Goal: Task Accomplishment & Management: Complete application form

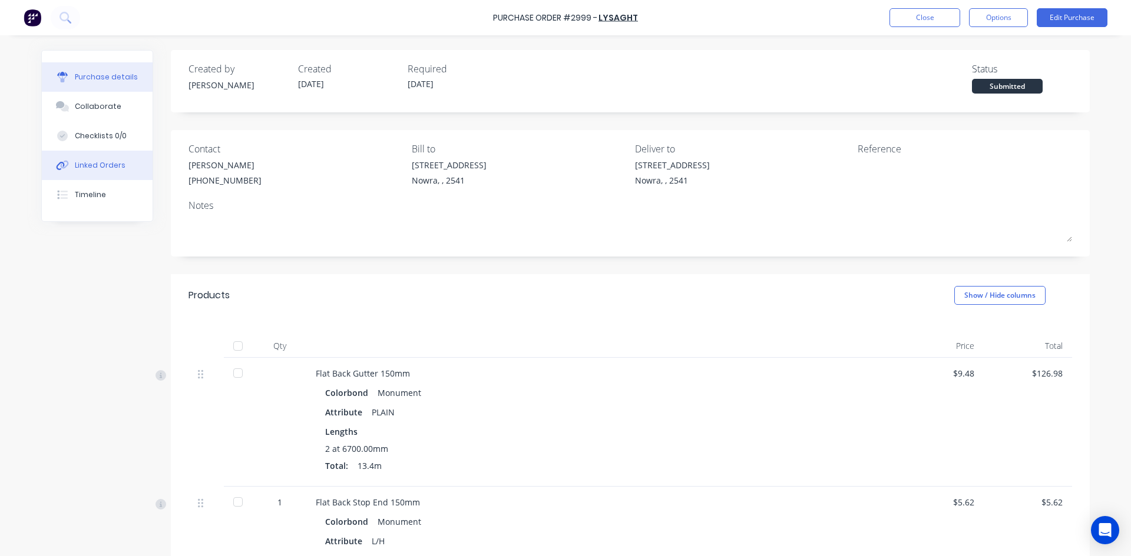
click at [100, 163] on div "Linked Orders" at bounding box center [100, 165] width 51 height 11
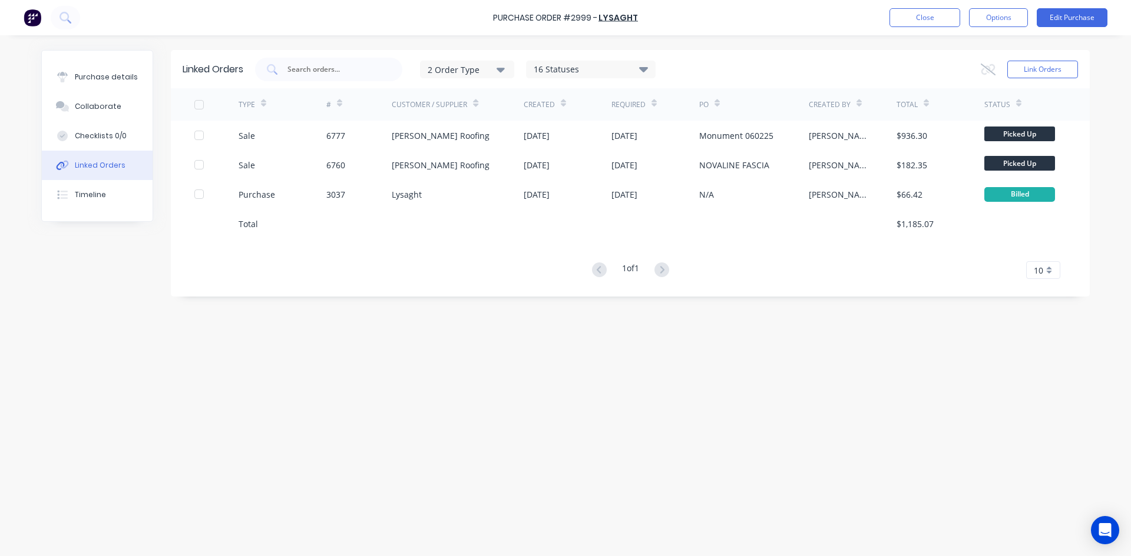
click at [520, 347] on div "Linked Orders 2 Order Type 16 Statuses Sales Order Status All Archived Draft Qu…" at bounding box center [565, 293] width 1048 height 486
click at [501, 528] on div "Linked Orders 2 Order Type 16 Statuses Sales Order Status All Archived Draft Qu…" at bounding box center [565, 293] width 1048 height 486
click at [103, 81] on div "Purchase details" at bounding box center [106, 77] width 63 height 11
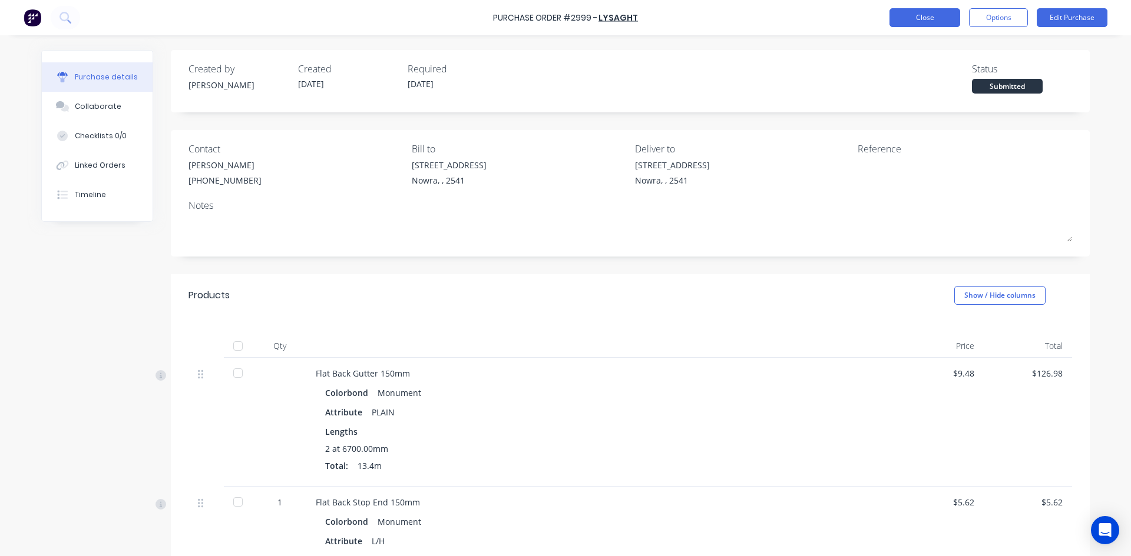
click at [925, 16] on button "Close" at bounding box center [924, 17] width 71 height 19
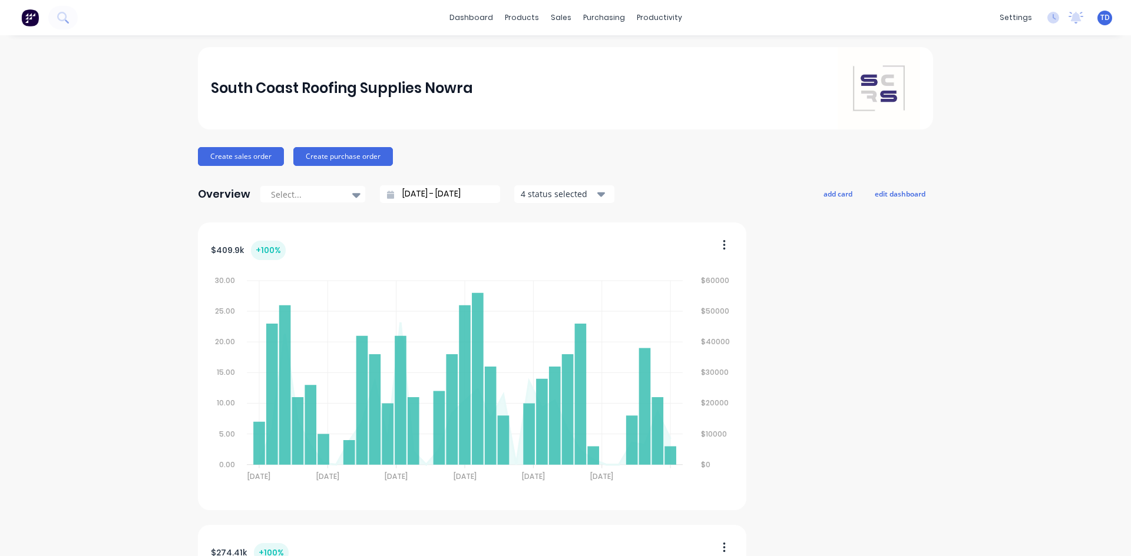
click at [569, 49] on link "Sales Orders" at bounding box center [619, 56] width 156 height 24
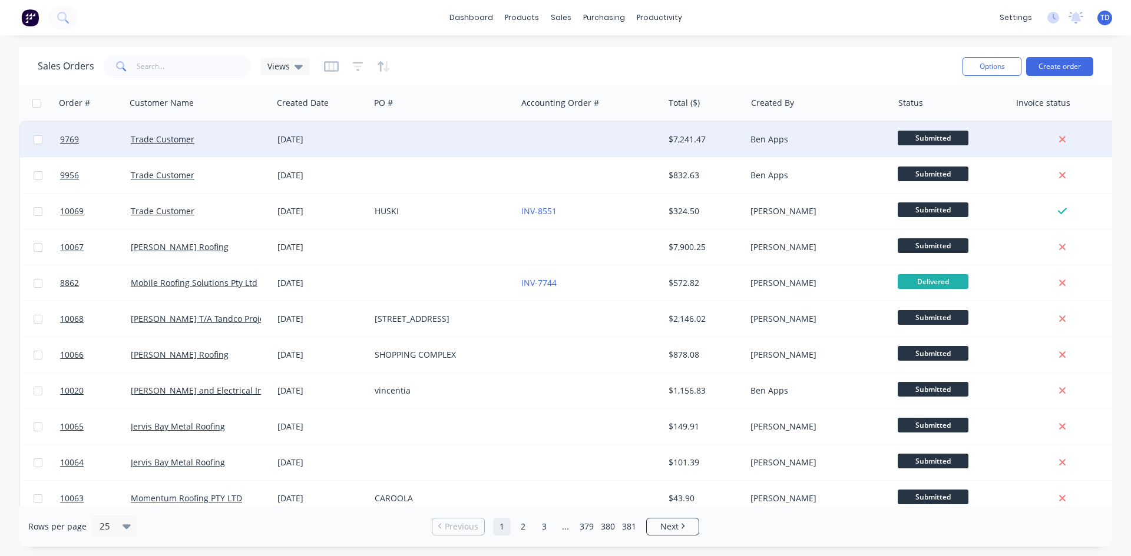
click at [505, 143] on div at bounding box center [443, 139] width 147 height 35
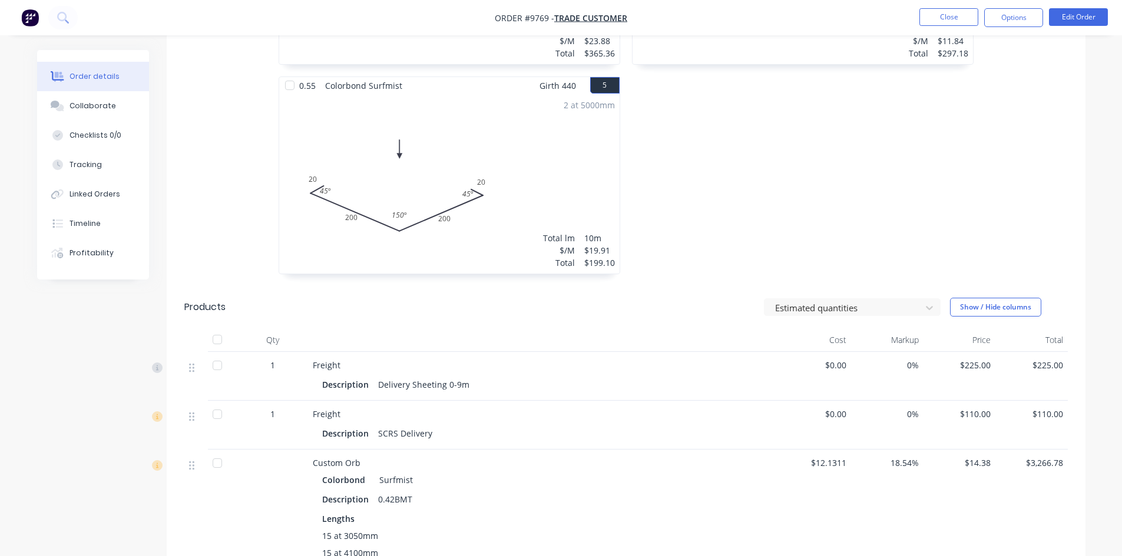
scroll to position [707, 0]
click at [940, 22] on button "Close" at bounding box center [948, 17] width 59 height 18
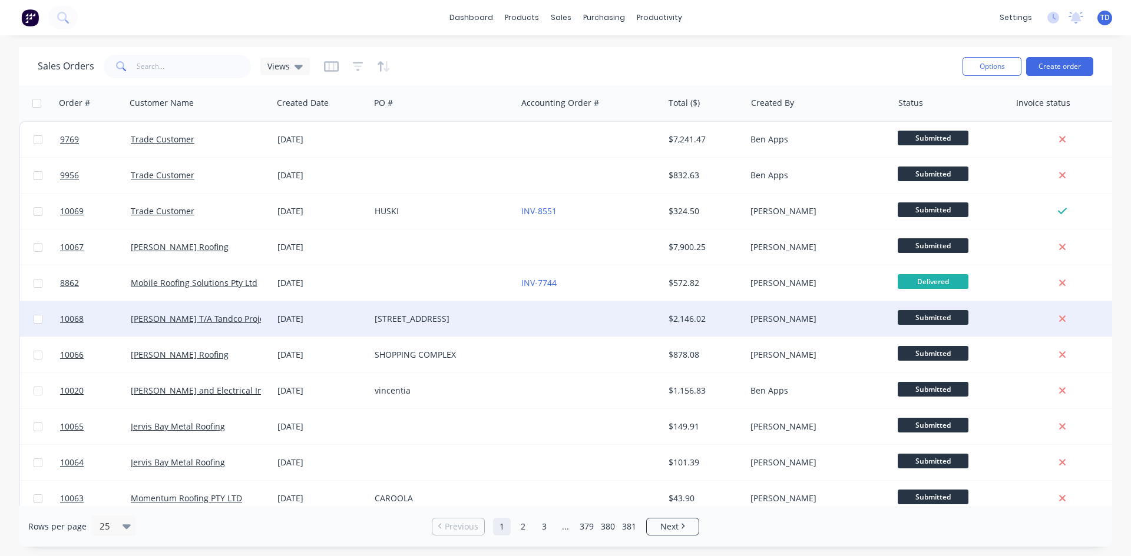
click at [355, 321] on div "[DATE]" at bounding box center [321, 319] width 88 height 12
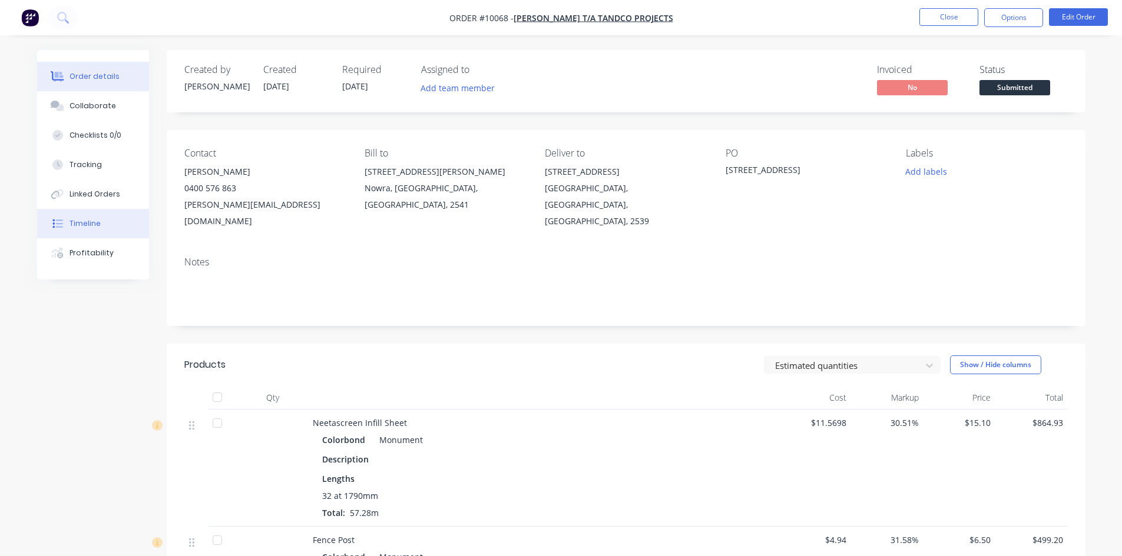
click at [76, 223] on div "Timeline" at bounding box center [84, 223] width 31 height 11
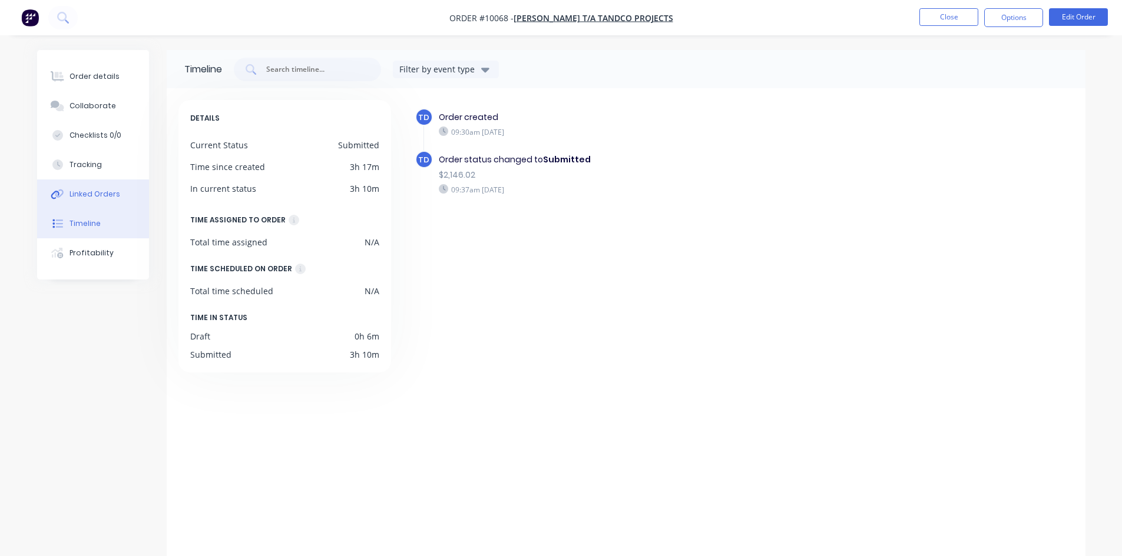
click at [93, 196] on div "Linked Orders" at bounding box center [94, 194] width 51 height 11
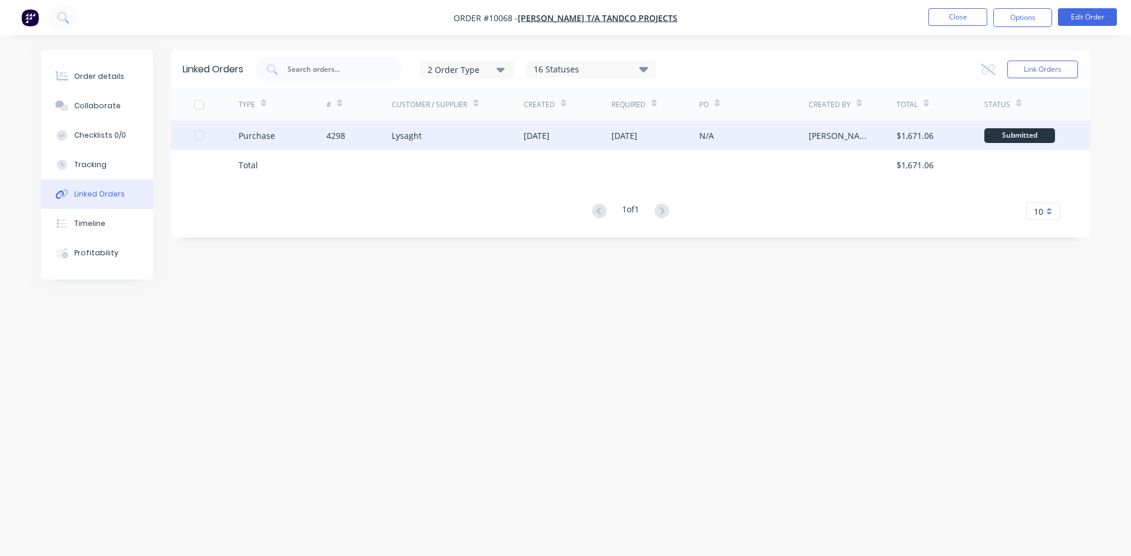
click at [293, 143] on div "Purchase" at bounding box center [282, 135] width 88 height 29
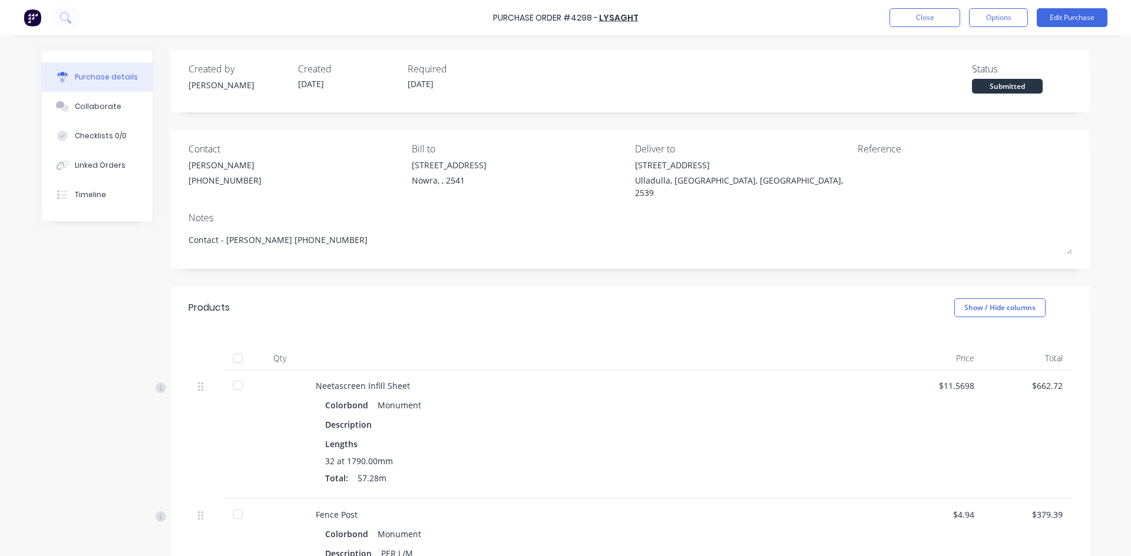
type textarea "x"
click at [69, 203] on button "Timeline" at bounding box center [97, 194] width 111 height 29
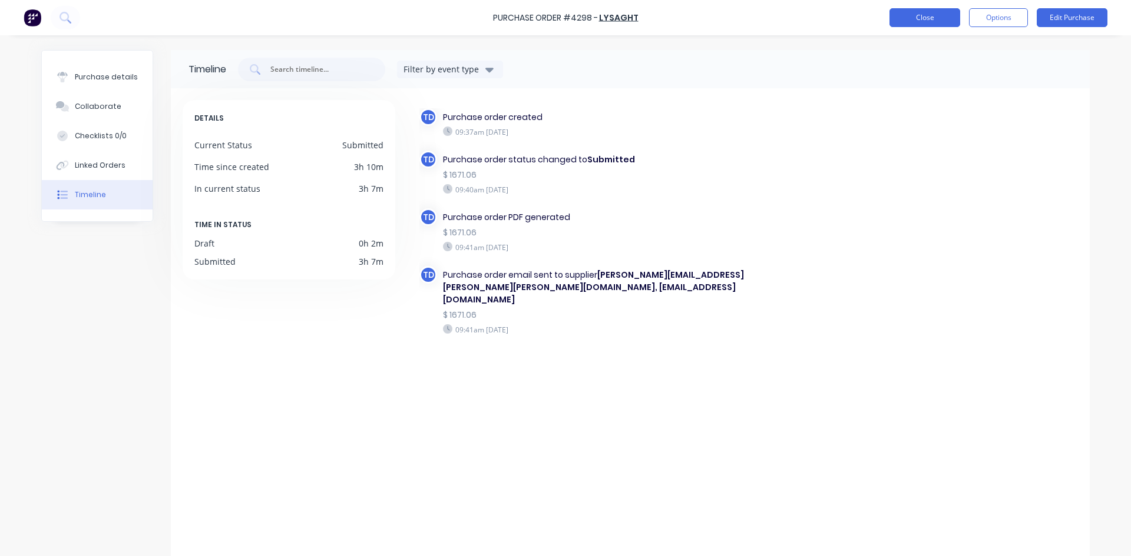
click at [911, 12] on button "Close" at bounding box center [924, 17] width 71 height 19
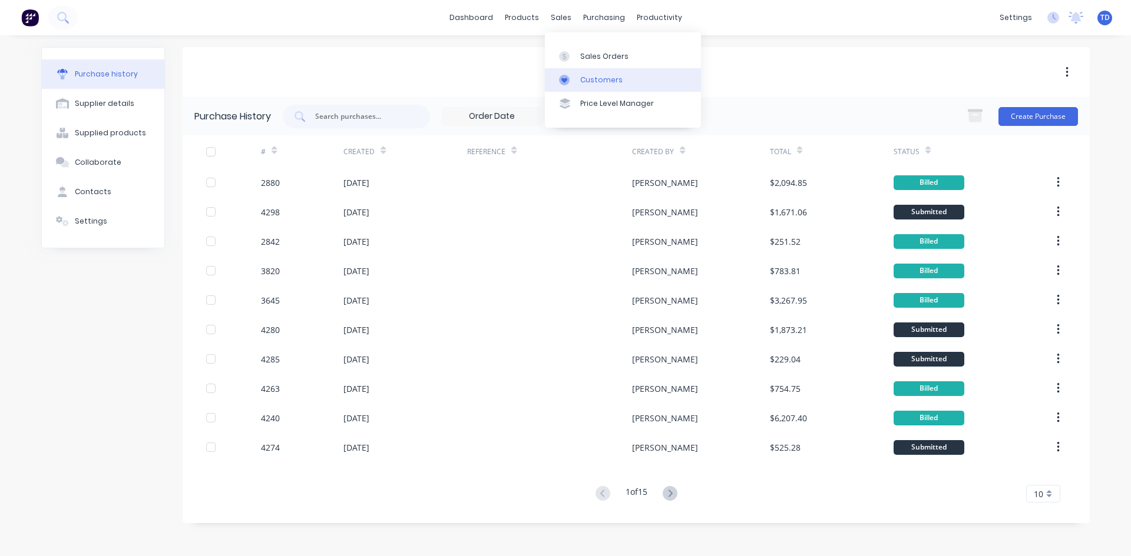
click at [583, 82] on div "Customers" at bounding box center [601, 80] width 42 height 11
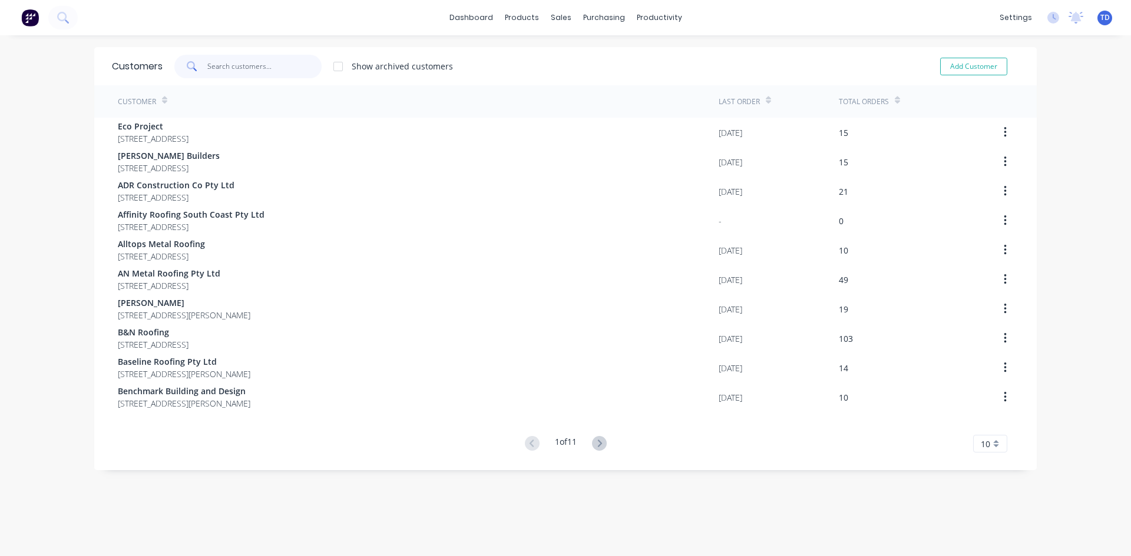
click at [269, 65] on input "text" at bounding box center [264, 67] width 115 height 24
click at [957, 72] on button "Add Customer" at bounding box center [973, 67] width 67 height 18
select select "AU"
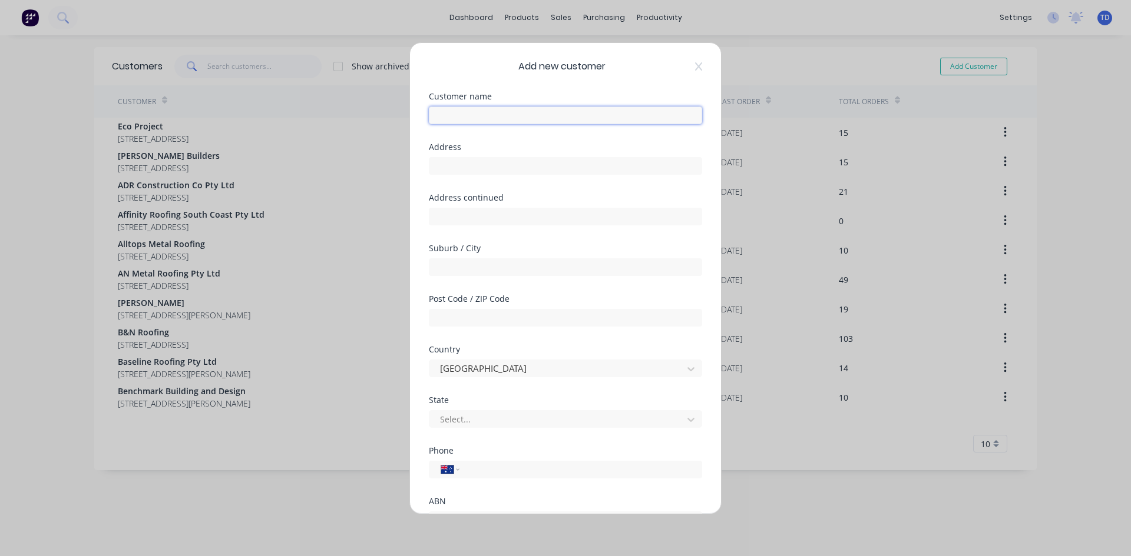
click at [500, 117] on input "text" at bounding box center [565, 116] width 273 height 18
type input "PrimeLine Roofing Pty Ltd"
type input "P.O. Box 4019"
type input "Towradgi"
type input "2518"
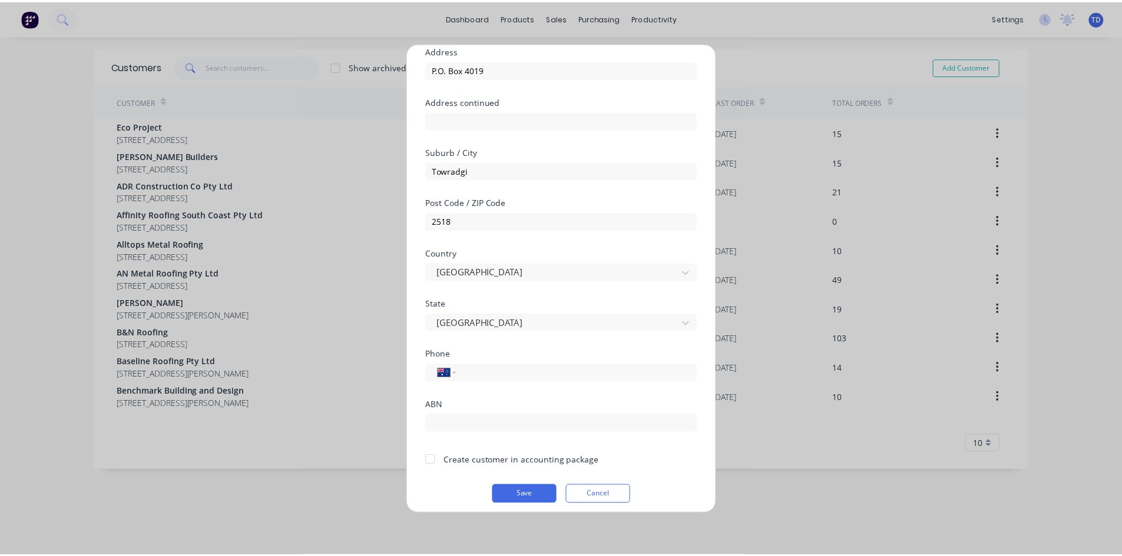
scroll to position [104, 0]
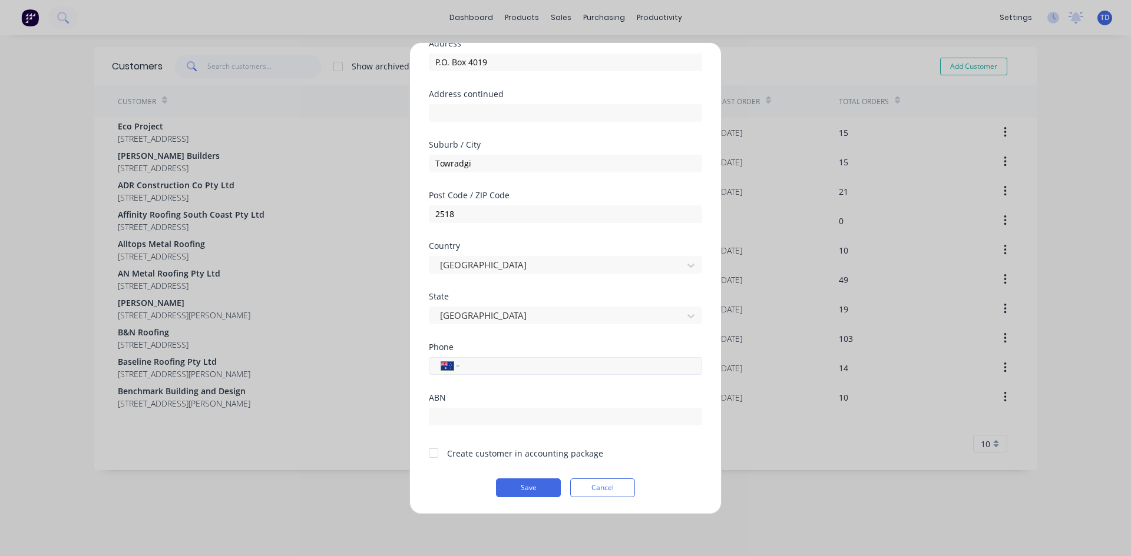
click at [498, 368] on input "tel" at bounding box center [579, 366] width 222 height 14
type input "0401 119 689"
click at [472, 415] on input "6908930322" at bounding box center [565, 417] width 273 height 18
type input "690893022"
click at [435, 452] on div at bounding box center [434, 454] width 24 height 24
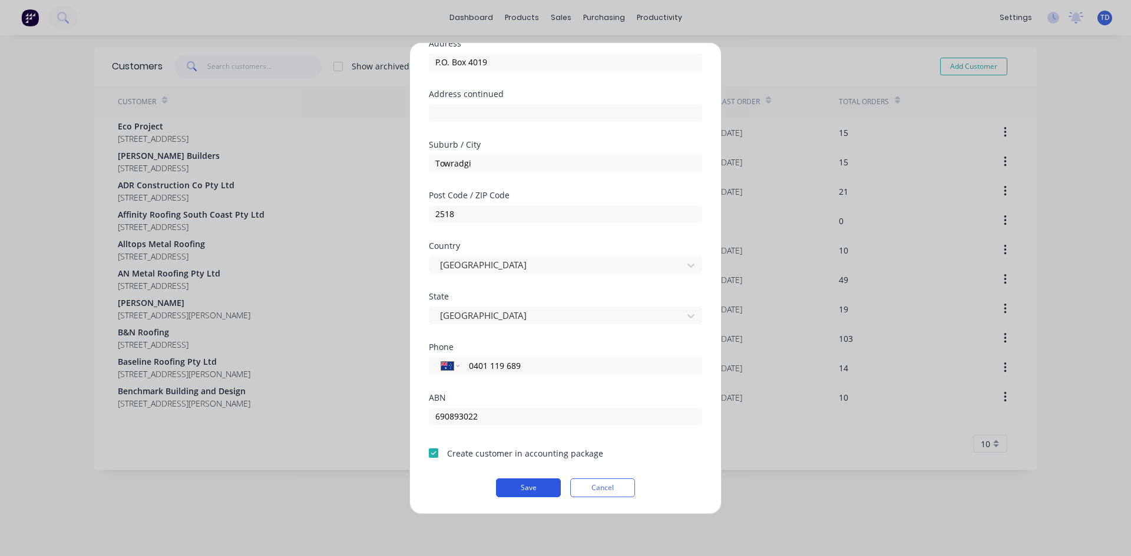
click at [528, 486] on button "Save" at bounding box center [528, 488] width 65 height 19
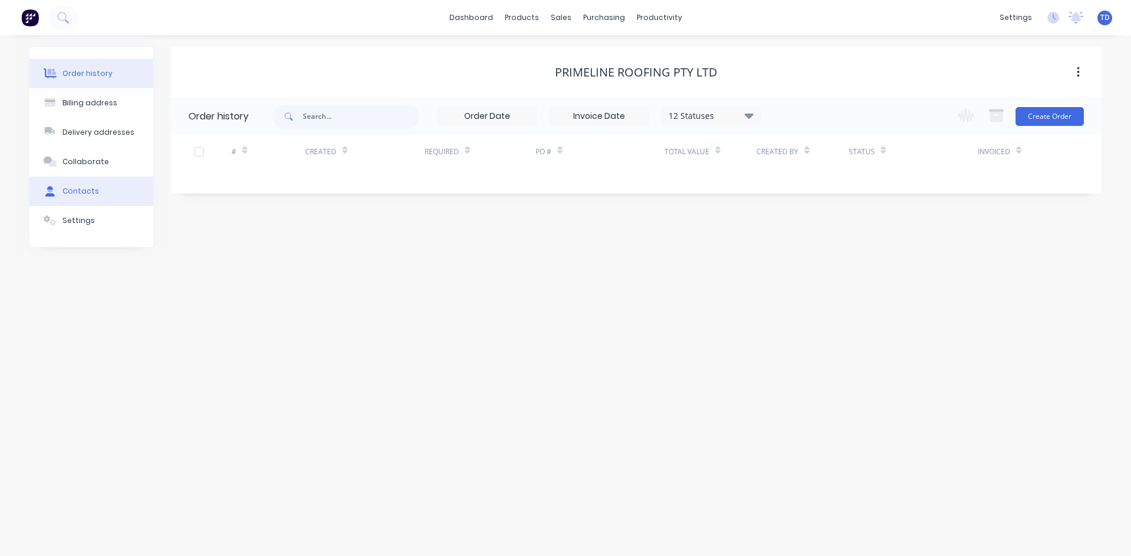
click at [91, 185] on button "Contacts" at bounding box center [91, 191] width 124 height 29
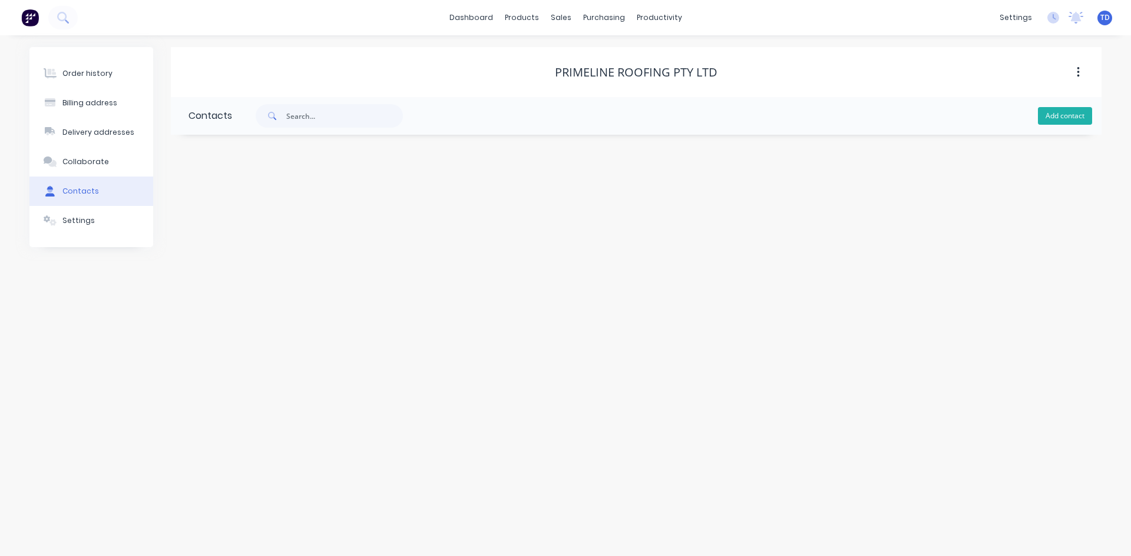
click at [1050, 120] on button "Add contact" at bounding box center [1065, 116] width 54 height 18
select select "AU"
click at [222, 196] on input "text" at bounding box center [284, 203] width 193 height 18
click at [228, 201] on input "Sam Hynes" at bounding box center [284, 203] width 193 height 18
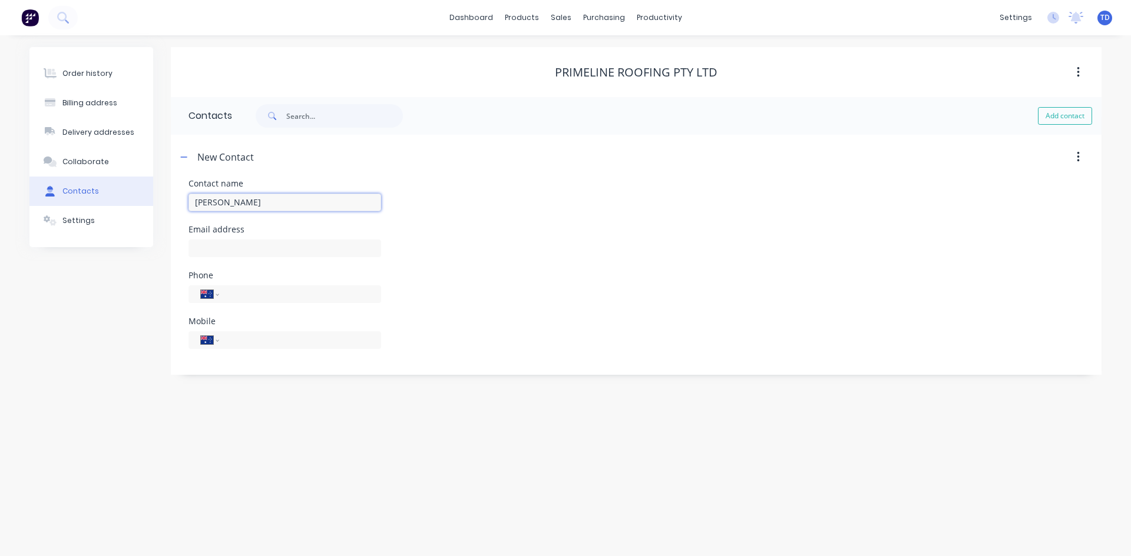
type input "Sam Hyndes"
select select "AU"
click at [226, 250] on input "text" at bounding box center [284, 249] width 193 height 18
type input "office@primelineroofing.com.au"
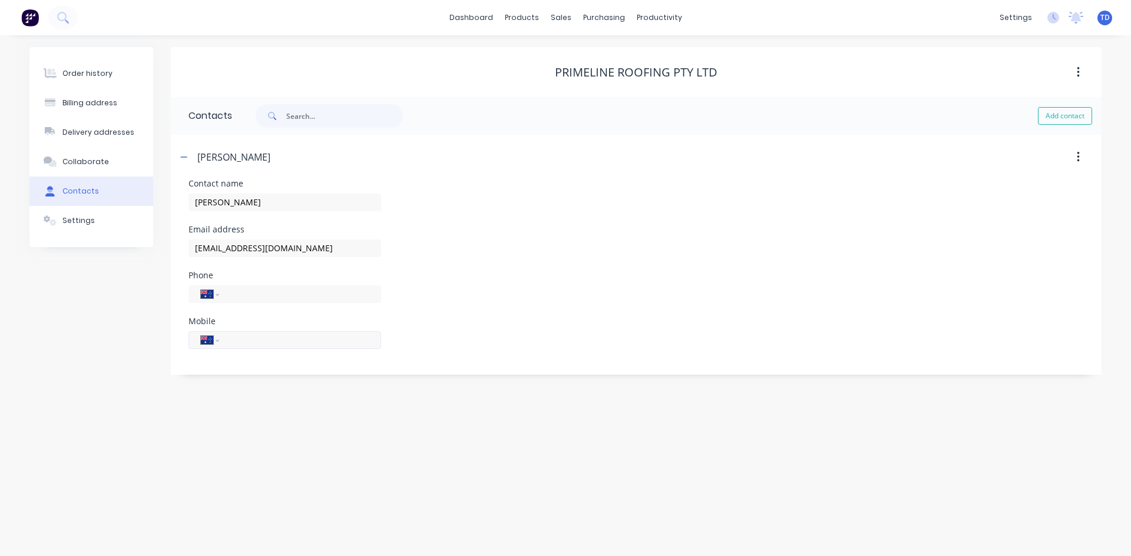
click at [243, 344] on input "tel" at bounding box center [297, 340] width 141 height 14
type input "0401 119 689"
click at [441, 315] on div "Phone International Afghanistan Åland Islands Albania Algeria American Samoa An…" at bounding box center [635, 294] width 895 height 46
click at [92, 227] on button "Settings" at bounding box center [91, 220] width 124 height 29
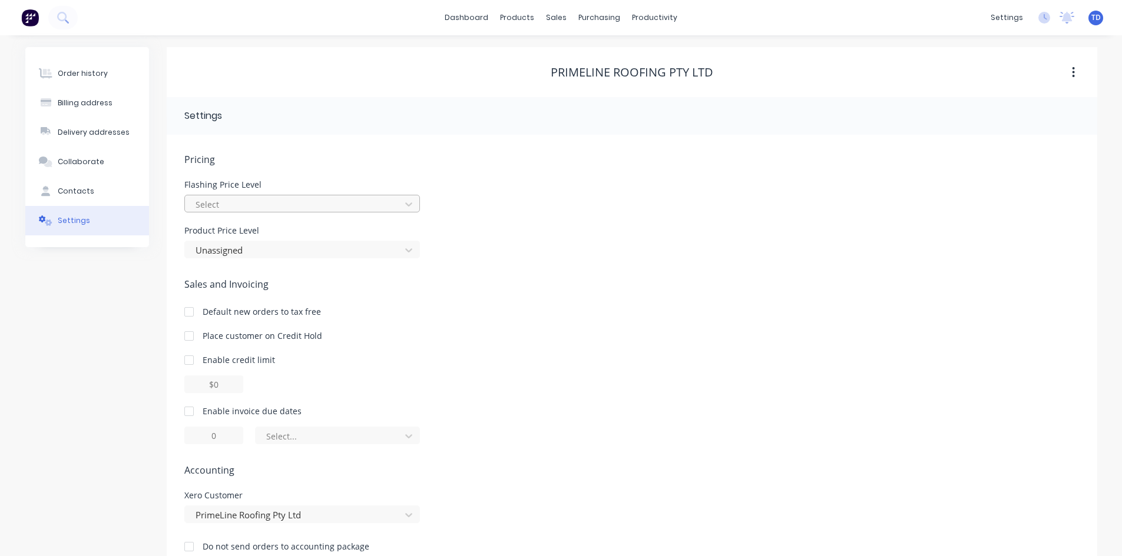
click at [252, 203] on div at bounding box center [294, 204] width 200 height 15
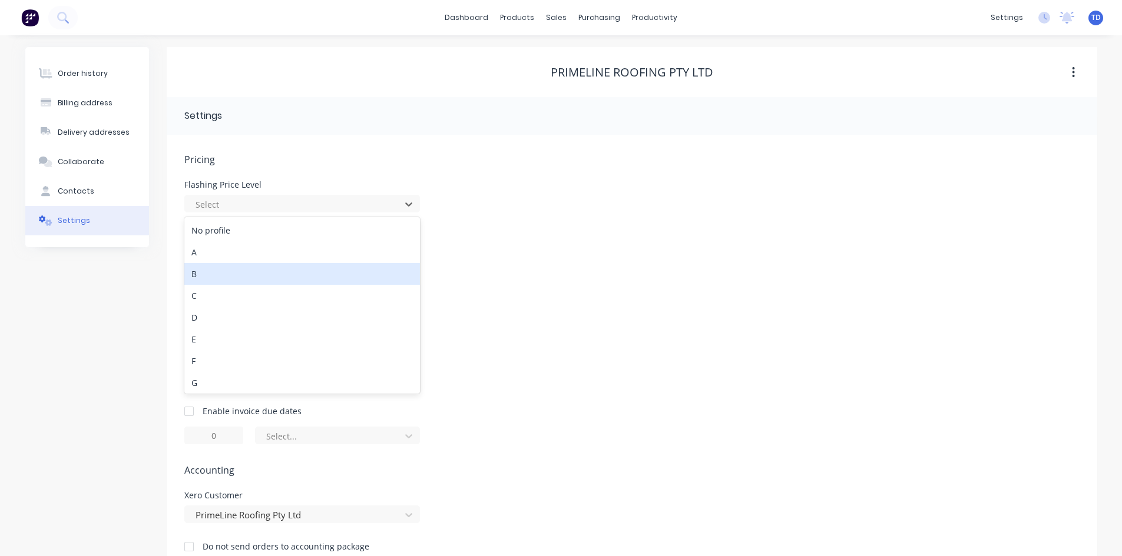
click at [225, 273] on div "B" at bounding box center [302, 274] width 236 height 22
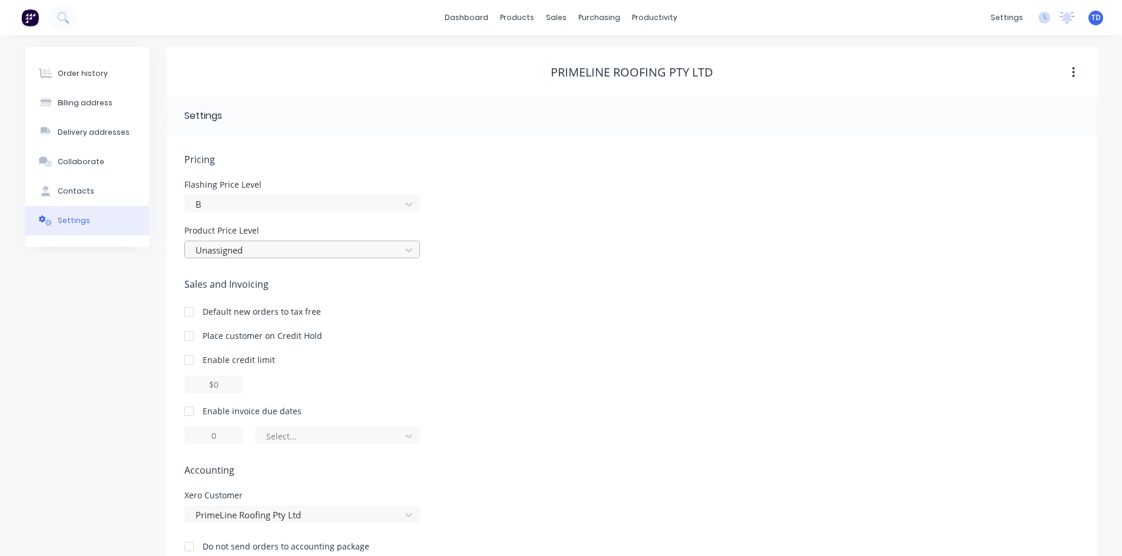
click at [256, 254] on div at bounding box center [294, 250] width 200 height 15
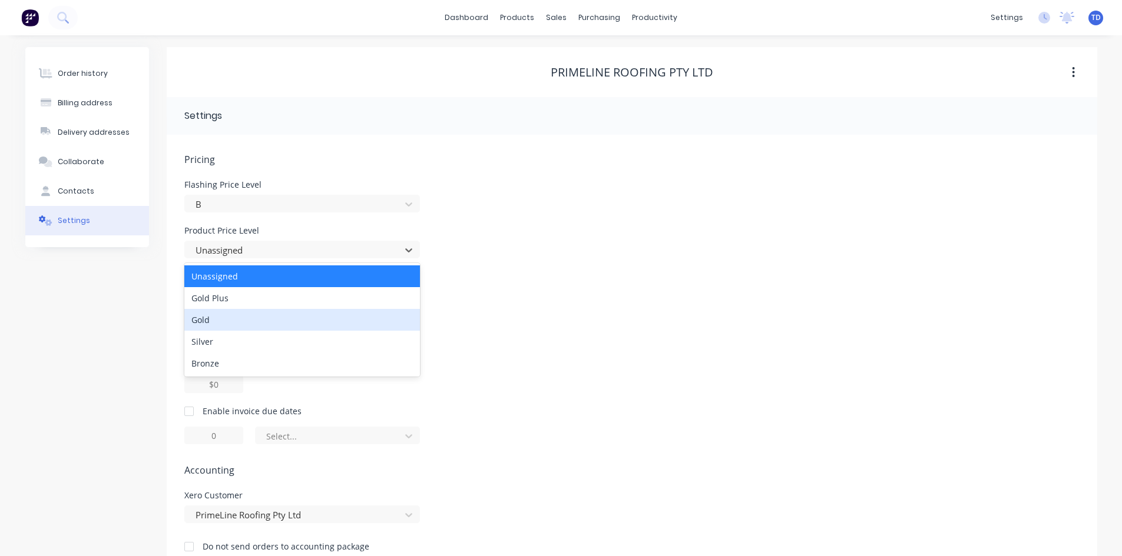
click at [223, 311] on div "Gold" at bounding box center [302, 320] width 236 height 22
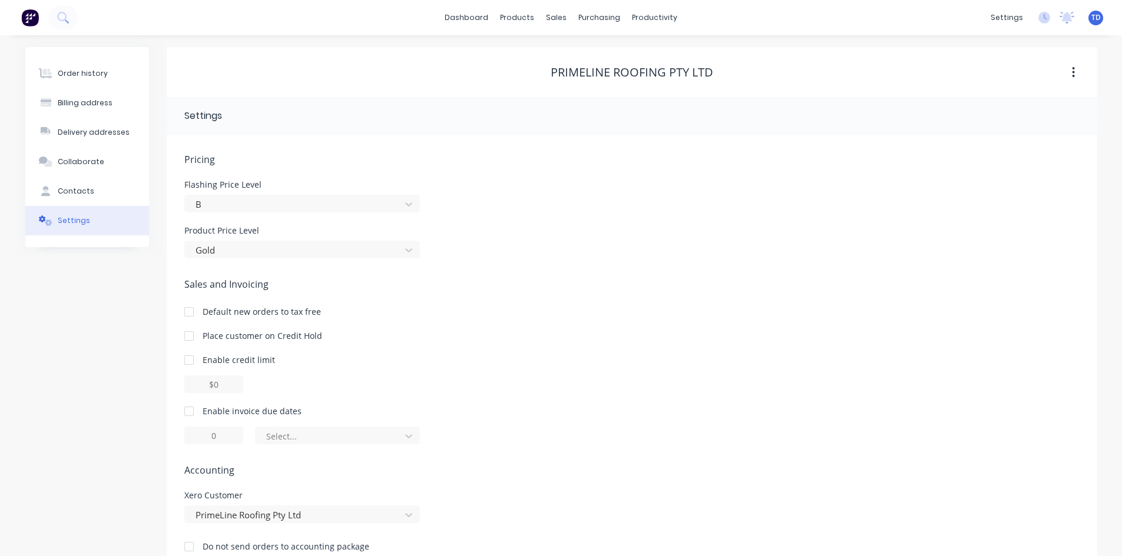
click at [187, 360] on div at bounding box center [189, 361] width 24 height 24
click at [207, 386] on input "$0.00" at bounding box center [213, 385] width 59 height 18
type input "$5000.00"
click at [194, 409] on div at bounding box center [189, 412] width 24 height 24
type input "1"
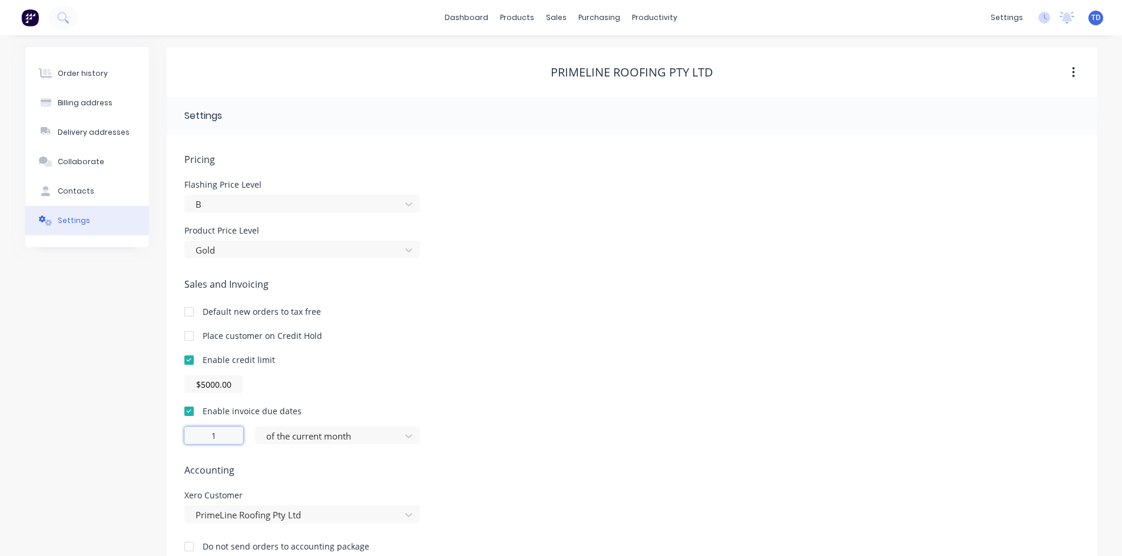
click at [219, 433] on input "1" at bounding box center [213, 436] width 59 height 18
type input "30"
click at [378, 435] on div at bounding box center [330, 436] width 130 height 15
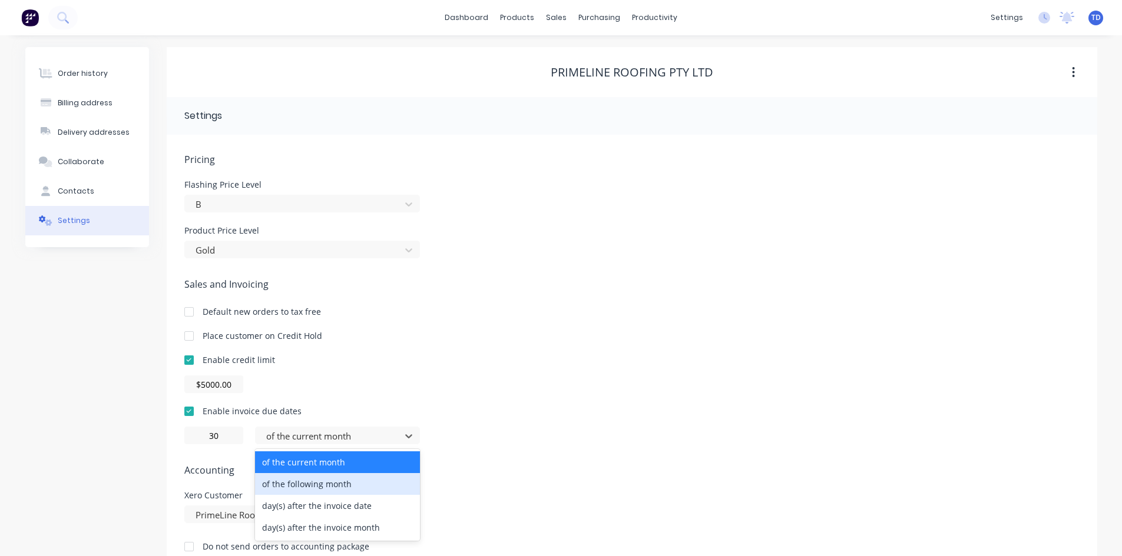
click at [351, 478] on div "of the following month" at bounding box center [337, 484] width 165 height 22
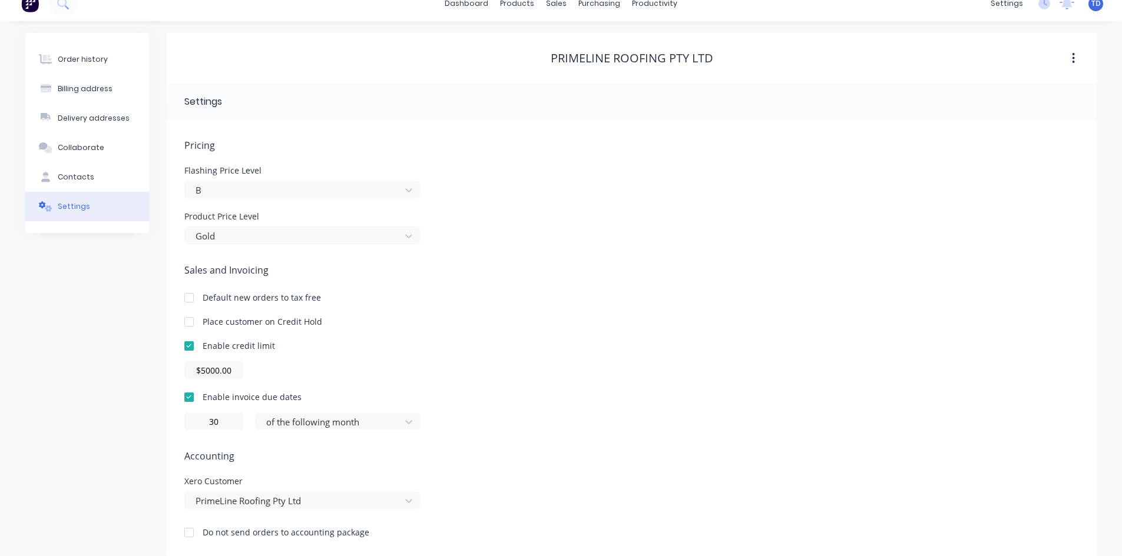
scroll to position [27, 0]
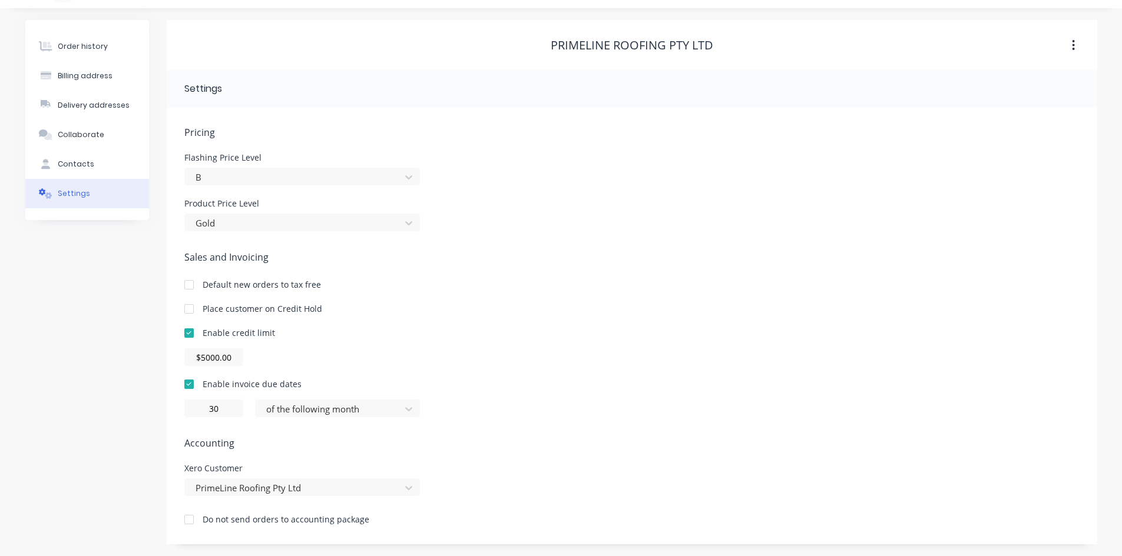
click at [513, 412] on div "30 of the following month" at bounding box center [631, 409] width 895 height 18
click at [88, 78] on div "Billing address" at bounding box center [85, 76] width 55 height 11
select select "AU"
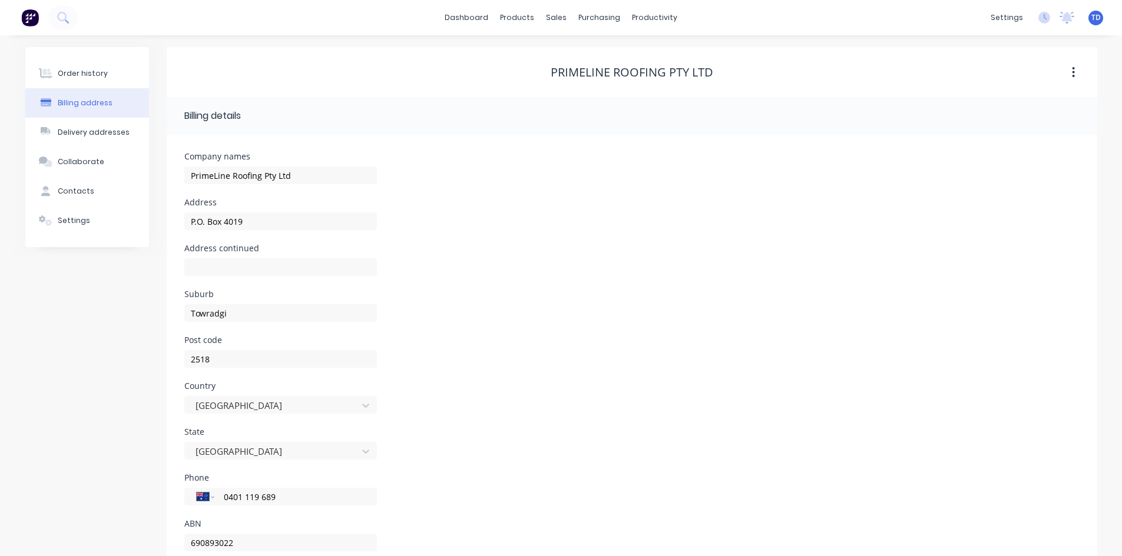
select select "AU"
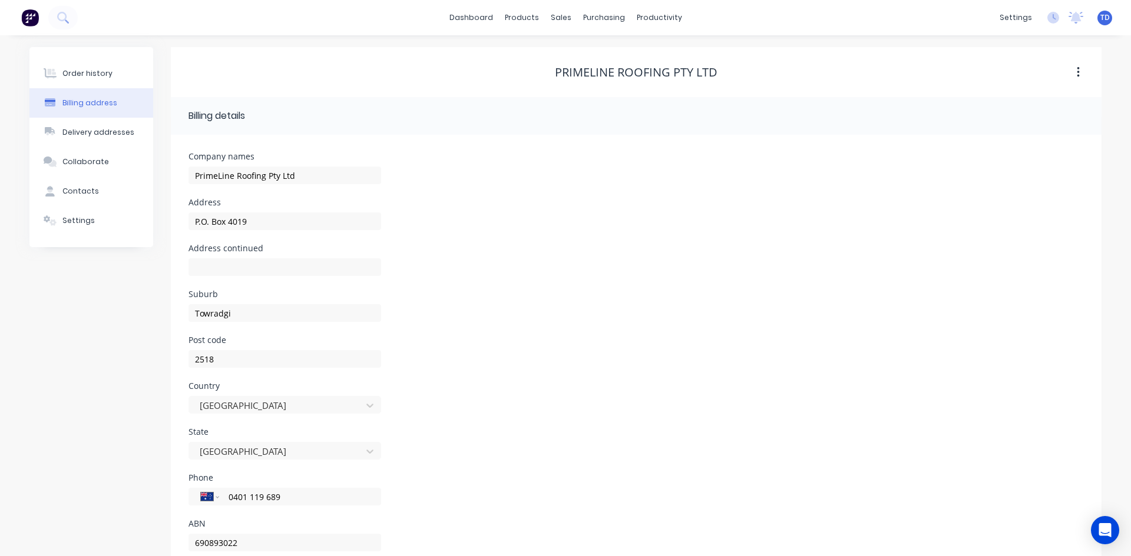
select select "AU"
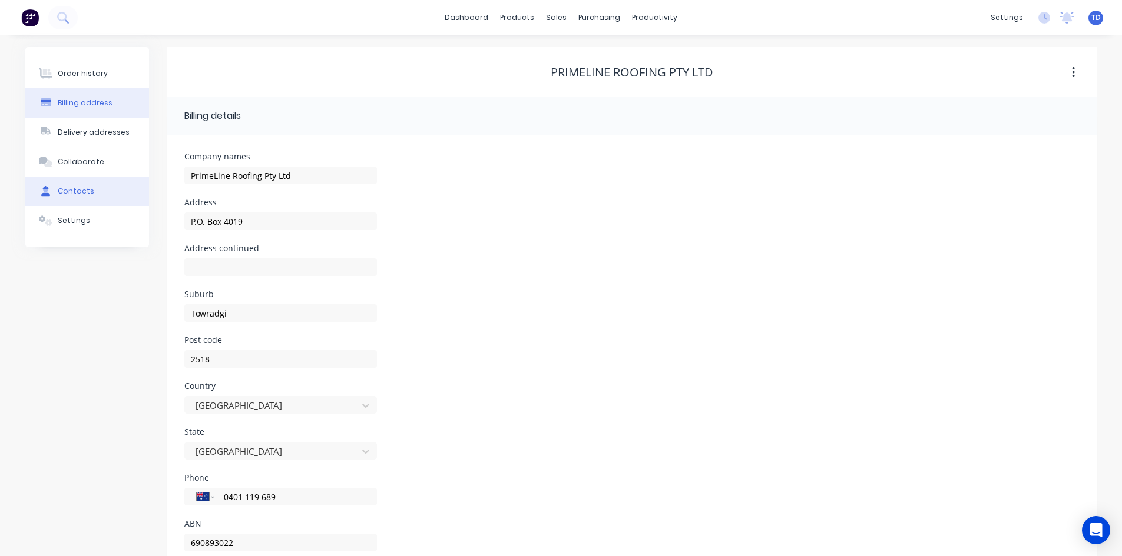
click at [87, 192] on div "Contacts" at bounding box center [76, 191] width 37 height 11
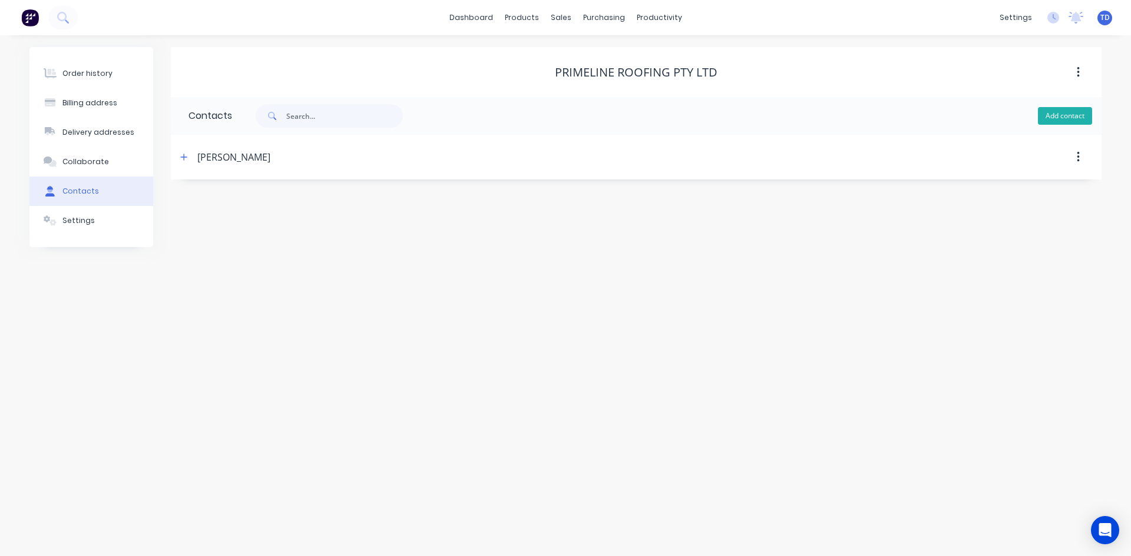
click at [1045, 113] on button "Add contact" at bounding box center [1065, 116] width 54 height 18
select select "AU"
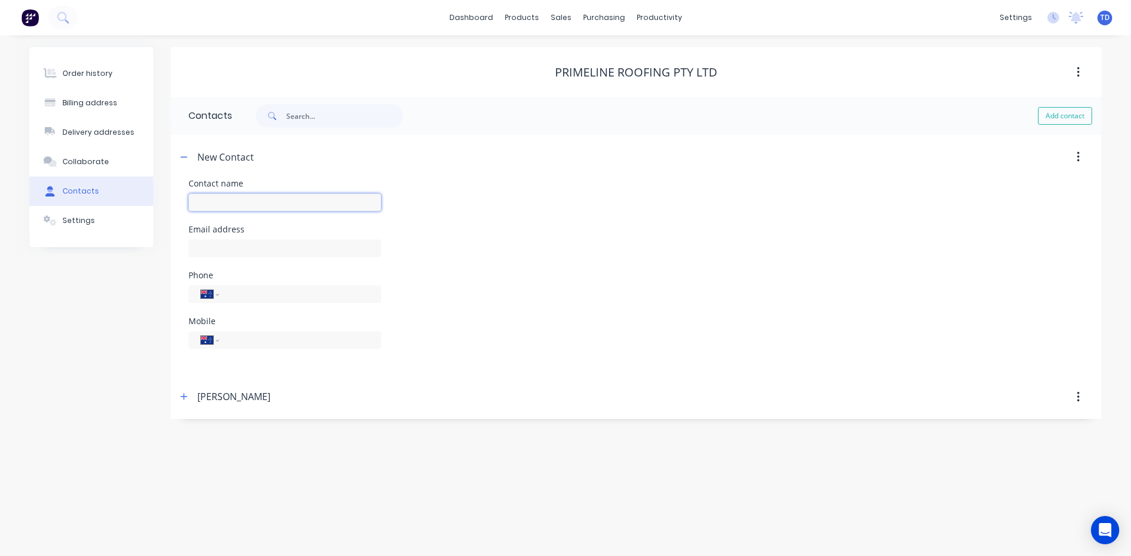
click at [249, 208] on input "text" at bounding box center [284, 203] width 193 height 18
type input "Lauren Baird"
select select "AU"
click at [236, 244] on input "text" at bounding box center [284, 249] width 193 height 18
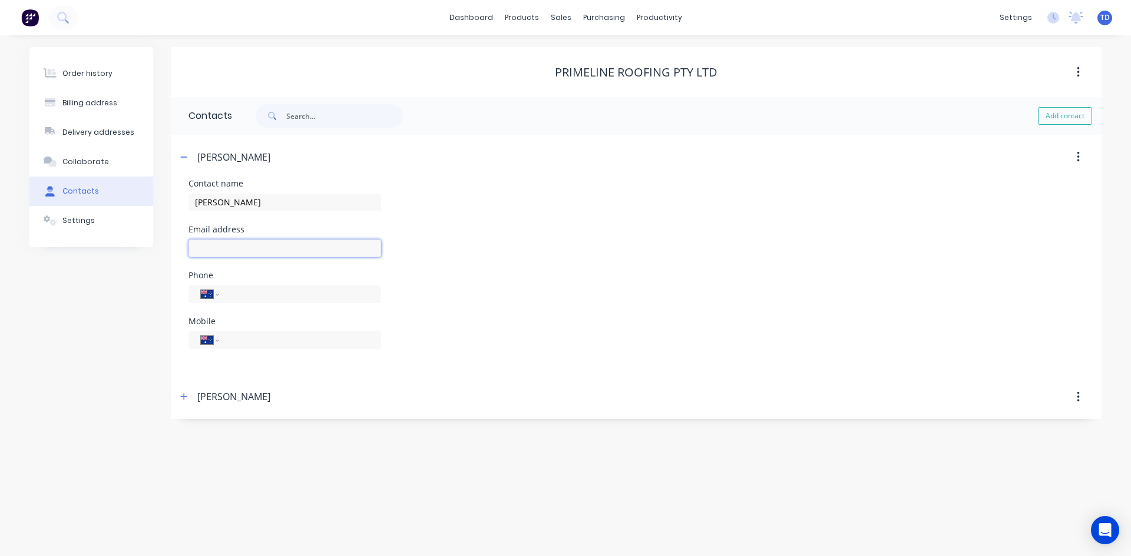
type input "office@primelineroofing.com.au"
click at [254, 335] on input "tel" at bounding box center [297, 340] width 141 height 14
type input "0423 559 172"
click at [428, 291] on div "Phone International Afghanistan Åland Islands Albania Algeria American Samoa An…" at bounding box center [635, 294] width 895 height 46
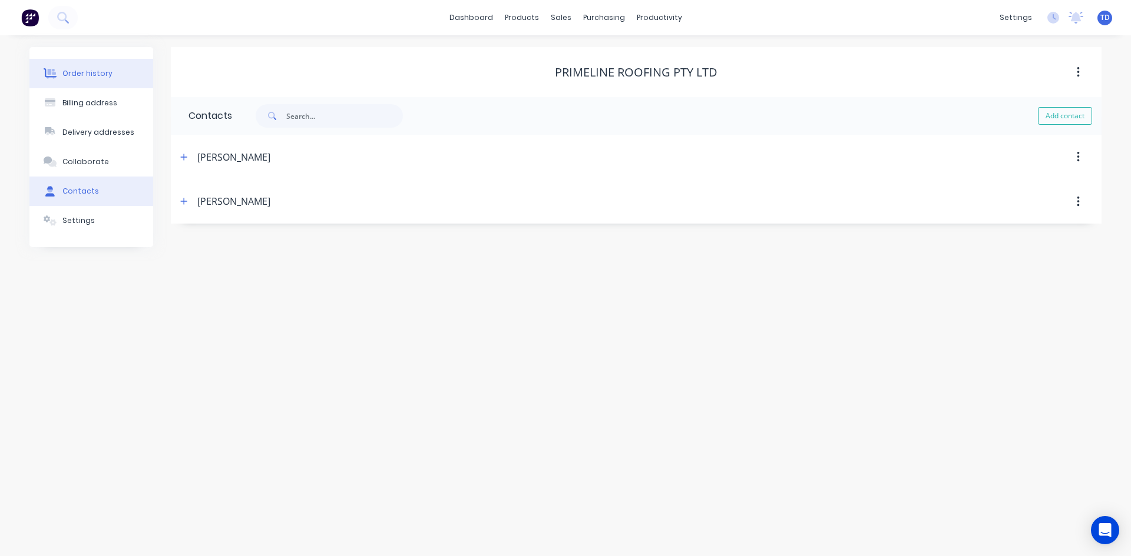
click at [92, 78] on div "Order history" at bounding box center [87, 73] width 50 height 11
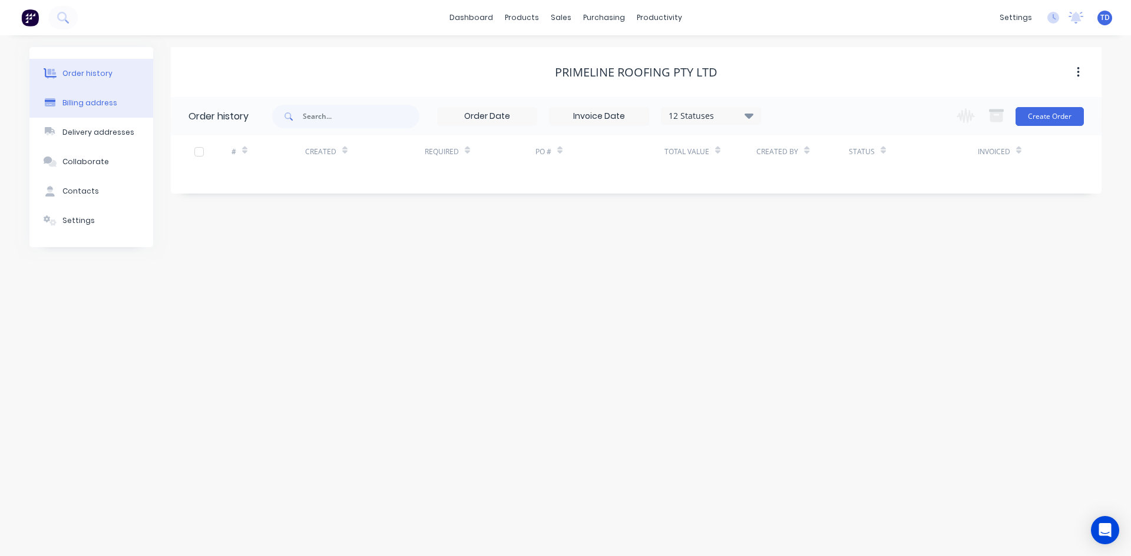
click at [92, 102] on div "Billing address" at bounding box center [89, 103] width 55 height 11
select select "AU"
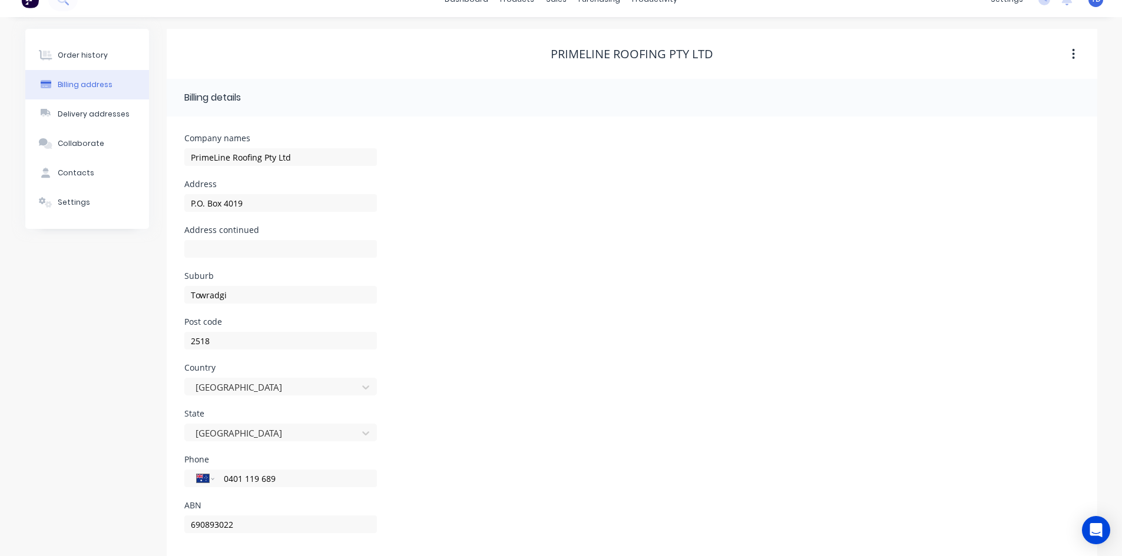
scroll to position [33, 0]
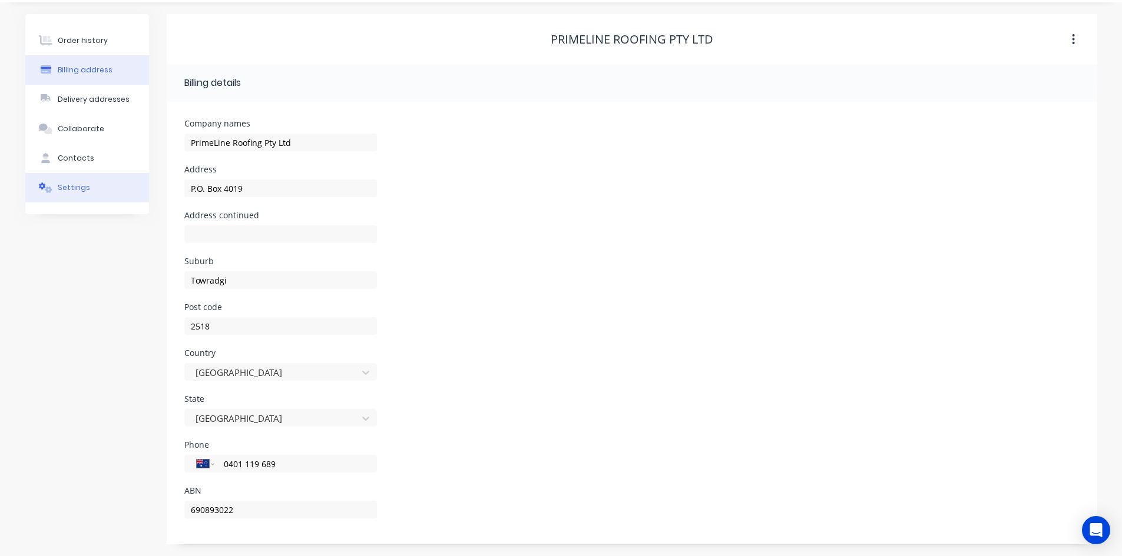
click at [69, 192] on div "Settings" at bounding box center [74, 188] width 32 height 11
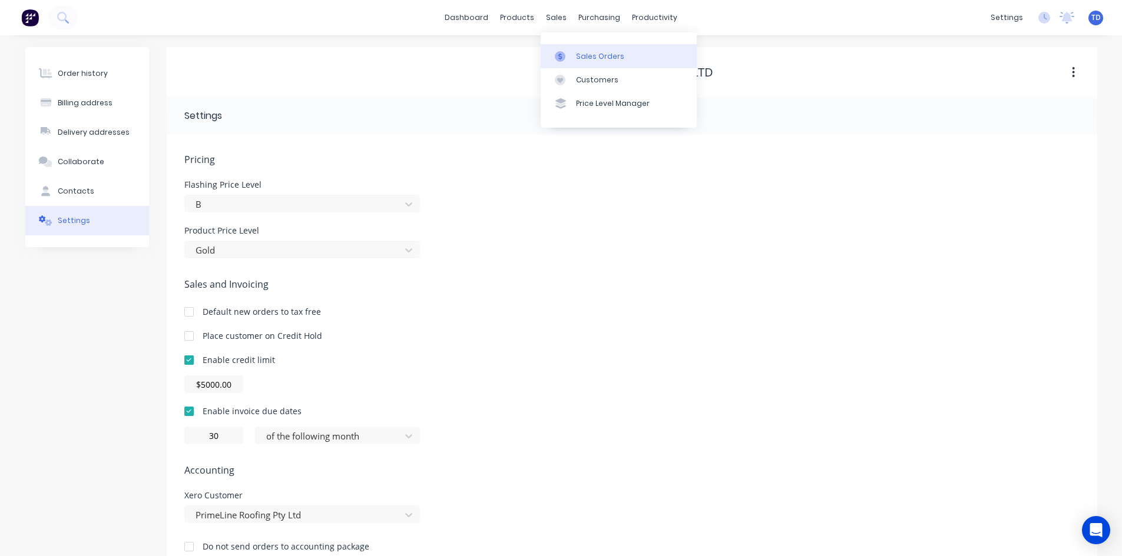
click at [577, 52] on div "Sales Orders" at bounding box center [600, 56] width 48 height 11
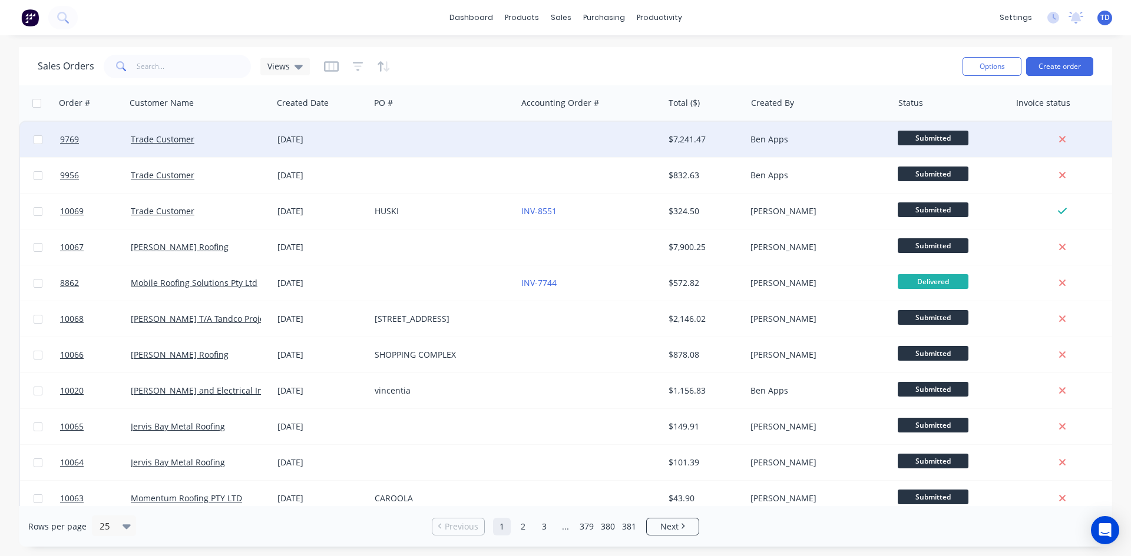
click at [518, 138] on div at bounding box center [589, 139] width 147 height 35
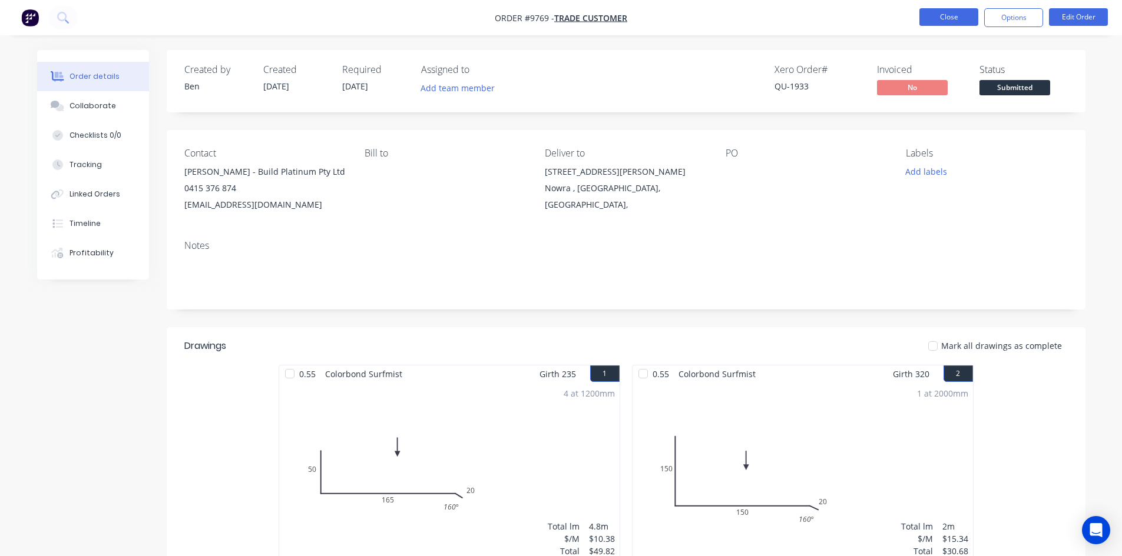
click at [935, 21] on button "Close" at bounding box center [948, 17] width 59 height 18
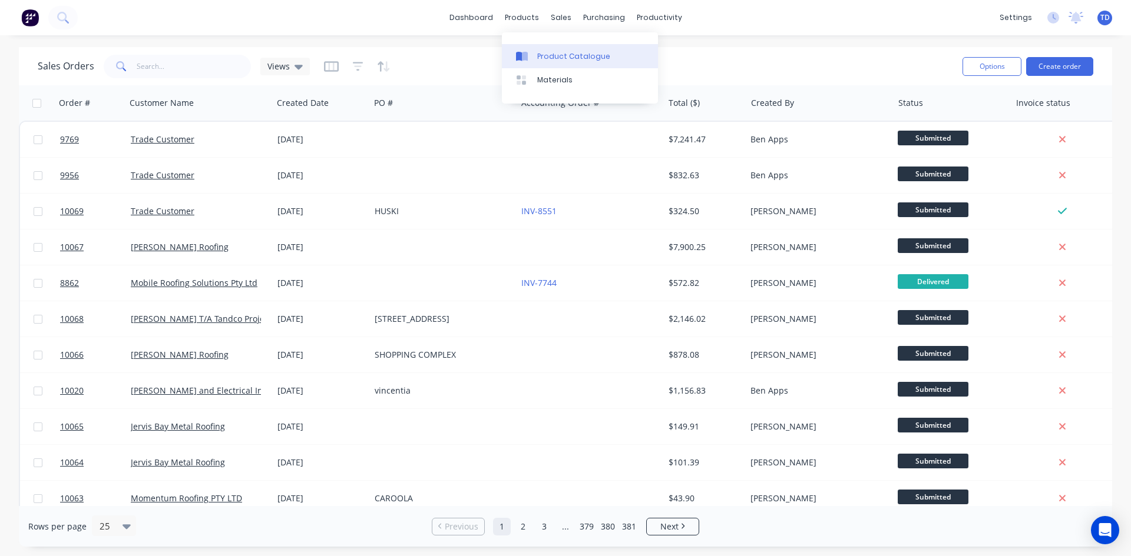
click at [542, 54] on div "Product Catalogue" at bounding box center [573, 56] width 73 height 11
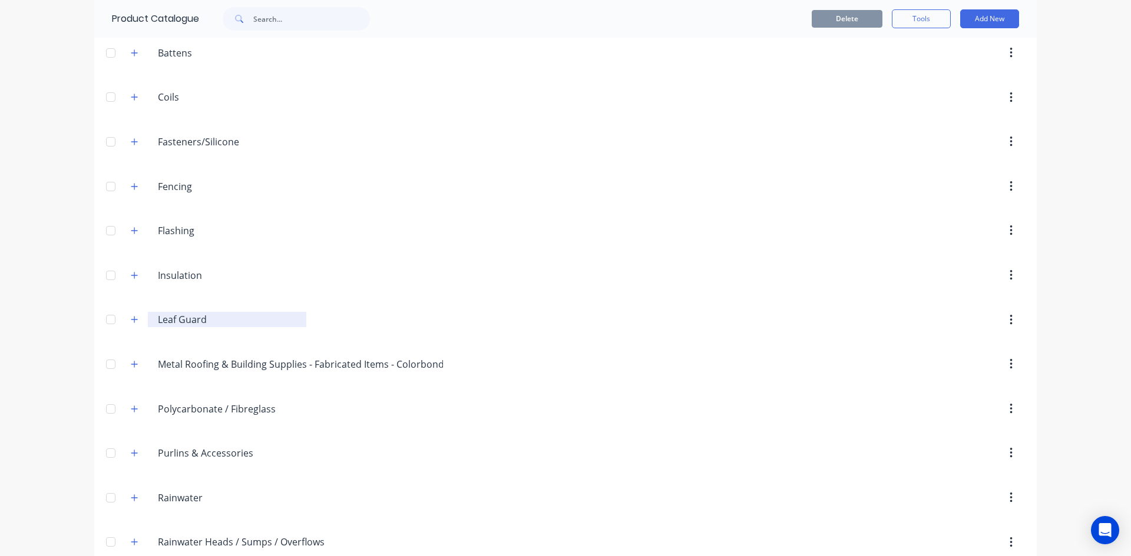
scroll to position [177, 0]
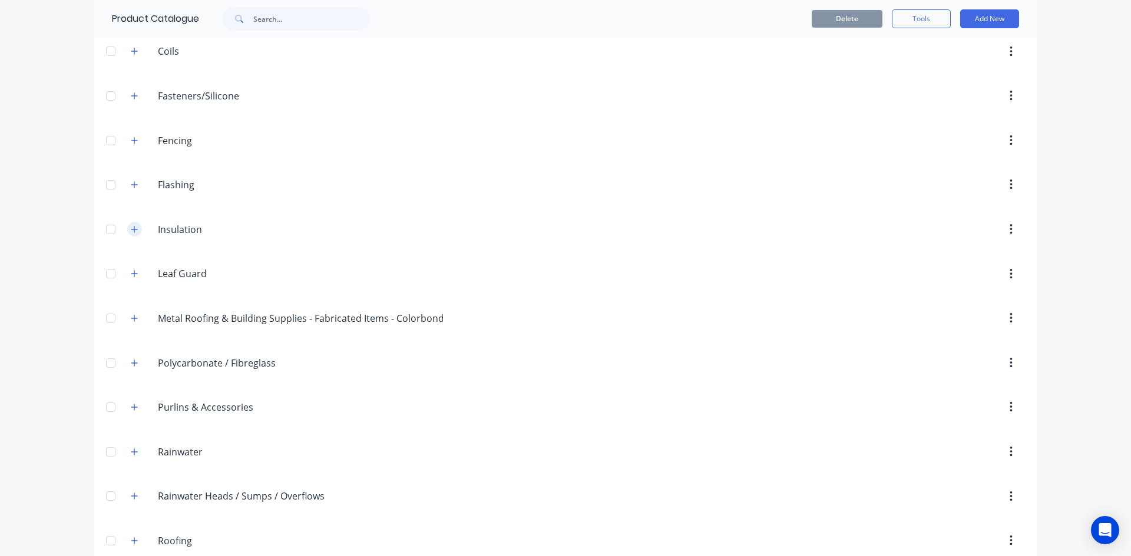
click at [131, 228] on icon "button" at bounding box center [134, 230] width 7 height 8
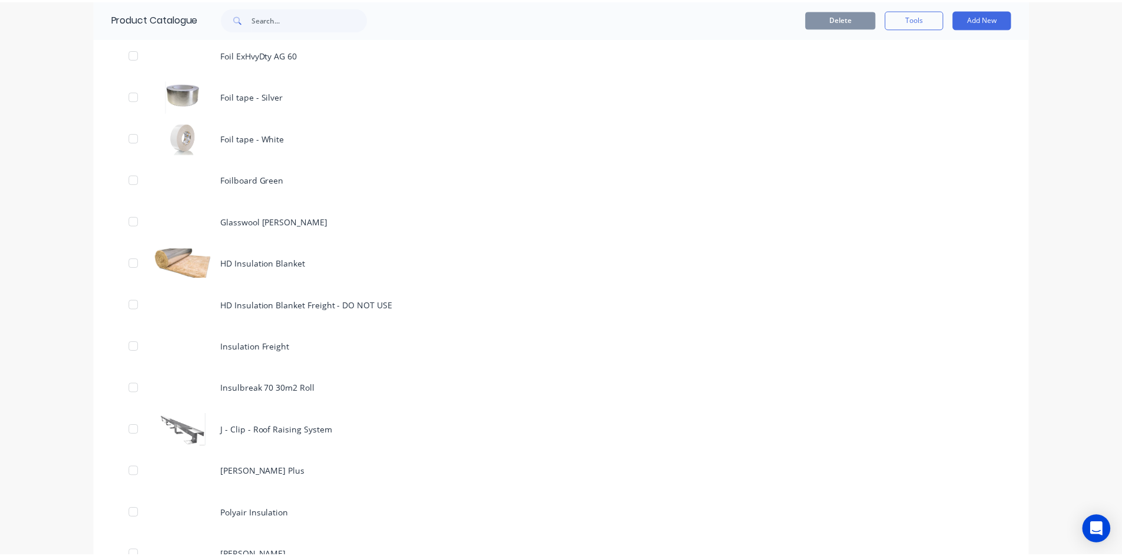
scroll to position [824, 0]
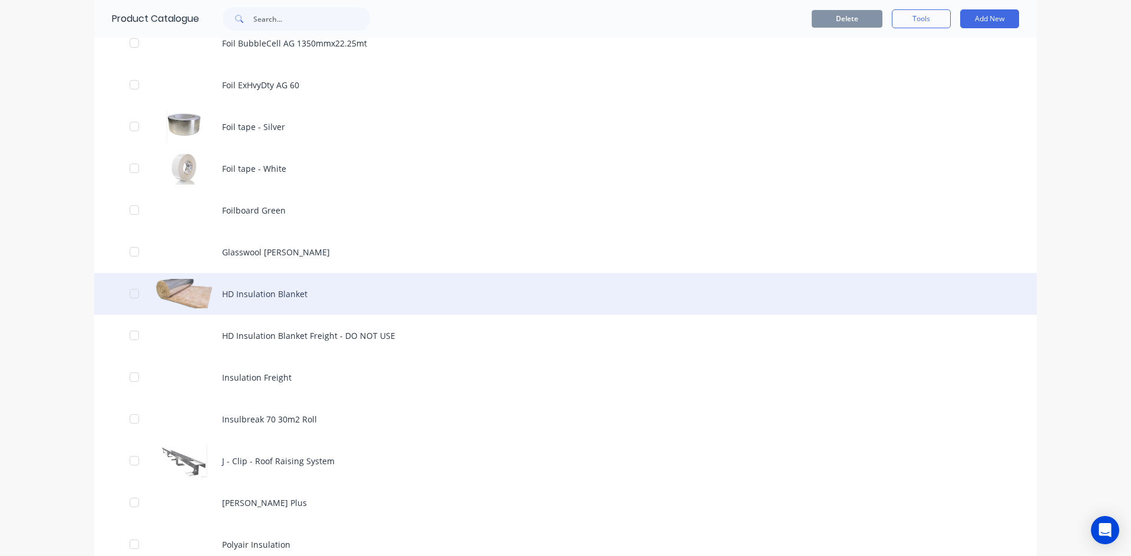
click at [282, 298] on div "HD Insulation Blanket" at bounding box center [565, 294] width 942 height 42
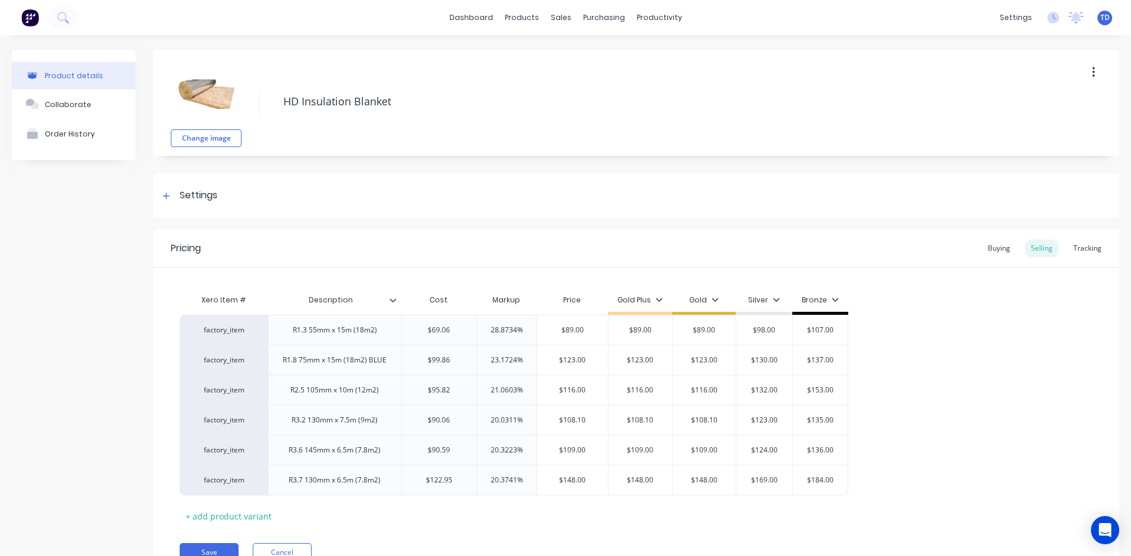
type textarea "x"
click at [990, 253] on div "Buying" at bounding box center [999, 249] width 34 height 18
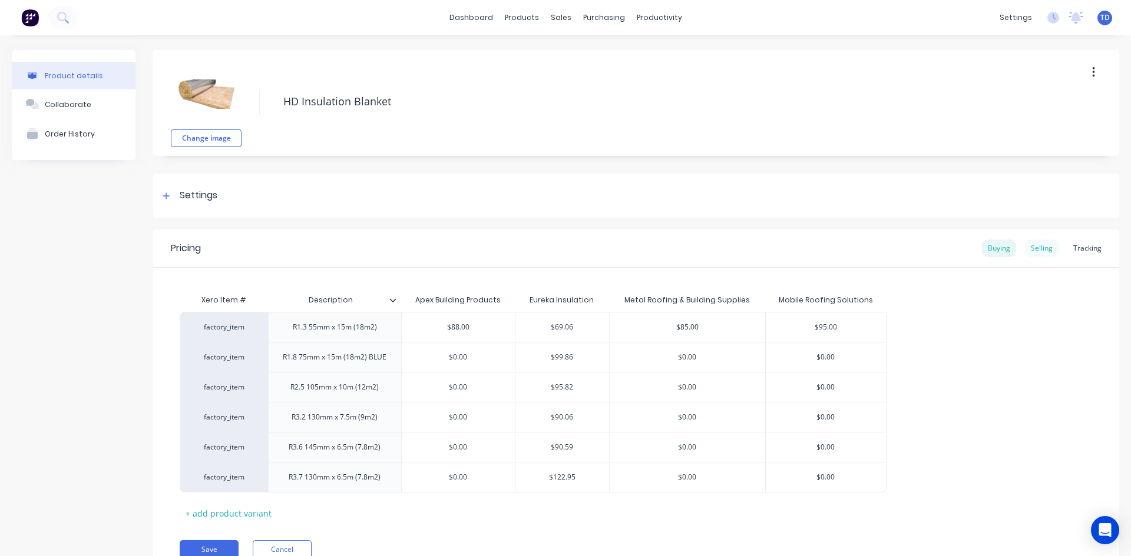
click at [1034, 251] on div "Selling" at bounding box center [1042, 249] width 34 height 18
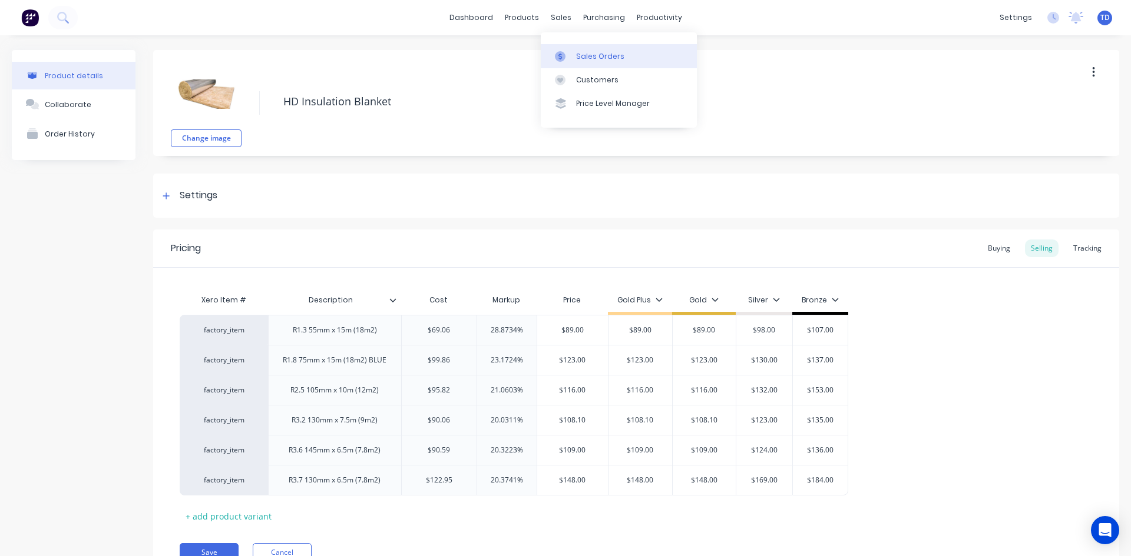
click at [578, 58] on div "Sales Orders" at bounding box center [600, 56] width 48 height 11
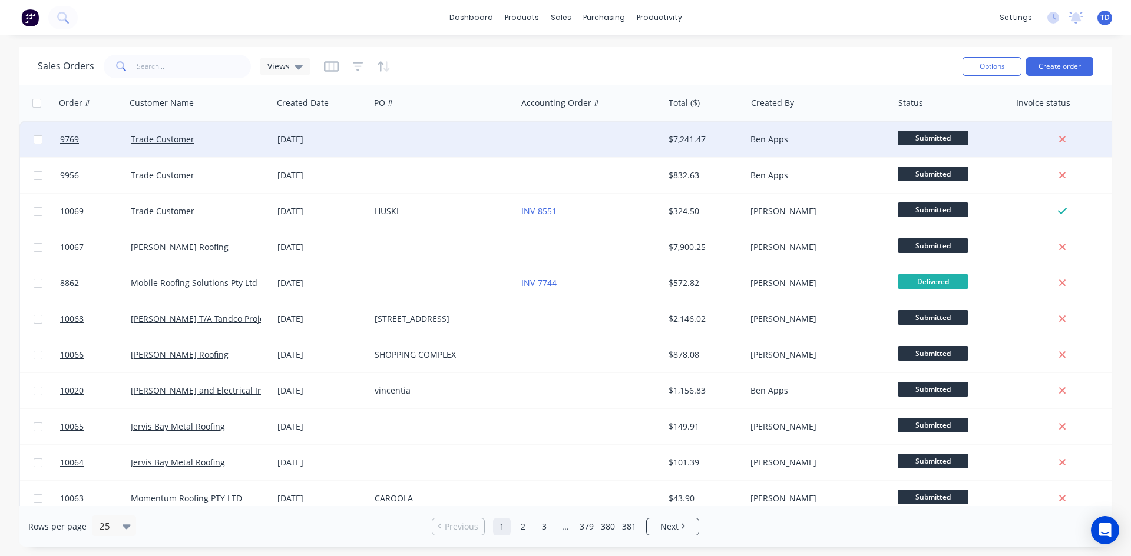
click at [513, 147] on div at bounding box center [443, 139] width 147 height 35
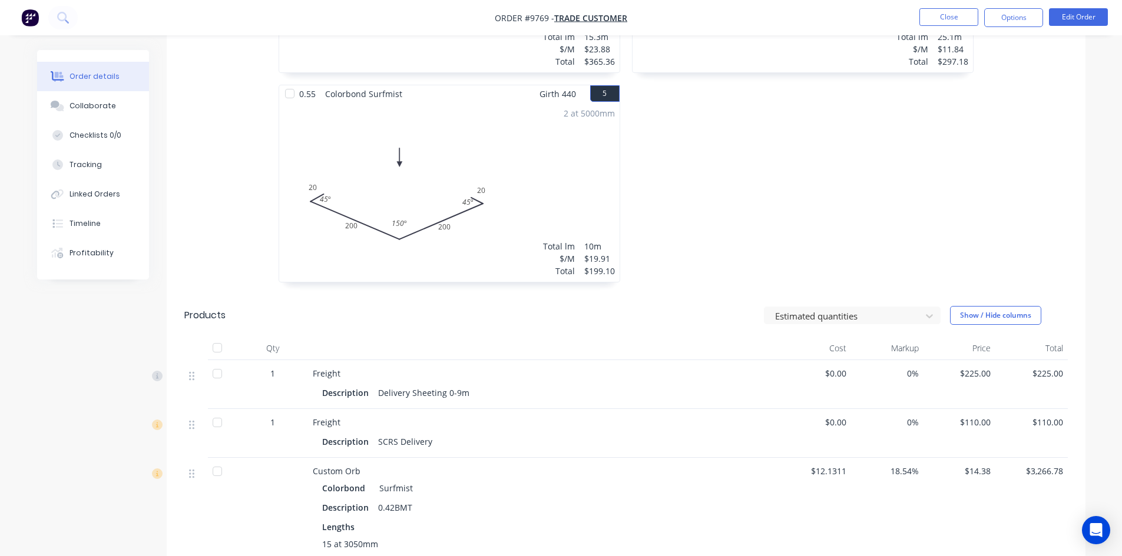
scroll to position [707, 0]
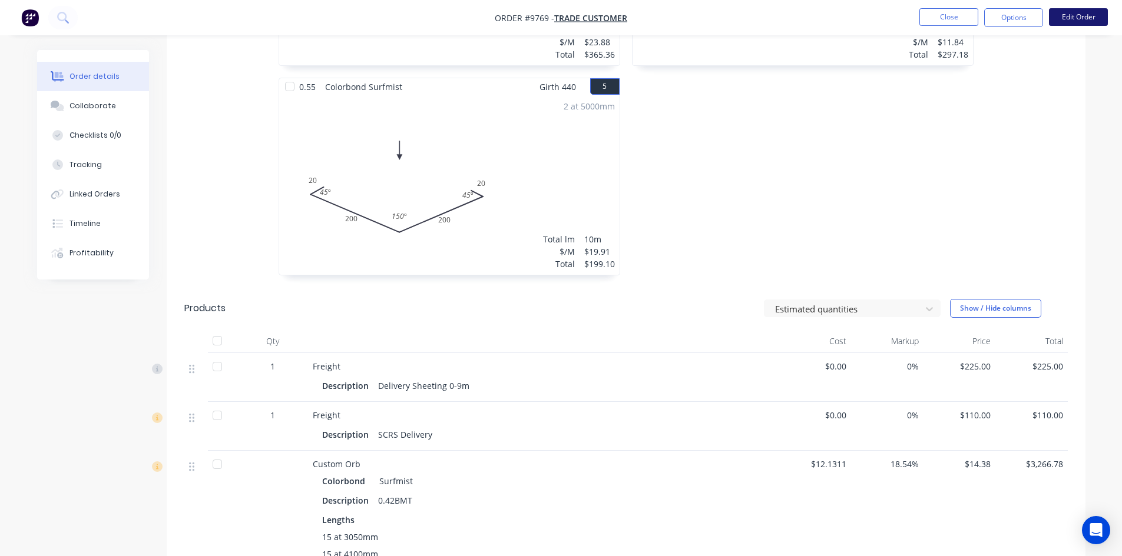
click at [1079, 25] on button "Edit Order" at bounding box center [1078, 17] width 59 height 18
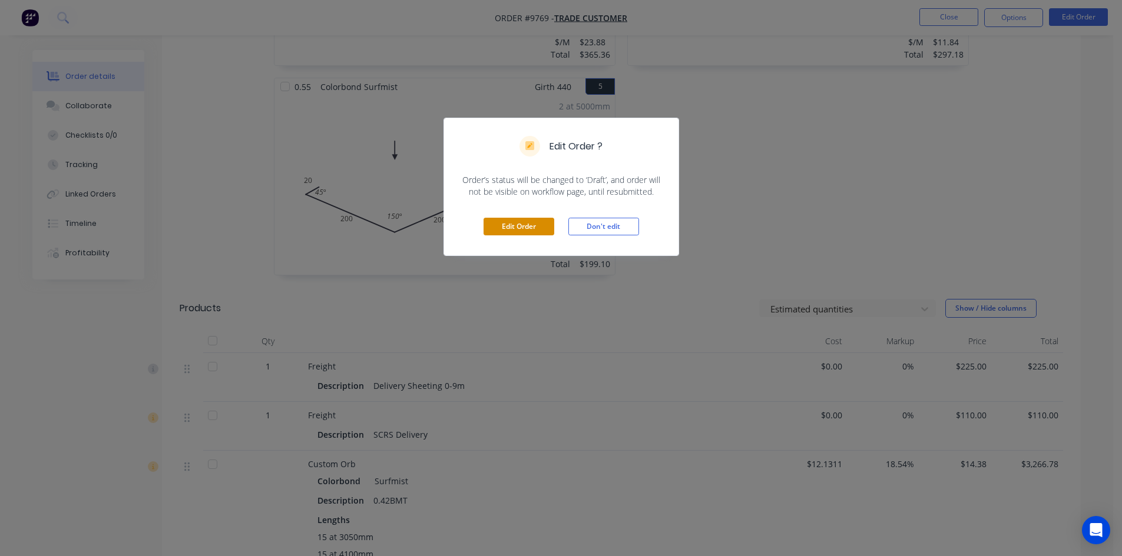
click at [517, 221] on button "Edit Order" at bounding box center [518, 227] width 71 height 18
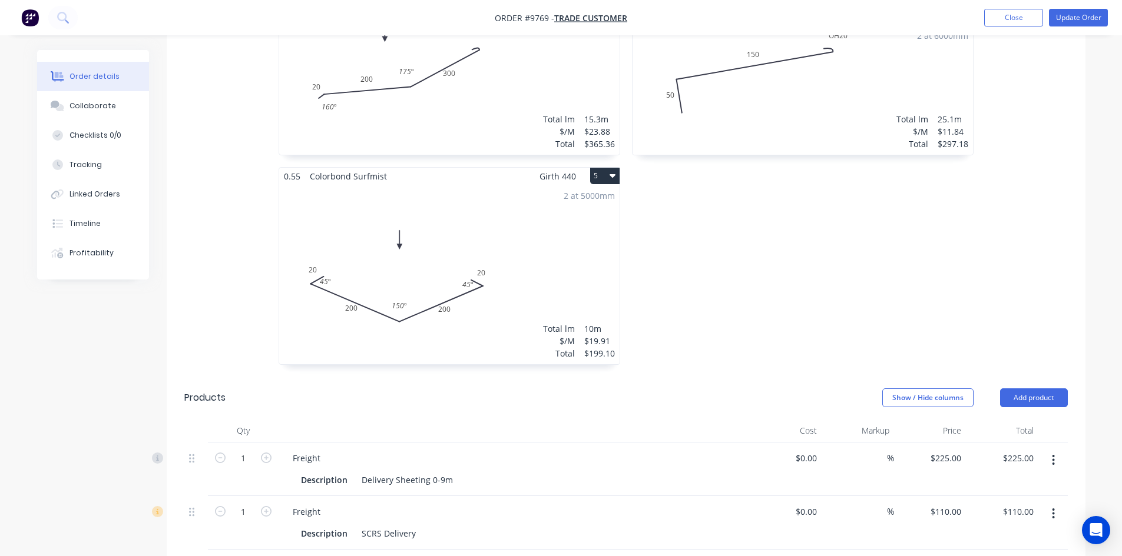
scroll to position [765, 0]
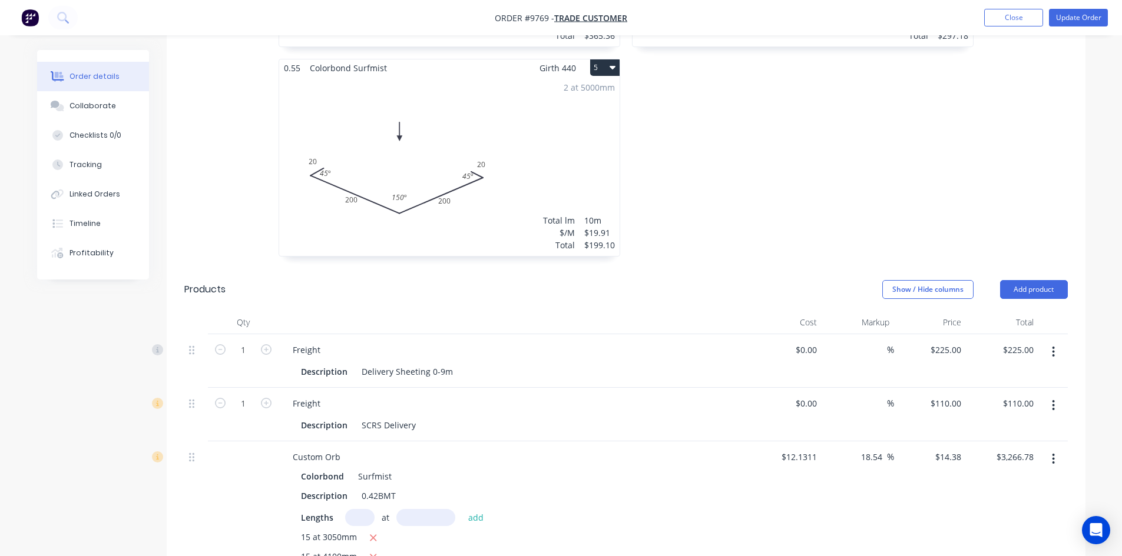
click at [1054, 347] on icon "button" at bounding box center [1053, 352] width 2 height 11
click at [992, 375] on div "Edit" at bounding box center [1011, 383] width 91 height 17
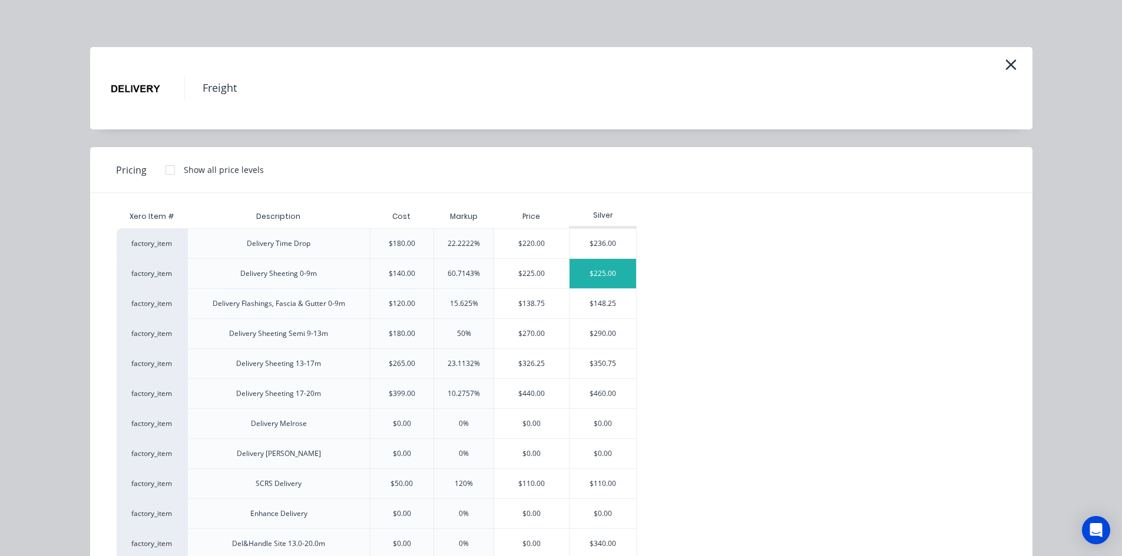
click at [586, 279] on div "$225.00" at bounding box center [602, 273] width 67 height 29
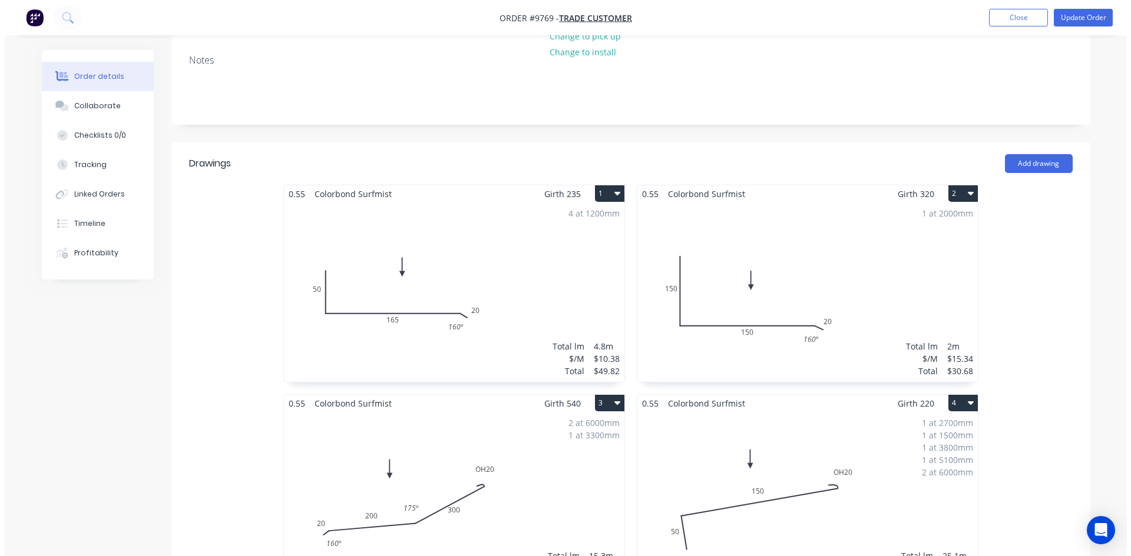
scroll to position [0, 0]
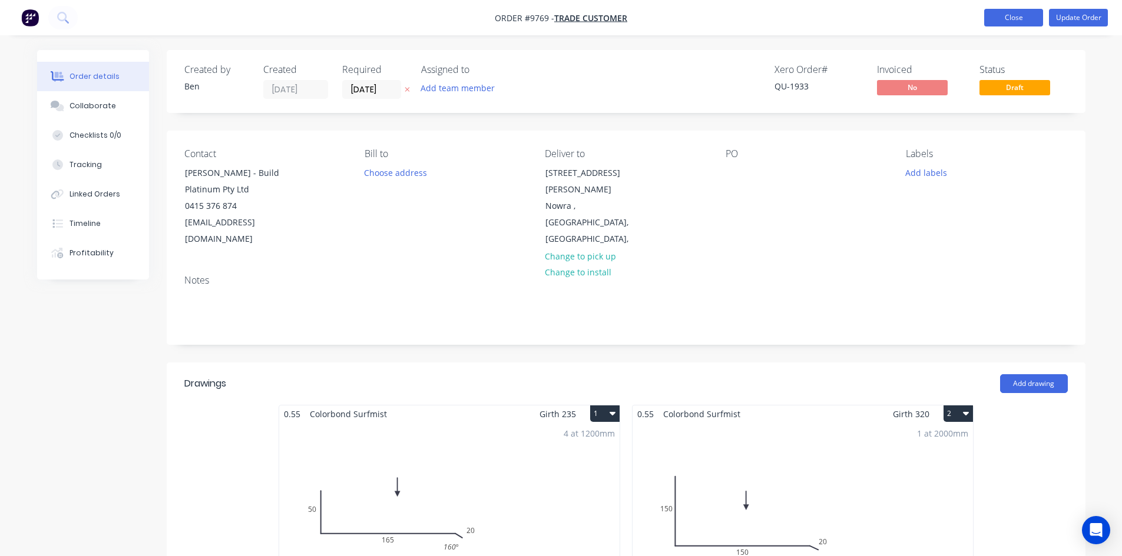
click at [1013, 11] on button "Close" at bounding box center [1013, 18] width 59 height 18
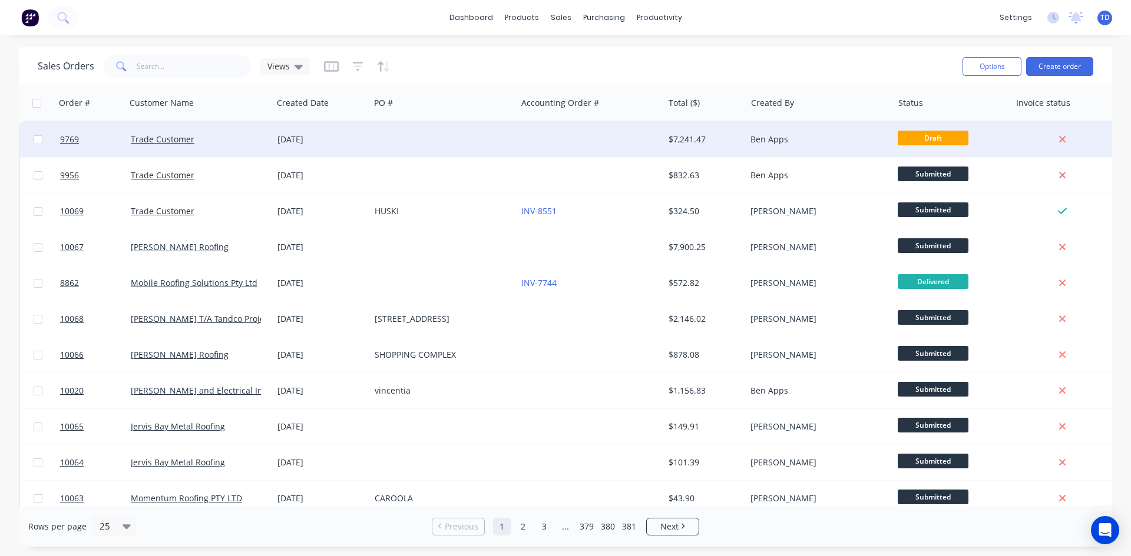
click at [652, 150] on div at bounding box center [589, 139] width 147 height 35
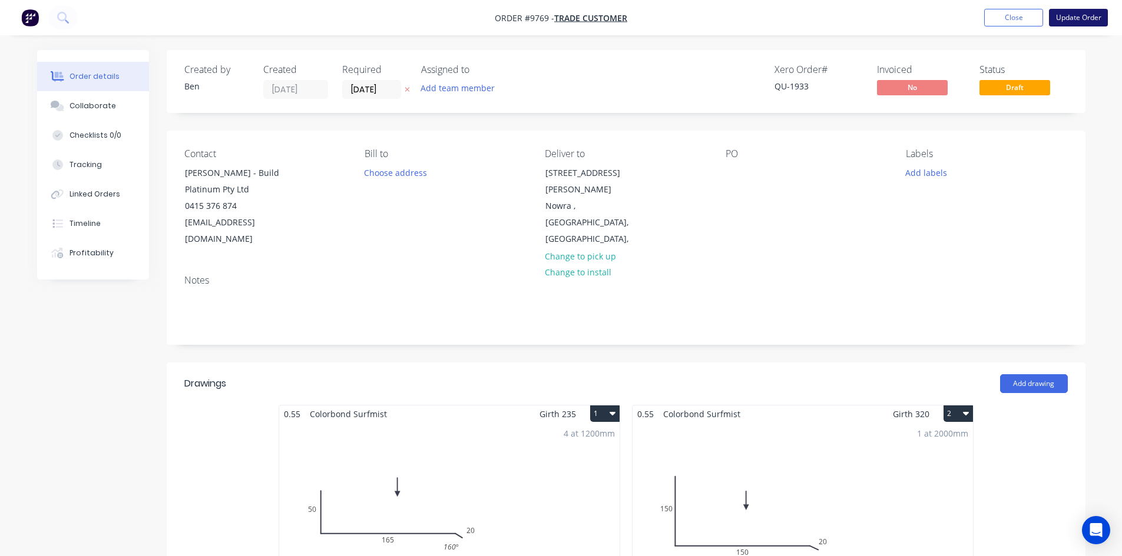
click at [1093, 21] on button "Update Order" at bounding box center [1078, 18] width 59 height 18
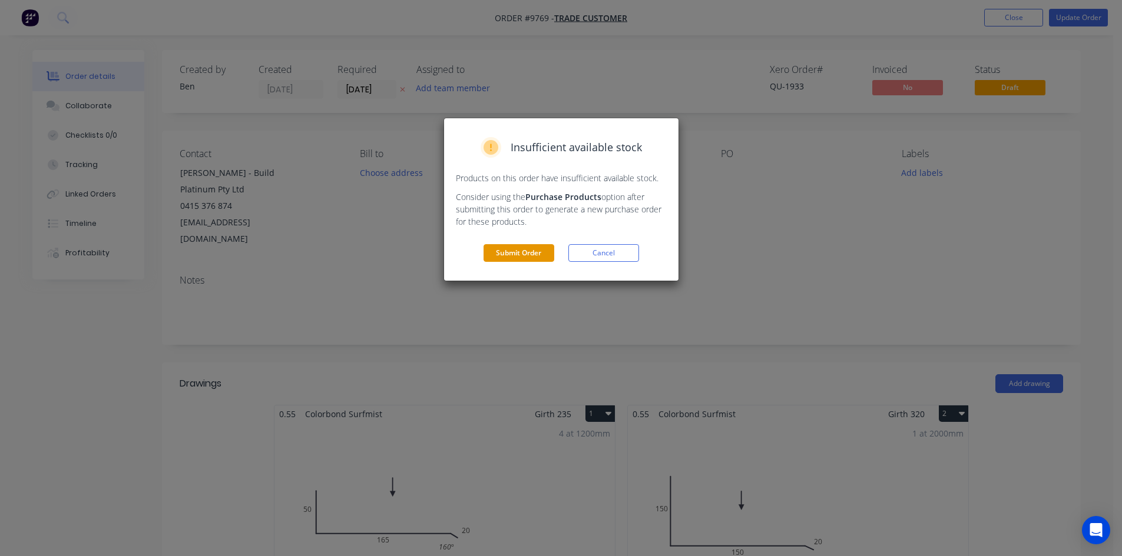
click at [505, 254] on button "Submit Order" at bounding box center [518, 253] width 71 height 18
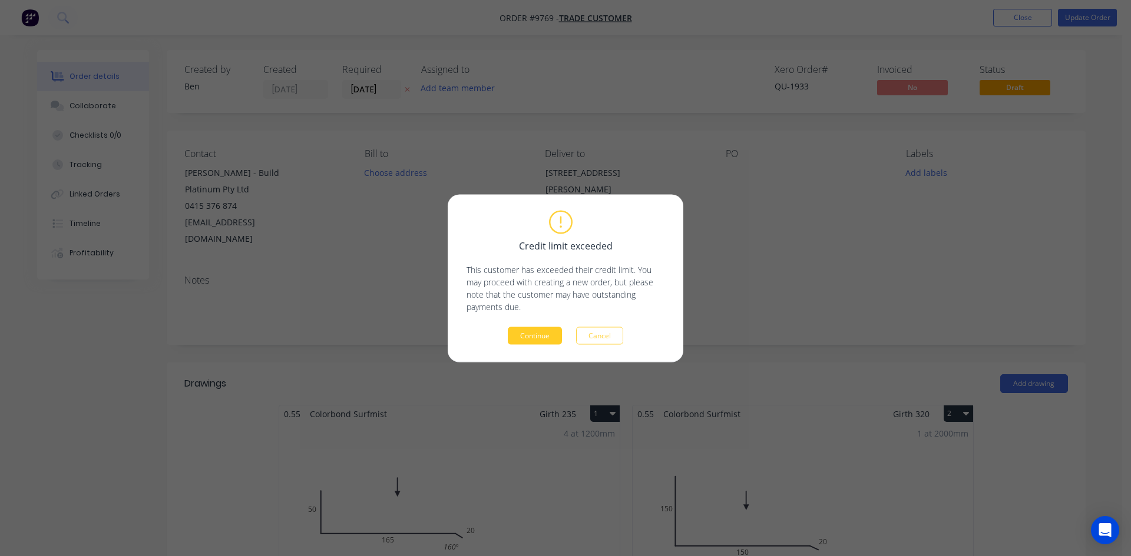
click at [535, 330] on button "Continue" at bounding box center [535, 336] width 54 height 18
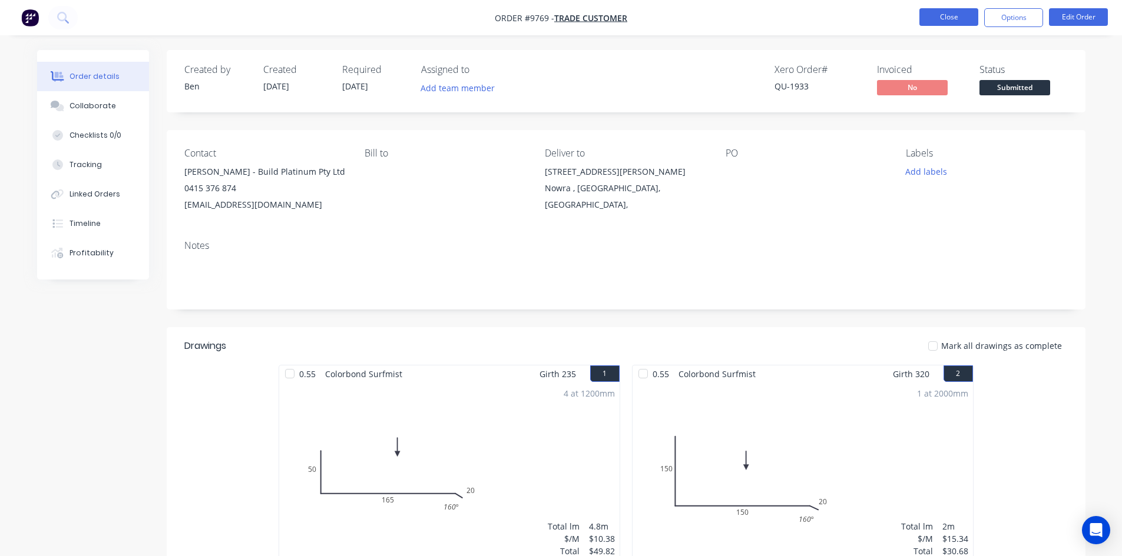
click at [946, 21] on button "Close" at bounding box center [948, 17] width 59 height 18
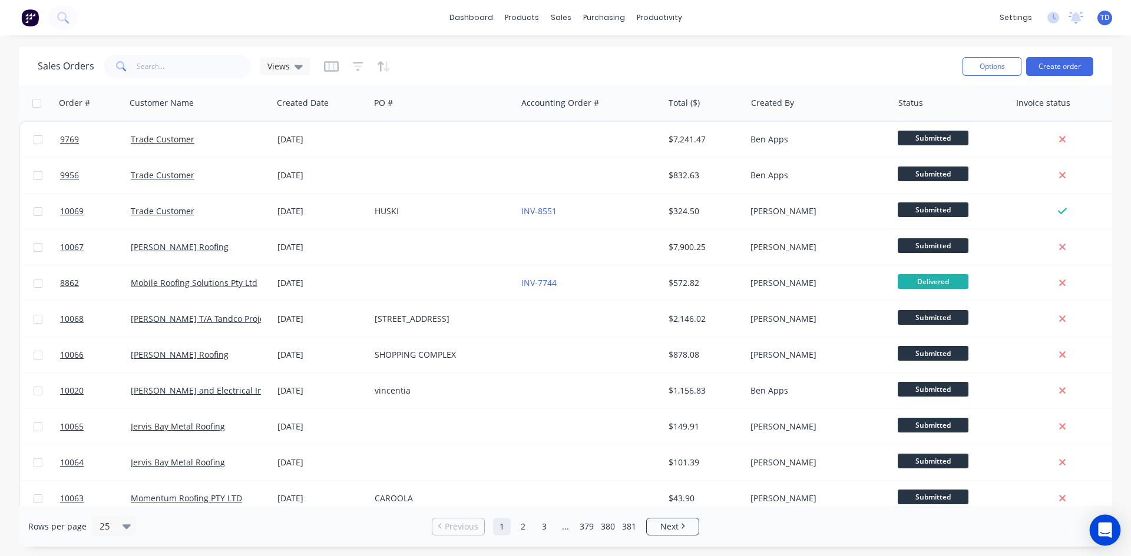
click at [1111, 531] on icon "Open Intercom Messenger" at bounding box center [1104, 530] width 15 height 15
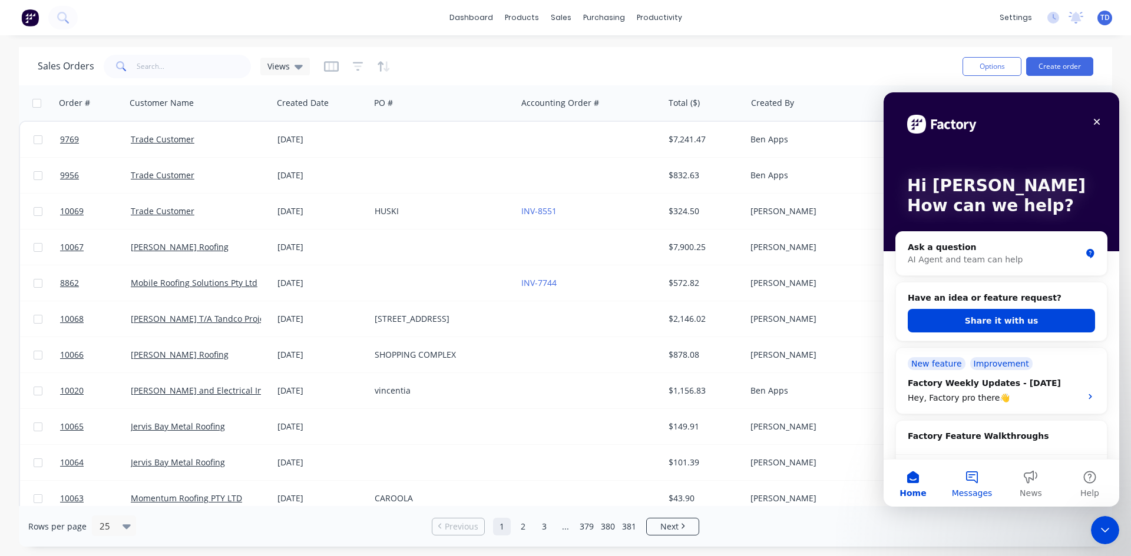
click at [972, 478] on button "Messages" at bounding box center [971, 483] width 59 height 47
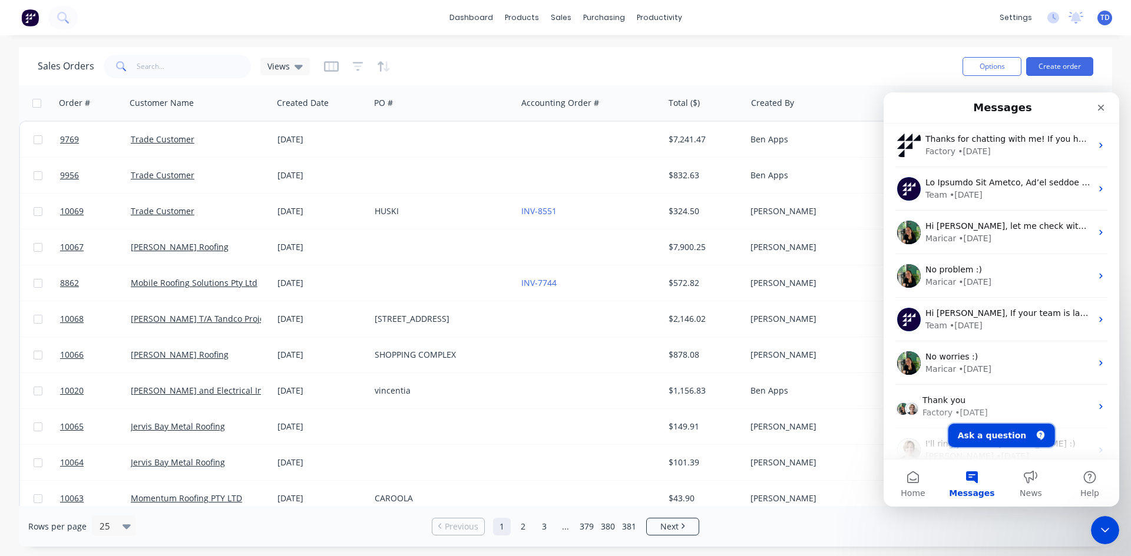
click at [985, 438] on button "Ask a question" at bounding box center [1001, 436] width 107 height 24
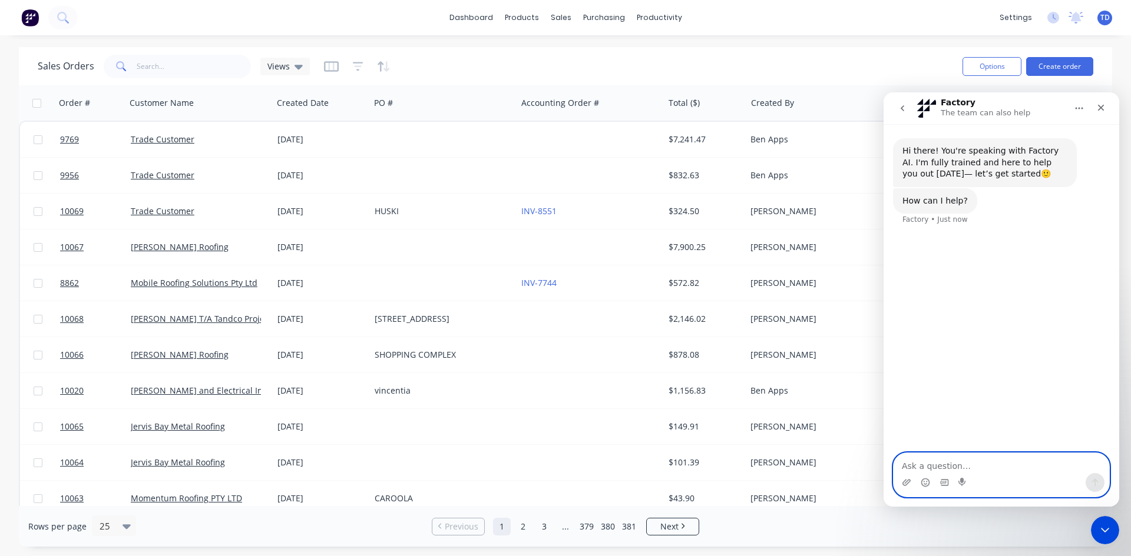
click at [915, 472] on textarea "Ask a question…" at bounding box center [1001, 463] width 216 height 20
click at [989, 465] on textarea "HAve Buyng ans Selling pricing in item but the buying price isnt showing , see …" at bounding box center [1001, 458] width 216 height 32
click at [990, 467] on textarea "HAve Buyng ans Selling pricing in item but the buying price isnt showing , see …" at bounding box center [1001, 458] width 216 height 32
click at [910, 457] on textarea "HAve Buyng ans Selling pricing in item but the buying price isnt showing , see …" at bounding box center [1001, 458] width 216 height 32
click at [937, 456] on textarea "Have Buyng ans Selling pricing in item but the buying price isnt showing , see …" at bounding box center [1001, 458] width 216 height 32
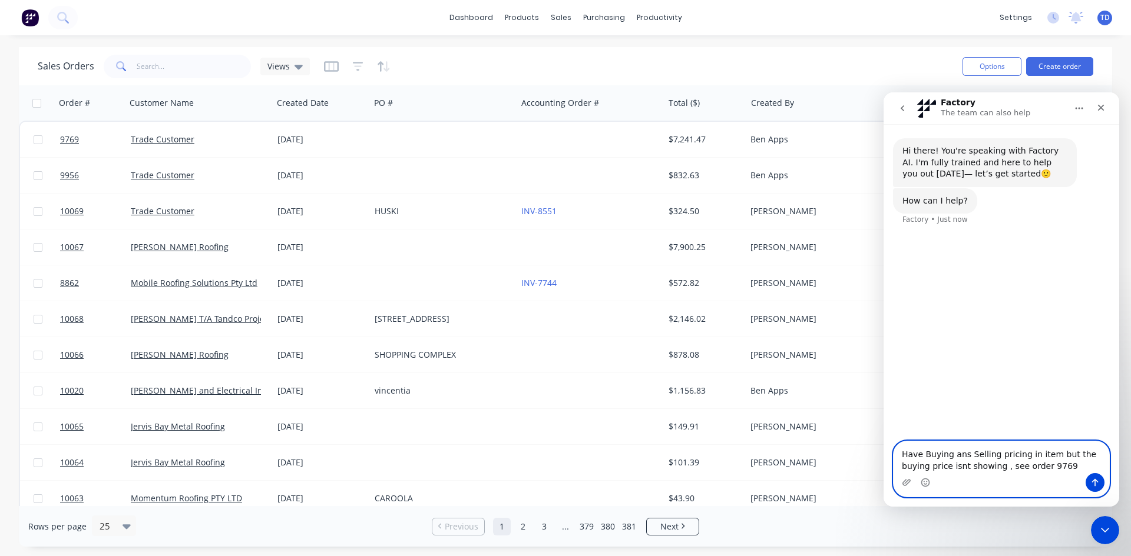
click at [962, 458] on textarea "Have Buying ans Selling pricing in item but the buying price isnt showing , see…" at bounding box center [1001, 458] width 216 height 32
click at [933, 469] on textarea "Have Buying and Selling pricing in item but the buying price isnt showing , see…" at bounding box center [1001, 458] width 216 height 32
click at [972, 466] on textarea "Have Buying and Selling pricing in item but the buying price isn't showing , se…" at bounding box center [1001, 458] width 216 height 32
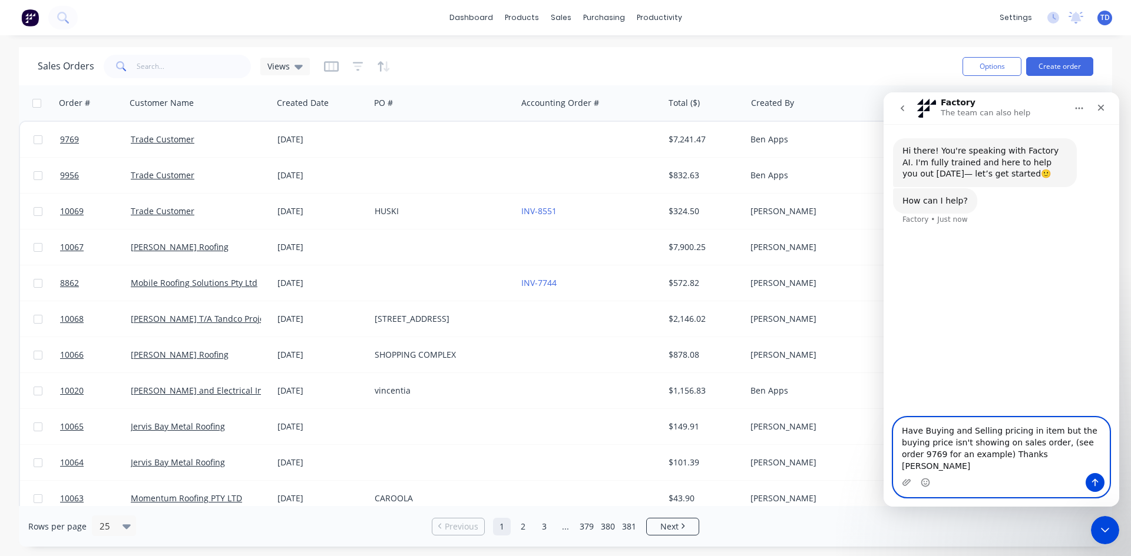
click at [948, 468] on textarea "Have Buying and Selling pricing in item but the buying price isn't showing on s…" at bounding box center [1001, 445] width 216 height 55
type textarea "Have Buying and Selling pricing in item but the buying price isn't showing on s…"
click at [1094, 481] on icon "Send a message…" at bounding box center [1094, 482] width 9 height 9
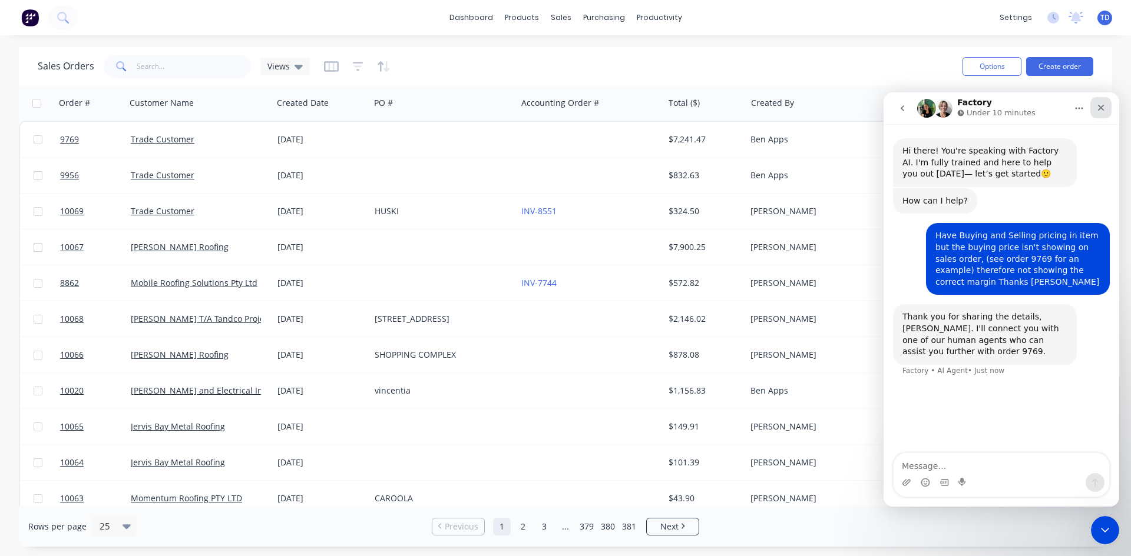
click at [1105, 109] on icon "Close" at bounding box center [1100, 107] width 9 height 9
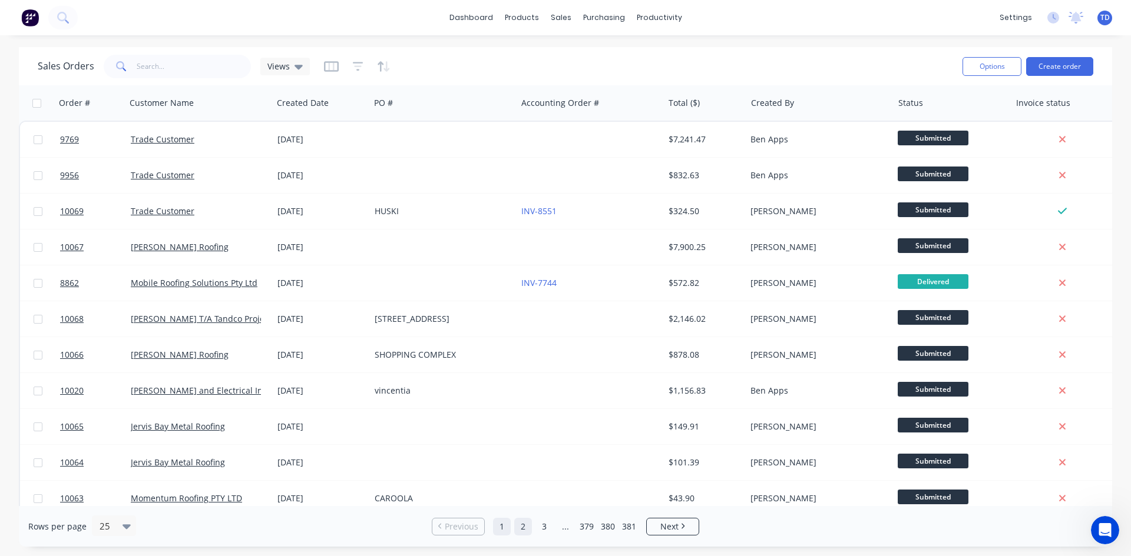
click at [523, 525] on link "2" at bounding box center [523, 527] width 18 height 18
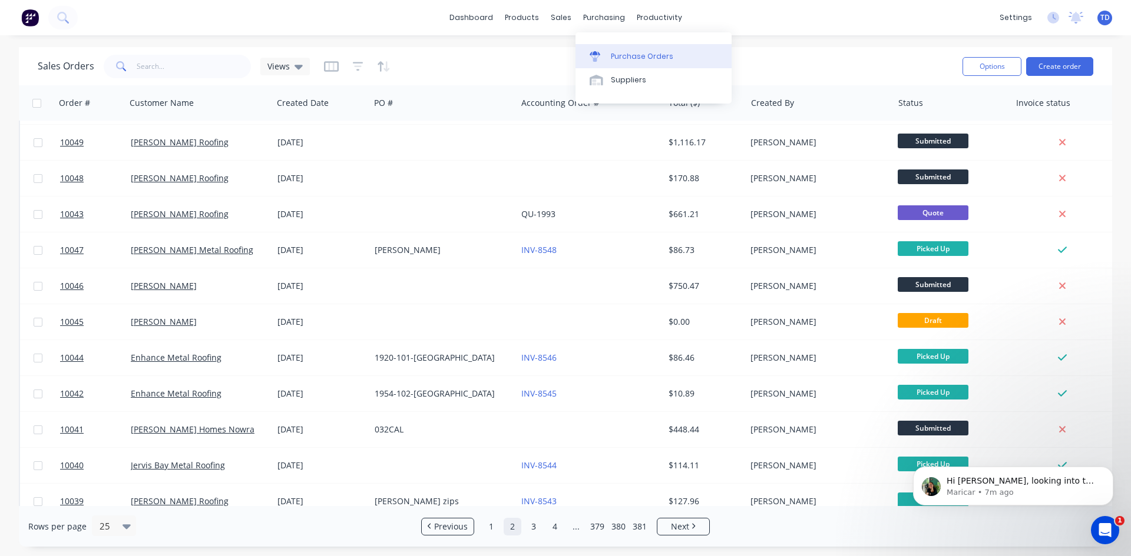
click at [621, 52] on div "Purchase Orders" at bounding box center [642, 56] width 62 height 11
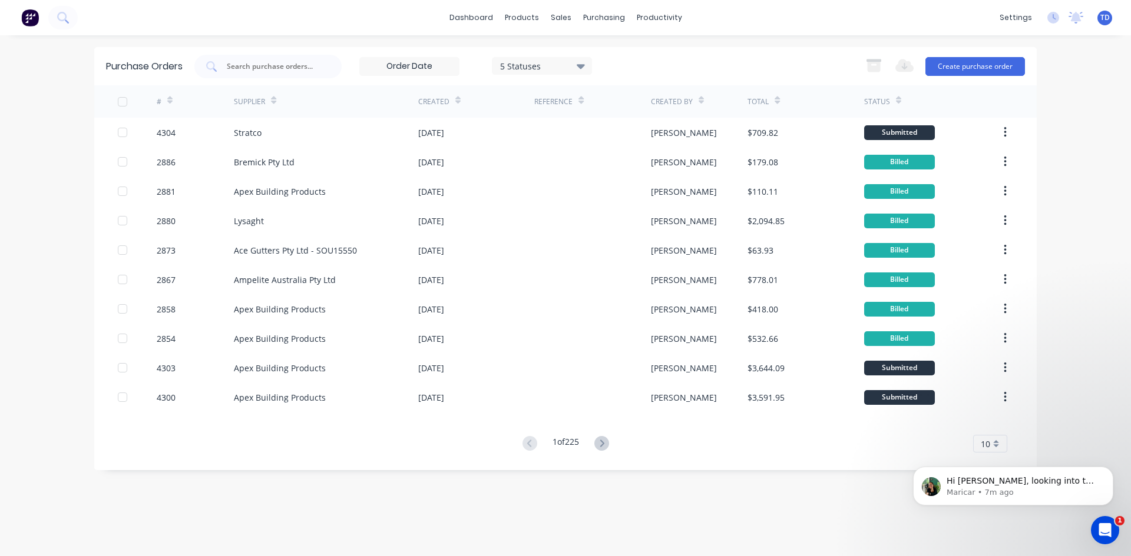
click at [458, 103] on icon at bounding box center [457, 103] width 5 height 4
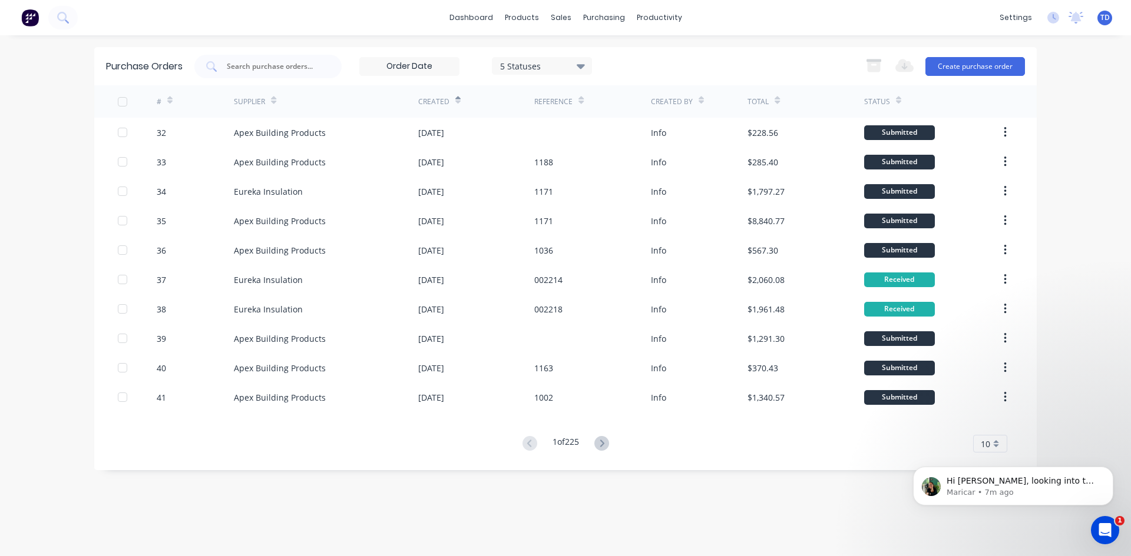
click at [457, 102] on icon at bounding box center [457, 103] width 5 height 4
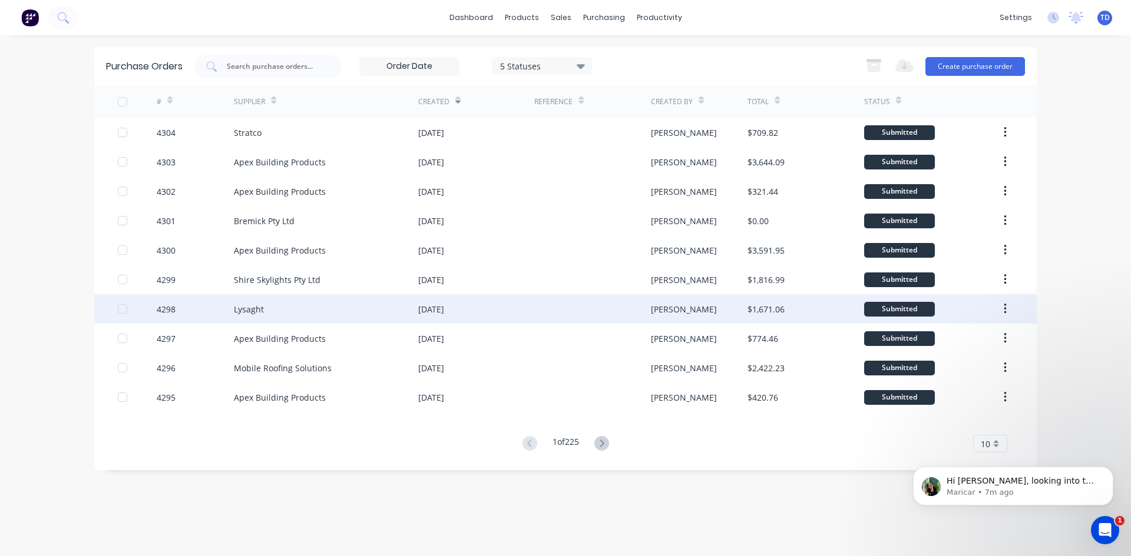
click at [444, 309] on div "[DATE]" at bounding box center [431, 309] width 26 height 12
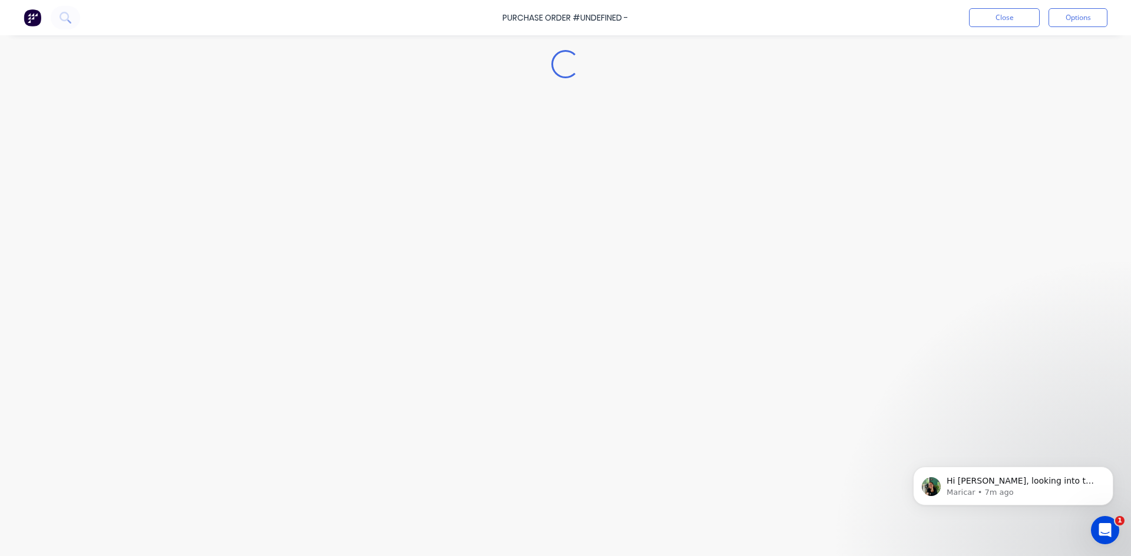
type textarea "x"
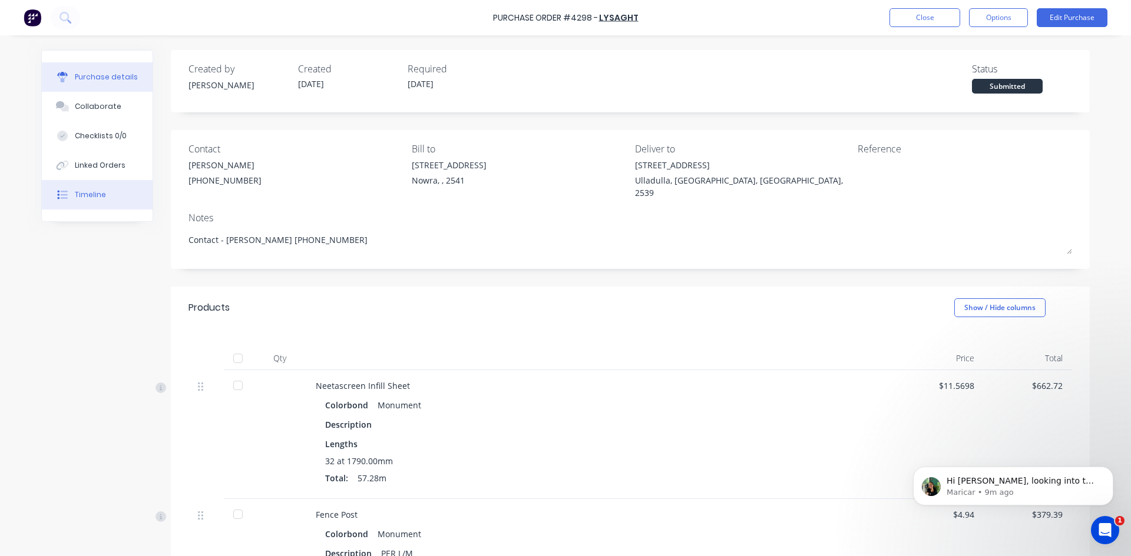
click at [95, 194] on div "Timeline" at bounding box center [90, 195] width 31 height 11
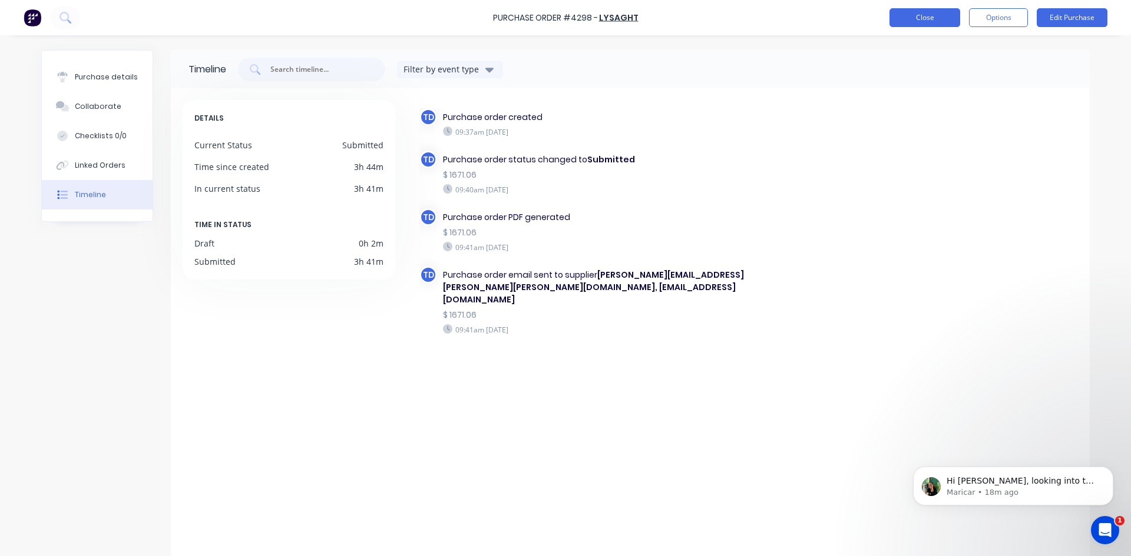
click at [913, 22] on button "Close" at bounding box center [924, 17] width 71 height 19
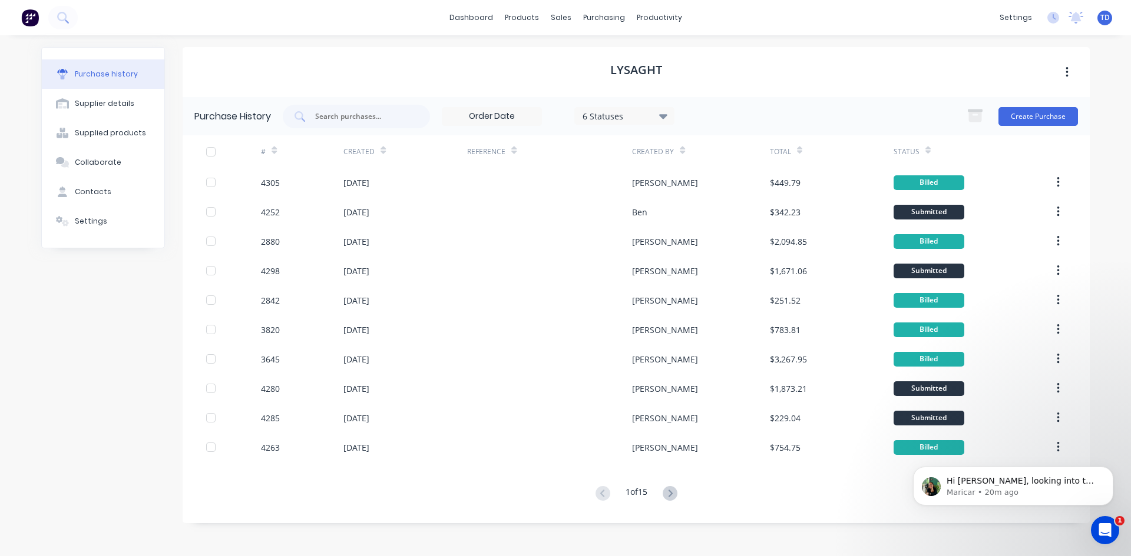
click at [488, 545] on div "dashboard products sales purchasing productivity dashboard products Product Cat…" at bounding box center [565, 278] width 1131 height 556
click at [1099, 530] on icon "Open Intercom Messenger" at bounding box center [1102, 528] width 19 height 19
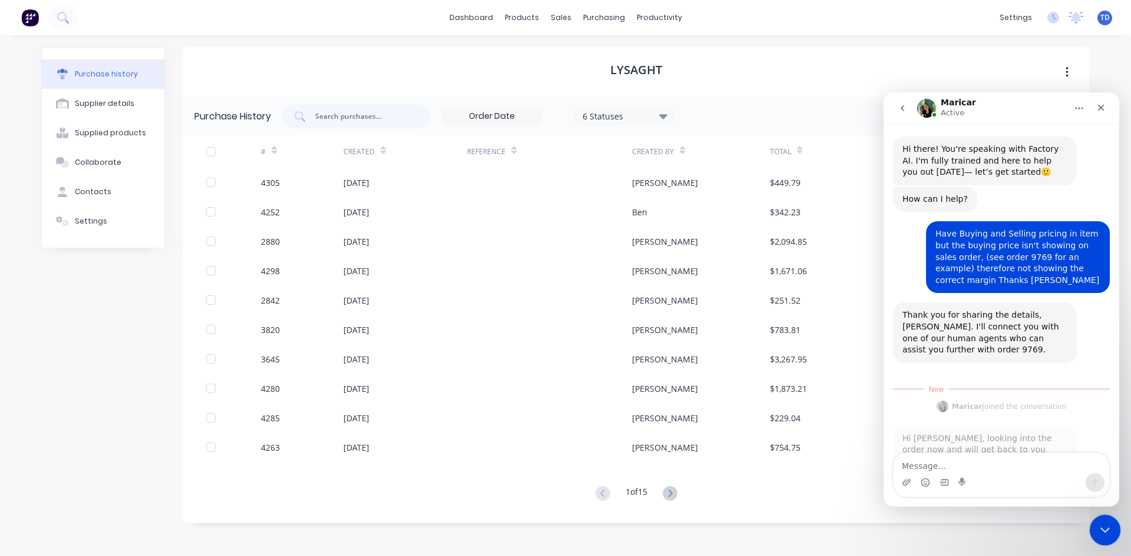
scroll to position [18, 0]
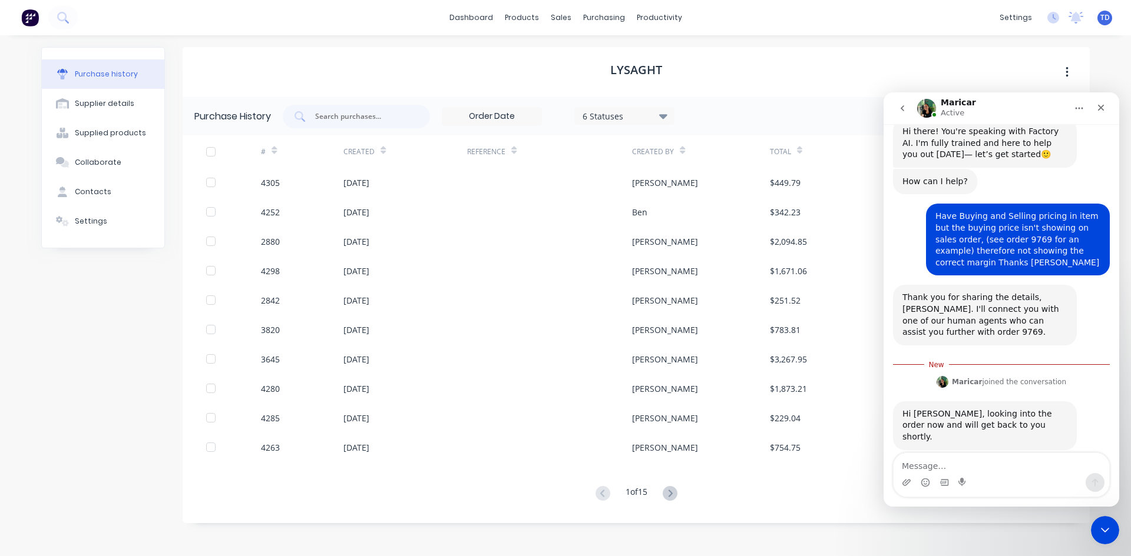
click at [831, 531] on div "Lysaght Purchase History 6 Statuses 6 Statuses Create Purchase # Created Refere…" at bounding box center [636, 290] width 907 height 486
click at [1112, 529] on div "Close Intercom Messenger" at bounding box center [1103, 529] width 28 height 28
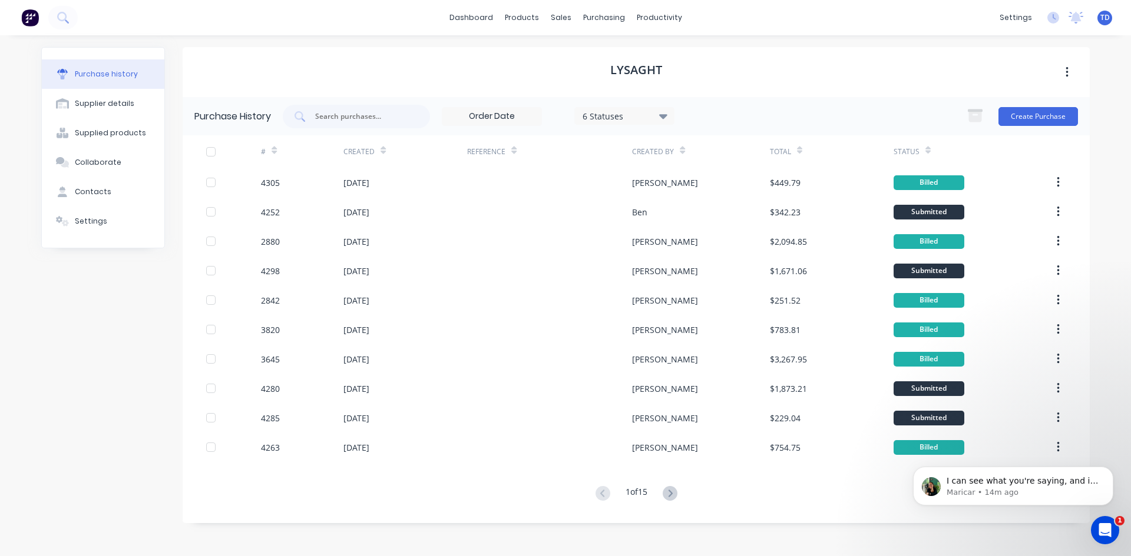
scroll to position [60, 0]
click at [1017, 483] on span "I can see what you're saying, and it does seem to be happening on a random prod…" at bounding box center [1021, 504] width 151 height 57
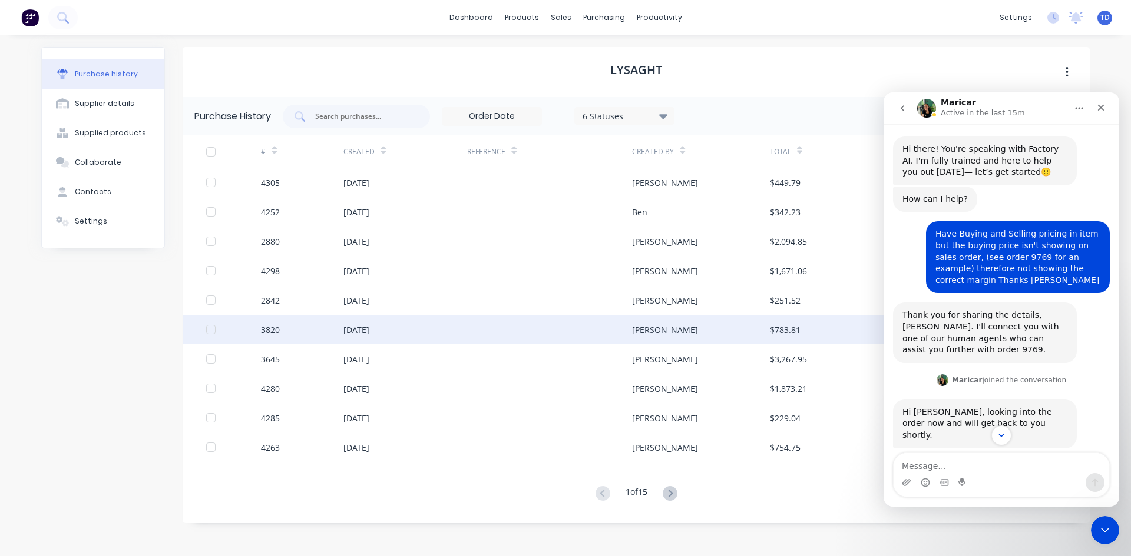
scroll to position [79, 0]
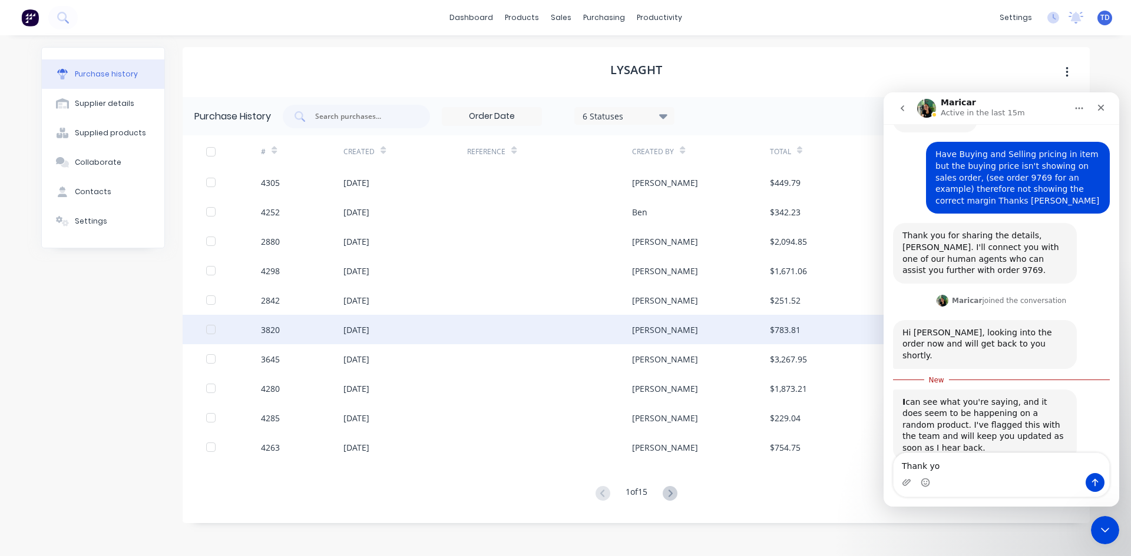
type textarea "Thank you"
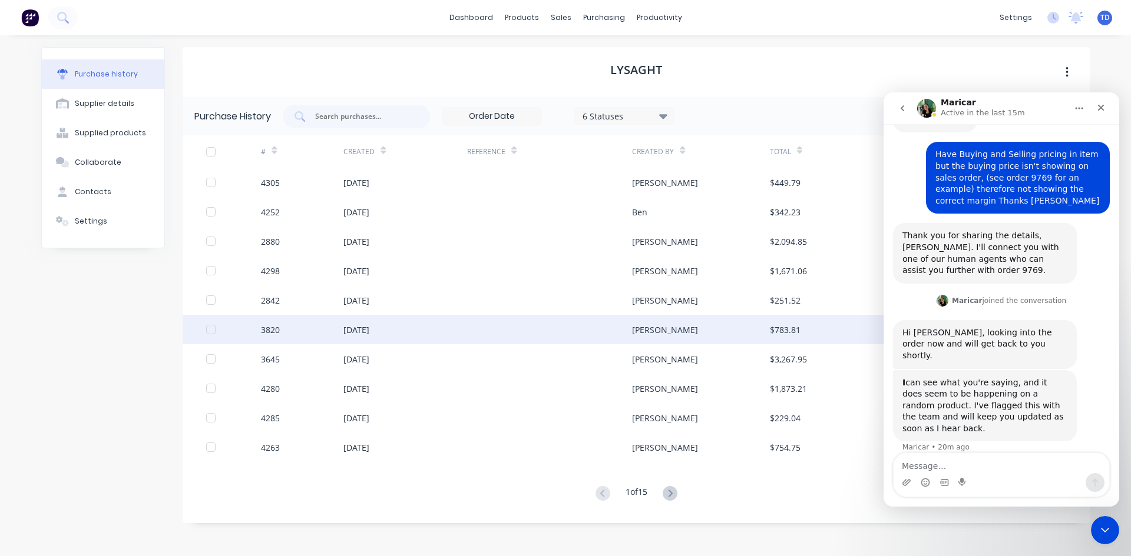
scroll to position [95, 0]
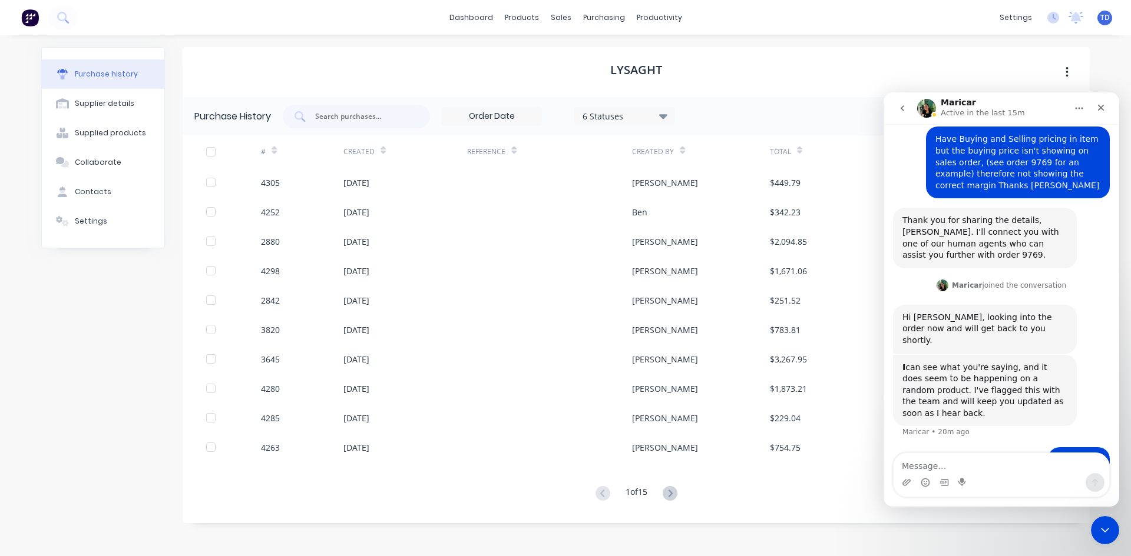
type textarea "A"
click at [990, 466] on textarea "Also its only occurring in Nowra site" at bounding box center [1001, 458] width 216 height 32
type textarea "Also its only occurring on the Nowra site. thanks"
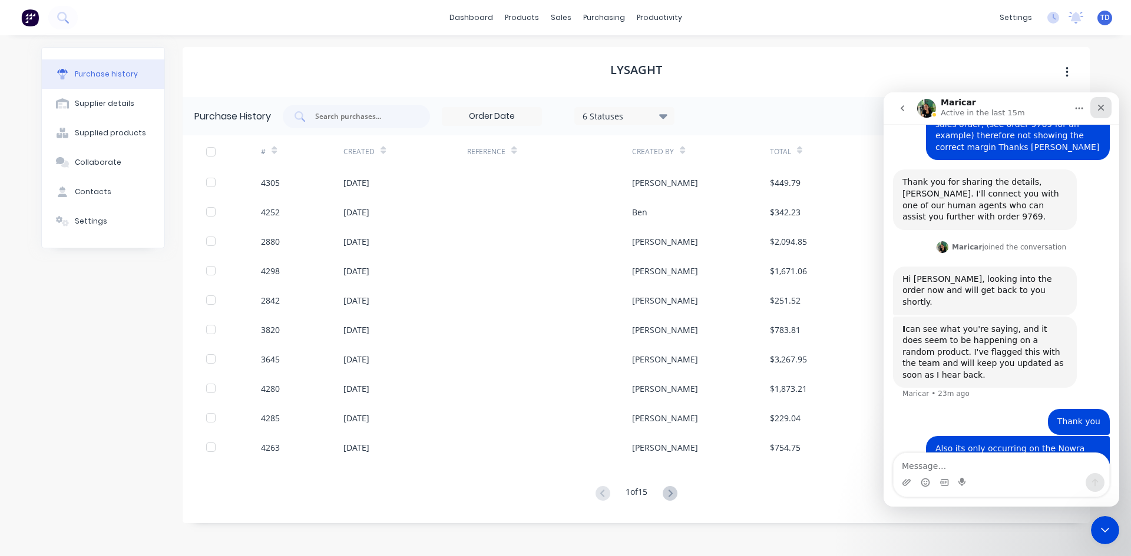
click at [1100, 107] on icon "Close" at bounding box center [1101, 108] width 6 height 6
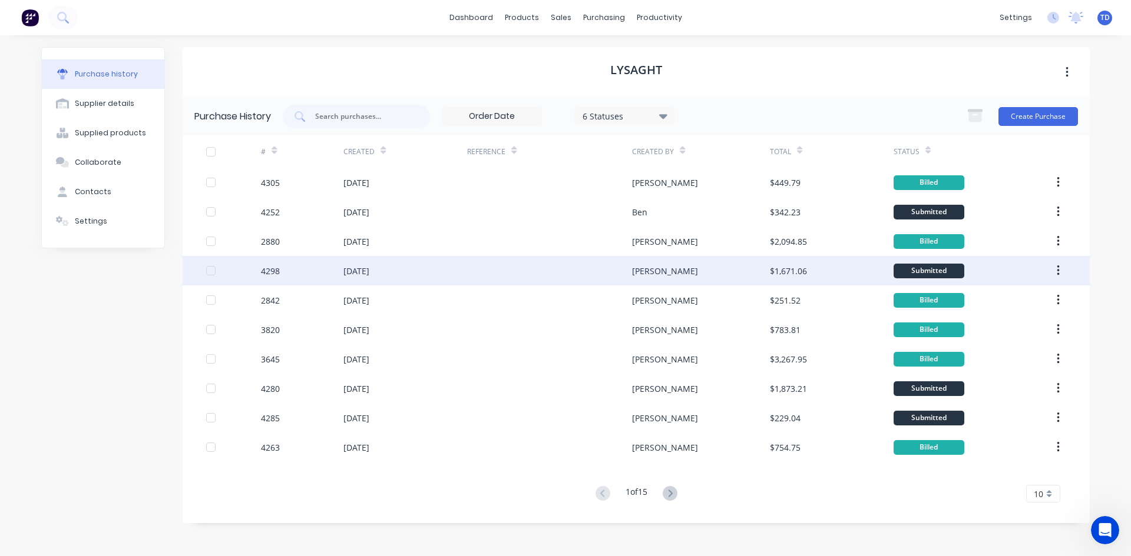
click at [554, 274] on div at bounding box center [549, 270] width 165 height 29
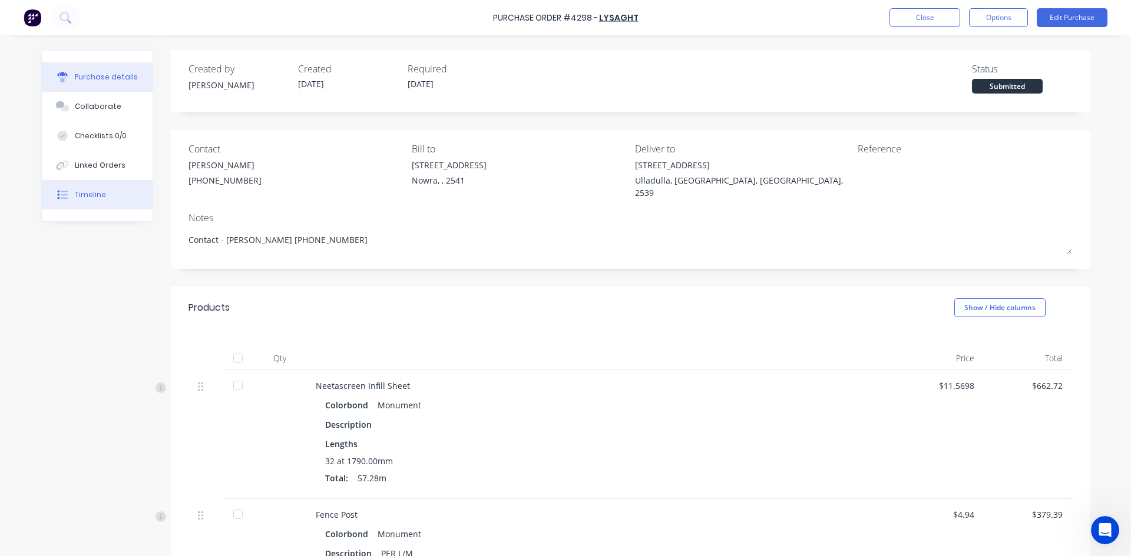
click at [91, 200] on div "Timeline" at bounding box center [90, 195] width 31 height 11
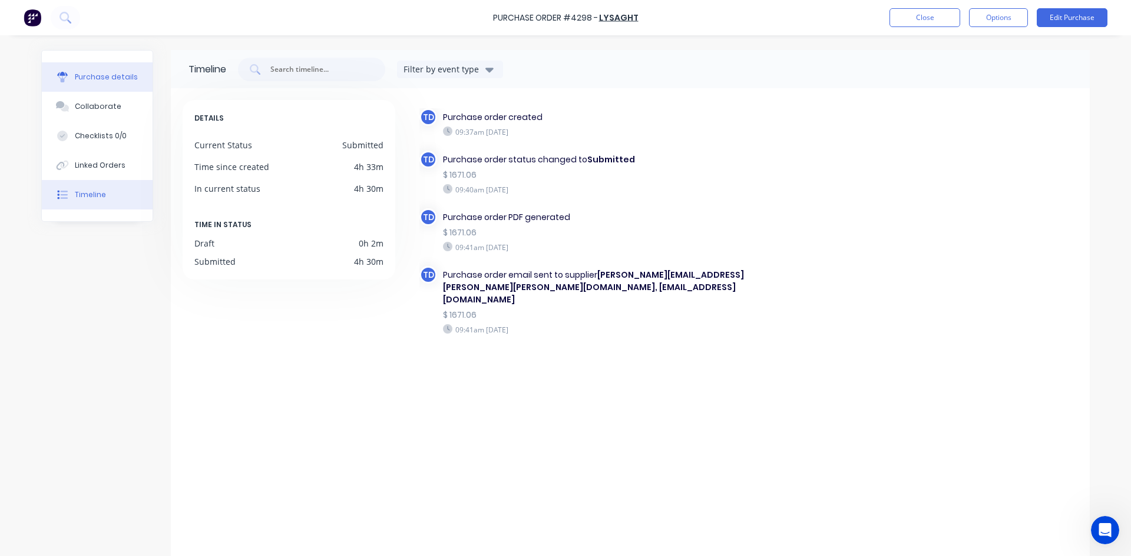
click at [103, 84] on button "Purchase details" at bounding box center [97, 76] width 111 height 29
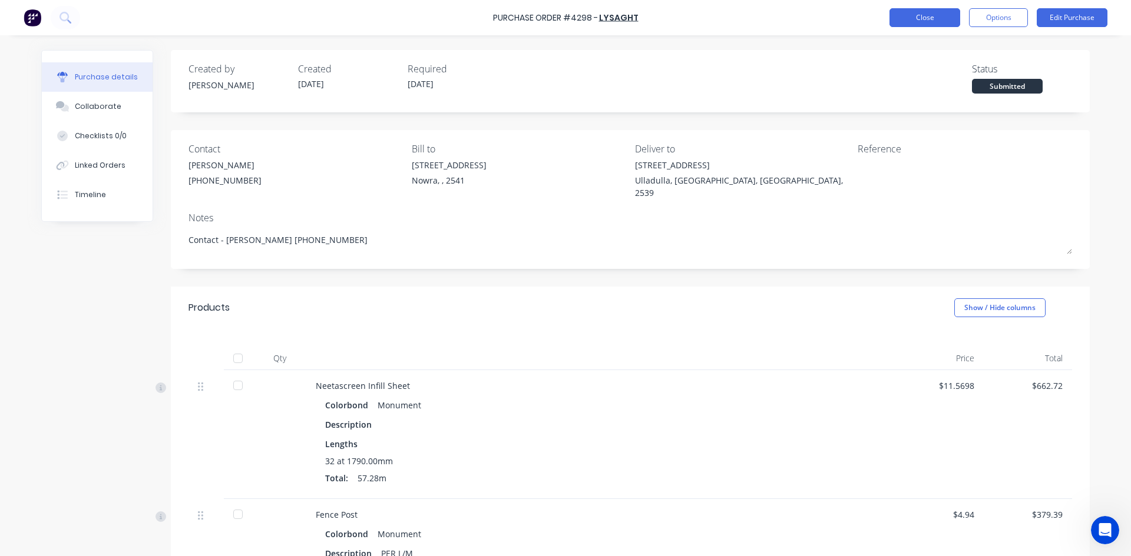
click at [914, 19] on button "Close" at bounding box center [924, 17] width 71 height 19
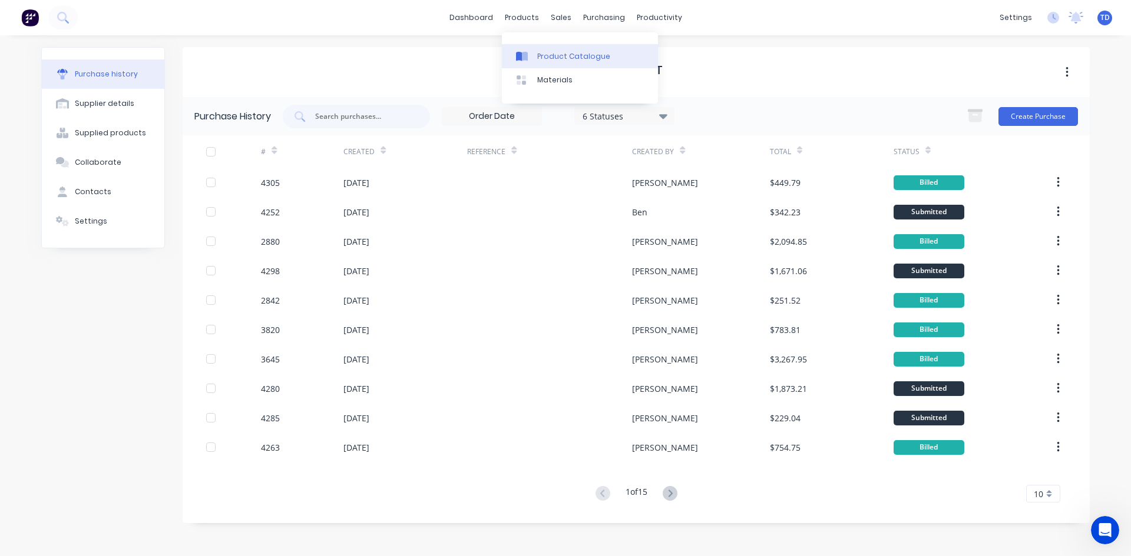
click at [549, 57] on div "Product Catalogue" at bounding box center [573, 56] width 73 height 11
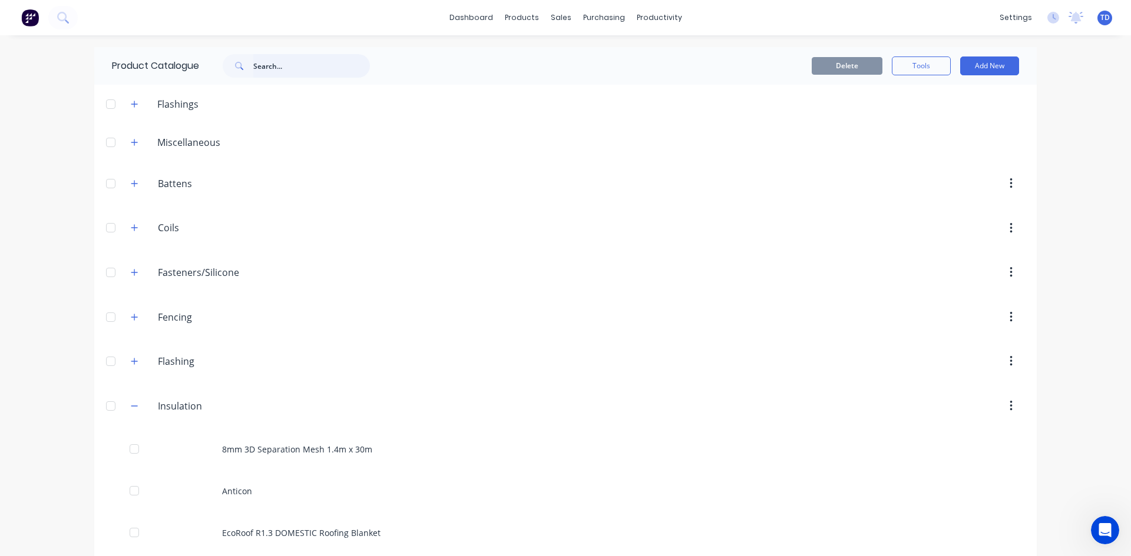
click at [283, 69] on input "text" at bounding box center [311, 66] width 117 height 24
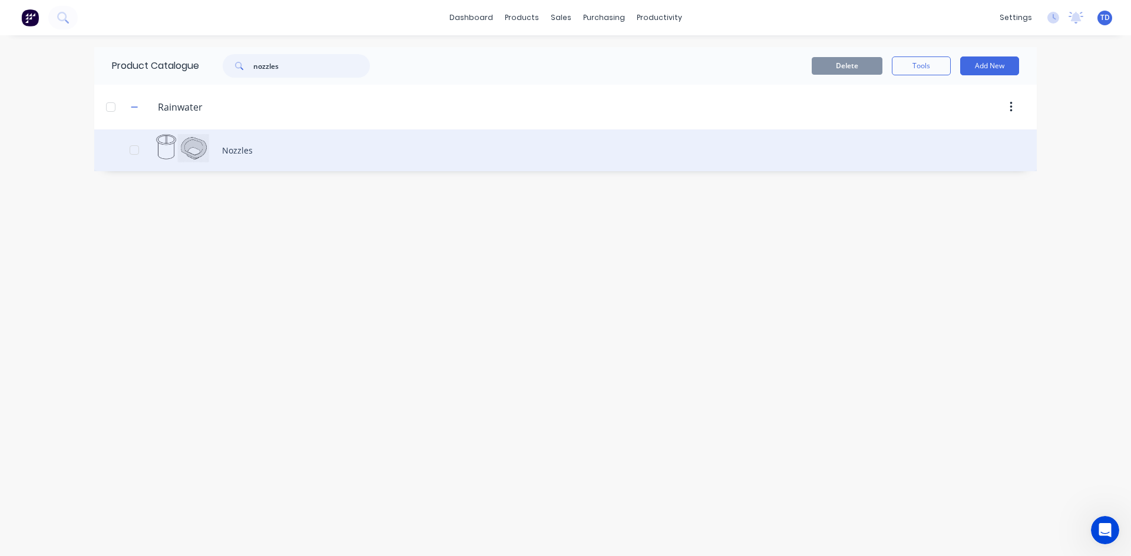
type input "nozzles"
click at [248, 148] on div "Nozzles" at bounding box center [565, 151] width 942 height 42
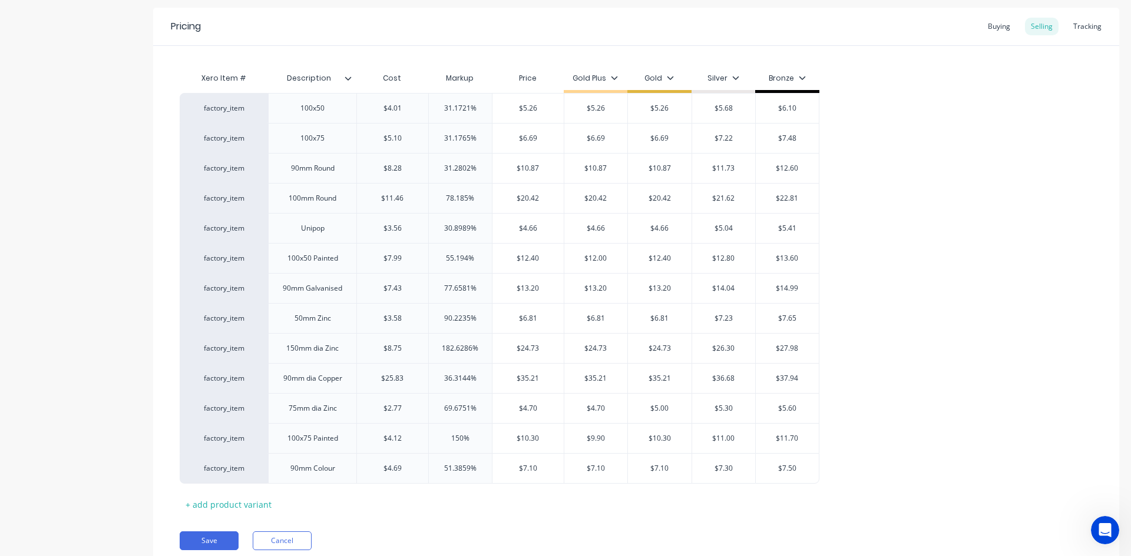
scroll to position [236, 0]
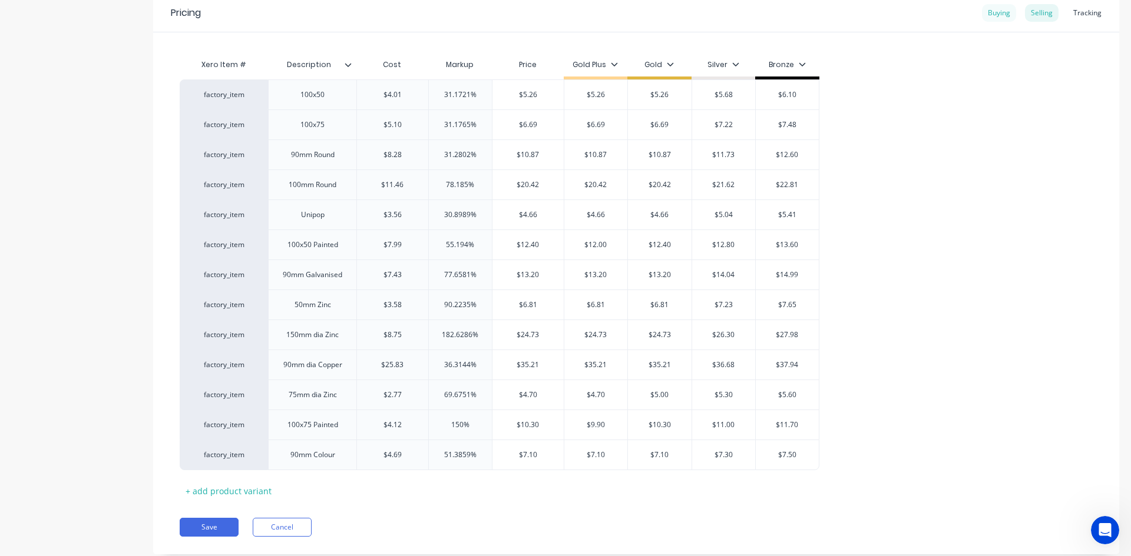
click at [995, 15] on div "Buying" at bounding box center [999, 13] width 34 height 18
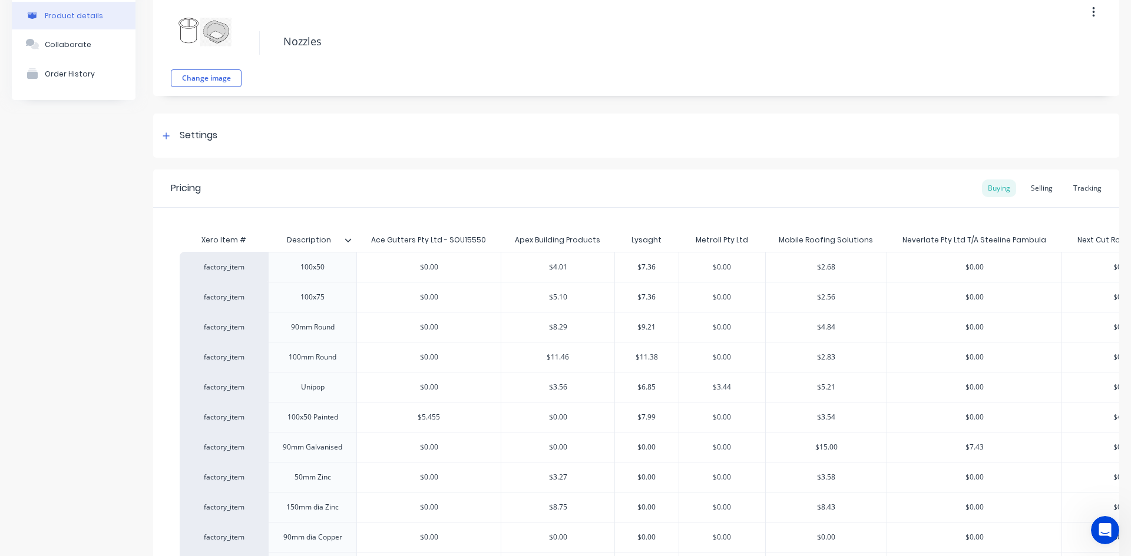
scroll to position [0, 0]
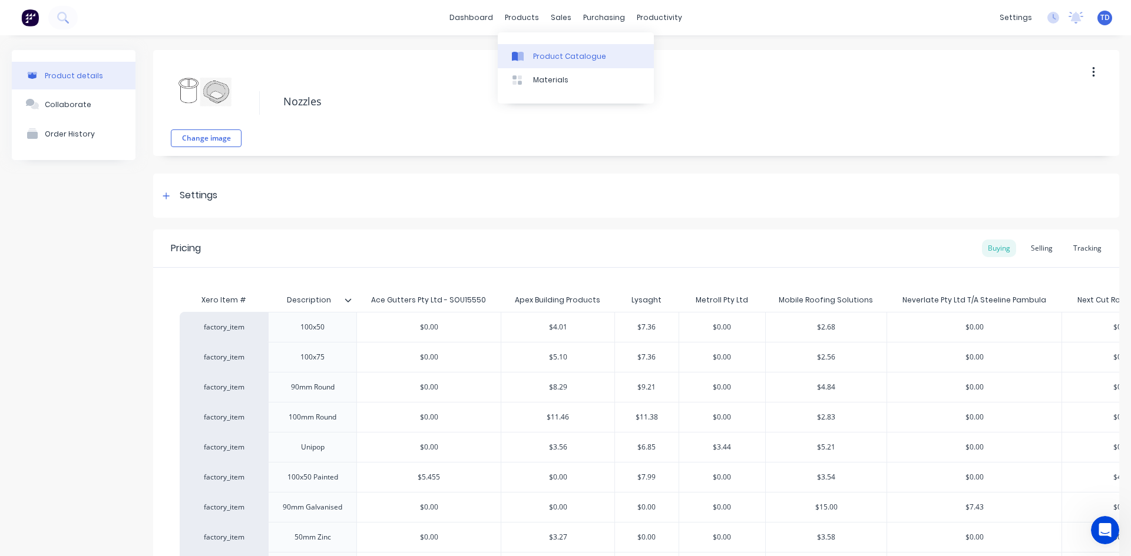
click at [529, 55] on div at bounding box center [521, 56] width 18 height 11
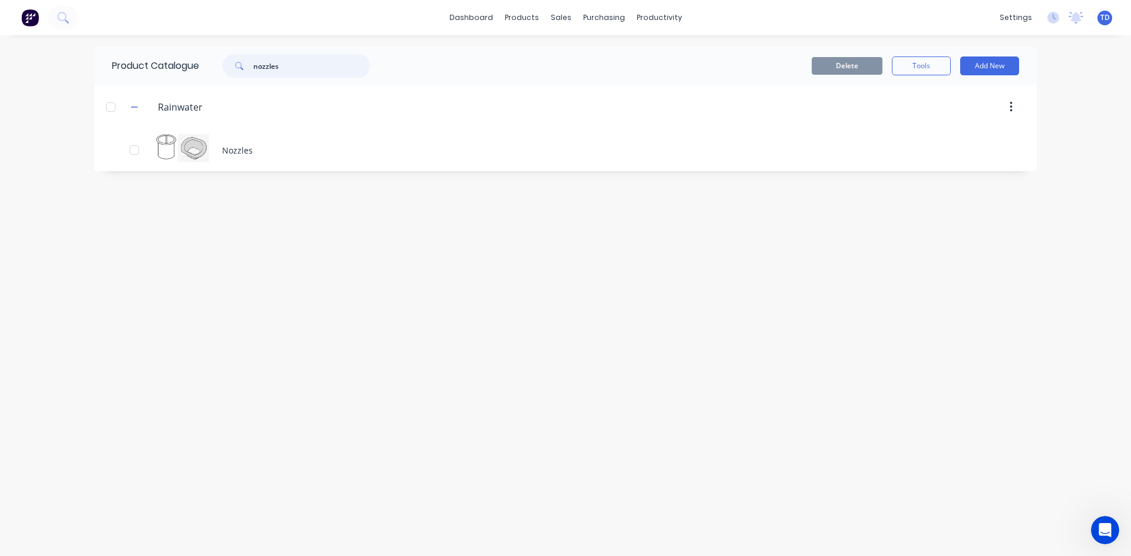
click at [279, 69] on input "nozzles" at bounding box center [311, 66] width 117 height 24
type input "n"
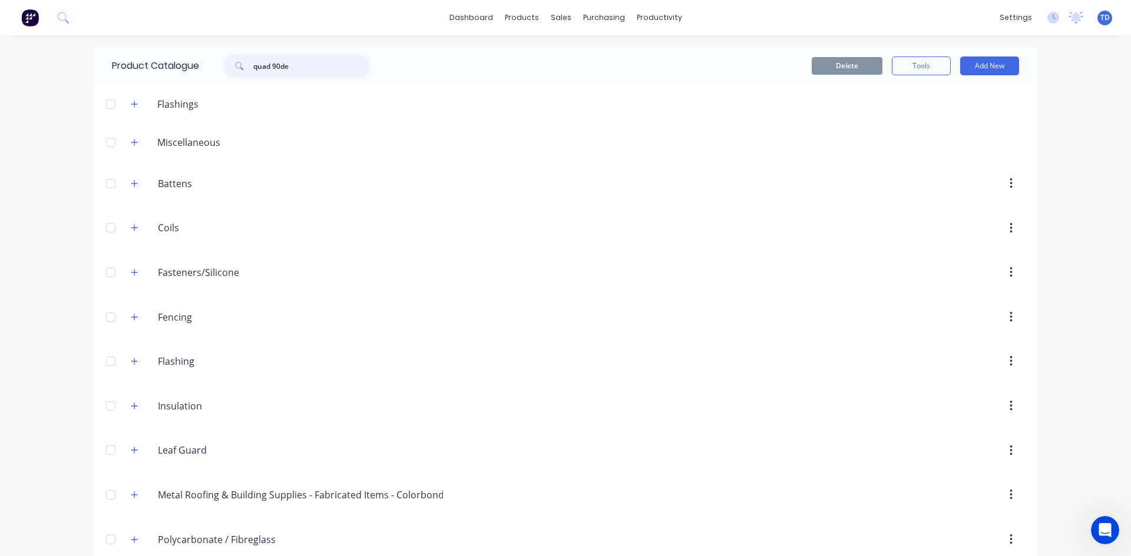
type input "quad 90deg"
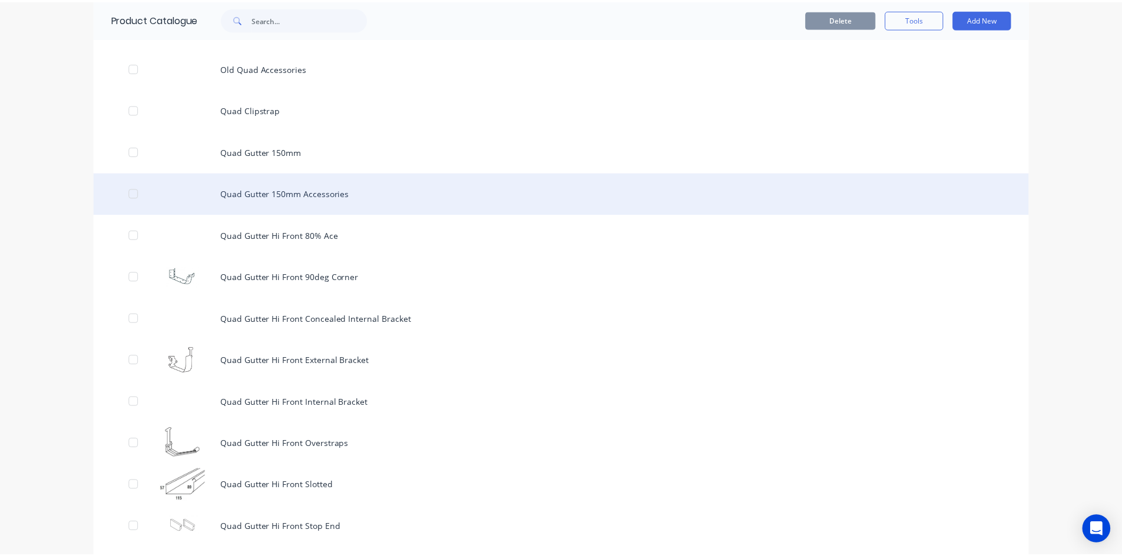
scroll to position [3699, 0]
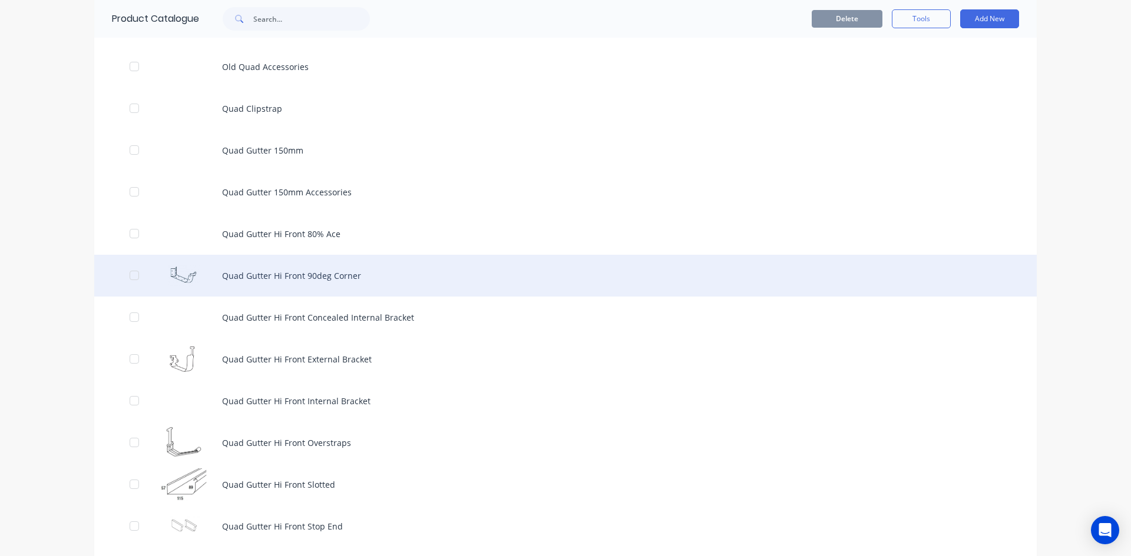
click at [316, 278] on div "Quad Gutter Hi Front 90deg Corner" at bounding box center [565, 276] width 942 height 42
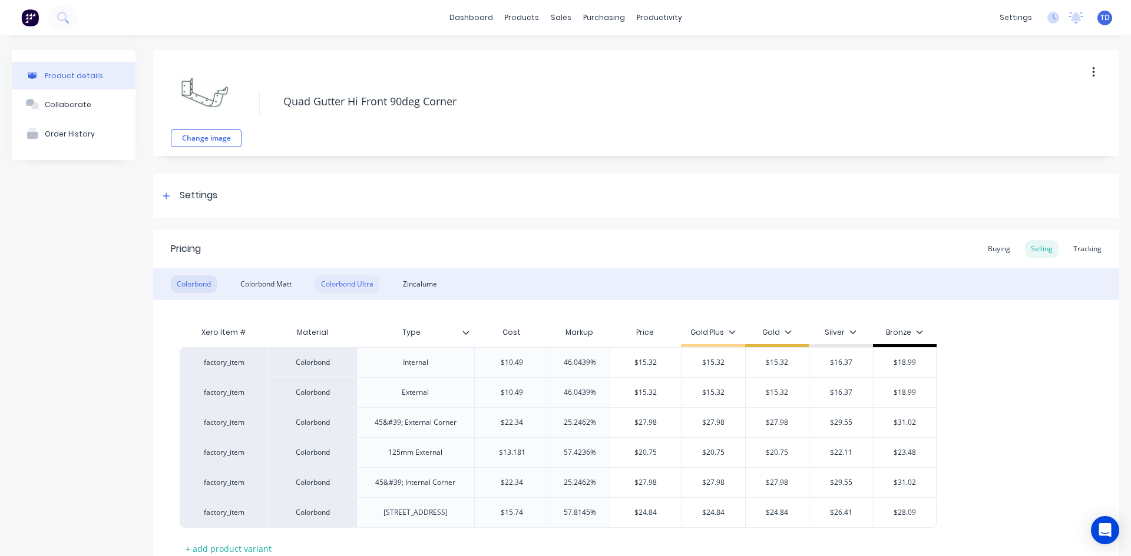
click at [350, 280] on div "Colorbond Ultra" at bounding box center [347, 285] width 64 height 18
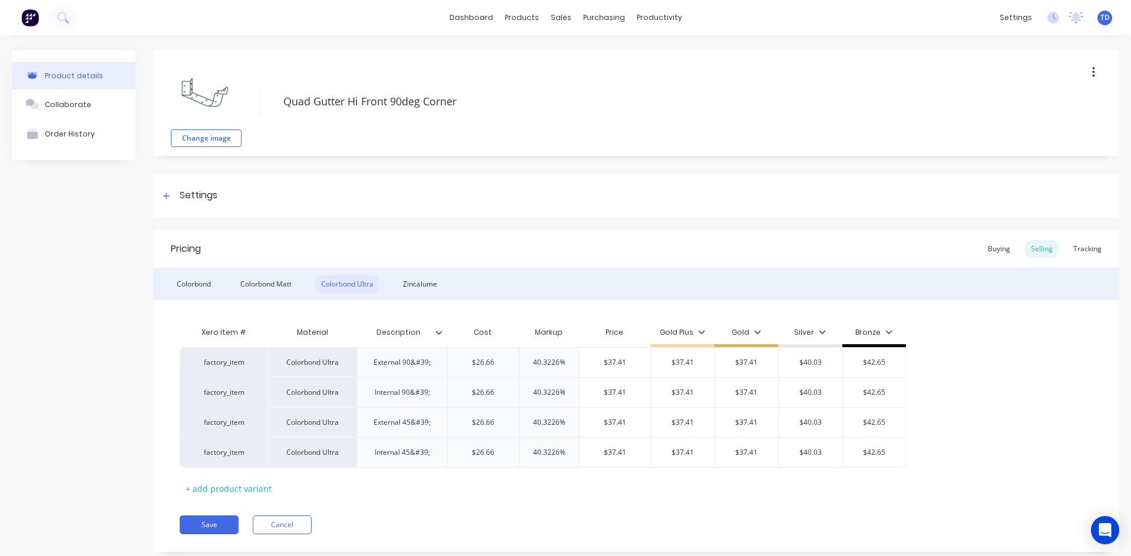
type textarea "x"
click at [993, 254] on div "Buying" at bounding box center [999, 249] width 34 height 18
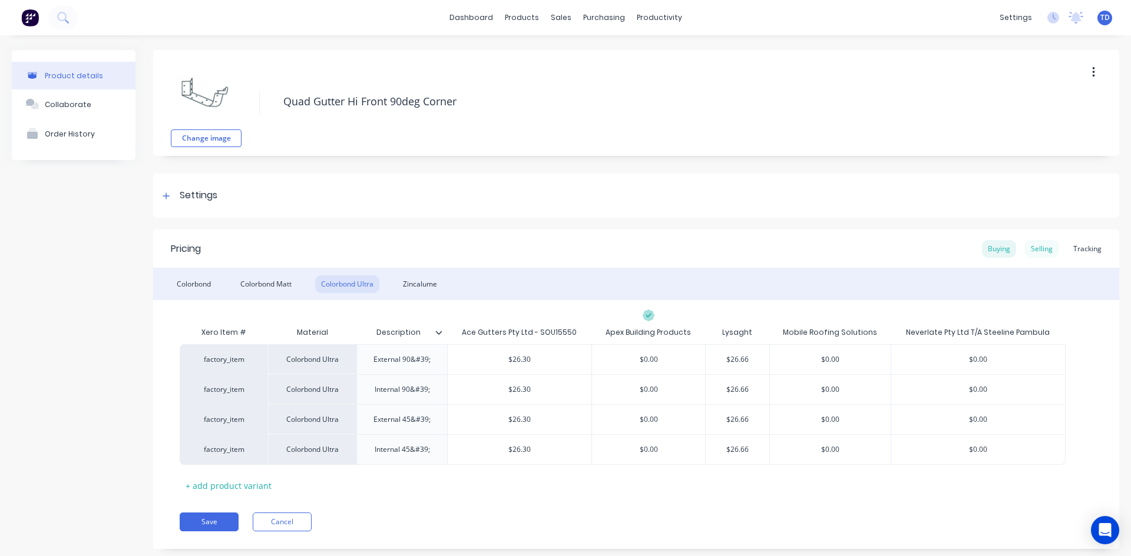
click at [1043, 250] on div "Selling" at bounding box center [1042, 249] width 34 height 18
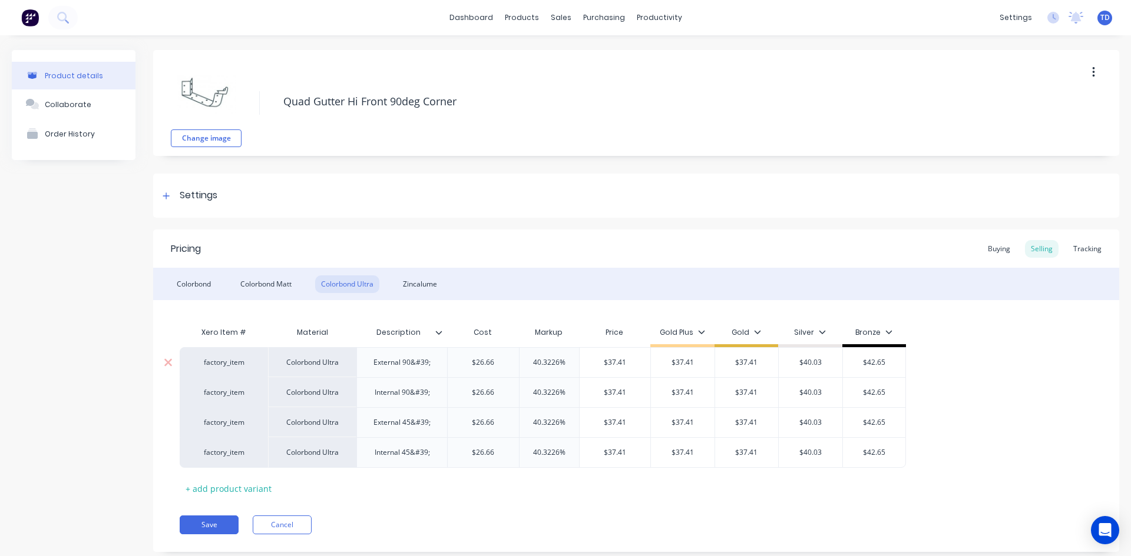
click at [433, 365] on div "External 90&#39;" at bounding box center [402, 362] width 76 height 15
type textarea "x"
click at [432, 396] on div "Internal 90&#39;" at bounding box center [402, 392] width 74 height 15
type textarea "x"
click at [438, 422] on div "External 45&#39;" at bounding box center [402, 422] width 76 height 15
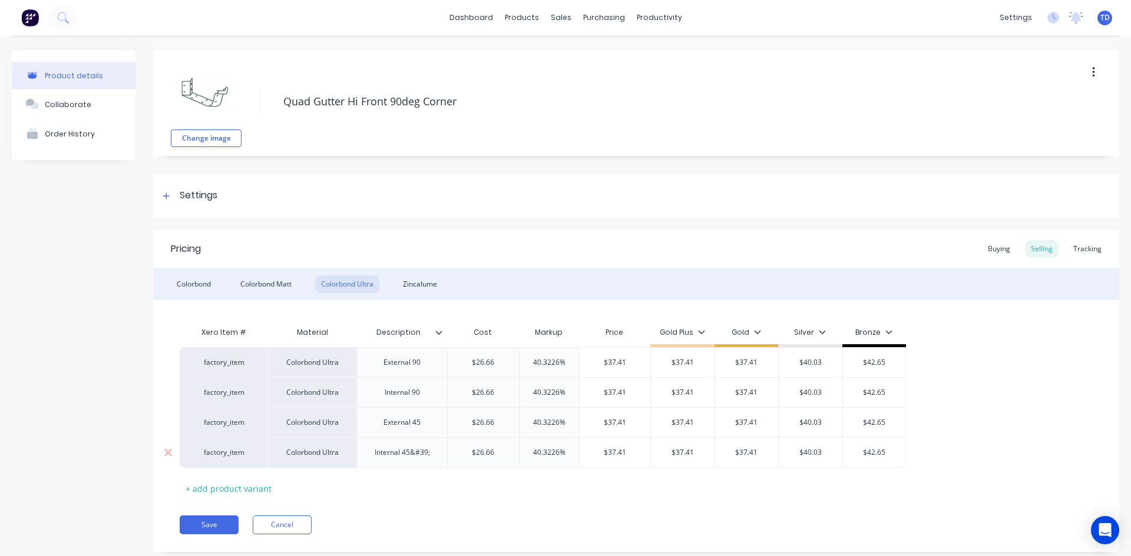
type textarea "x"
click at [434, 459] on div "Internal 45&#39;" at bounding box center [402, 452] width 74 height 15
click at [416, 494] on div "Xero Item # Material Description Cost Markup Price Gold Plus Gold Silver Bronze…" at bounding box center [636, 409] width 913 height 177
click at [206, 521] on button "Save" at bounding box center [209, 525] width 59 height 19
type textarea "x"
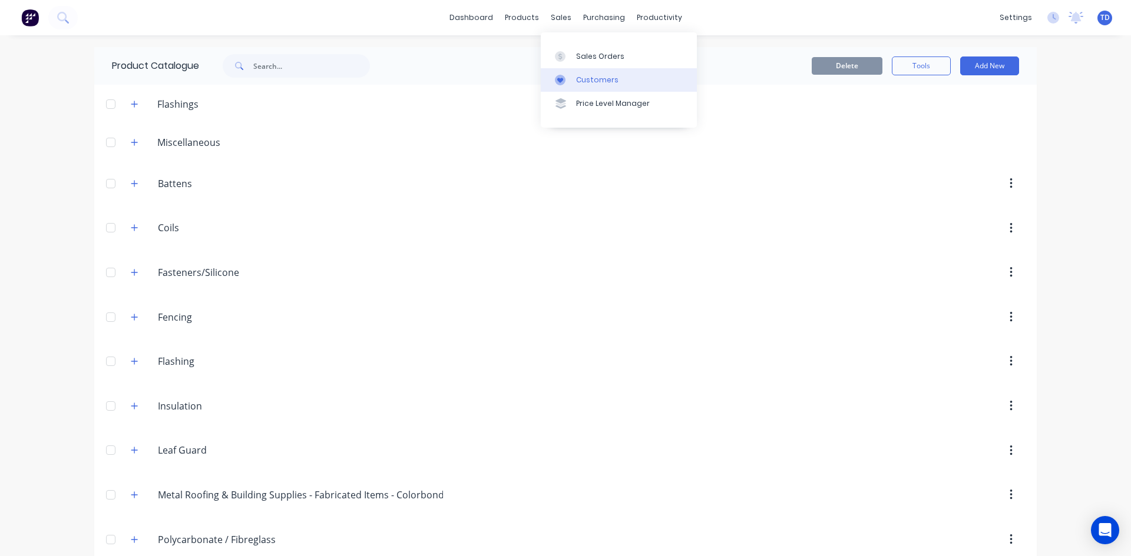
click at [584, 87] on link "Customers" at bounding box center [619, 80] width 156 height 24
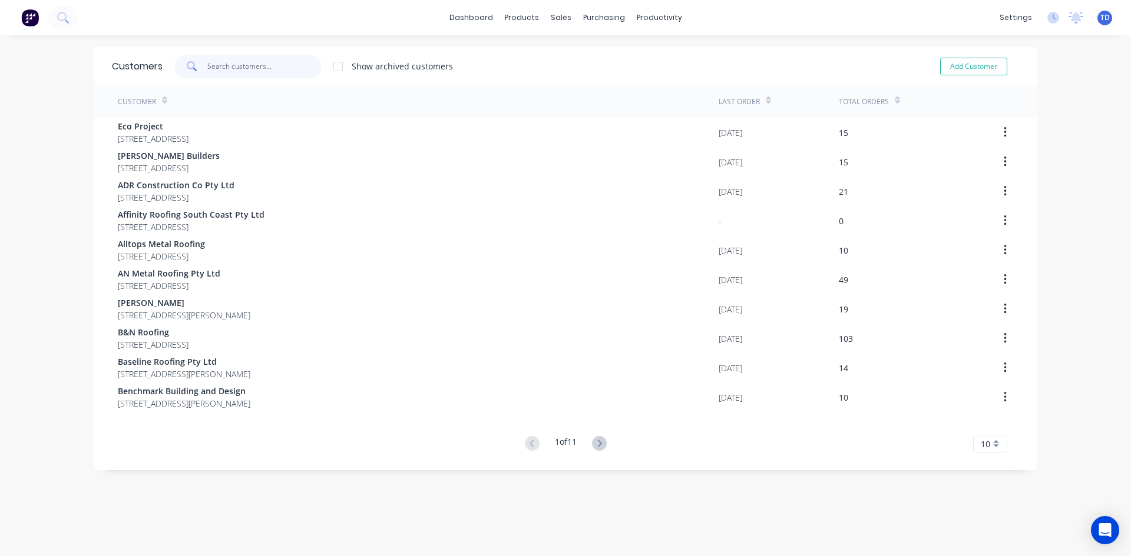
click at [228, 72] on input "text" at bounding box center [264, 67] width 115 height 24
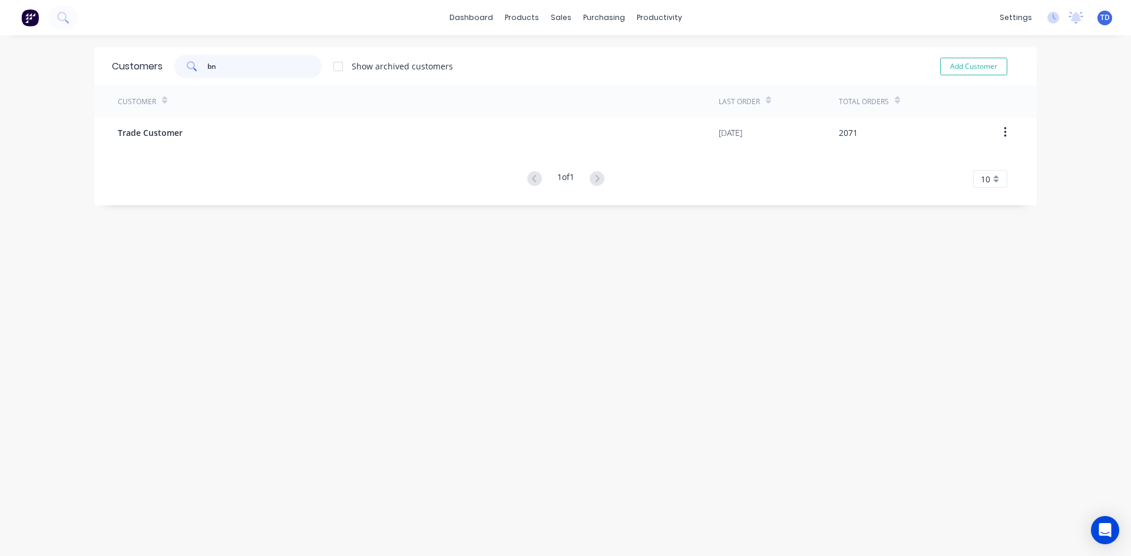
type input "b"
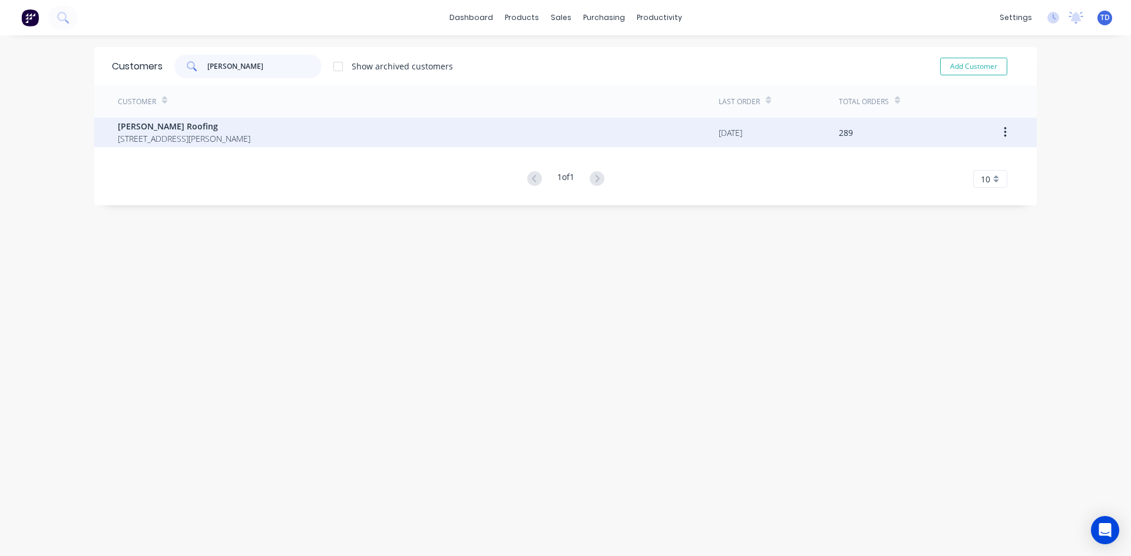
type input "nathan"
click at [221, 142] on span "23 McGowan Street Old Erowal Bay New South Wales Australia 2540" at bounding box center [184, 138] width 132 height 12
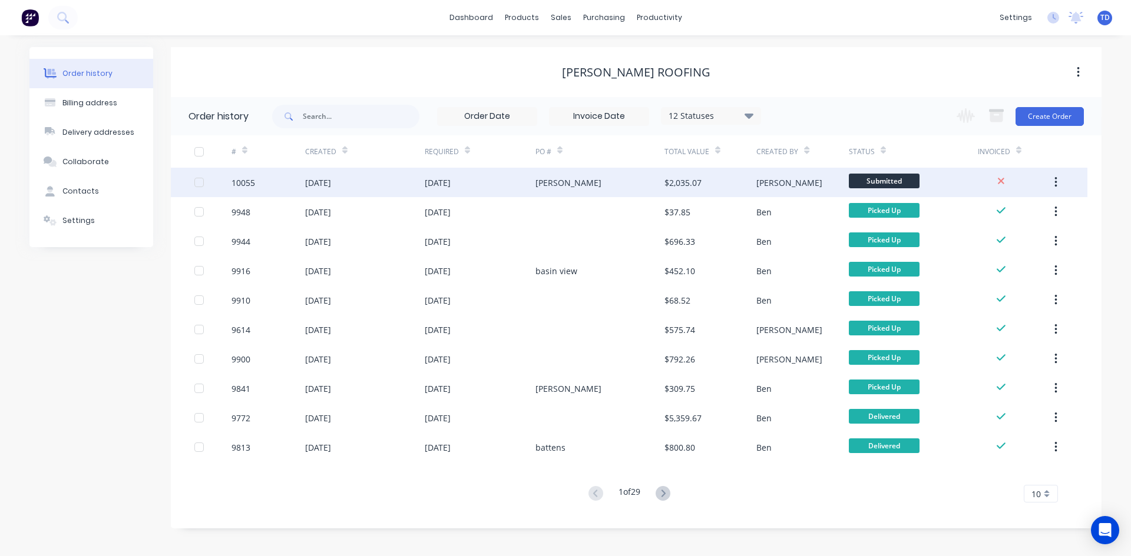
click at [572, 189] on div "Anthony" at bounding box center [599, 182] width 129 height 29
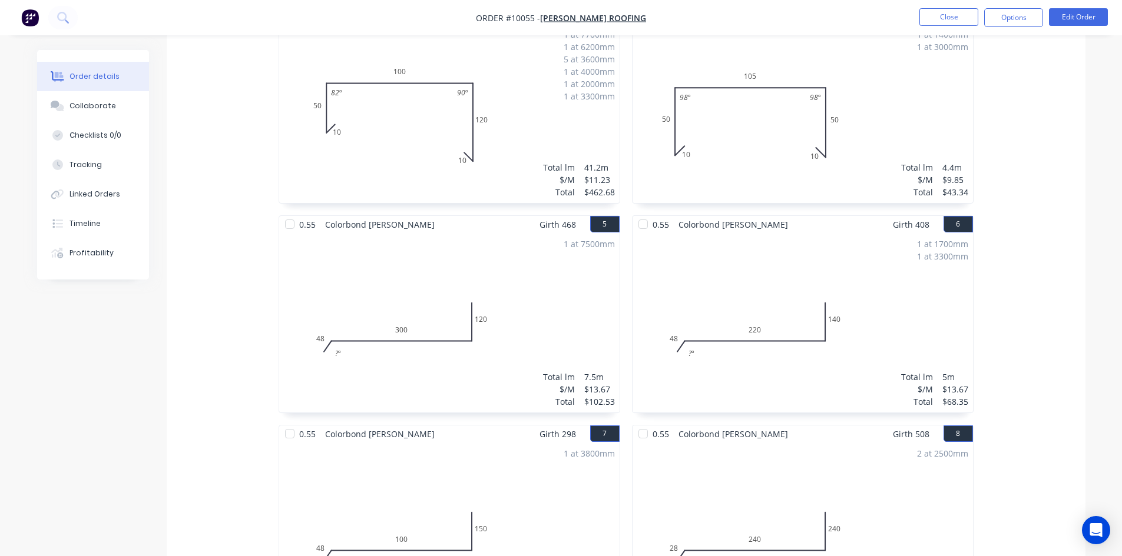
scroll to position [177, 0]
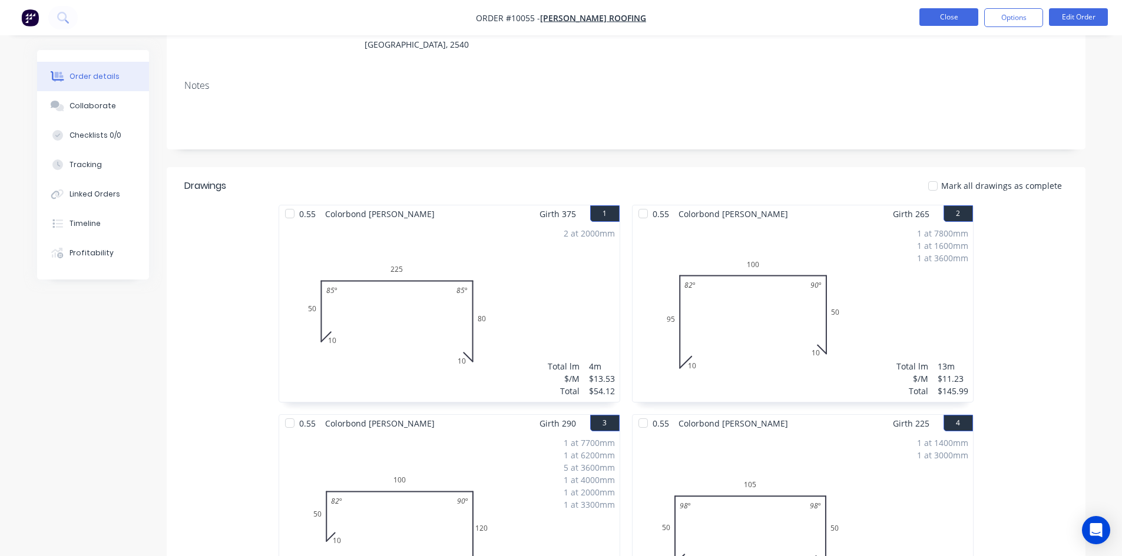
click at [954, 22] on button "Close" at bounding box center [948, 17] width 59 height 18
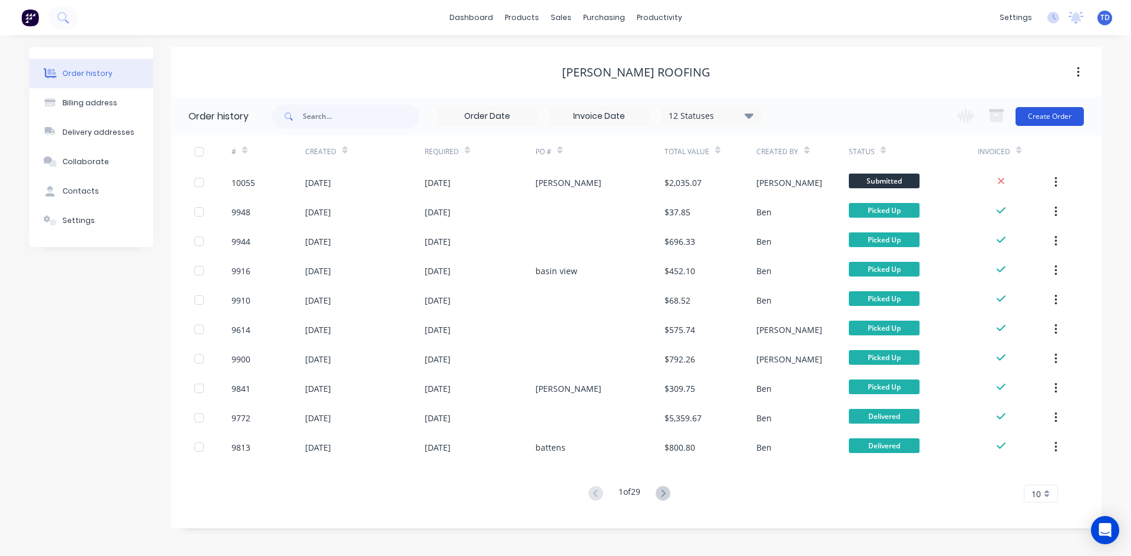
click at [1058, 108] on button "Create Order" at bounding box center [1049, 116] width 68 height 19
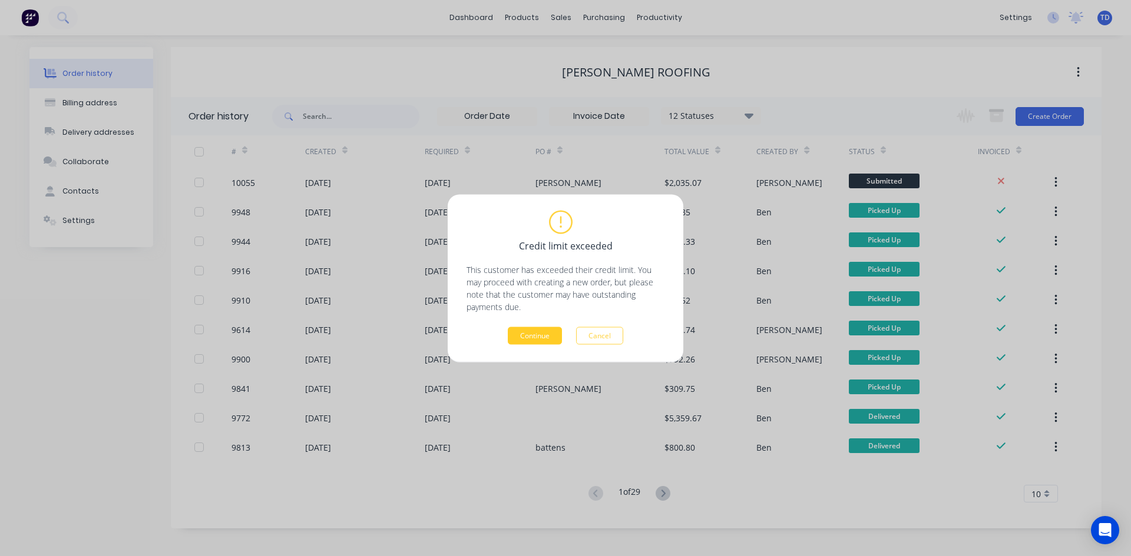
click at [531, 335] on button "Continue" at bounding box center [535, 336] width 54 height 18
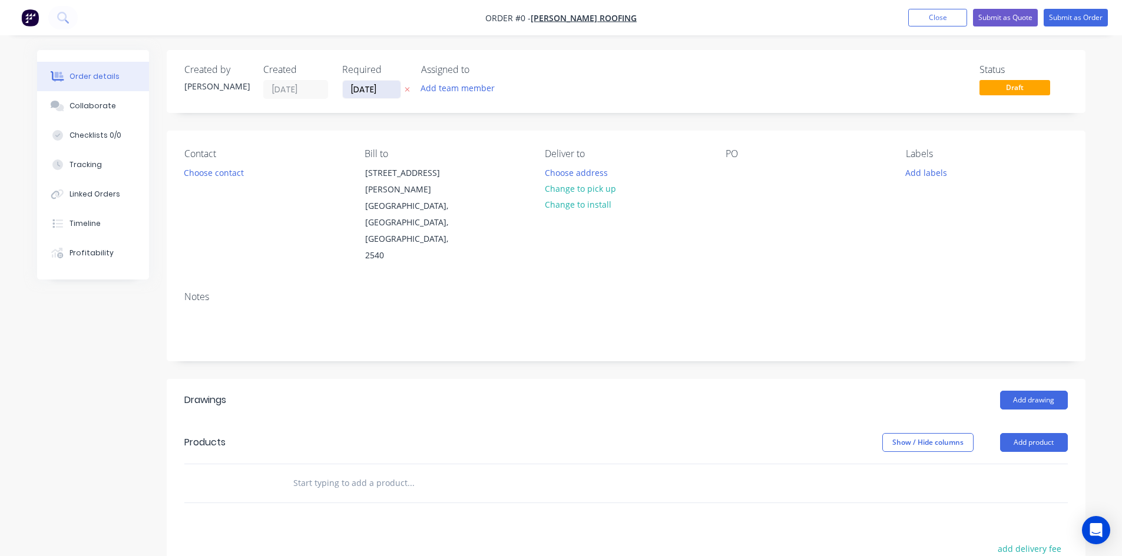
click at [392, 91] on input "09/10/25" at bounding box center [372, 90] width 58 height 18
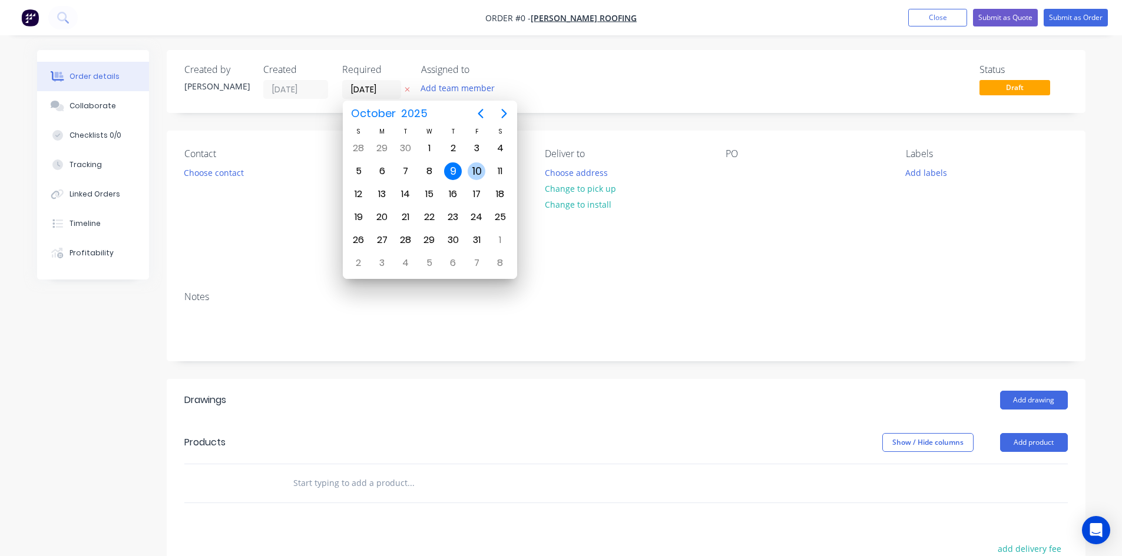
click at [474, 174] on div "10" at bounding box center [477, 172] width 18 height 18
type input "10/10/25"
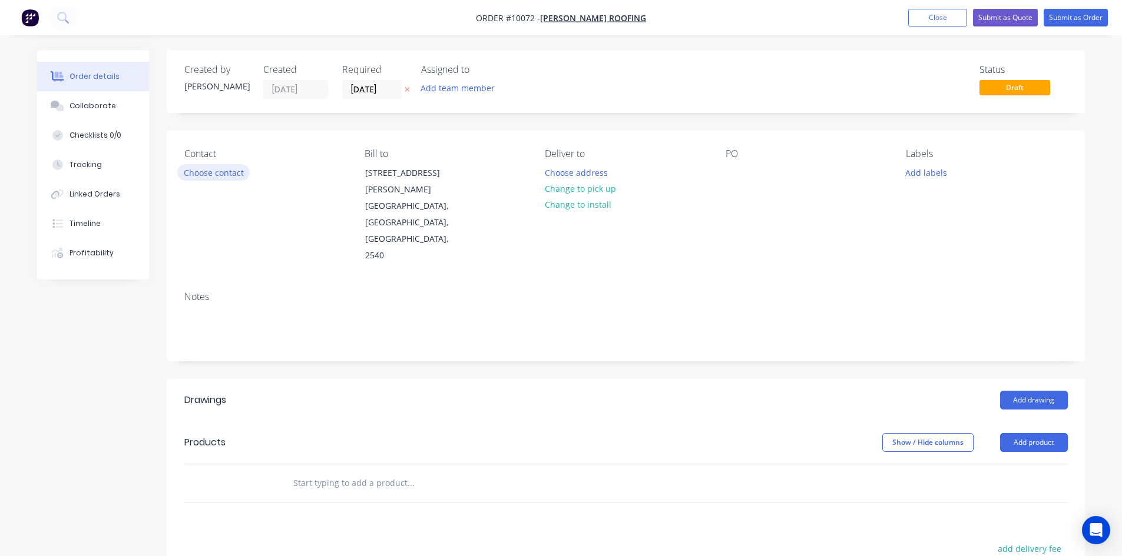
click at [219, 175] on button "Choose contact" at bounding box center [213, 172] width 72 height 16
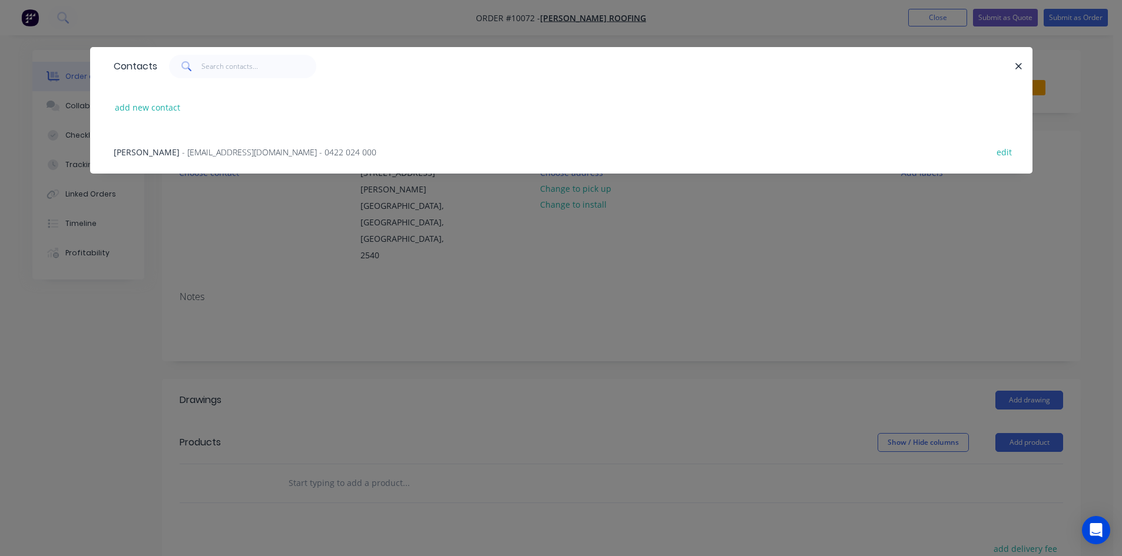
click at [228, 164] on div "Nathan Parnell - parny81@hotmail.com - 0422 024 000 edit" at bounding box center [561, 152] width 907 height 44
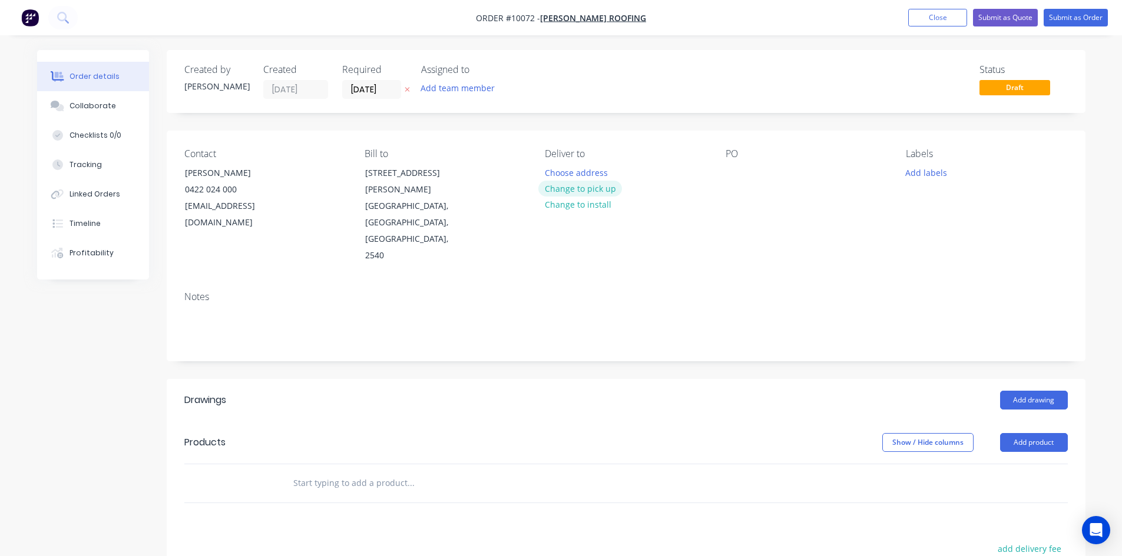
click at [569, 185] on button "Change to pick up" at bounding box center [580, 189] width 84 height 16
click at [556, 173] on div at bounding box center [554, 172] width 19 height 17
click at [621, 174] on div "Ring Nathan 0422024000 when ready please" at bounding box center [625, 178] width 161 height 29
click at [729, 171] on div at bounding box center [734, 172] width 19 height 17
click at [1021, 391] on button "Add drawing" at bounding box center [1034, 400] width 68 height 19
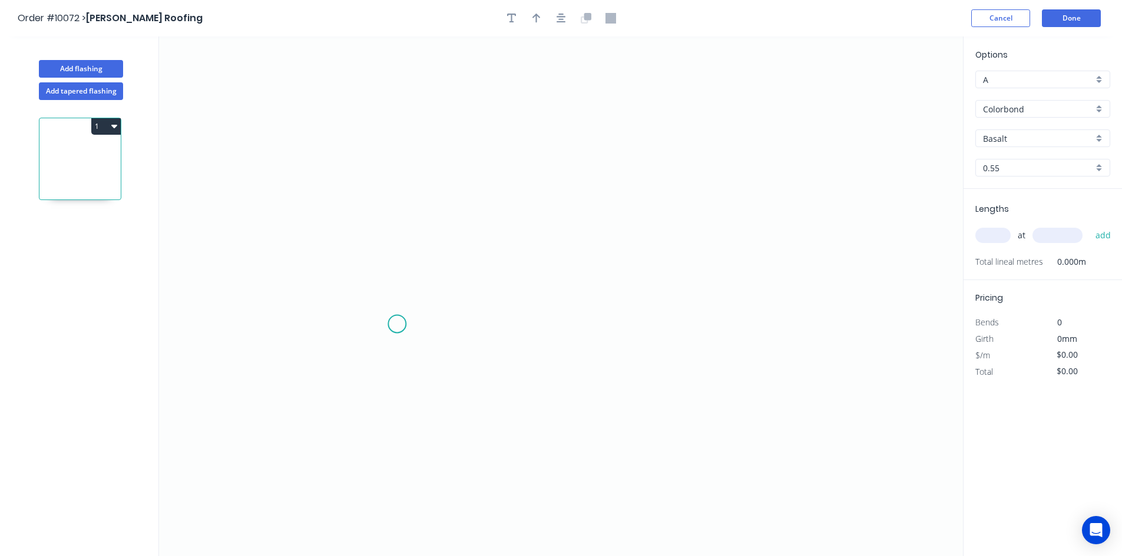
click at [397, 324] on icon "0" at bounding box center [561, 297] width 804 height 520
click at [356, 356] on icon "0" at bounding box center [561, 297] width 804 height 520
click at [364, 118] on icon "0 ?" at bounding box center [561, 297] width 804 height 520
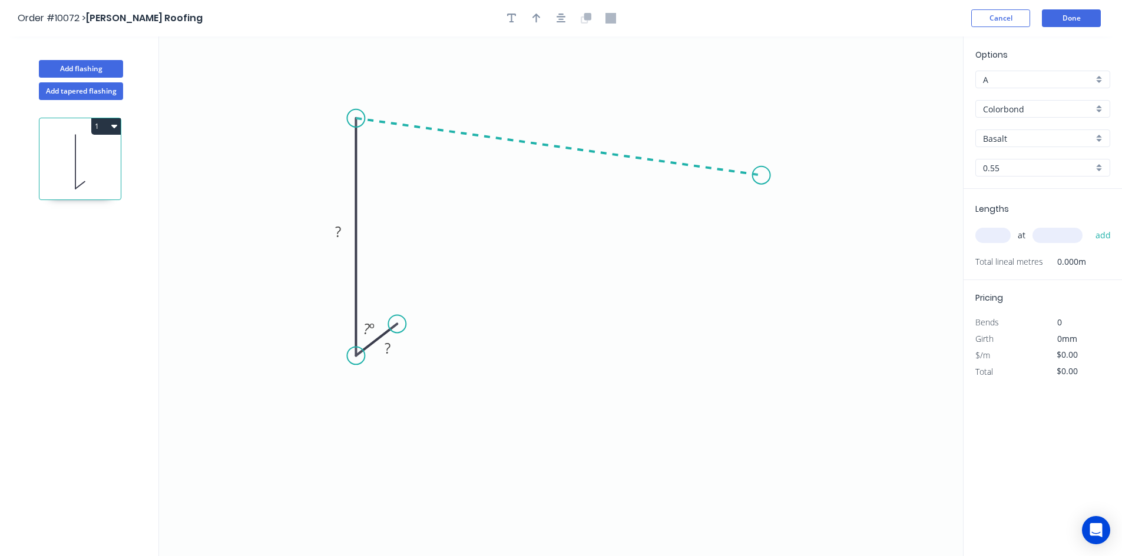
click at [761, 175] on icon "0 ? ? ? º" at bounding box center [561, 297] width 804 height 520
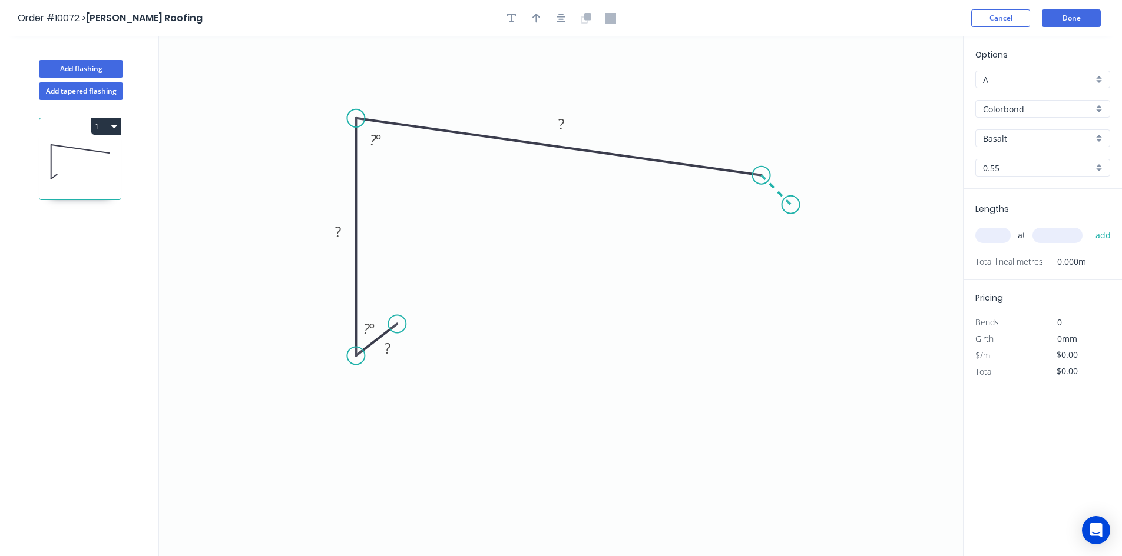
click at [791, 204] on icon "0 ? ? ? ? º ? º" at bounding box center [561, 297] width 804 height 520
click at [791, 204] on circle at bounding box center [791, 205] width 18 height 18
click at [397, 350] on rect at bounding box center [388, 349] width 24 height 16
type input "$12.45"
click at [1024, 136] on input "Basalt" at bounding box center [1038, 138] width 110 height 12
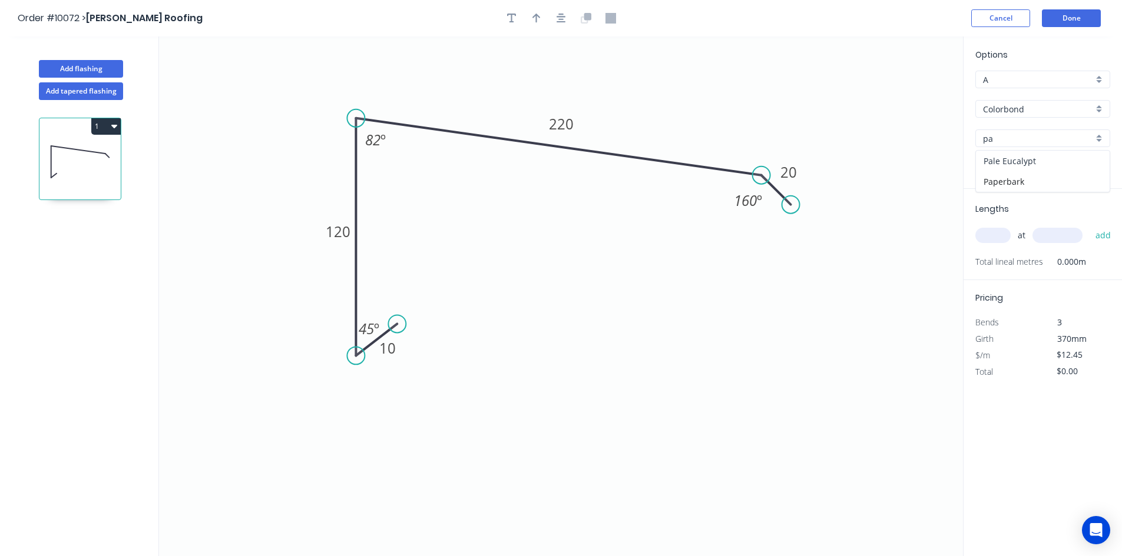
click at [1017, 163] on div "Pale Eucalypt" at bounding box center [1043, 161] width 134 height 21
type input "Pale Eucalypt"
click at [535, 25] on button "button" at bounding box center [537, 18] width 18 height 18
click at [900, 91] on icon at bounding box center [903, 82] width 11 height 38
drag, startPoint x: 902, startPoint y: 93, endPoint x: 747, endPoint y: 107, distance: 155.5
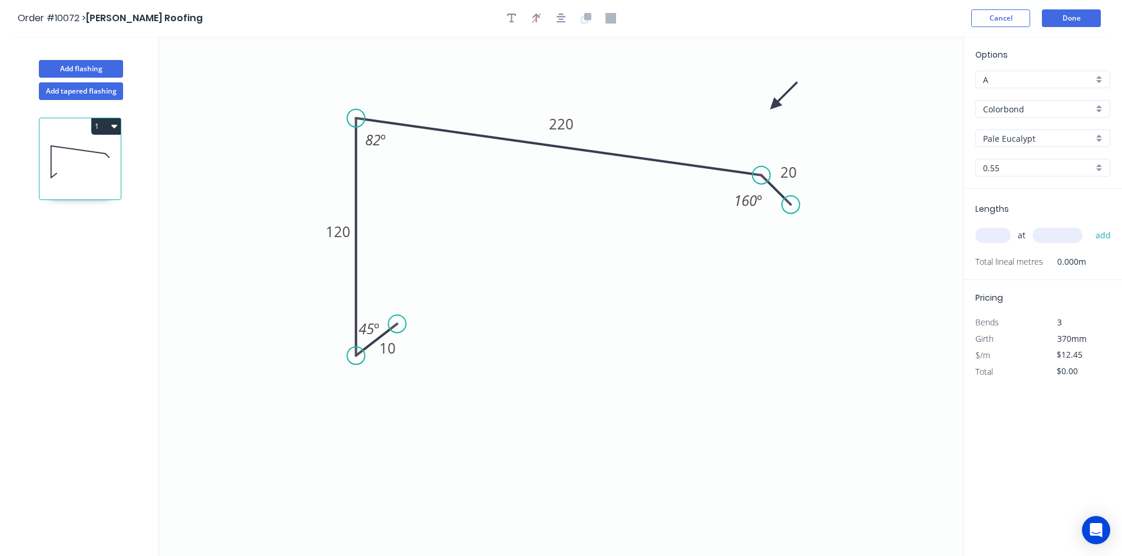
click at [767, 107] on icon at bounding box center [784, 96] width 34 height 34
click at [1001, 235] on input "text" at bounding box center [992, 235] width 35 height 15
type input "1"
type input "5300"
click at [1089, 226] on button "add" at bounding box center [1103, 236] width 28 height 20
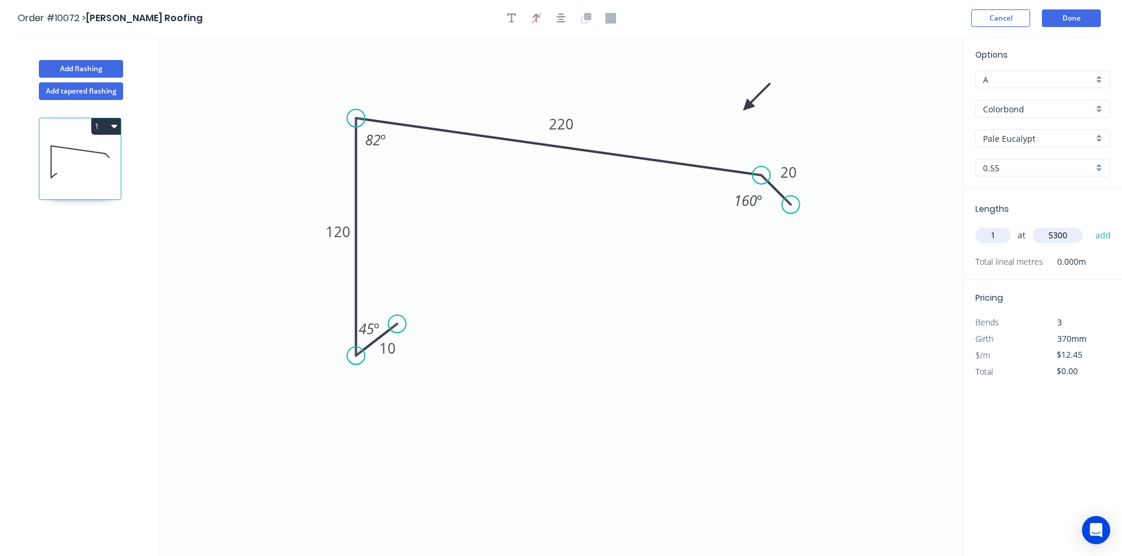
type input "$65.99"
click at [1075, 21] on button "Done" at bounding box center [1071, 18] width 59 height 18
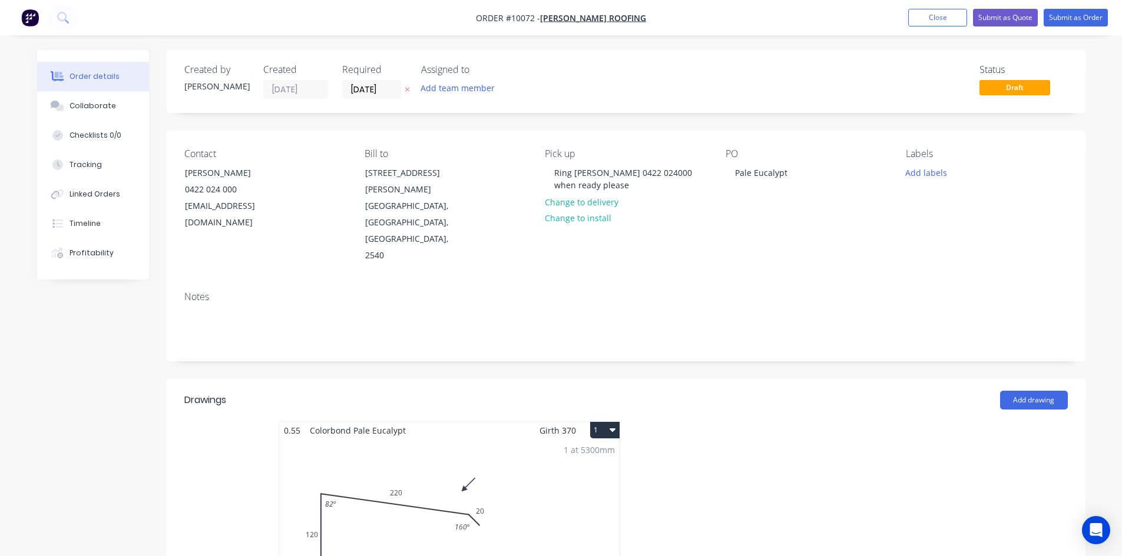
click at [598, 422] on button "1" at bounding box center [604, 430] width 29 height 16
click at [563, 474] on div "Duplicate" at bounding box center [563, 482] width 91 height 17
click at [787, 439] on div "Total lm $/M Total 0m $12.45 $0.00" at bounding box center [802, 529] width 340 height 180
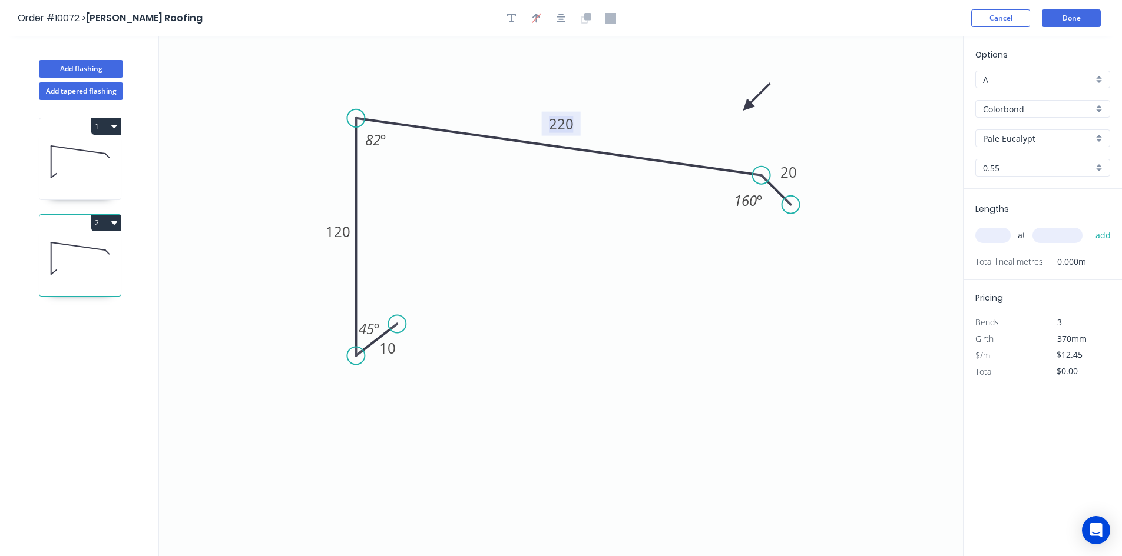
click at [569, 121] on tspan "220" at bounding box center [561, 123] width 25 height 19
click at [847, 118] on icon "0 10 120 200 20 45 º 82 º 160 º" at bounding box center [561, 297] width 804 height 520
click at [1007, 236] on input "text" at bounding box center [992, 235] width 35 height 15
type input "1"
type input "5300"
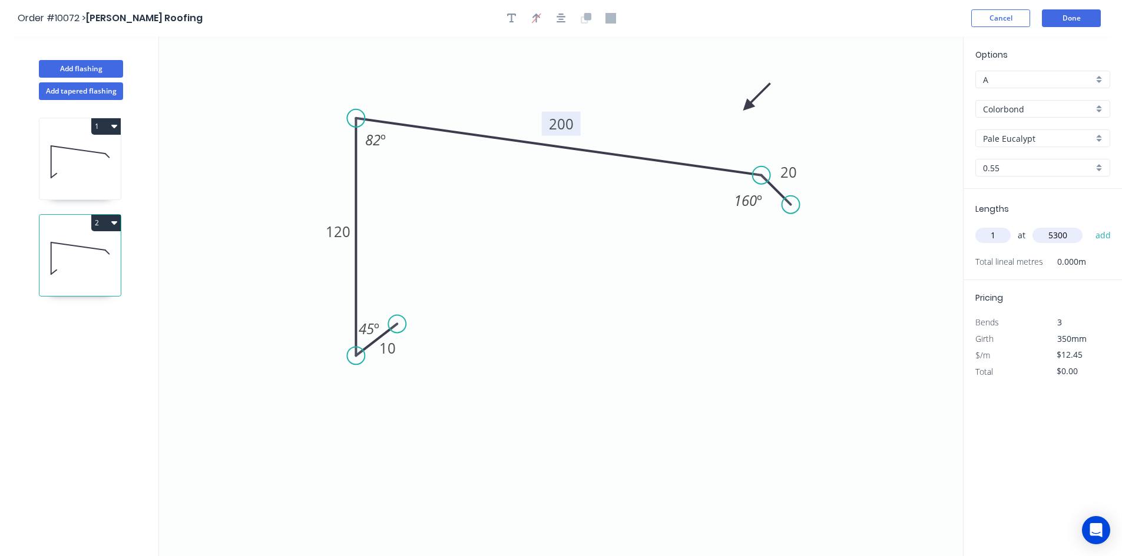
click at [1089, 226] on button "add" at bounding box center [1103, 236] width 28 height 20
type input "$65.99"
click at [1056, 17] on button "Done" at bounding box center [1071, 18] width 59 height 18
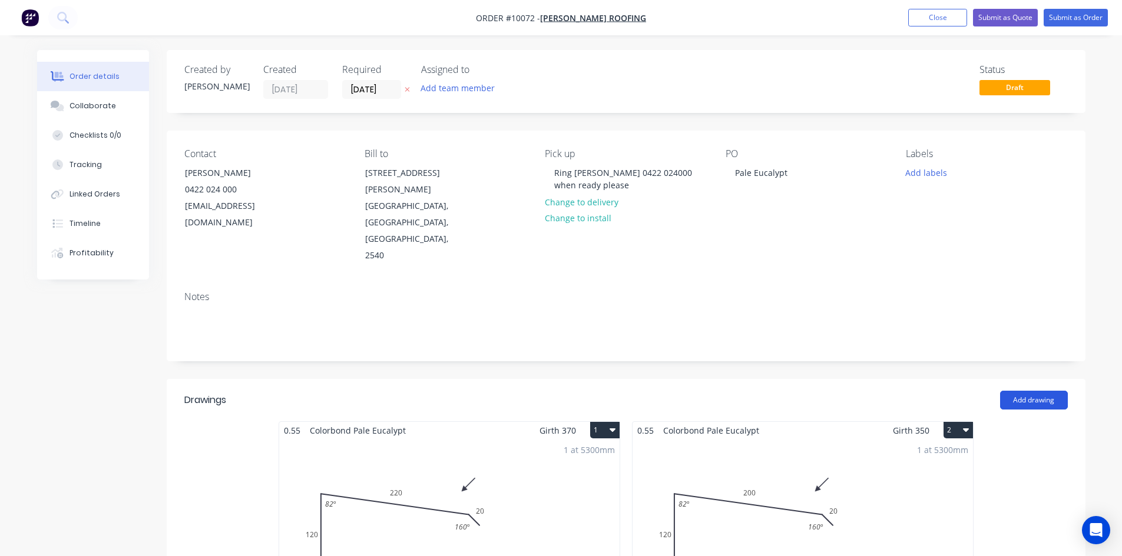
click at [1011, 391] on button "Add drawing" at bounding box center [1034, 400] width 68 height 19
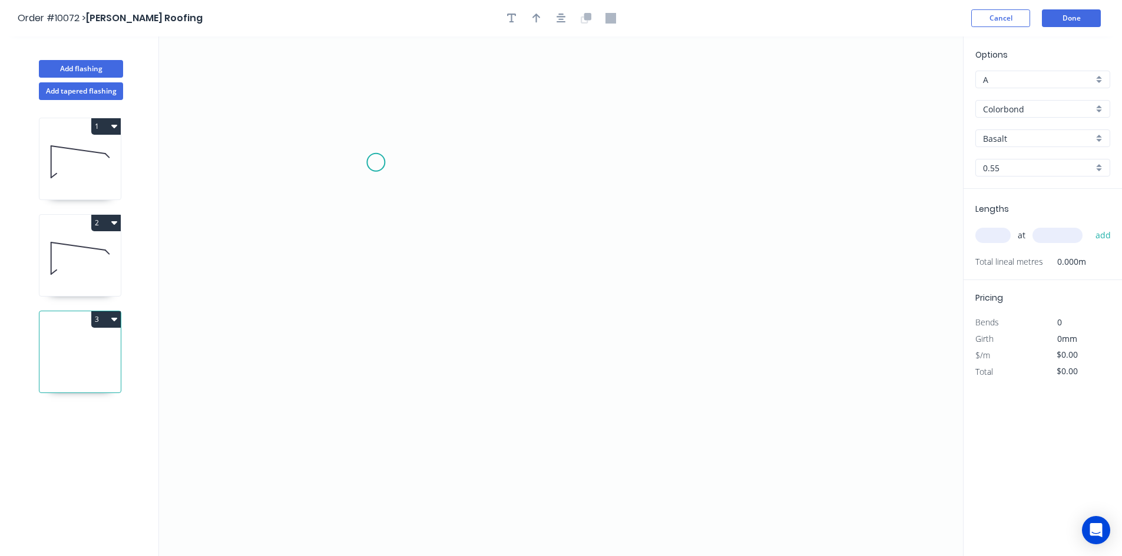
click at [376, 163] on icon "0" at bounding box center [561, 297] width 804 height 520
click at [377, 351] on icon "0" at bounding box center [561, 297] width 804 height 520
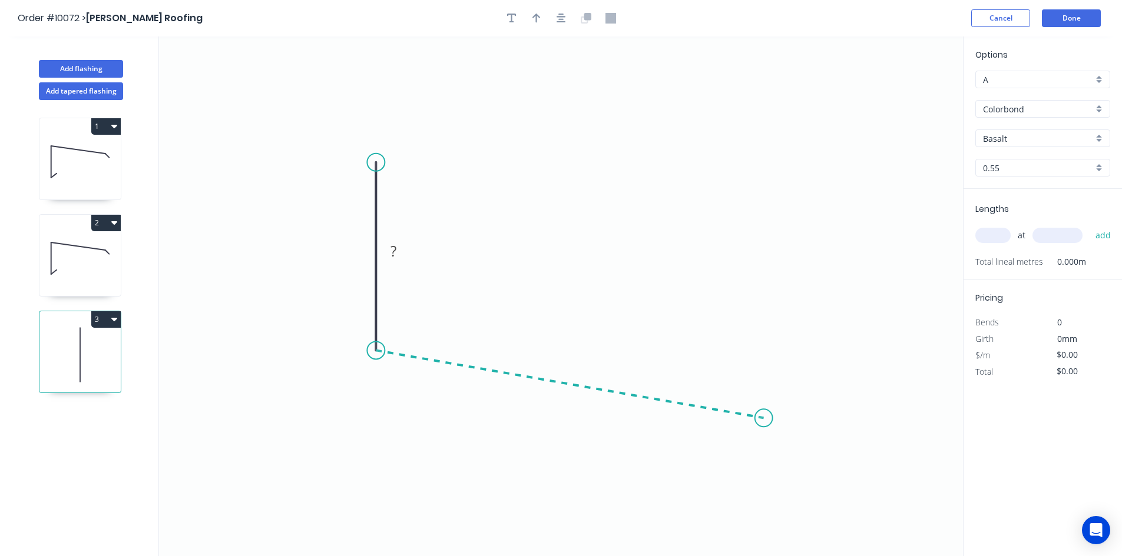
click at [764, 419] on icon "0 ?" at bounding box center [561, 297] width 804 height 520
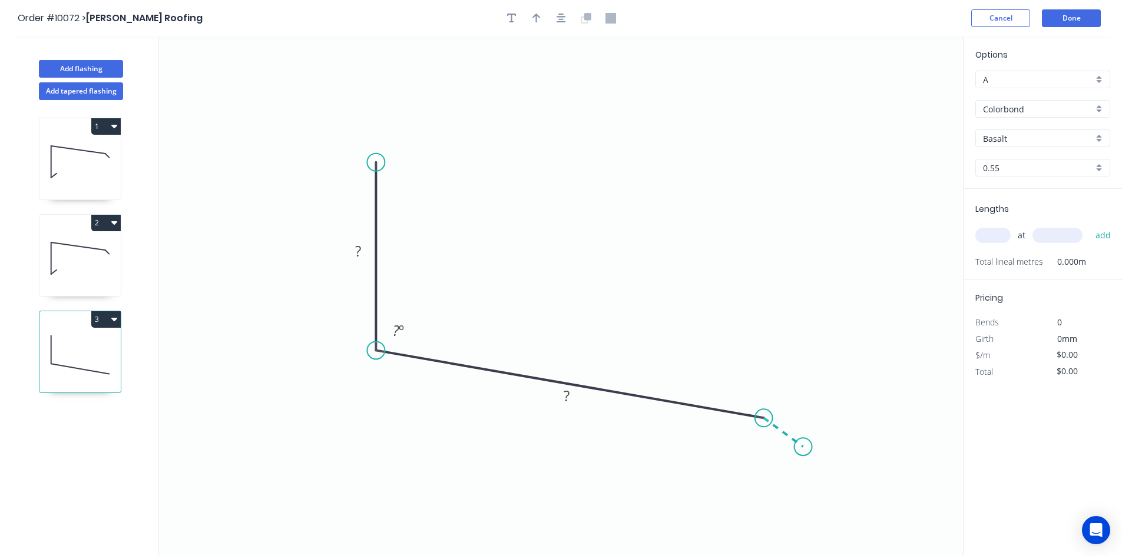
click at [803, 448] on icon "0 ? ? ? º" at bounding box center [561, 297] width 804 height 520
drag, startPoint x: 580, startPoint y: 393, endPoint x: 598, endPoint y: 326, distance: 69.6
click at [598, 326] on rect at bounding box center [583, 336] width 38 height 24
drag, startPoint x: 364, startPoint y: 240, endPoint x: 447, endPoint y: 203, distance: 90.4
click at [447, 203] on rect at bounding box center [441, 214] width 38 height 24
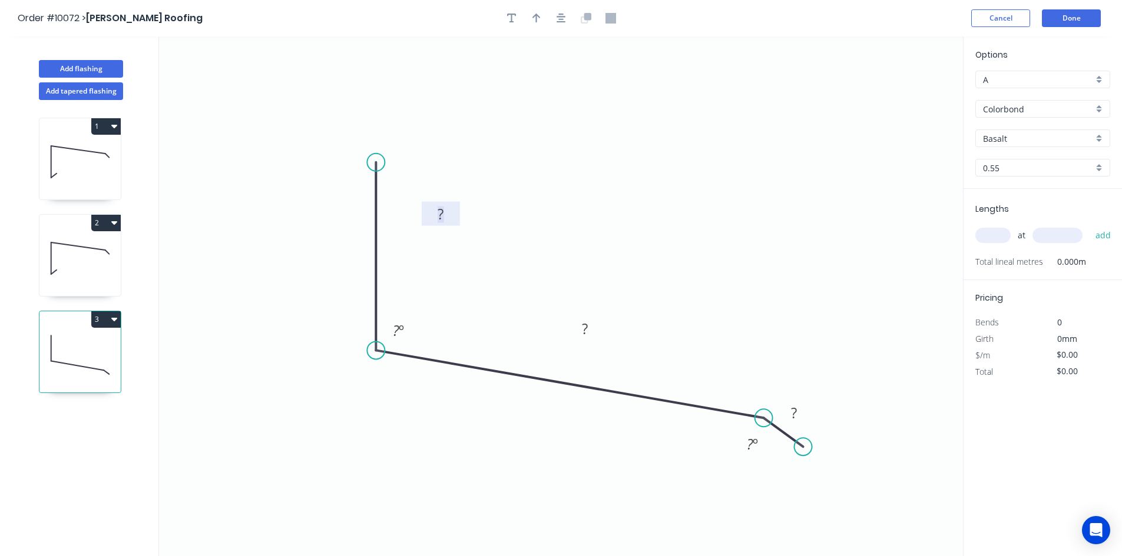
click at [448, 210] on rect at bounding box center [441, 215] width 24 height 16
type input "$11.37"
click at [535, 20] on icon "button" at bounding box center [536, 18] width 8 height 11
click at [902, 94] on icon at bounding box center [903, 82] width 11 height 38
drag, startPoint x: 902, startPoint y: 94, endPoint x: 690, endPoint y: 234, distance: 254.6
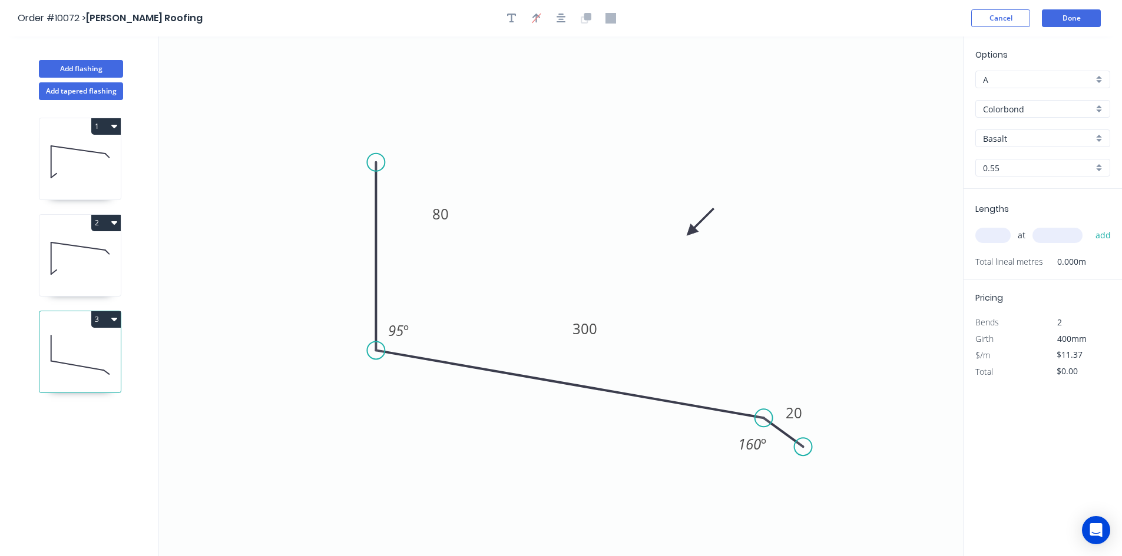
click at [690, 234] on icon at bounding box center [700, 222] width 34 height 34
click at [1036, 140] on input "Basalt" at bounding box center [1038, 138] width 110 height 12
click at [1023, 229] on div "Pale Eucalypt" at bounding box center [1043, 234] width 134 height 21
type input "Pale Eucalypt"
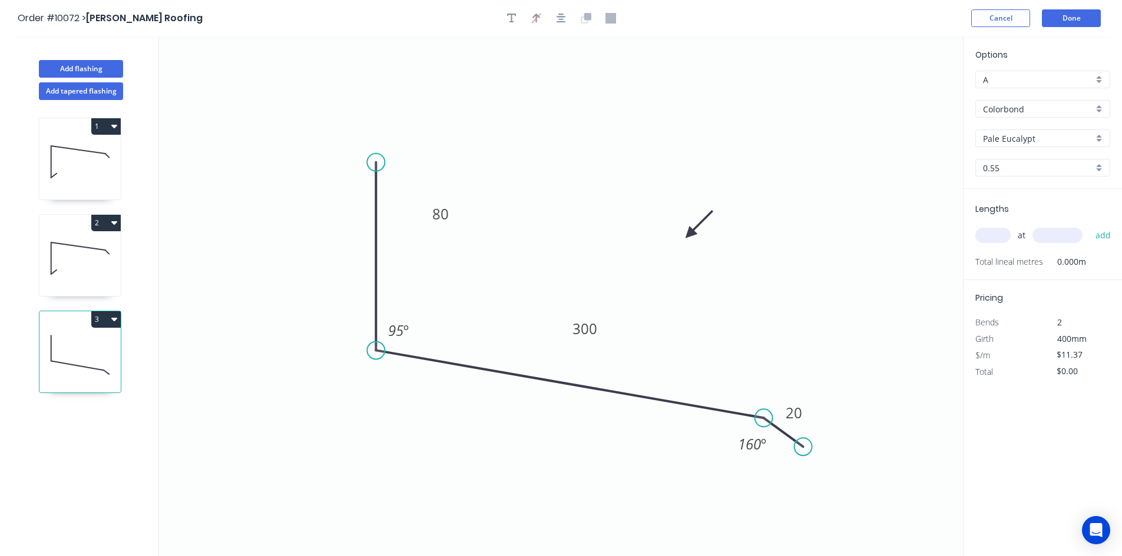
click at [995, 235] on input "text" at bounding box center [992, 235] width 35 height 15
type input "1"
type input "4000"
click at [1089, 226] on button "add" at bounding box center [1103, 236] width 28 height 20
type input "$45.48"
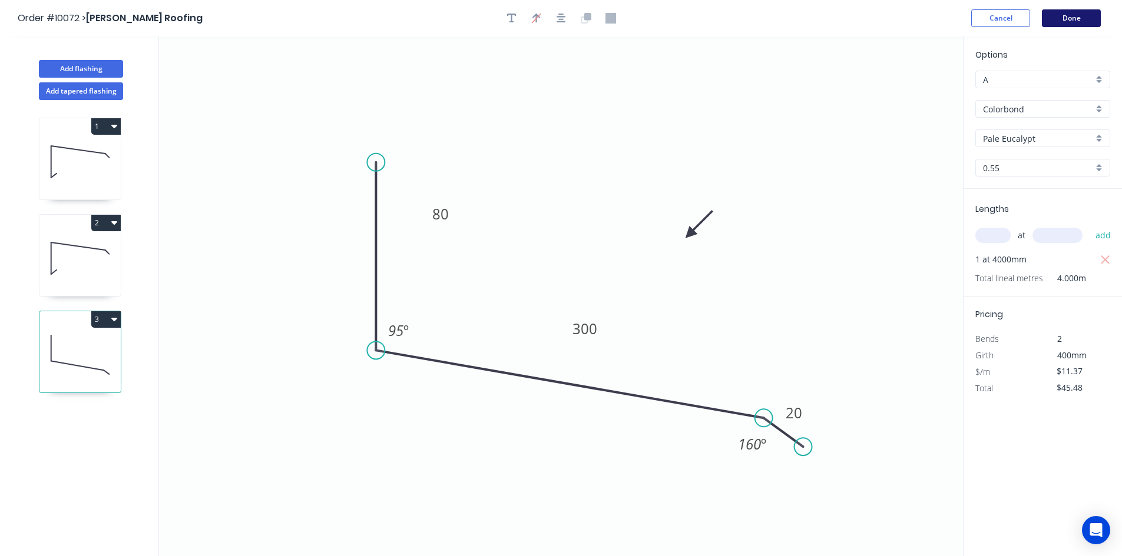
click at [1058, 18] on button "Done" at bounding box center [1071, 18] width 59 height 18
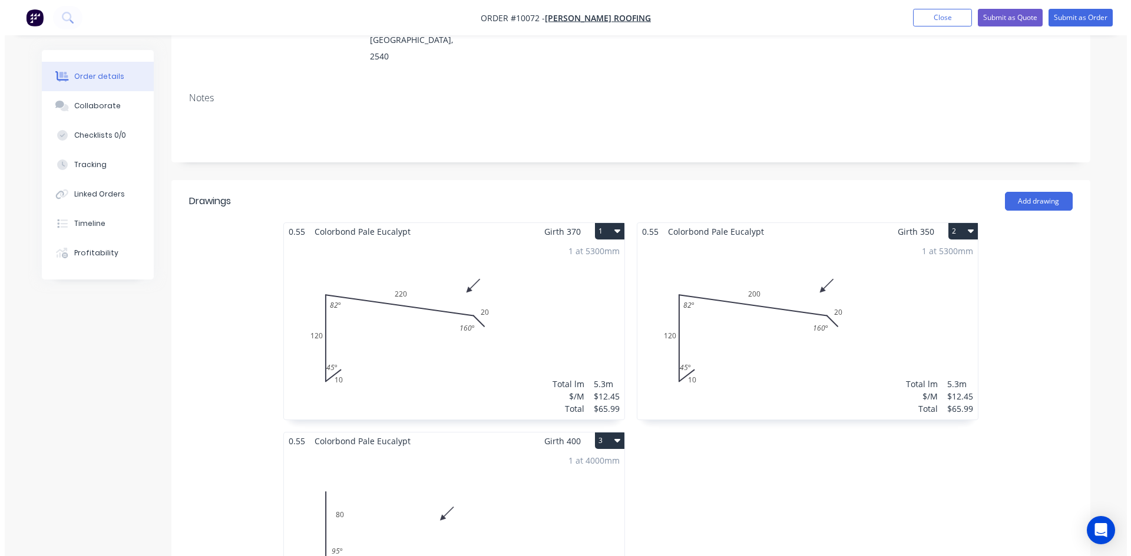
scroll to position [177, 0]
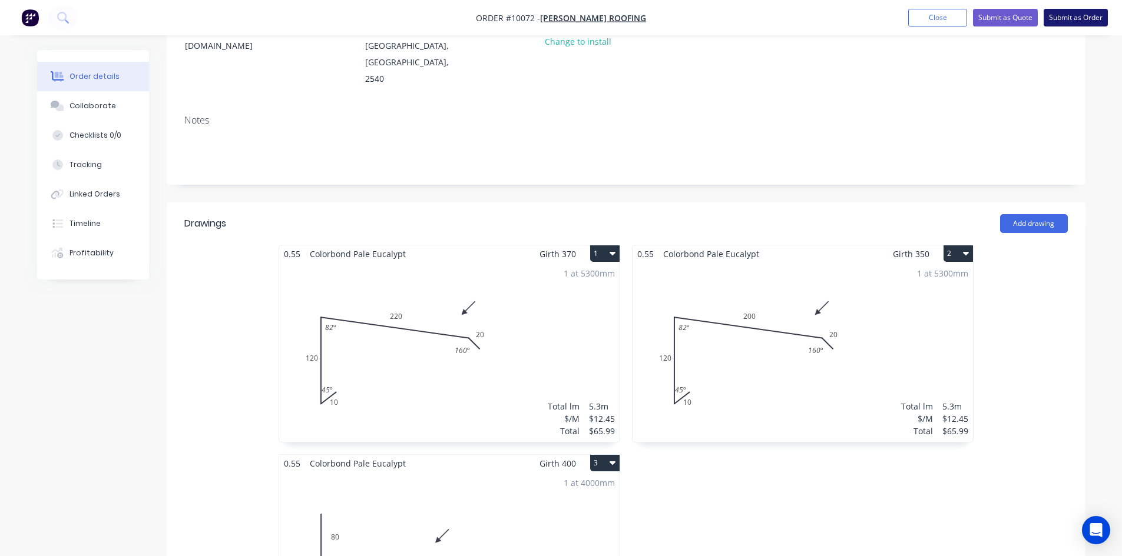
click at [1066, 15] on button "Submit as Order" at bounding box center [1075, 18] width 64 height 18
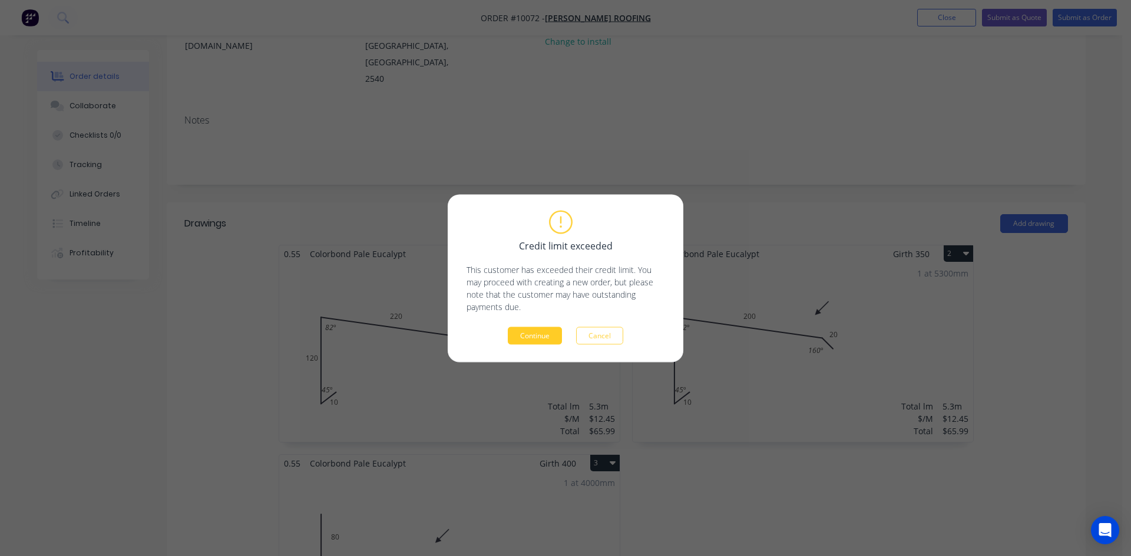
click at [531, 340] on button "Continue" at bounding box center [535, 336] width 54 height 18
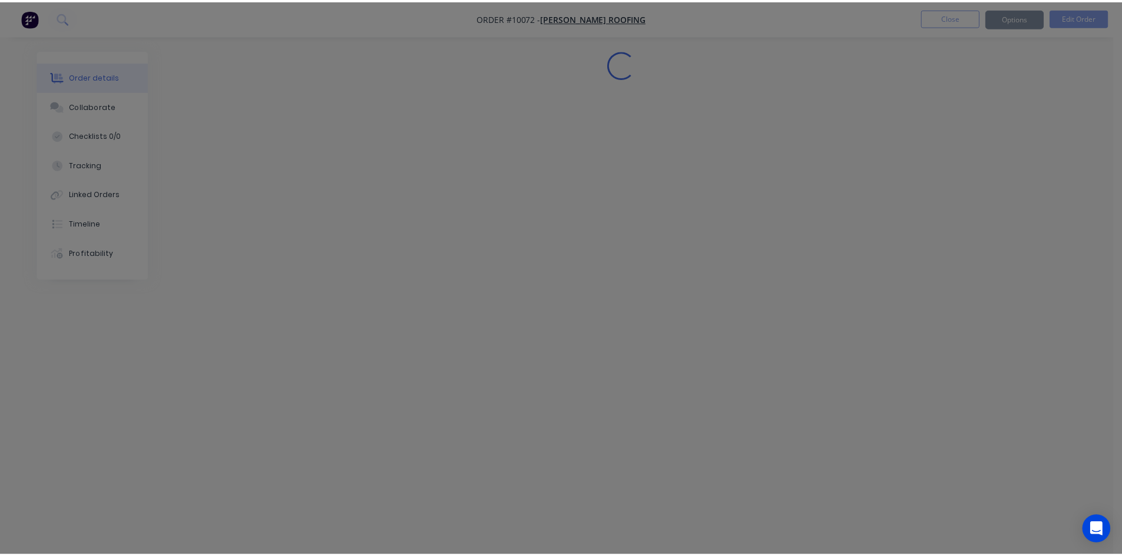
scroll to position [0, 0]
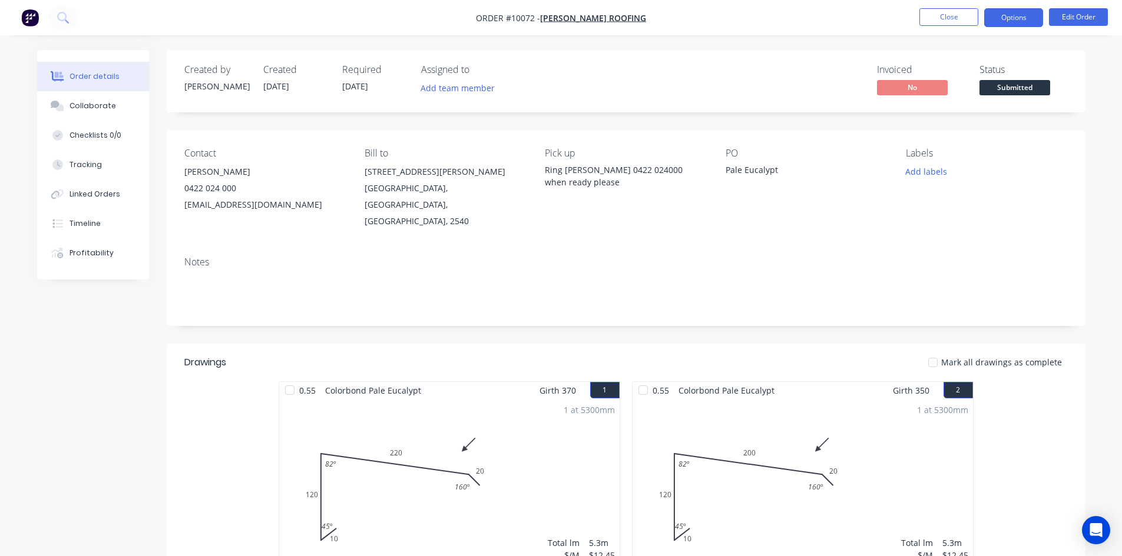
click at [1026, 15] on button "Options" at bounding box center [1013, 17] width 59 height 19
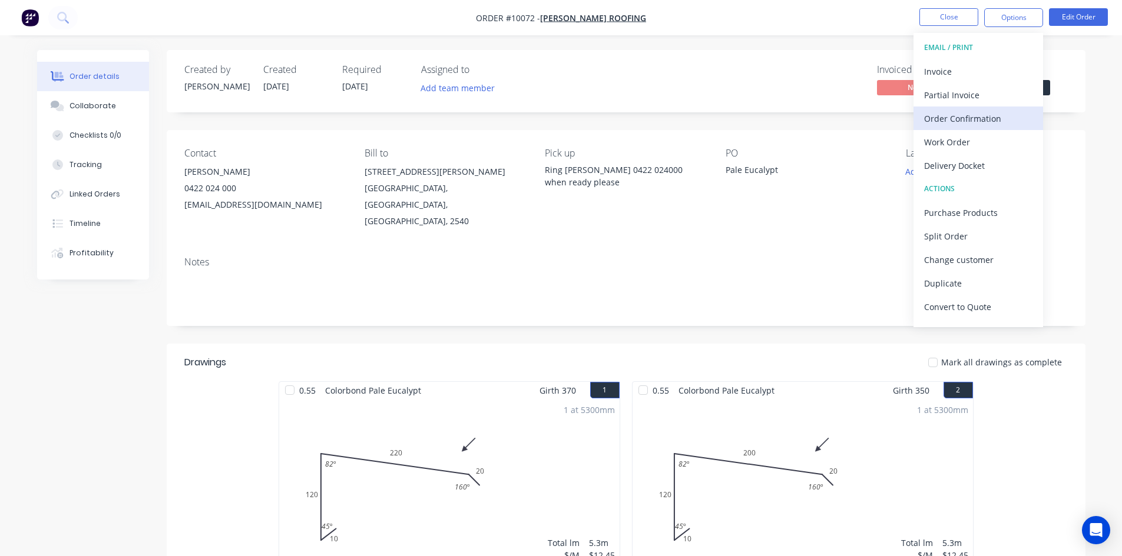
click at [962, 125] on div "Order Confirmation" at bounding box center [978, 118] width 108 height 17
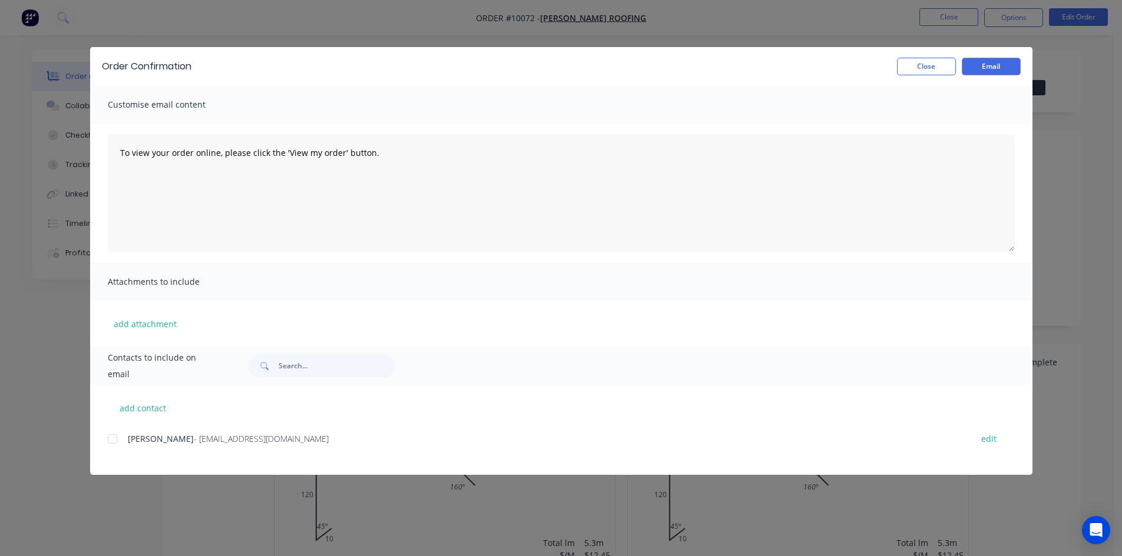
click at [115, 440] on div at bounding box center [113, 440] width 24 height 24
click at [998, 65] on button "Email" at bounding box center [991, 67] width 59 height 18
click at [925, 68] on button "Close" at bounding box center [926, 67] width 59 height 18
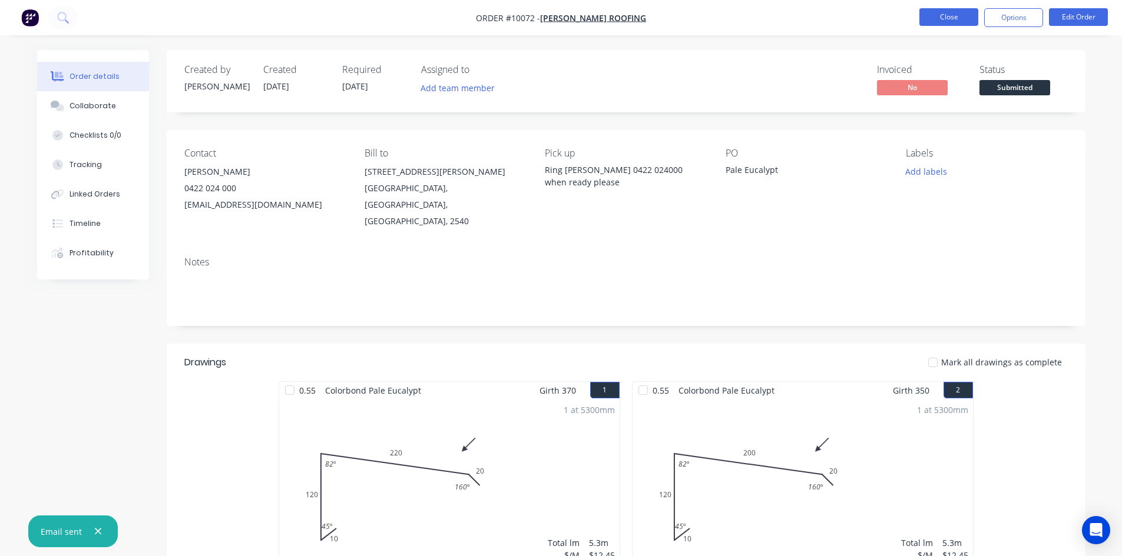
click at [942, 21] on button "Close" at bounding box center [948, 17] width 59 height 18
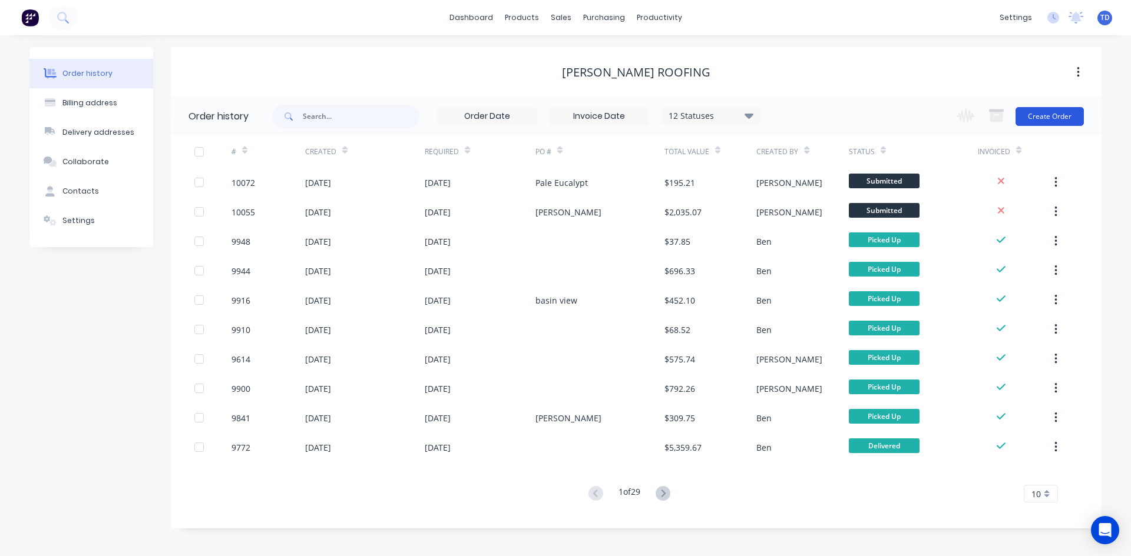
click at [1030, 111] on button "Create Order" at bounding box center [1049, 116] width 68 height 19
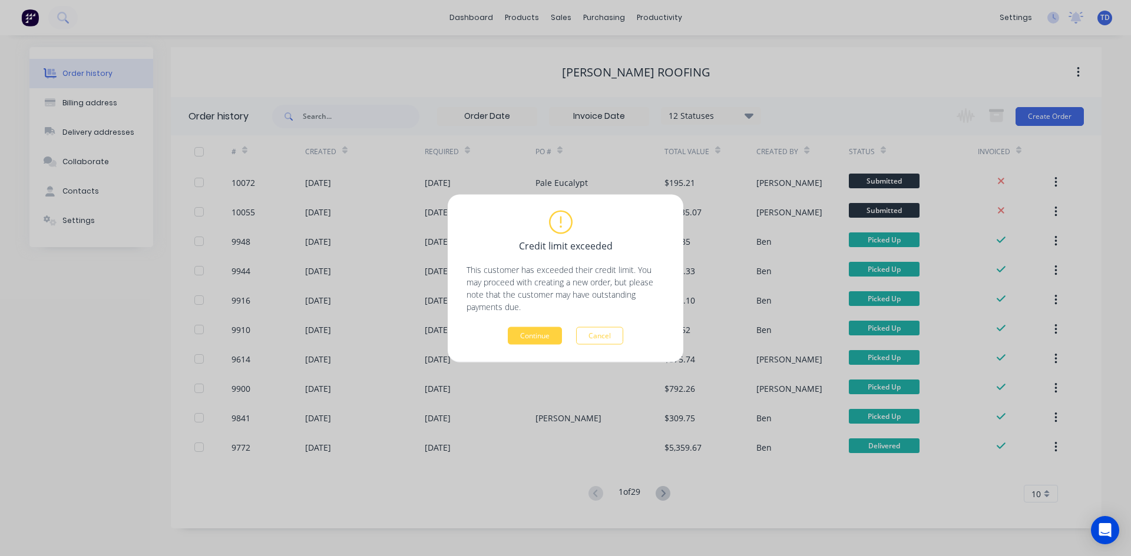
click at [544, 323] on div "Credit limit exceeded This customer has exceeded their credit limit. You may pr…" at bounding box center [565, 278] width 198 height 132
click at [537, 330] on button "Continue" at bounding box center [535, 336] width 54 height 18
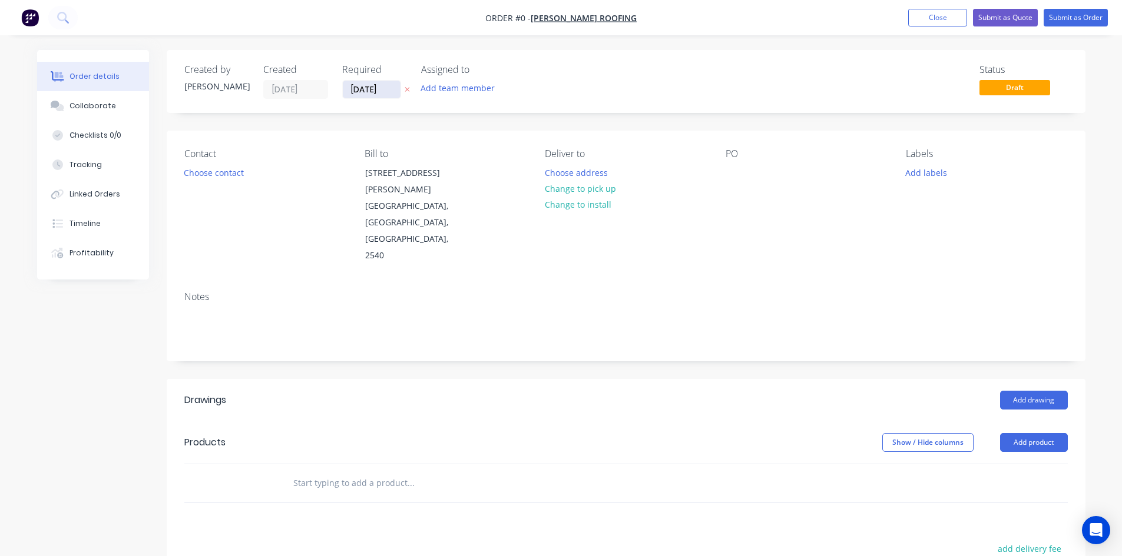
click at [395, 90] on input "09/10/25" at bounding box center [372, 90] width 58 height 18
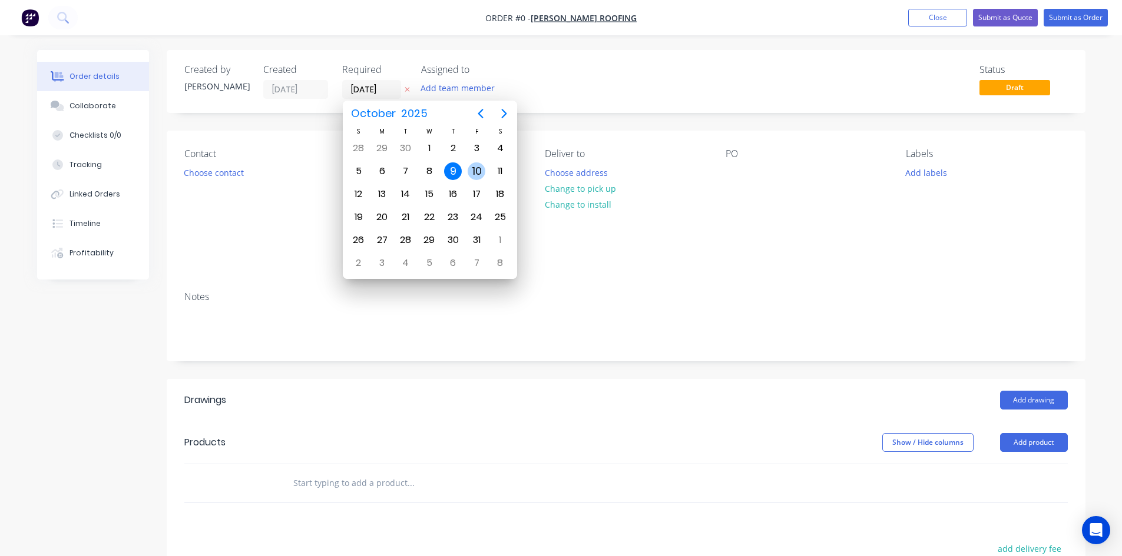
click at [474, 171] on div "10" at bounding box center [477, 172] width 18 height 18
type input "10/10/25"
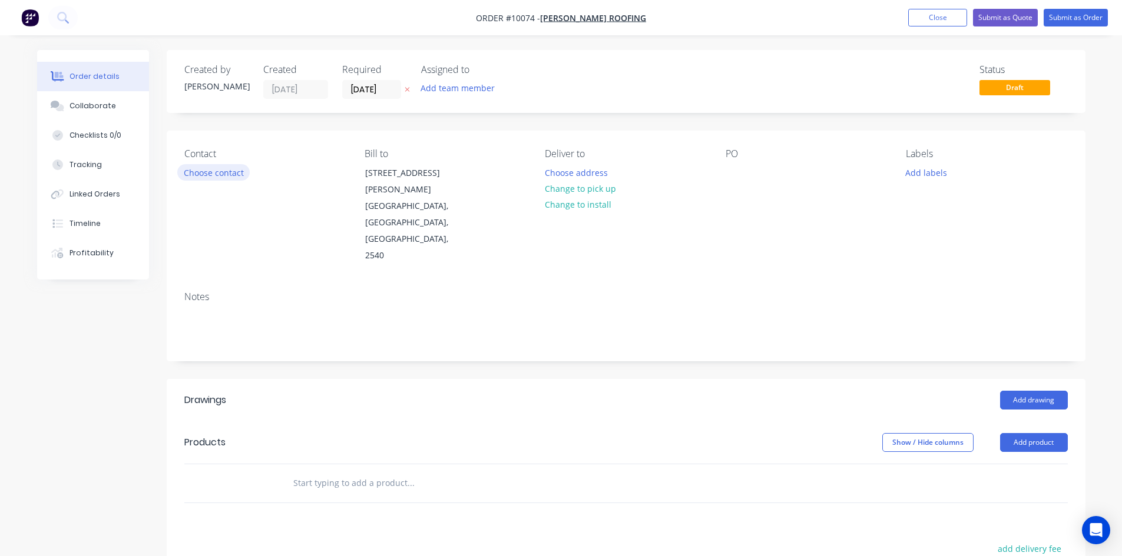
click at [206, 175] on button "Choose contact" at bounding box center [213, 172] width 72 height 16
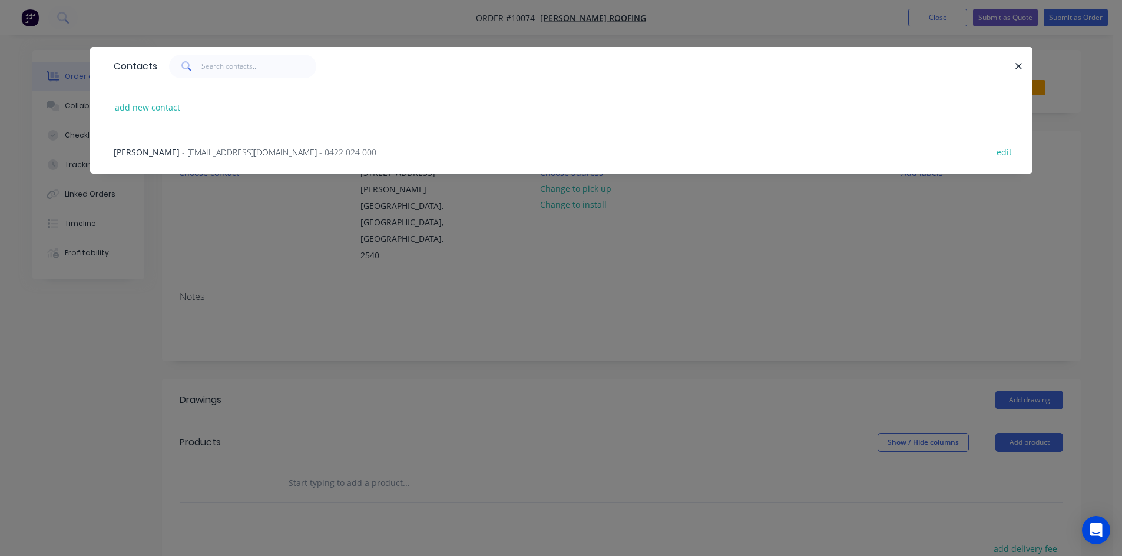
click at [200, 160] on div "Nathan Parnell - parny81@hotmail.com - 0422 024 000 edit" at bounding box center [561, 152] width 907 height 44
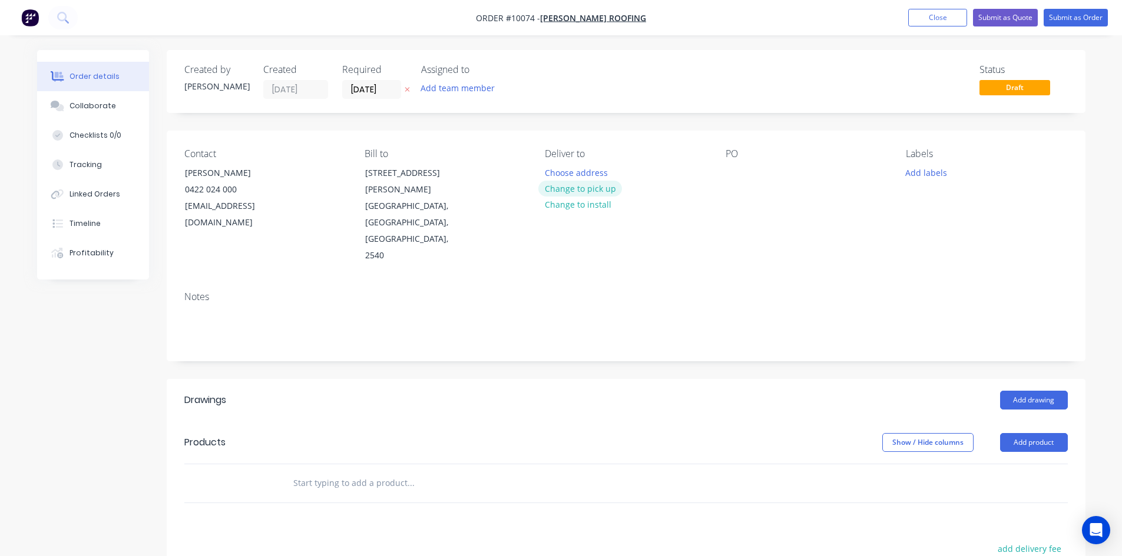
click at [571, 193] on button "Change to pick up" at bounding box center [580, 189] width 84 height 16
click at [555, 176] on div at bounding box center [554, 172] width 19 height 17
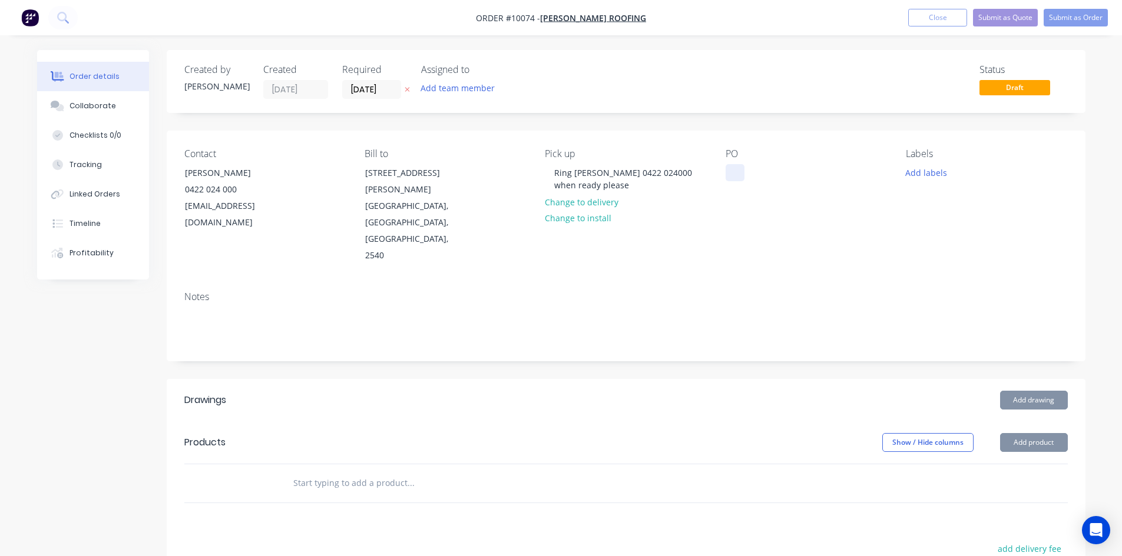
click at [735, 178] on div at bounding box center [734, 172] width 19 height 17
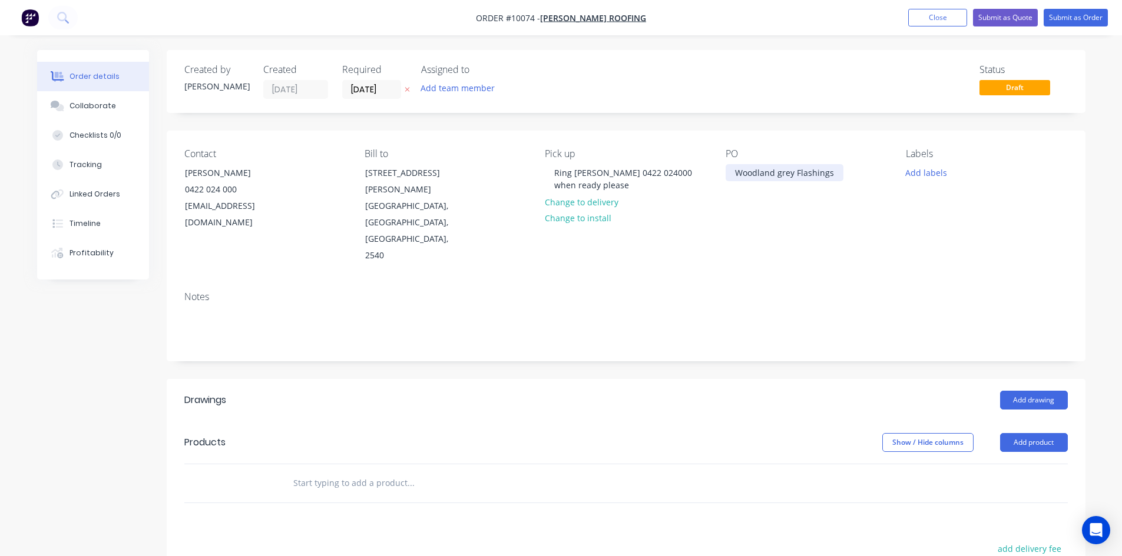
click at [778, 175] on div "Woodland grey Flashings" at bounding box center [784, 172] width 118 height 17
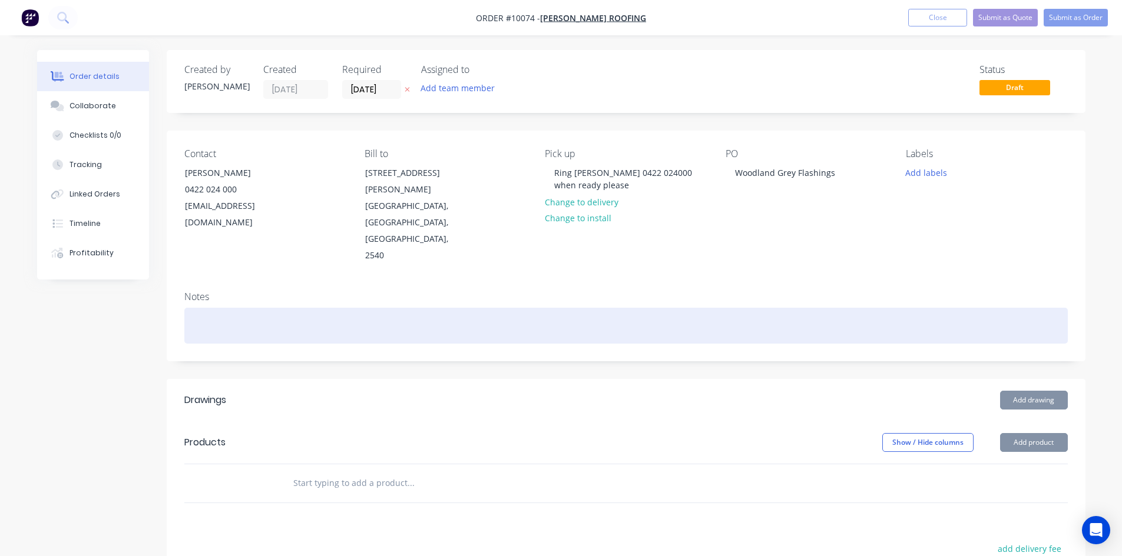
click at [245, 308] on div at bounding box center [625, 326] width 883 height 36
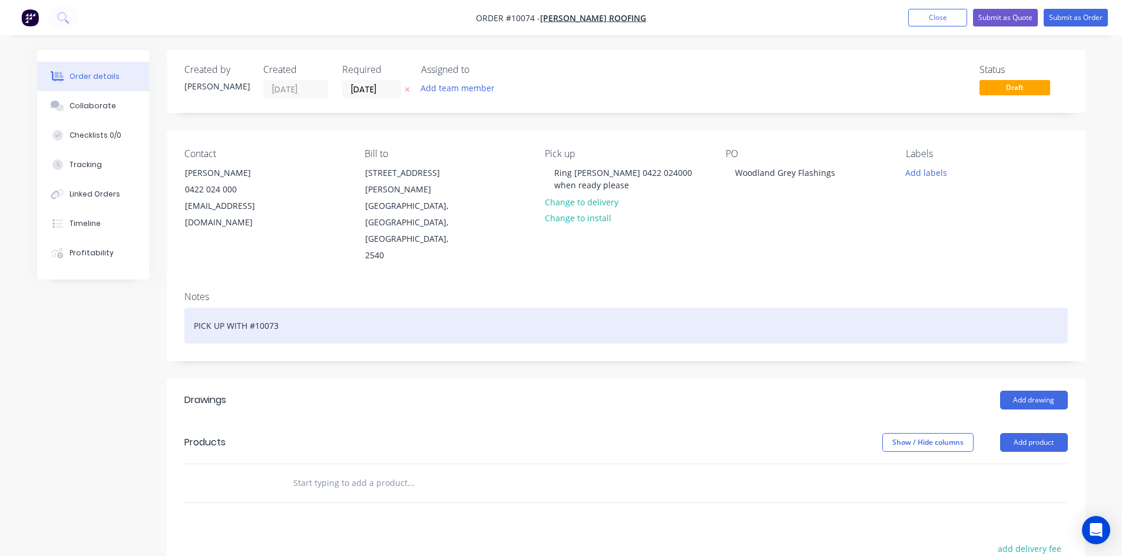
click at [286, 308] on div "PICK UP WITH #10073" at bounding box center [625, 326] width 883 height 36
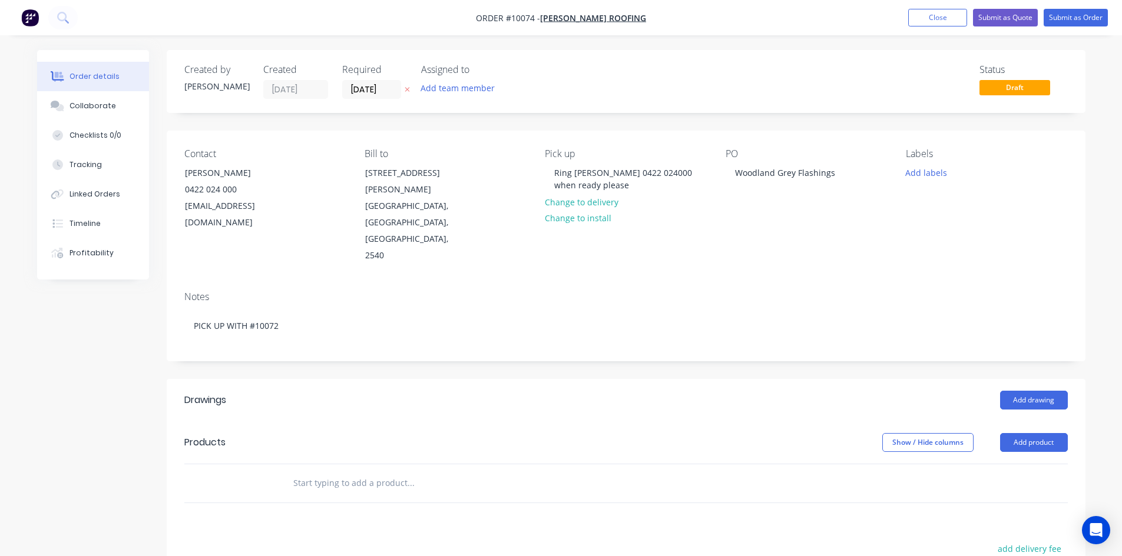
click at [370, 425] on header "Products Show / Hide columns Add product" at bounding box center [626, 443] width 919 height 42
click at [1019, 391] on button "Add drawing" at bounding box center [1034, 400] width 68 height 19
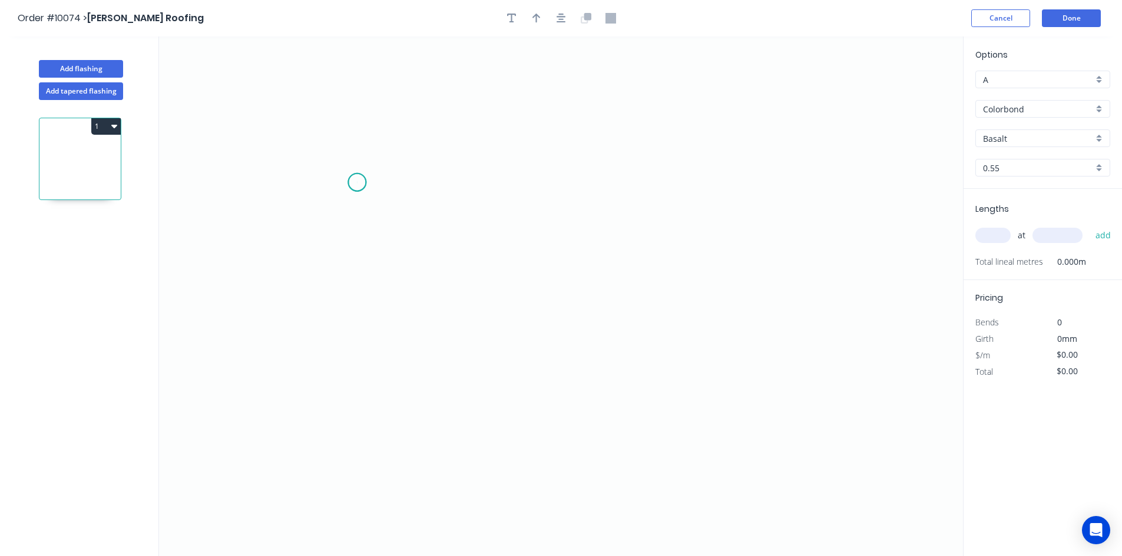
click at [357, 183] on icon "0" at bounding box center [561, 297] width 804 height 520
click at [350, 332] on icon "0" at bounding box center [561, 297] width 804 height 520
click at [718, 351] on icon "0 ?" at bounding box center [561, 297] width 804 height 520
click at [771, 358] on icon "0 ? ?" at bounding box center [561, 297] width 804 height 520
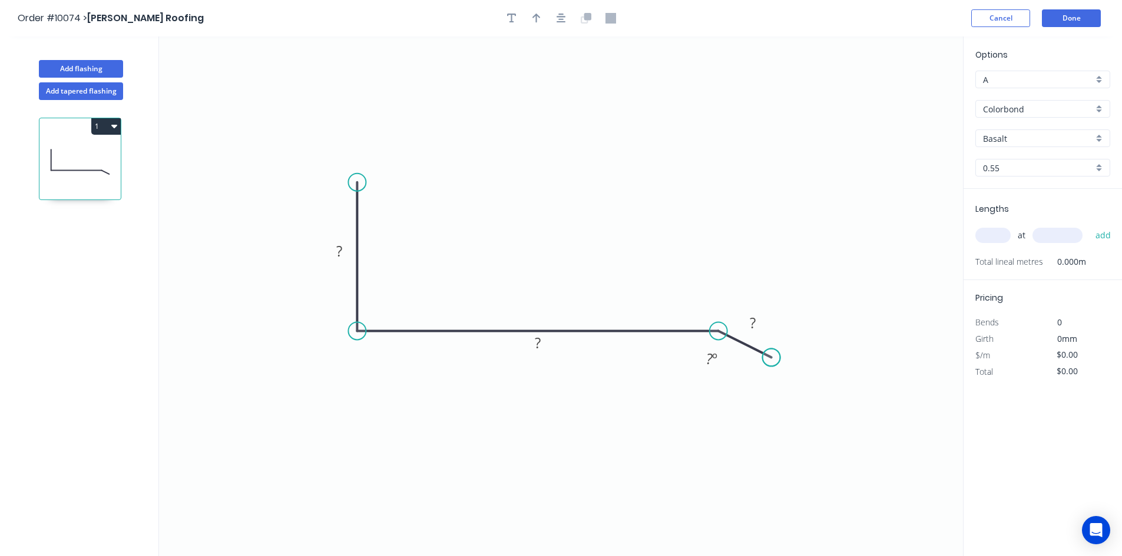
click at [771, 358] on circle at bounding box center [772, 358] width 18 height 18
drag, startPoint x: 551, startPoint y: 339, endPoint x: 564, endPoint y: 284, distance: 56.7
click at [564, 284] on rect at bounding box center [550, 292] width 38 height 24
drag, startPoint x: 354, startPoint y: 241, endPoint x: 423, endPoint y: 216, distance: 73.4
click at [416, 220] on rect at bounding box center [396, 232] width 38 height 24
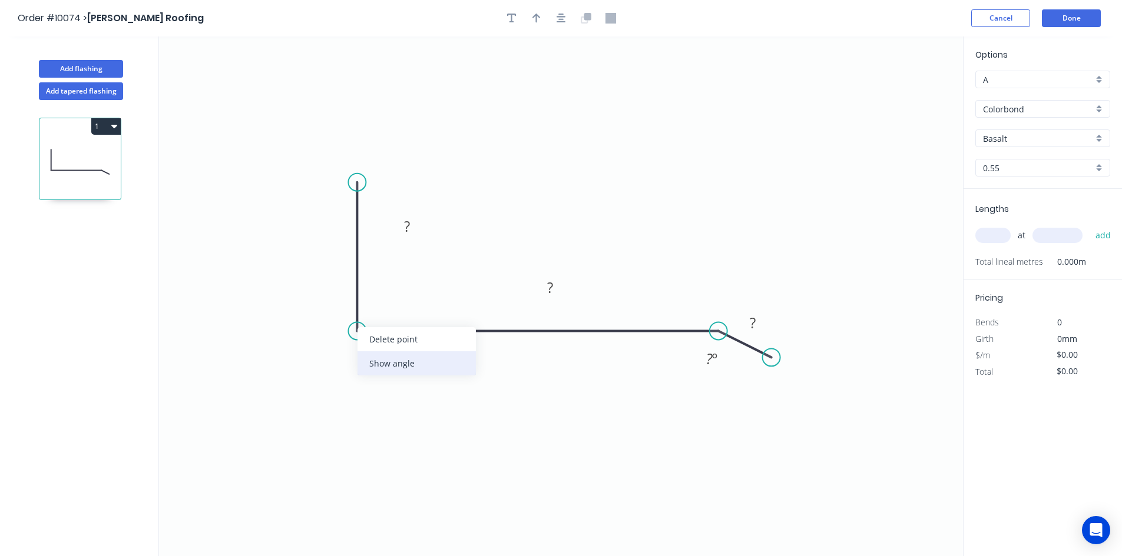
click at [379, 363] on div "Show angle" at bounding box center [416, 364] width 118 height 24
click at [416, 227] on rect at bounding box center [407, 227] width 24 height 16
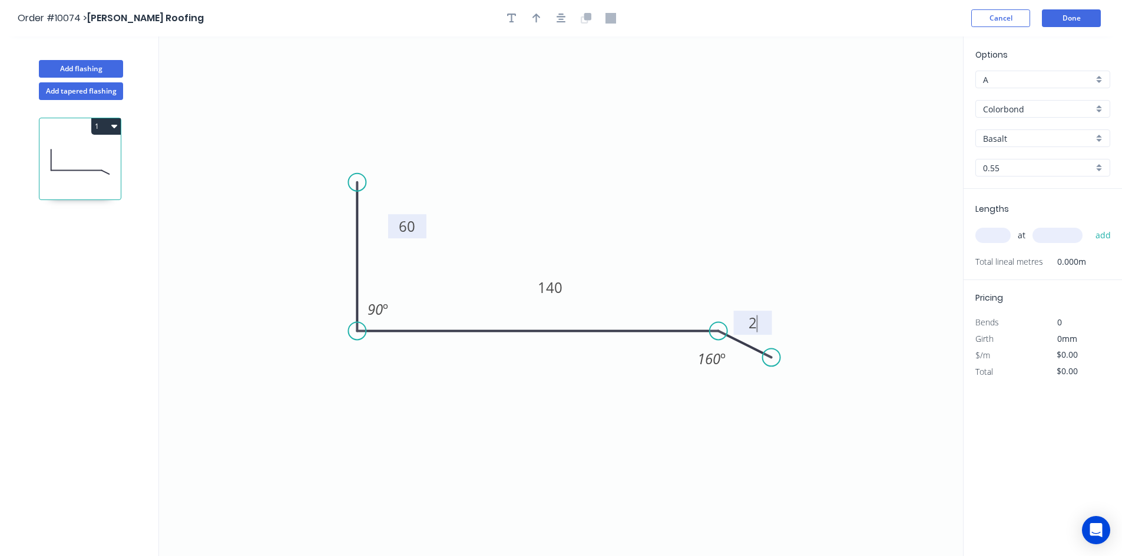
type input "$7.68"
click at [539, 24] on button "button" at bounding box center [537, 18] width 18 height 18
click at [902, 96] on icon at bounding box center [903, 82] width 11 height 38
drag, startPoint x: 903, startPoint y: 95, endPoint x: 637, endPoint y: 204, distance: 287.6
click at [697, 172] on icon at bounding box center [714, 155] width 34 height 34
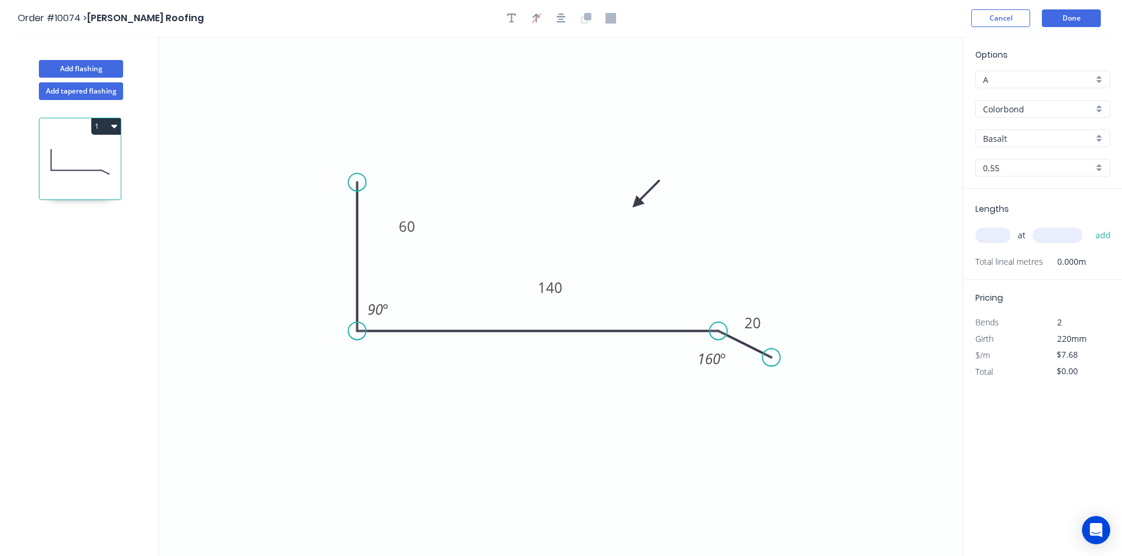
click at [1032, 137] on input "Basalt" at bounding box center [1038, 138] width 110 height 12
click at [1032, 164] on div "Woodland Grey" at bounding box center [1043, 161] width 134 height 21
type input "Woodland Grey"
click at [995, 238] on input "text" at bounding box center [992, 235] width 35 height 15
type input "1"
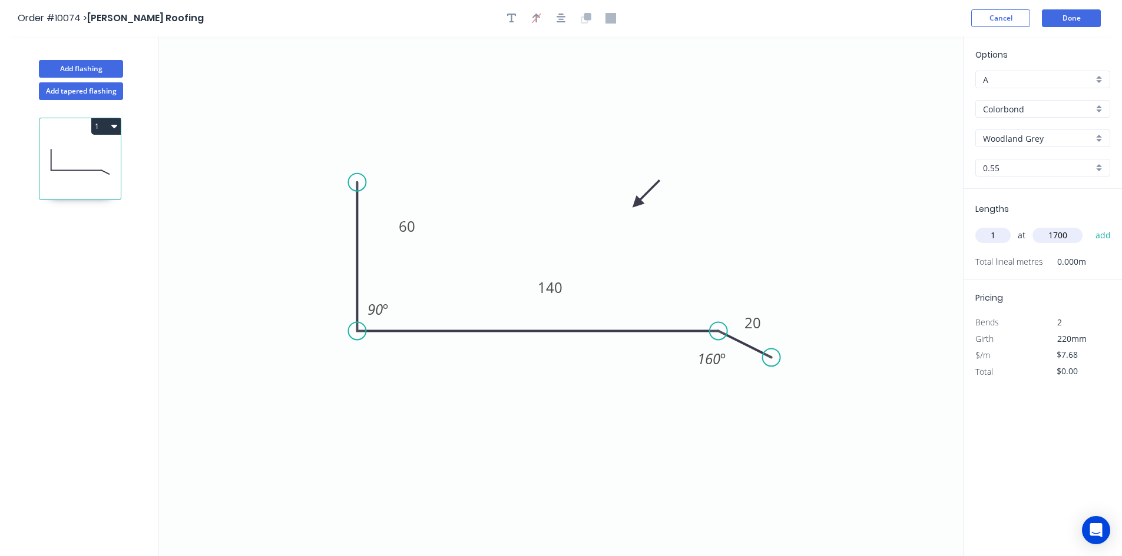
type input "1700"
click at [1089, 226] on button "add" at bounding box center [1103, 236] width 28 height 20
type input "$13.06"
click at [1063, 23] on button "Done" at bounding box center [1071, 18] width 59 height 18
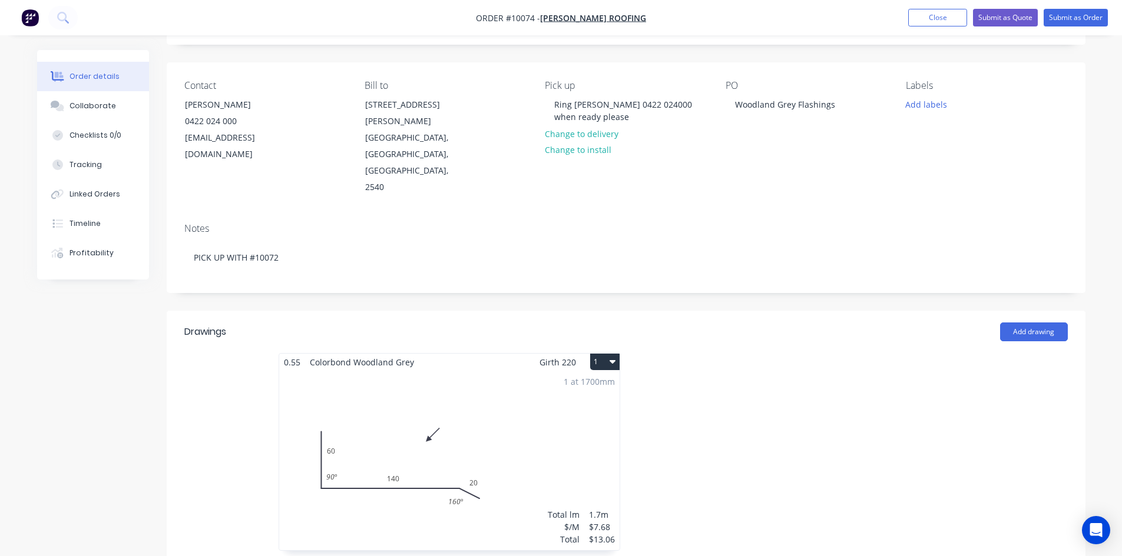
scroll to position [177, 0]
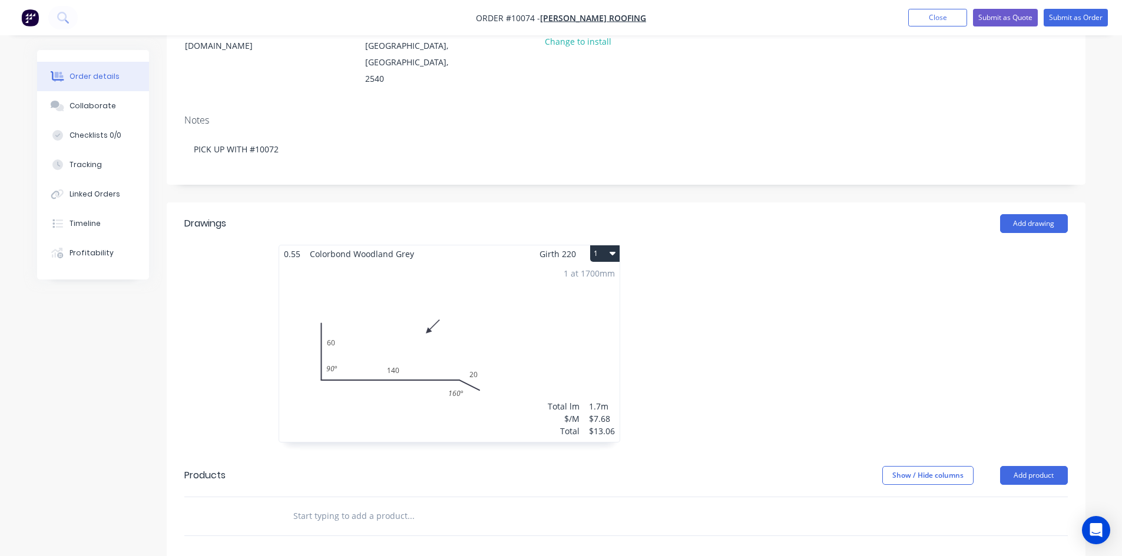
click at [604, 246] on button "1" at bounding box center [604, 254] width 29 height 16
click at [581, 297] on div "Duplicate" at bounding box center [563, 305] width 91 height 17
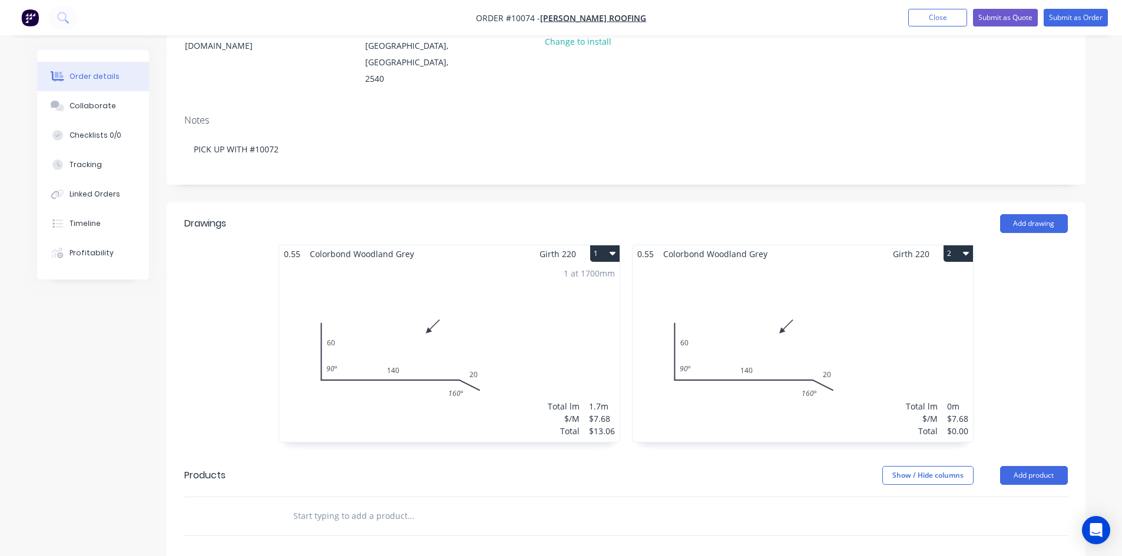
click at [763, 269] on div "Total lm $/M Total 0m $7.68 $0.00" at bounding box center [802, 353] width 340 height 180
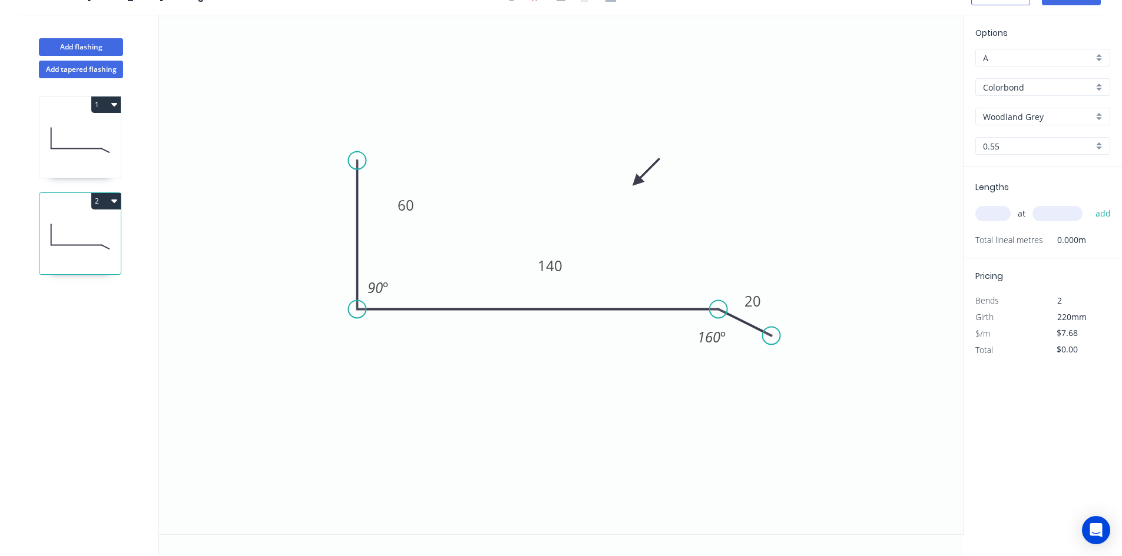
scroll to position [22, 0]
click at [554, 265] on tspan "140" at bounding box center [550, 265] width 25 height 19
click at [692, 234] on icon "0 60 160 20 90 º 160 º" at bounding box center [561, 275] width 804 height 520
click at [1004, 212] on input "text" at bounding box center [992, 213] width 35 height 15
type input "1"
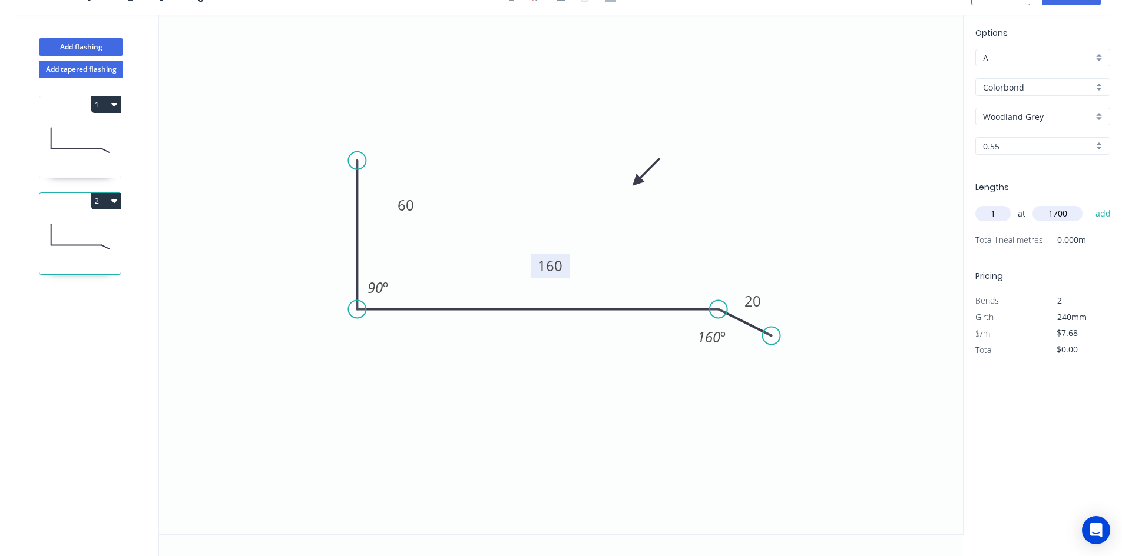
type input "1700"
click at [1089, 204] on button "add" at bounding box center [1103, 214] width 28 height 20
type input "$13.06"
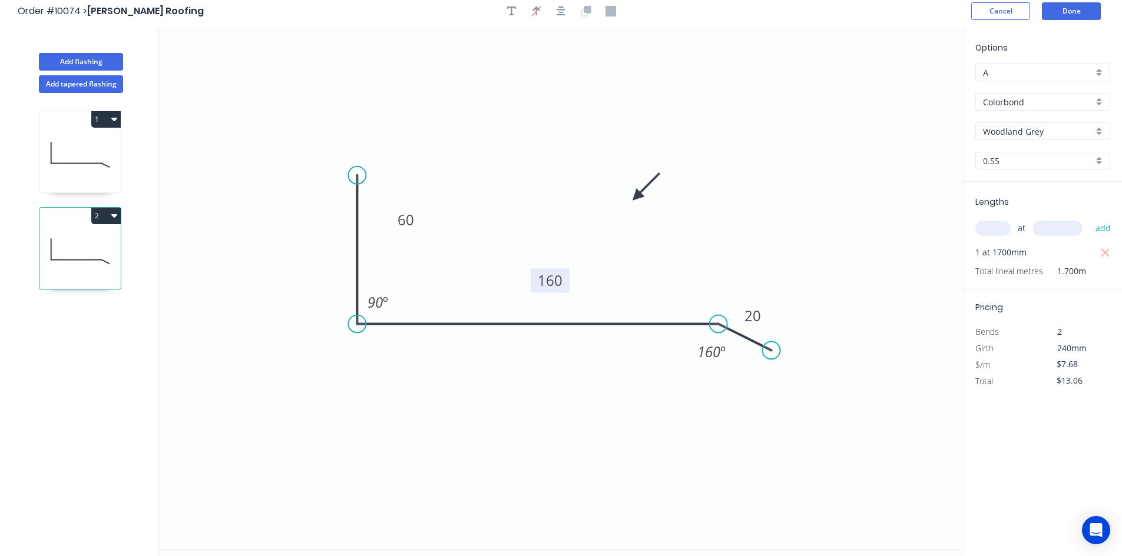
scroll to position [0, 0]
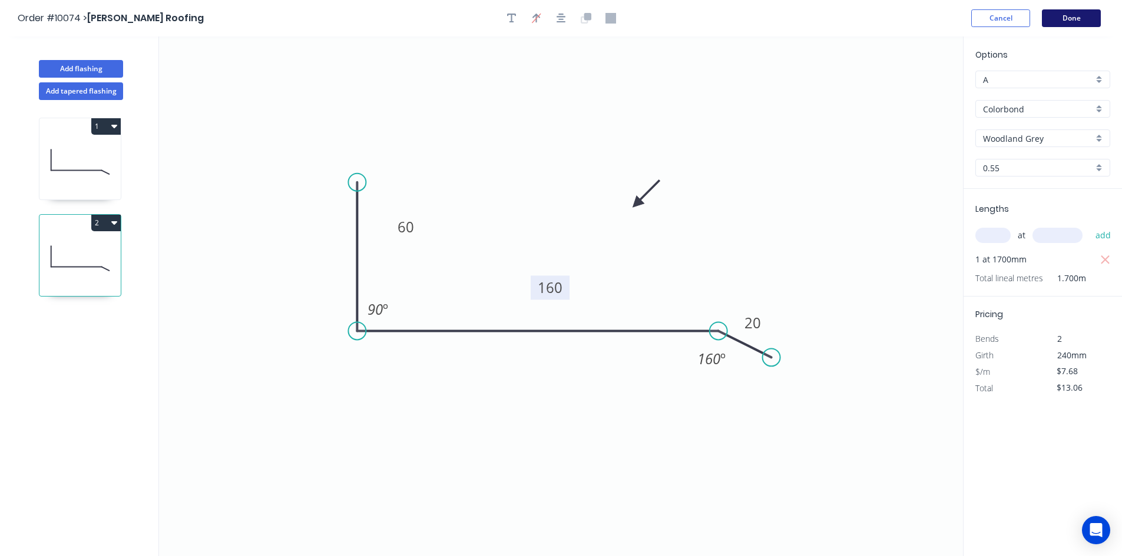
click at [1058, 25] on button "Done" at bounding box center [1071, 18] width 59 height 18
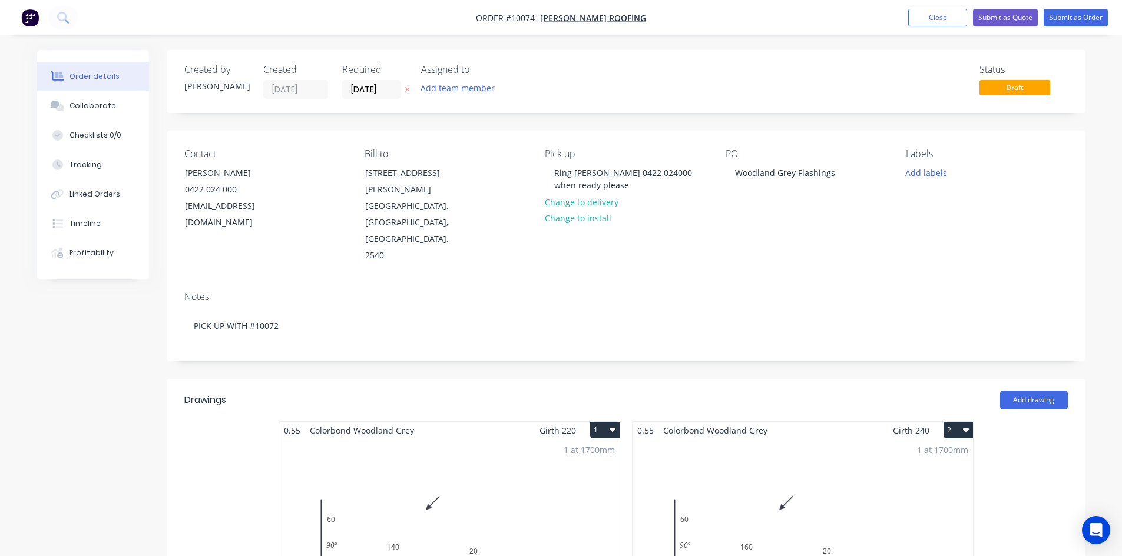
scroll to position [236, 0]
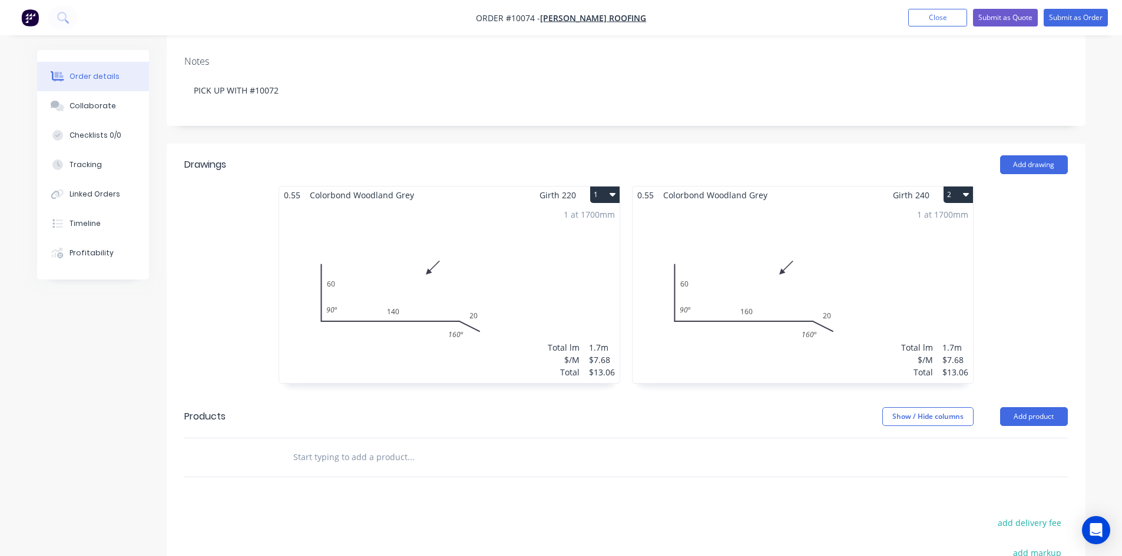
click at [950, 187] on button "2" at bounding box center [957, 195] width 29 height 16
click at [902, 238] on div "Duplicate" at bounding box center [916, 246] width 91 height 17
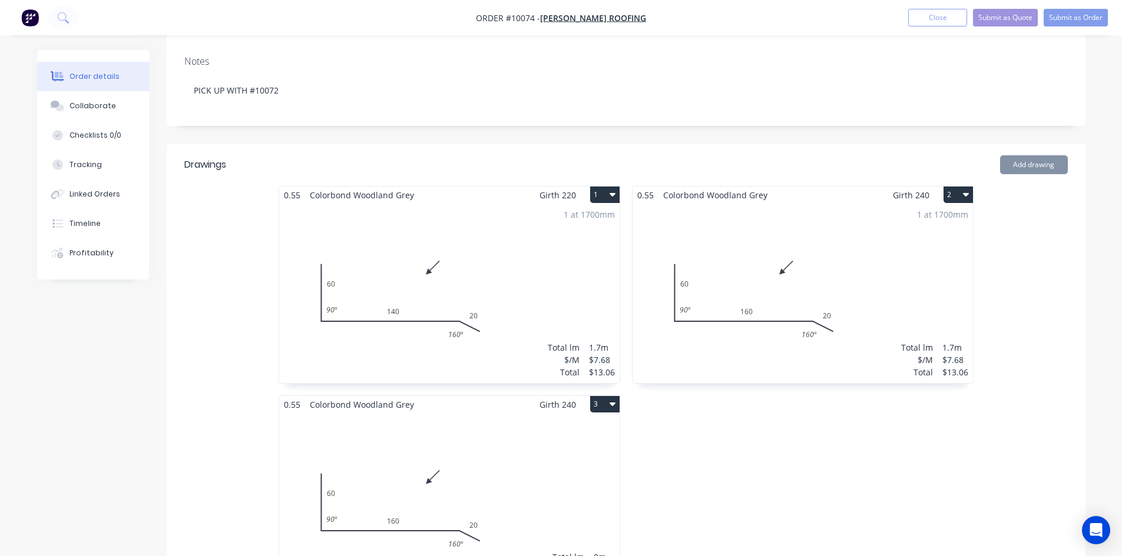
click at [482, 423] on div "Total lm $/M Total 0m $7.68 $0.00" at bounding box center [449, 503] width 340 height 180
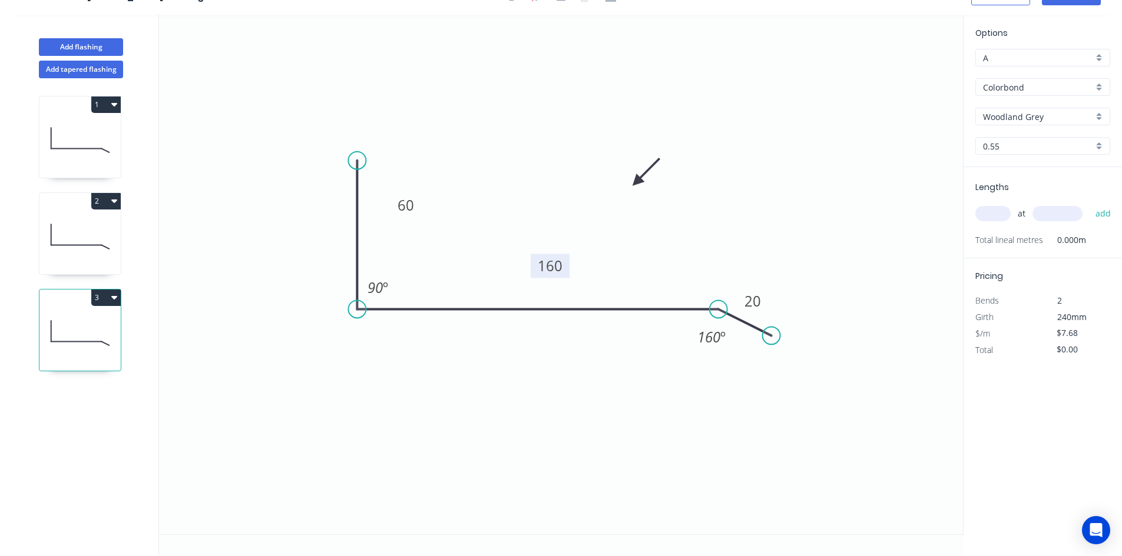
click at [561, 270] on tspan "160" at bounding box center [550, 265] width 25 height 19
click at [667, 165] on icon "0 60 180 20 90 º 160 º" at bounding box center [561, 275] width 804 height 520
type input "$9.07"
click at [987, 213] on input "text" at bounding box center [992, 213] width 35 height 15
type input "1"
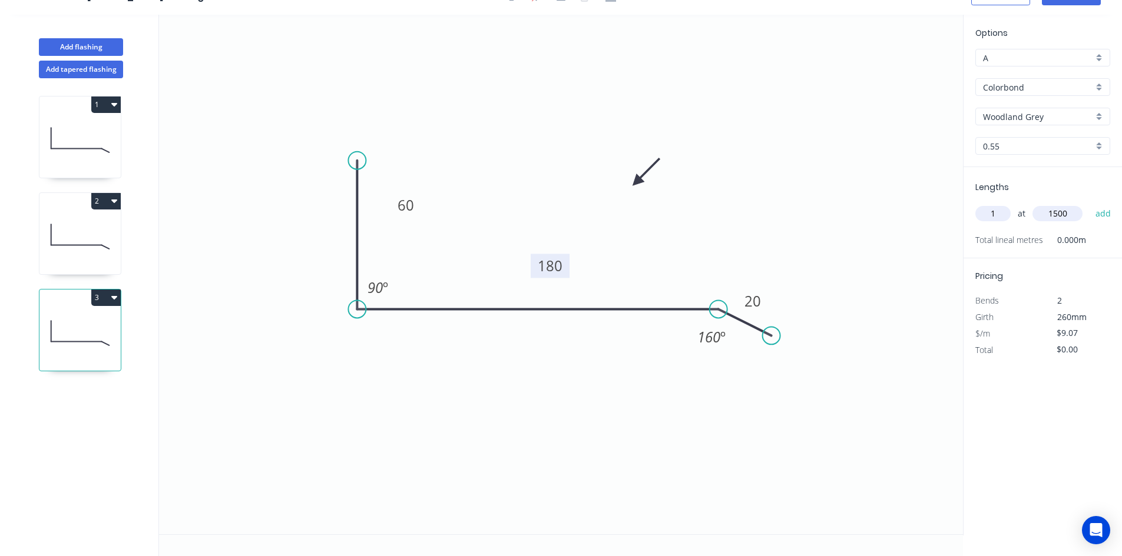
type input "1500"
click at [1089, 204] on button "add" at bounding box center [1103, 214] width 28 height 20
type input "$13.61"
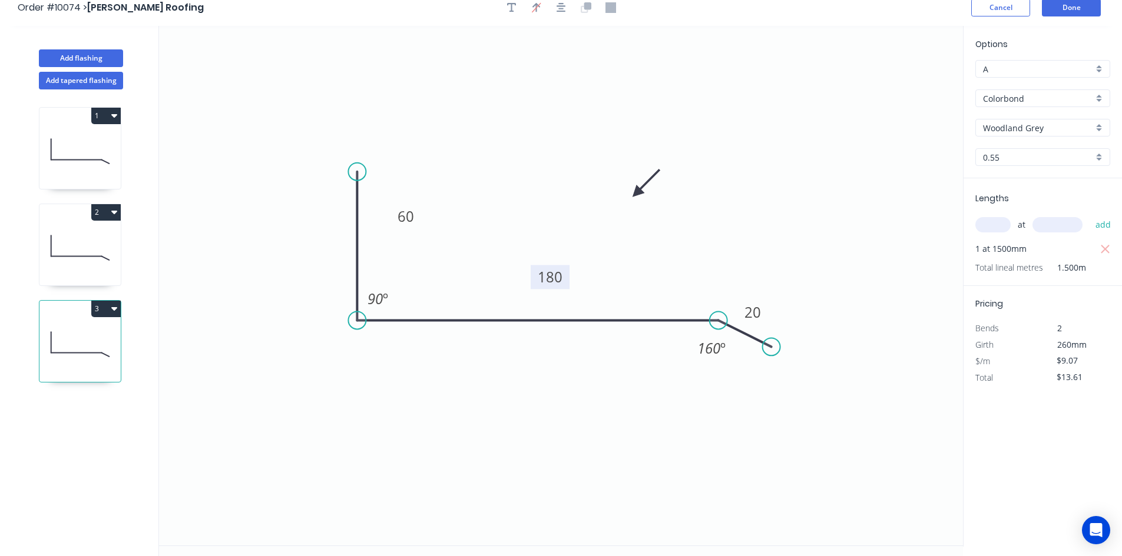
scroll to position [0, 0]
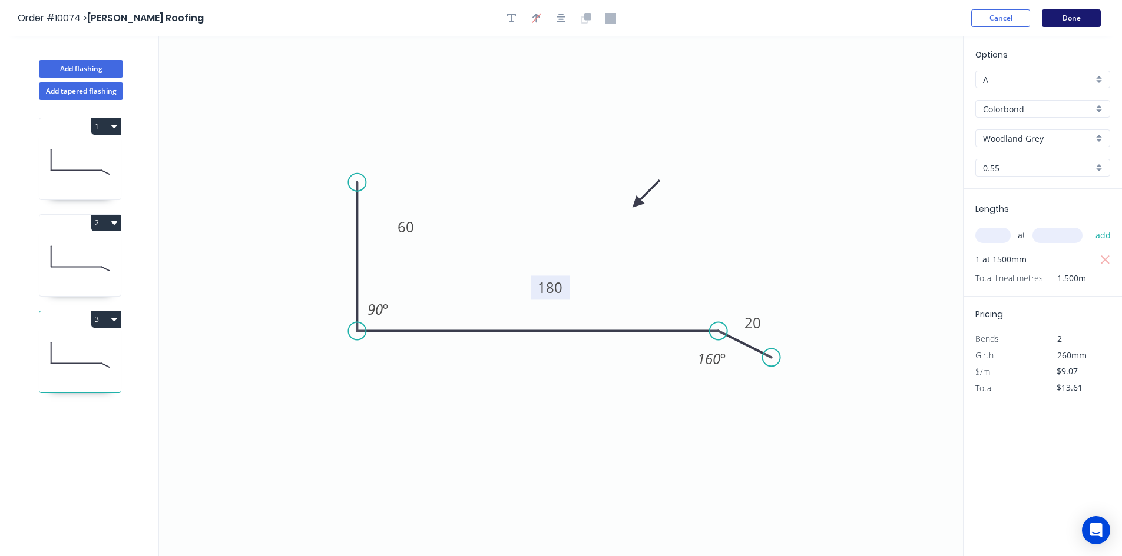
click at [1065, 23] on button "Done" at bounding box center [1071, 18] width 59 height 18
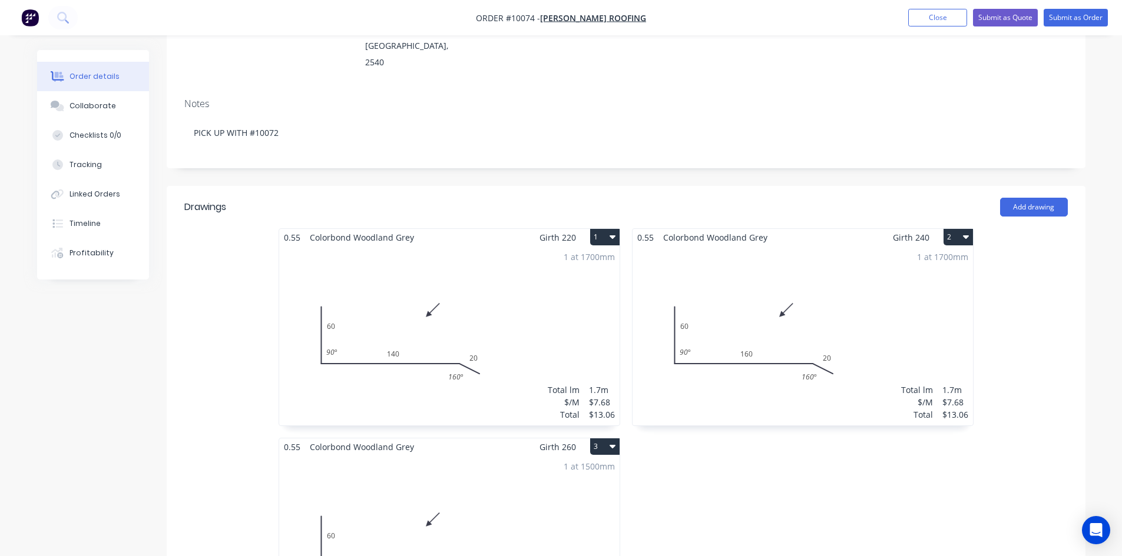
scroll to position [236, 0]
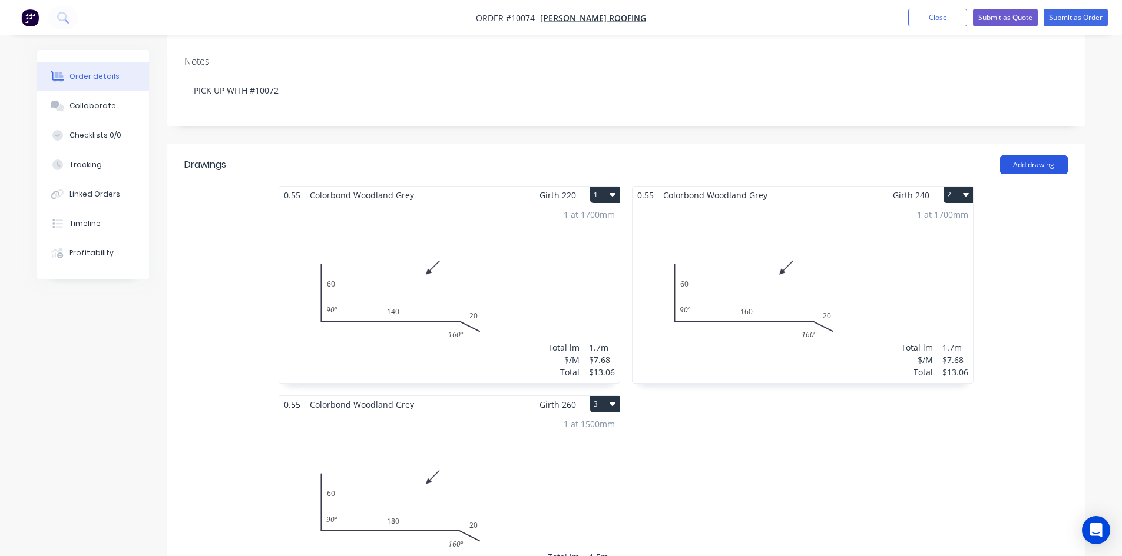
click at [1023, 155] on button "Add drawing" at bounding box center [1034, 164] width 68 height 19
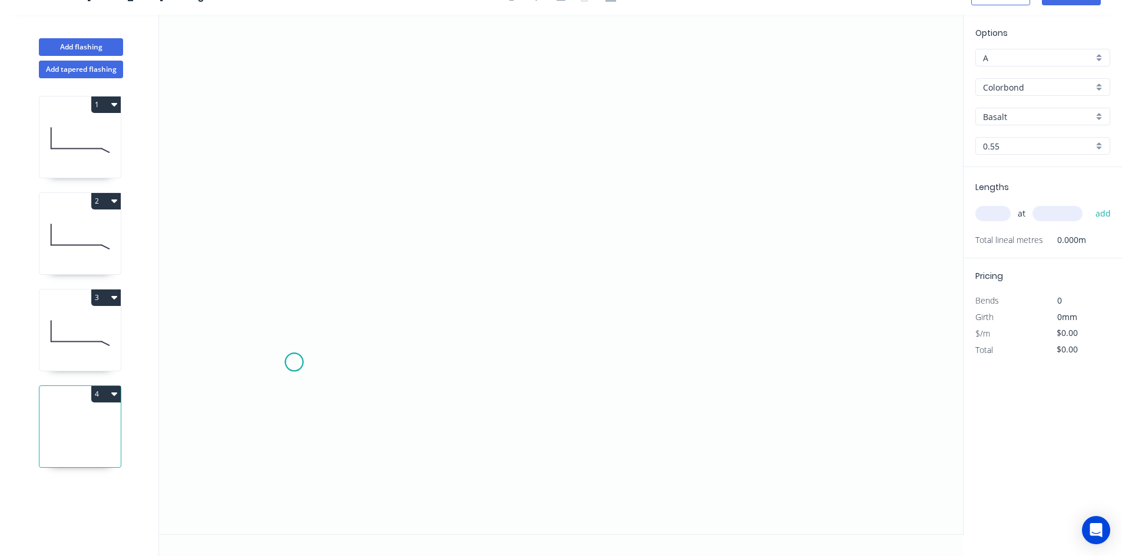
click at [294, 363] on icon "0" at bounding box center [561, 275] width 804 height 520
click at [367, 324] on icon at bounding box center [331, 342] width 74 height 39
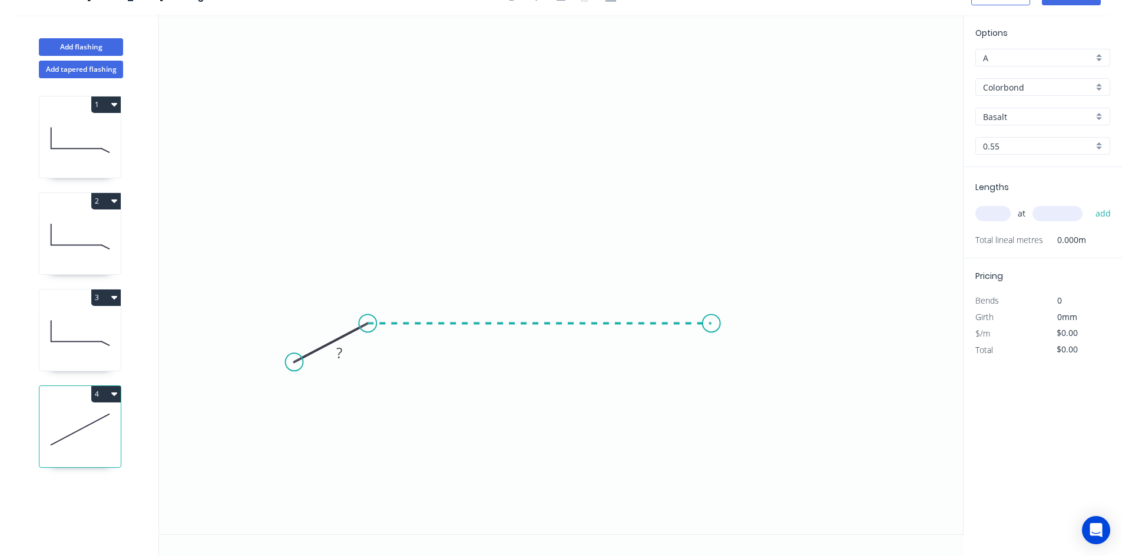
click at [711, 320] on icon "0 ?" at bounding box center [561, 275] width 804 height 520
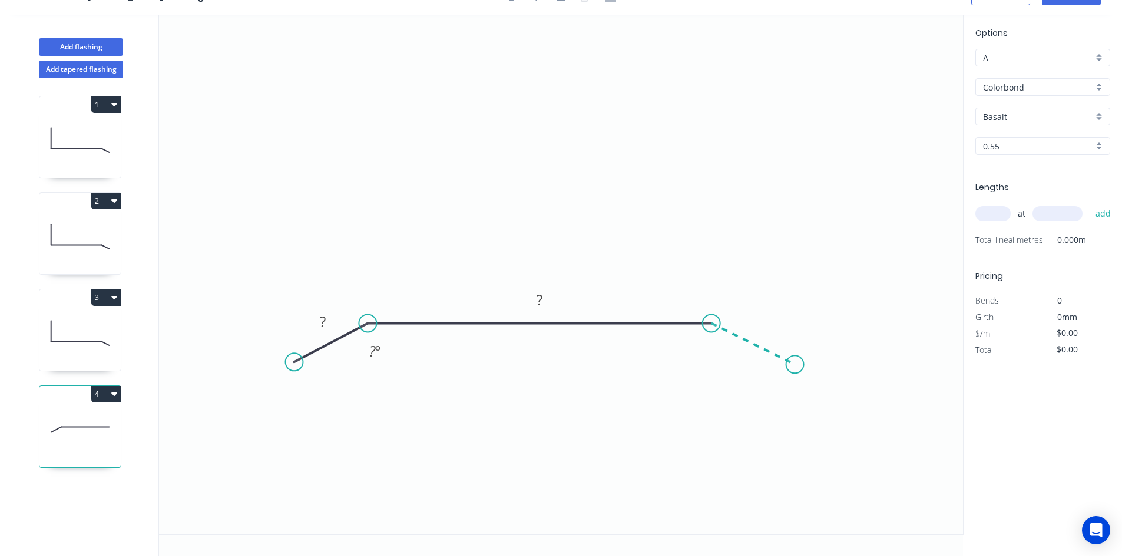
click at [796, 365] on icon "0 ? ? ? º" at bounding box center [561, 275] width 804 height 520
click at [801, 141] on icon "0 ? ? ? ? º ? º" at bounding box center [561, 275] width 804 height 520
click at [801, 141] on circle at bounding box center [796, 141] width 18 height 18
click at [324, 321] on tspan "?" at bounding box center [323, 321] width 6 height 19
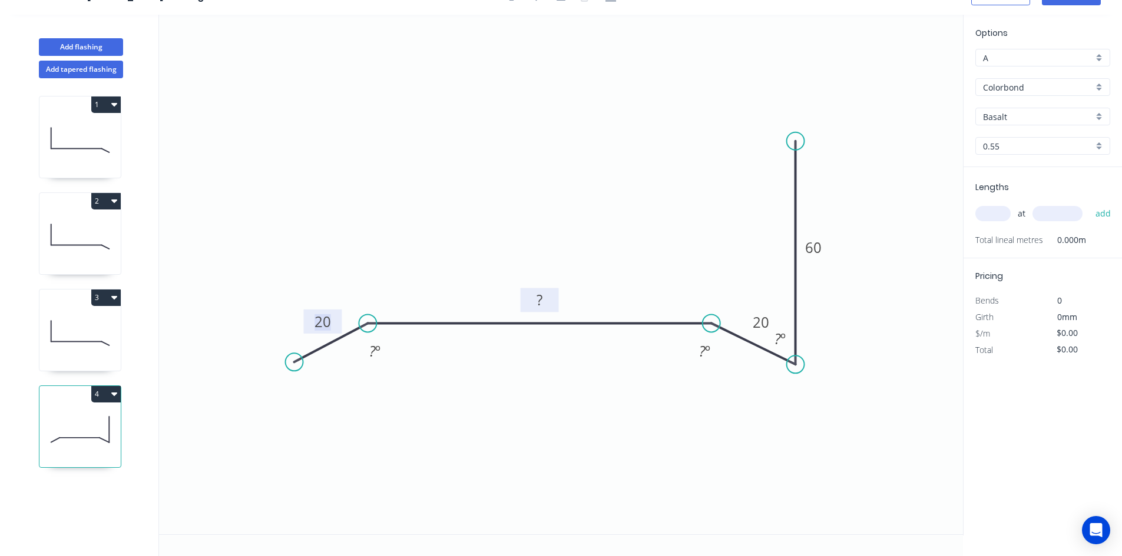
click at [544, 306] on rect at bounding box center [540, 301] width 24 height 16
click at [564, 385] on icon "0 20 1020 20 60 ? º ? º ? º" at bounding box center [561, 275] width 804 height 520
type input "$29.95"
click at [1018, 120] on input "Basalt" at bounding box center [1038, 117] width 110 height 12
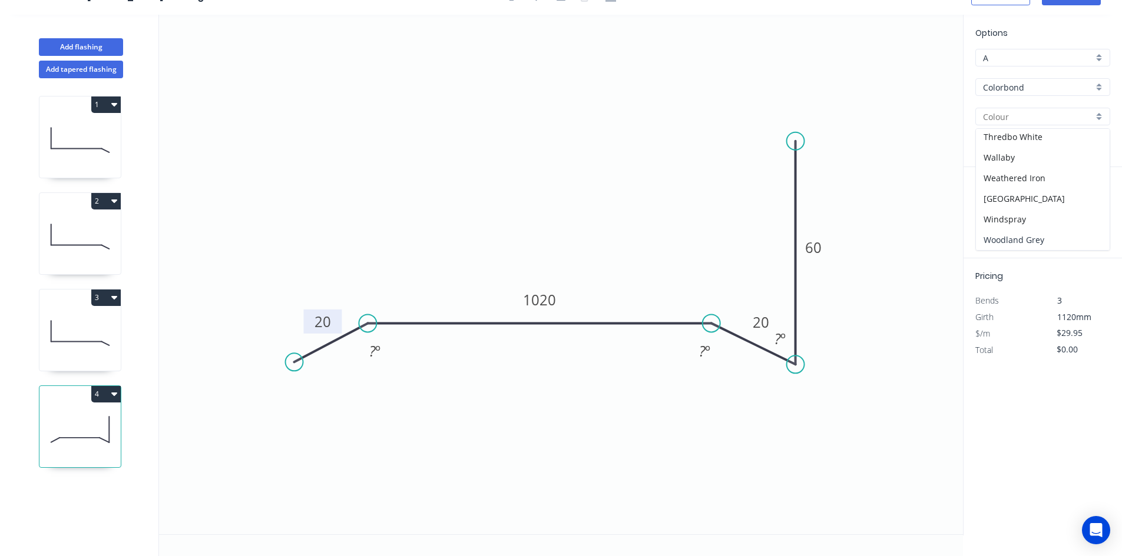
click at [1026, 244] on div "Woodland Grey" at bounding box center [1043, 240] width 134 height 21
type input "Woodland Grey"
click at [997, 213] on input "text" at bounding box center [992, 213] width 35 height 15
type input "1"
type input "1460"
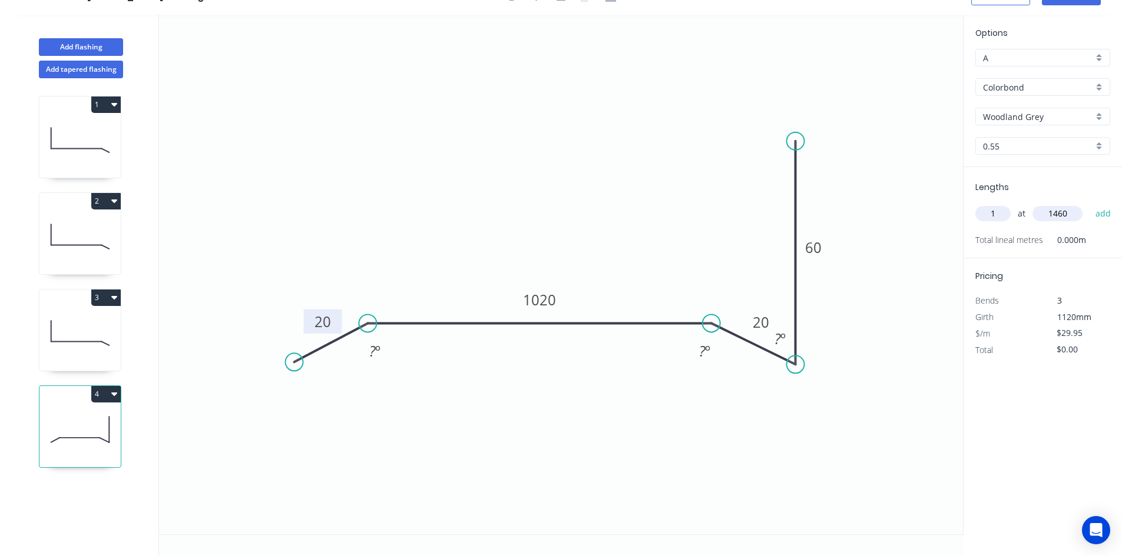
click at [1089, 204] on button "add" at bounding box center [1103, 214] width 28 height 20
type input "$43.73"
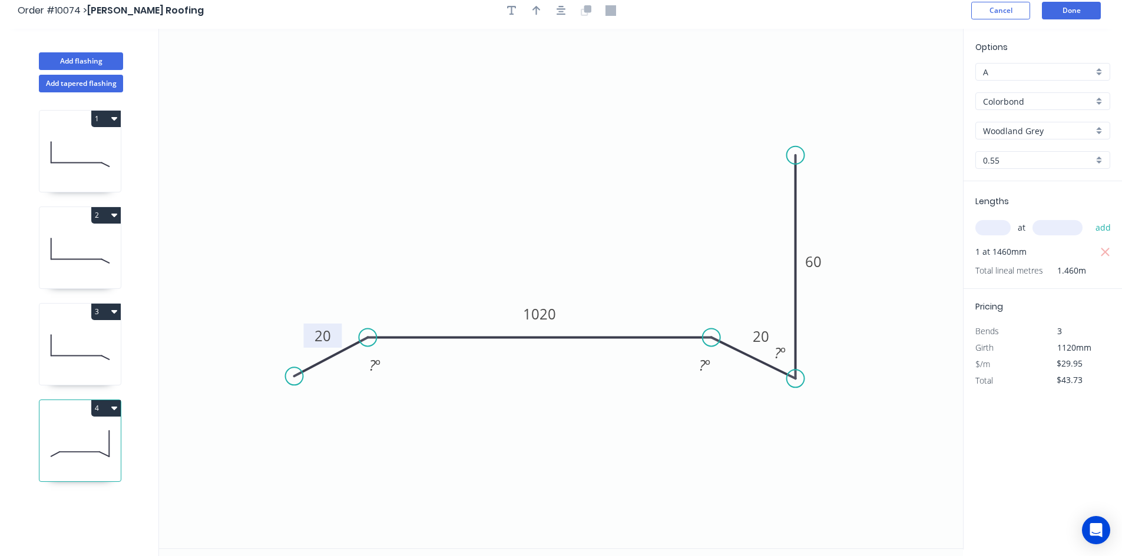
scroll to position [0, 0]
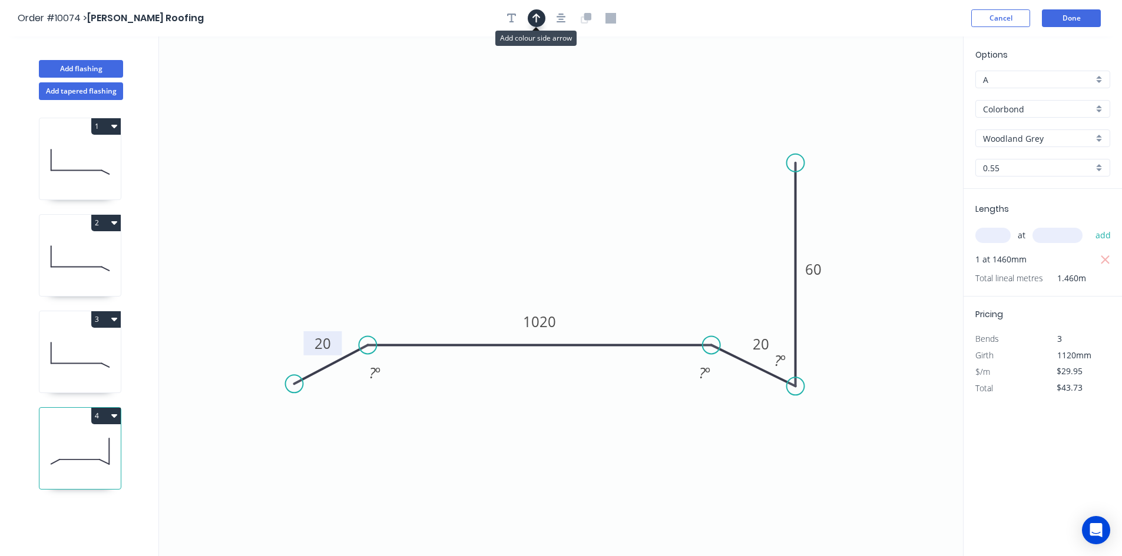
click at [538, 16] on icon "button" at bounding box center [536, 18] width 8 height 9
drag, startPoint x: 902, startPoint y: 93, endPoint x: 595, endPoint y: 148, distance: 311.6
click at [595, 148] on icon at bounding box center [595, 134] width 11 height 38
click at [514, 22] on icon "button" at bounding box center [511, 18] width 9 height 11
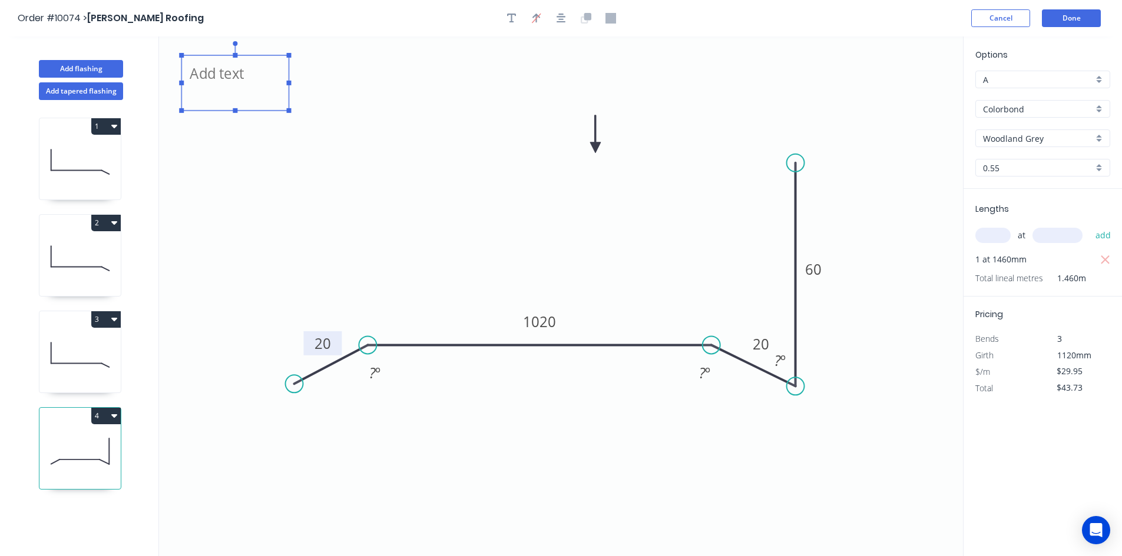
click at [238, 76] on textarea at bounding box center [234, 83] width 95 height 44
click at [368, 146] on icon "BACK TRAY 20x1080x20 1400 LONG WITH 60 UPSTAND AT () DEGREES 20 1020 20 60 ? º …" at bounding box center [561, 297] width 804 height 520
click at [337, 130] on icon "BACK TRAY 20x1080x20 1400 LONG WITH 60 UPSTAND AT () DEGREES 20 1020 20 60 ? º …" at bounding box center [561, 297] width 804 height 520
click at [277, 82] on textarea "BACK TRAY 20x1080x20 1400 LONG WITH 60 UPSTAND AT () DEGREES" at bounding box center [234, 83] width 95 height 44
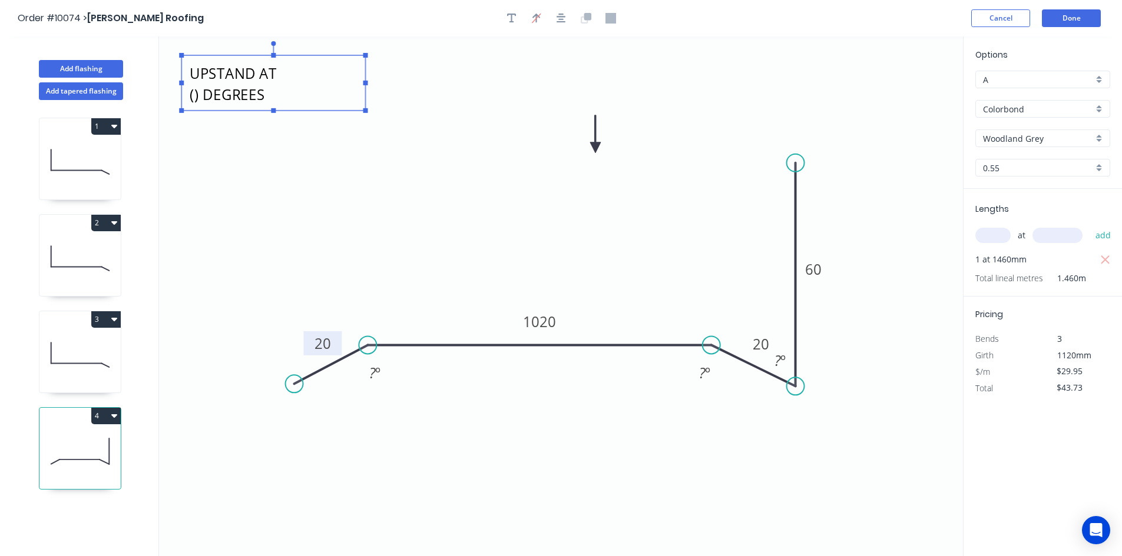
drag, startPoint x: 290, startPoint y: 84, endPoint x: 365, endPoint y: 88, distance: 74.9
click at [365, 88] on icon "BACK TRAY 20x1080x20 1400 LONG WITH 60 UPSTAND AT () DEGREES 20 1020 20 60 ? º …" at bounding box center [561, 297] width 804 height 520
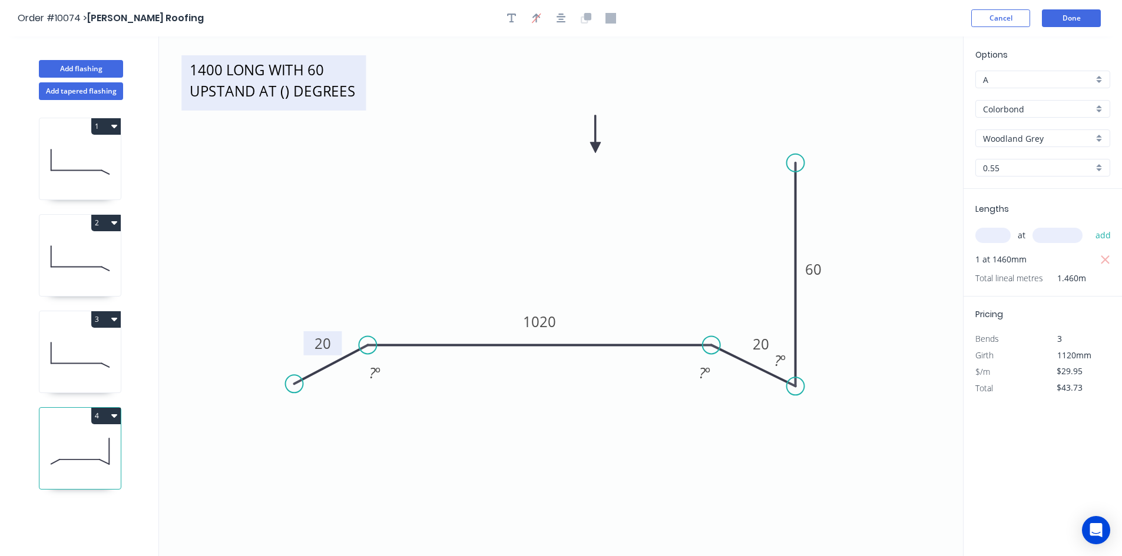
scroll to position [23, 0]
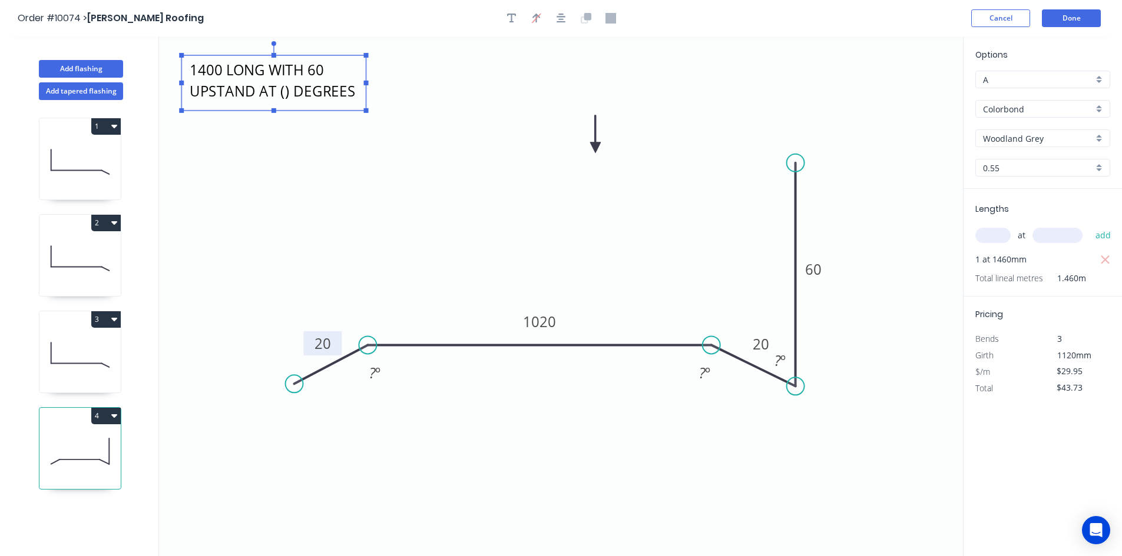
click at [284, 94] on textarea "BACK TRAY 20x1080x20 1400 LONG WITH 60 UPSTAND AT () DEGREES" at bounding box center [273, 83] width 173 height 44
click at [281, 95] on textarea "BACK TRAY 20x1080x20 1400 LONG WITH 60 UPSTAND AT () DEGREES" at bounding box center [273, 83] width 173 height 44
click at [383, 171] on icon "BACK TRAY 20x1080x20 1400 LONG WITH 60 UPSTAND AT 90 DEGREES 20 1020 20 60 ? º …" at bounding box center [561, 297] width 804 height 520
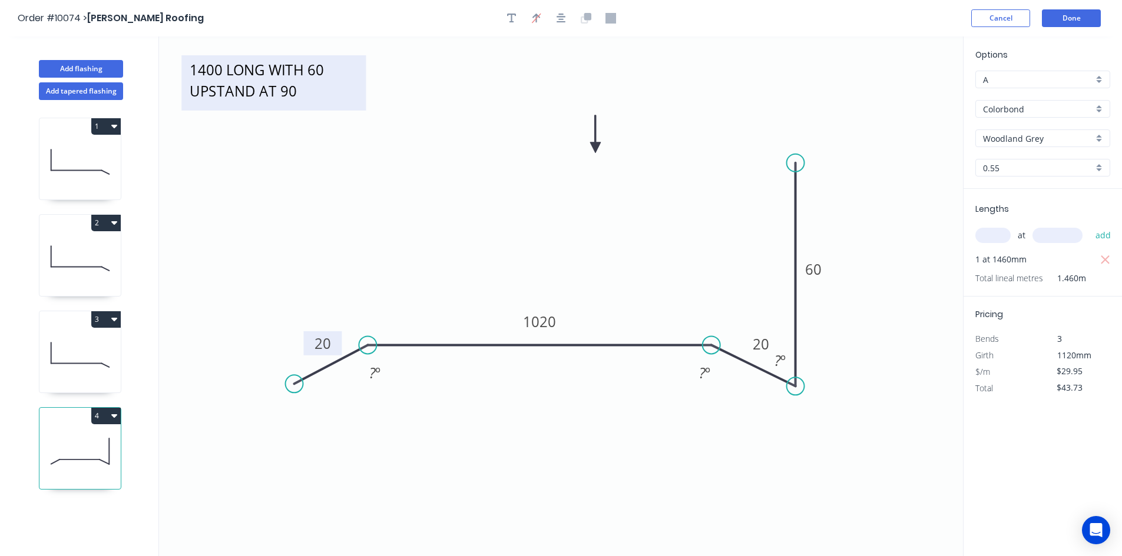
click at [350, 76] on textarea "BACK TRAY 20x1080x20 1400 LONG WITH 60 UPSTAND AT 90 DEGREES" at bounding box center [273, 83] width 173 height 44
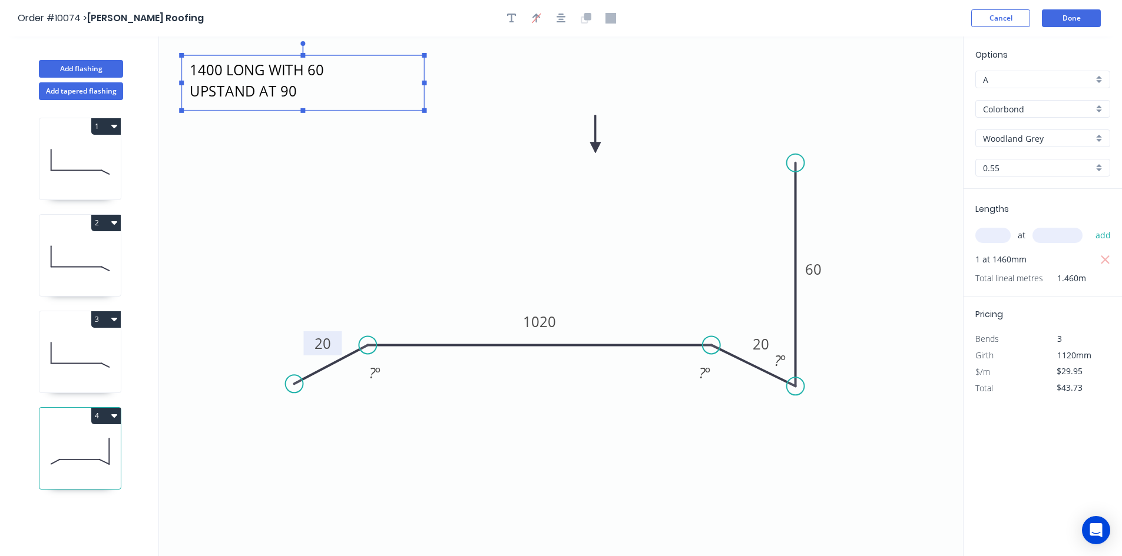
drag, startPoint x: 366, startPoint y: 82, endPoint x: 425, endPoint y: 91, distance: 59.0
click at [425, 91] on g at bounding box center [302, 77] width 247 height 72
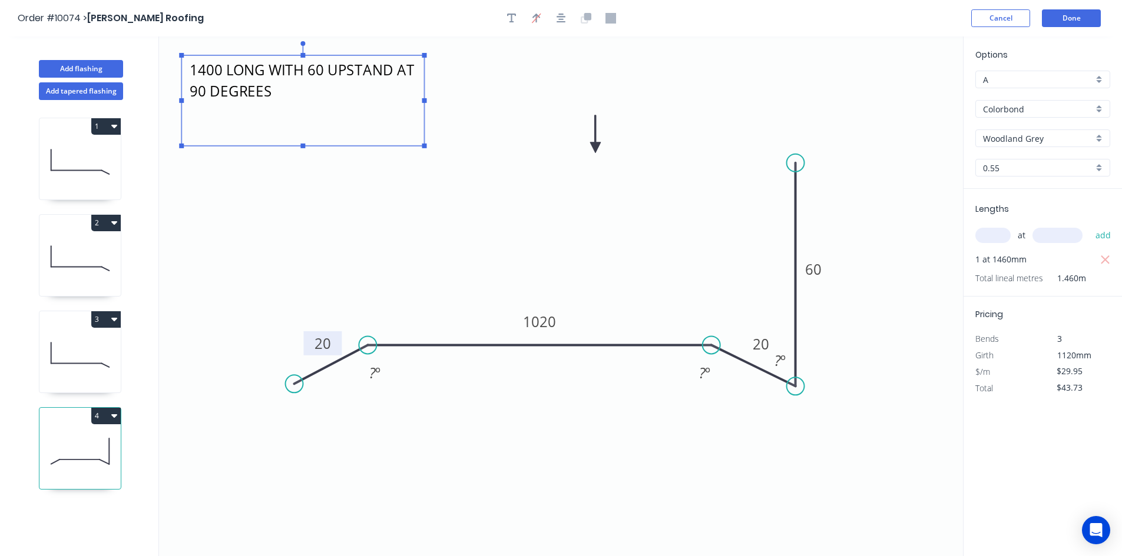
drag, startPoint x: 302, startPoint y: 111, endPoint x: 302, endPoint y: 146, distance: 35.3
click at [302, 146] on rect at bounding box center [302, 146] width 5 height 5
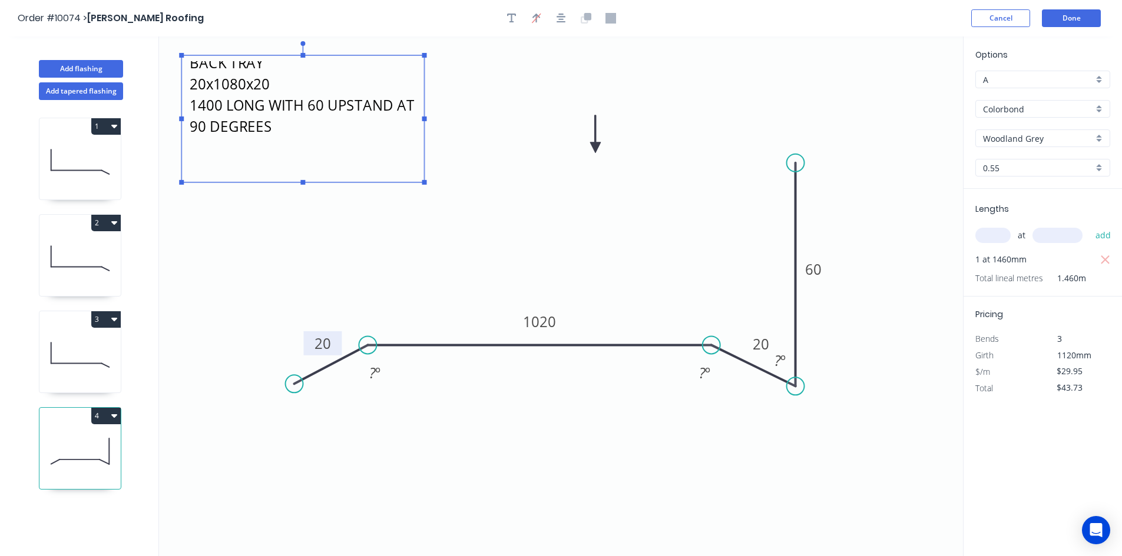
drag, startPoint x: 302, startPoint y: 146, endPoint x: 303, endPoint y: 183, distance: 36.5
click at [303, 183] on rect at bounding box center [302, 182] width 5 height 5
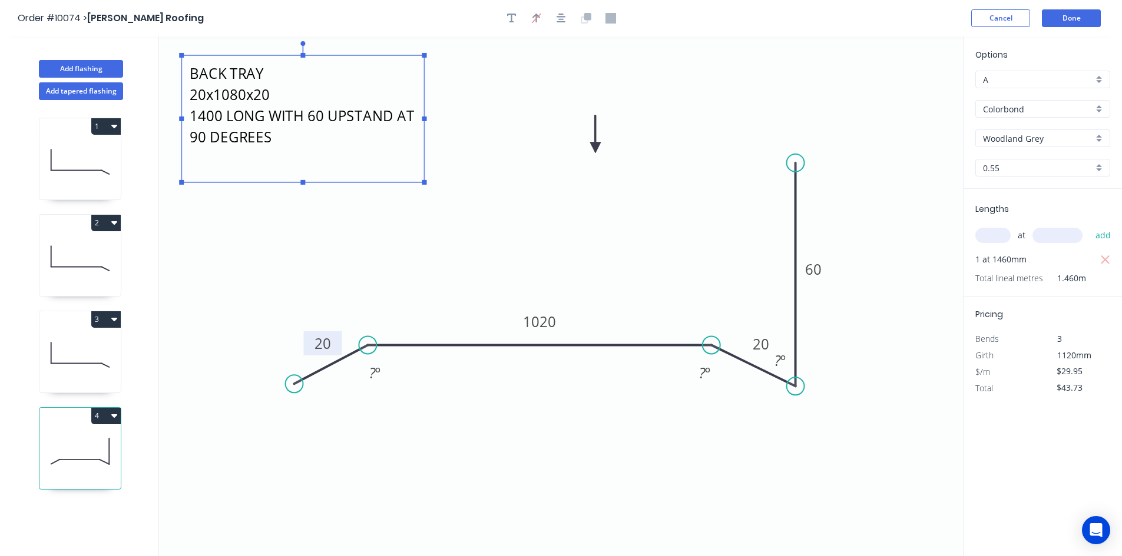
drag, startPoint x: 303, startPoint y: 183, endPoint x: 306, endPoint y: 171, distance: 11.6
click at [306, 171] on g "BACK TRAY 20x1080x20 1400 LONG WITH 60 UPSTAND AT 90 DEGREES" at bounding box center [302, 113] width 247 height 144
drag, startPoint x: 306, startPoint y: 169, endPoint x: 304, endPoint y: 178, distance: 9.1
click at [304, 177] on g "BACK TRAY 20x1080x20 1400 LONG WITH 60 UPSTAND AT 90 DEGREES" at bounding box center [299, 110] width 247 height 132
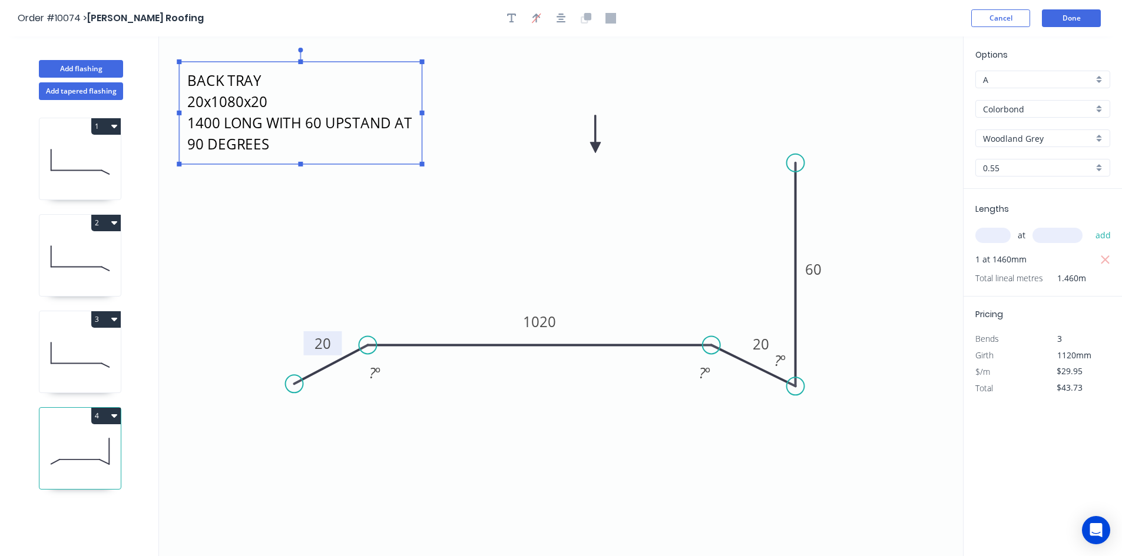
drag, startPoint x: 301, startPoint y: 177, endPoint x: 300, endPoint y: 163, distance: 14.8
click at [300, 163] on rect at bounding box center [300, 164] width 5 height 5
click at [319, 200] on icon "BACK TRAY 20x1080x20 1400 LONG WITH 60 UPSTAND AT 90 DEGREES 20 1020 20 60 ? º …" at bounding box center [561, 297] width 804 height 520
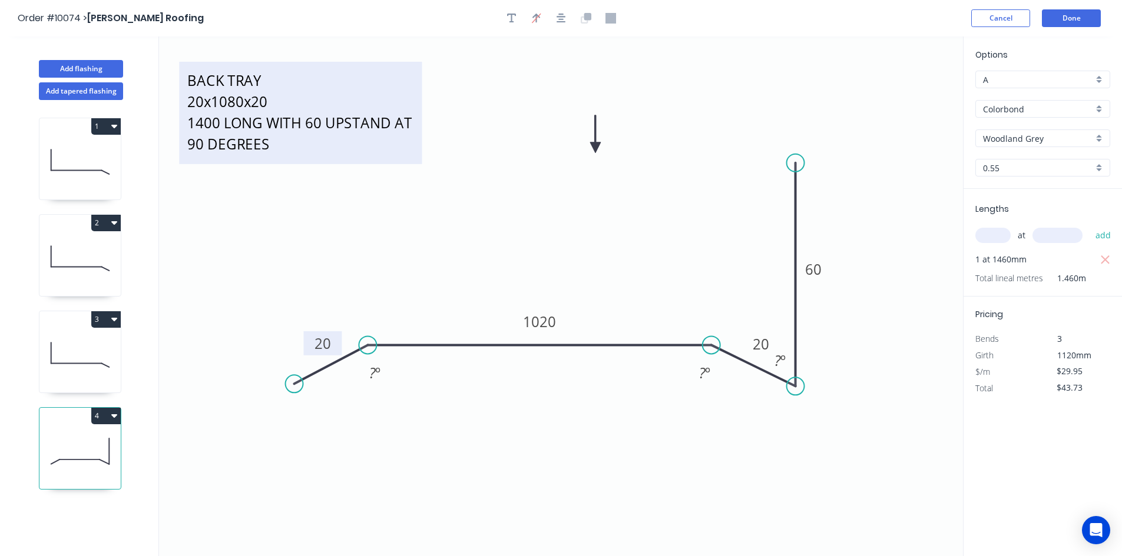
click at [293, 148] on textarea "BACK TRAY 20x1080x20 1400 LONG WITH 60 UPSTAND AT 90 DEGREES" at bounding box center [300, 113] width 231 height 91
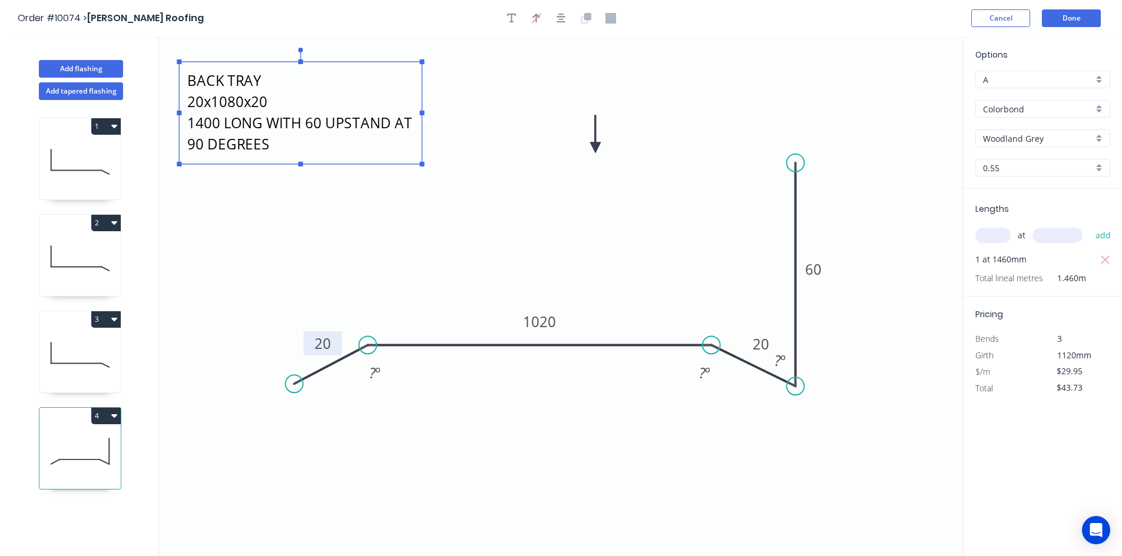
click at [293, 148] on textarea "BACK TRAY 20x1080x20 1400 LONG WITH 60 UPSTAND AT 90 DEGREES" at bounding box center [300, 113] width 231 height 91
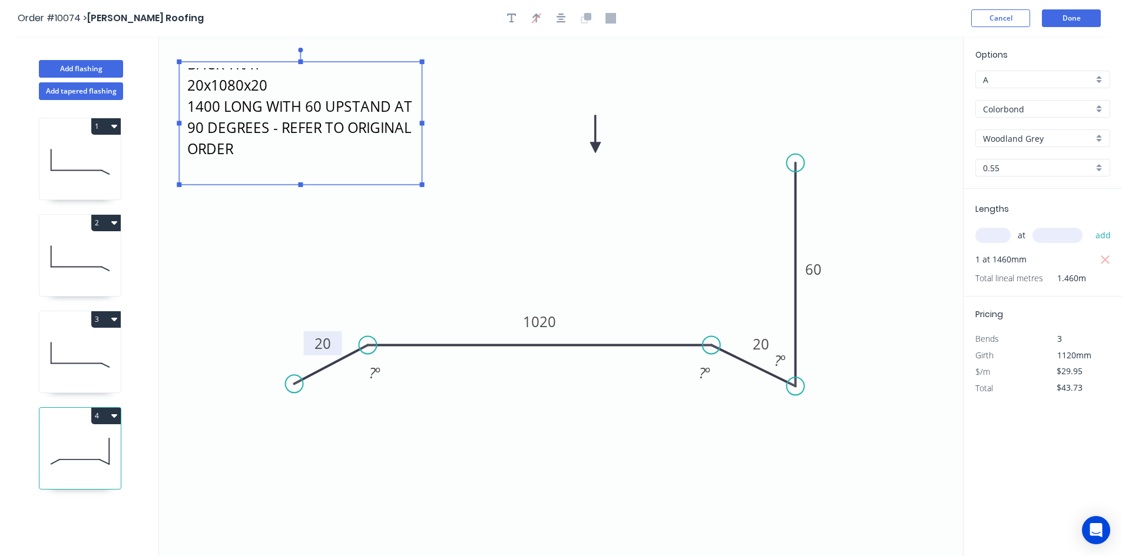
drag, startPoint x: 301, startPoint y: 162, endPoint x: 304, endPoint y: 183, distance: 20.8
click at [304, 183] on icon "BACK TRAY 20x1080x20 1400 LONG WITH 60 UPSTAND AT 90 DEGREES - REFER TO ORIGINA…" at bounding box center [561, 297] width 804 height 520
type textarea "BACK TRAY 20x1080x20 1400 LONG WITH 60 UPSTAND AT 90 DEGREES - REFER TO ORIGINA…"
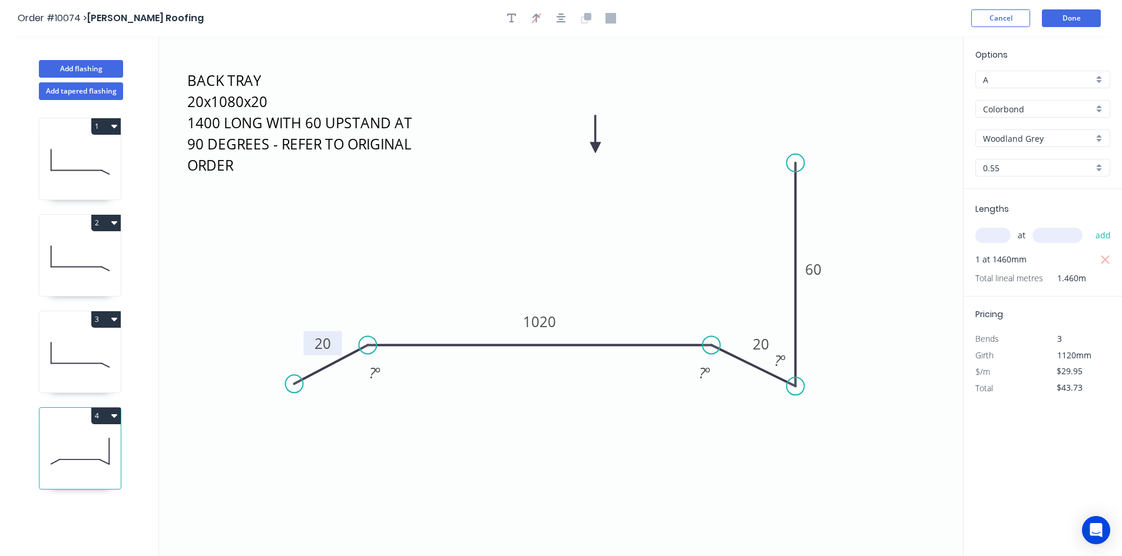
click at [322, 210] on icon "BACK TRAY 20x1080x20 1400 LONG WITH 60 UPSTAND AT 90 DEGREES - REFER TO ORIGINA…" at bounding box center [561, 297] width 804 height 520
click at [1064, 17] on button "Done" at bounding box center [1071, 18] width 59 height 18
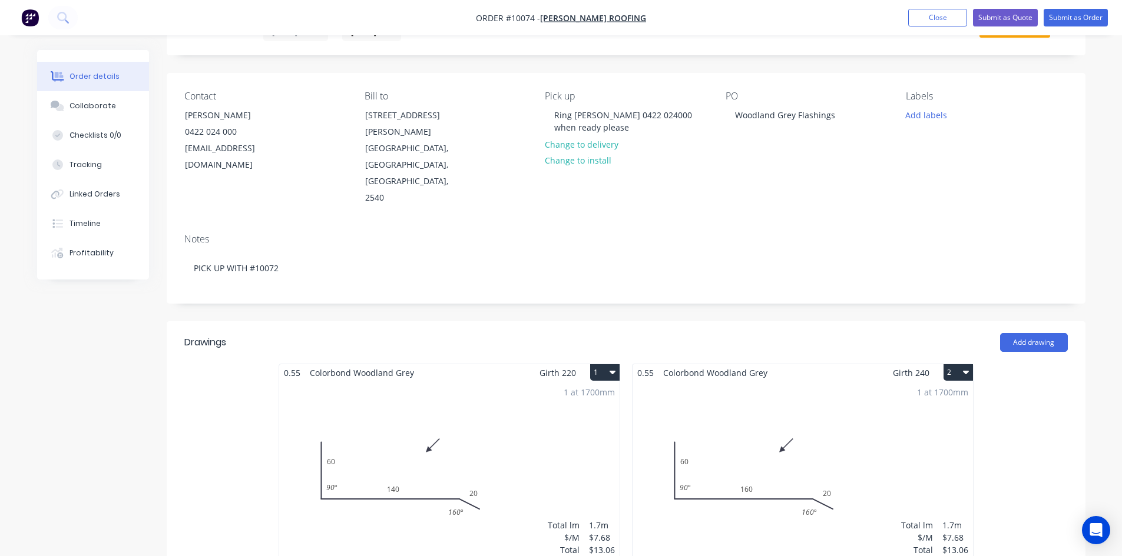
scroll to position [236, 0]
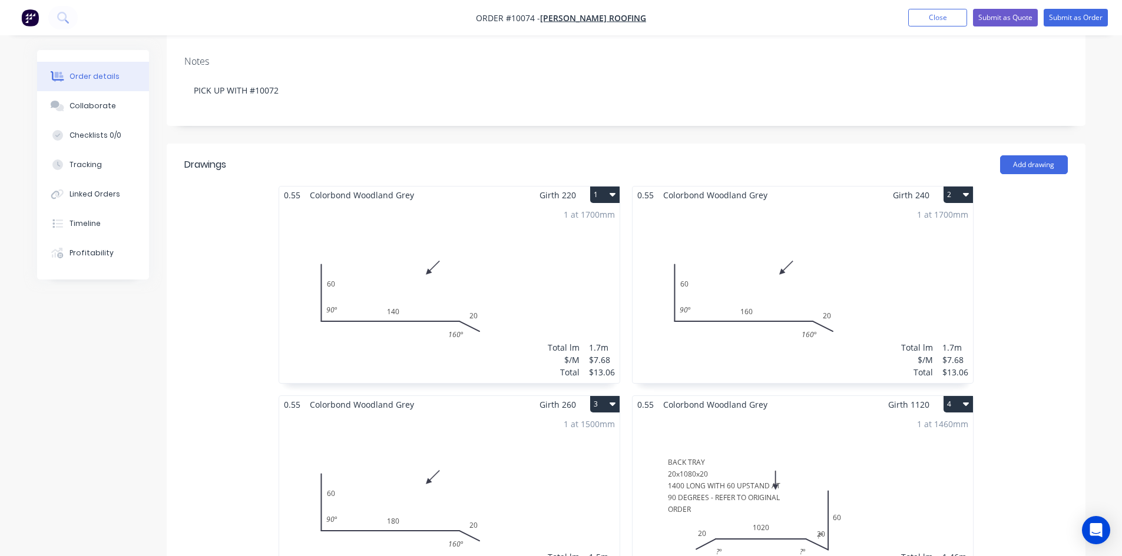
click at [772, 396] on div "0.55 Colorbond Woodland Grey Girth 1120 4" at bounding box center [802, 404] width 340 height 17
click at [789, 413] on div "1 at 1460mm Total lm $/M Total 1.46m $29.95 $43.73" at bounding box center [802, 503] width 340 height 180
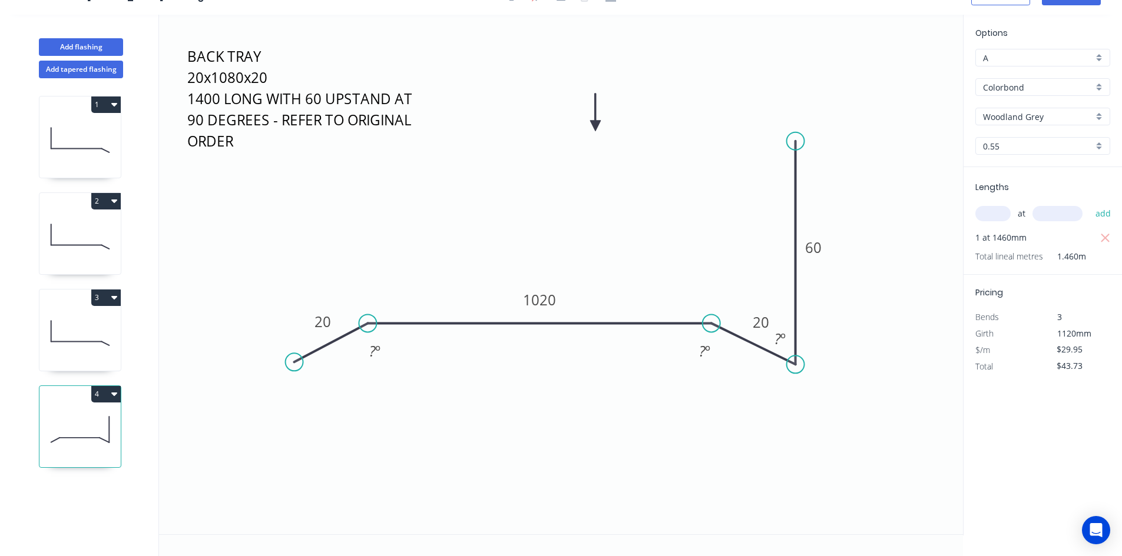
scroll to position [22, 0]
click at [597, 125] on icon at bounding box center [595, 113] width 11 height 38
drag, startPoint x: 594, startPoint y: 124, endPoint x: 710, endPoint y: 115, distance: 116.3
click at [710, 115] on icon at bounding box center [719, 107] width 34 height 34
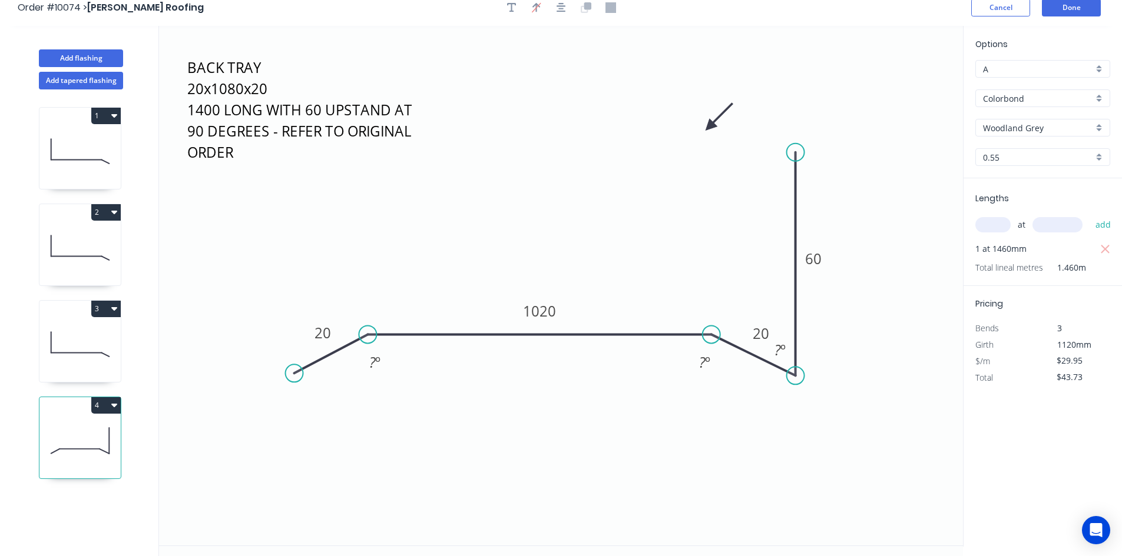
scroll to position [0, 0]
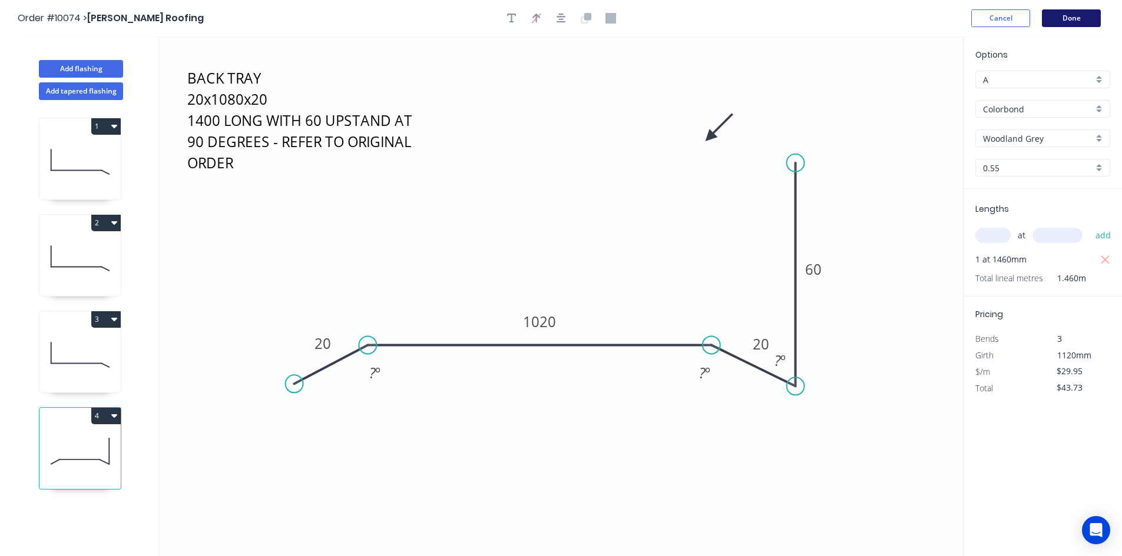
click at [1052, 18] on button "Done" at bounding box center [1071, 18] width 59 height 18
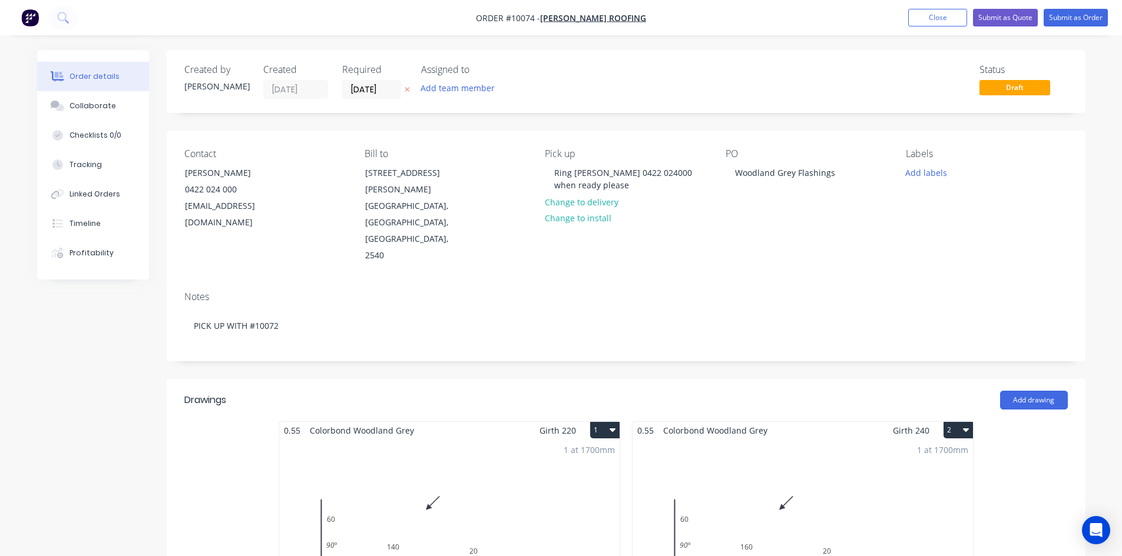
scroll to position [353, 0]
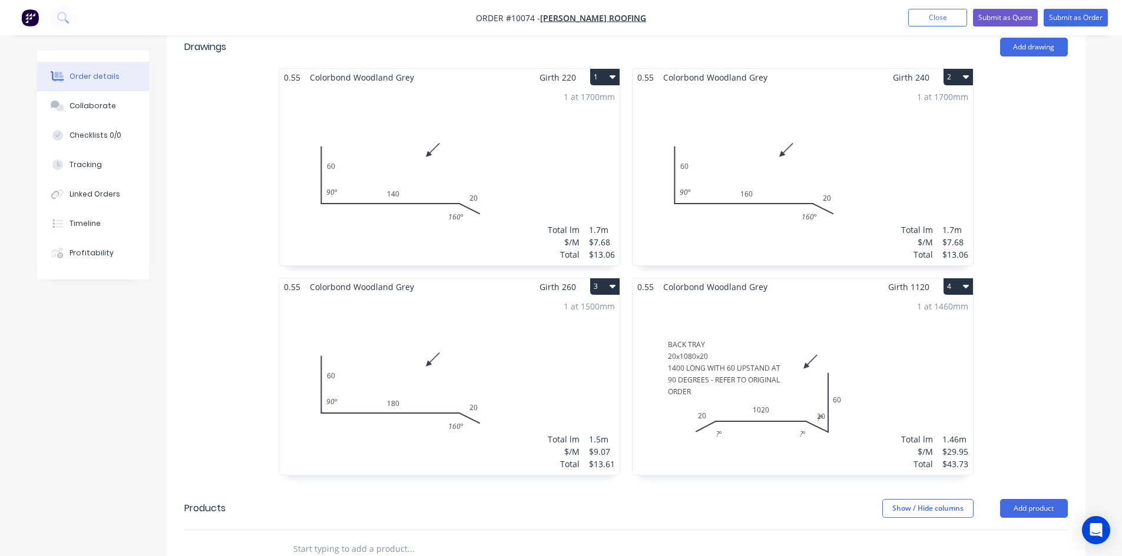
click at [697, 357] on div "1 at 1460mm Total lm $/M Total 1.46m $29.95 $43.73" at bounding box center [802, 386] width 340 height 180
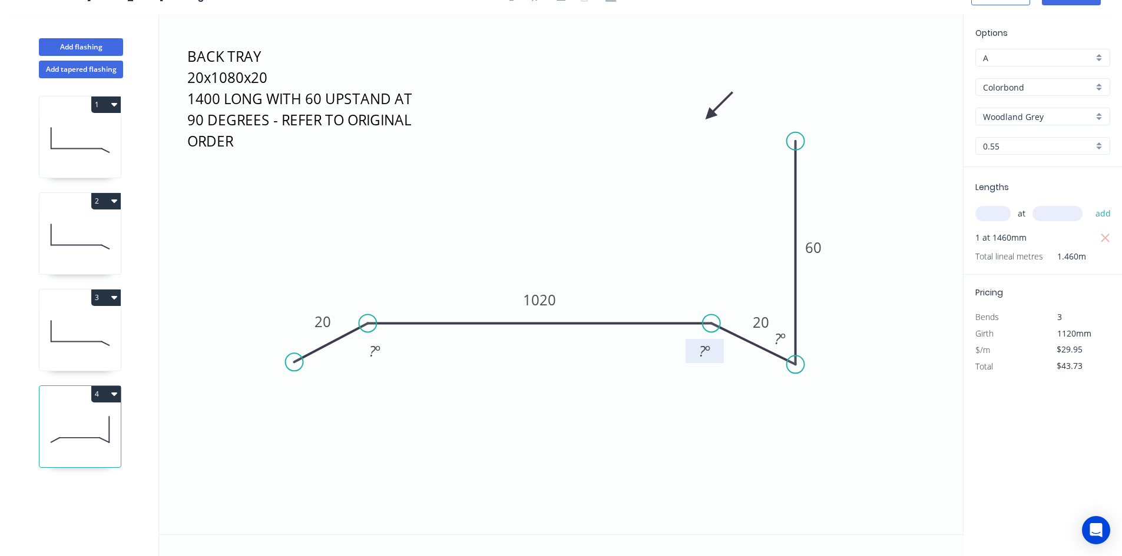
scroll to position [22, 0]
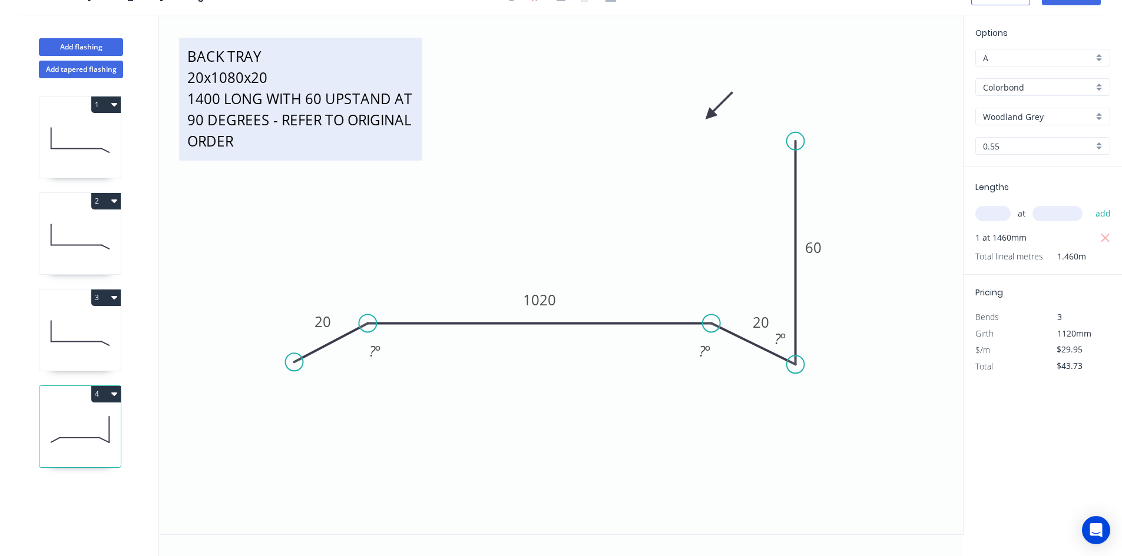
click at [253, 141] on textarea "BACK TRAY 20x1080x20 1400 LONG WITH 60 UPSTAND AT 90 DEGREES - REFER TO ORIGINA…" at bounding box center [300, 99] width 231 height 111
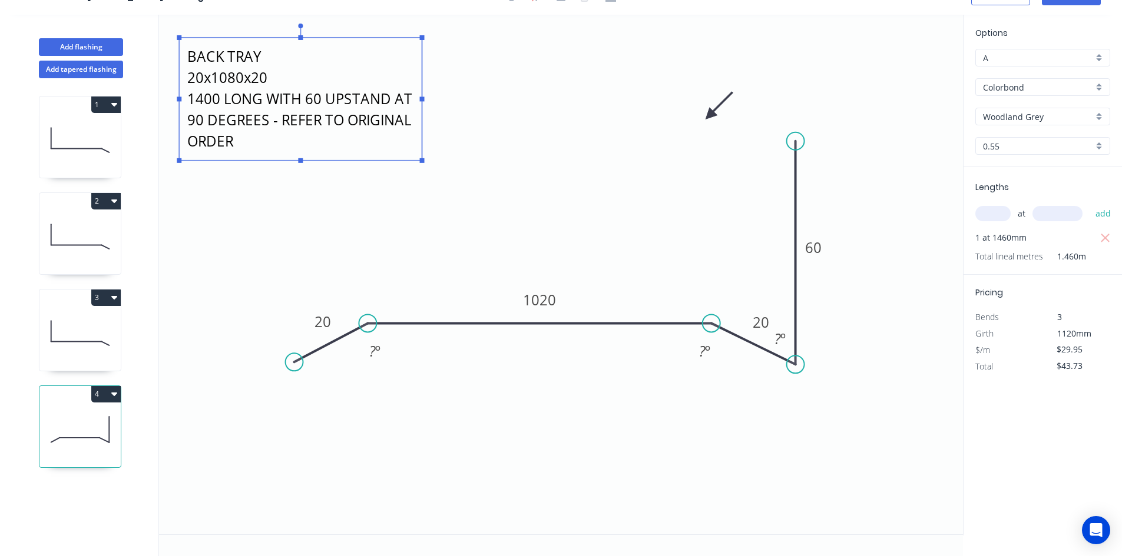
click at [253, 143] on textarea "BACK TRAY 20x1080x20 1400 LONG WITH 60 UPSTAND AT 90 DEGREES - REFER TO ORIGINA…" at bounding box center [300, 99] width 231 height 111
click at [569, 149] on icon "BACK TRAY 20x1080x20 1400 LONG WITH 60 UPSTAND AT 90 DEGREES - REFER TO ORIGINA…" at bounding box center [561, 275] width 804 height 520
type textarea "BACK TRAY 20x1080x20 1400 LONG WITH 60 UPSTAND AT 90 DEGREES - REFER TO ORIGINA…"
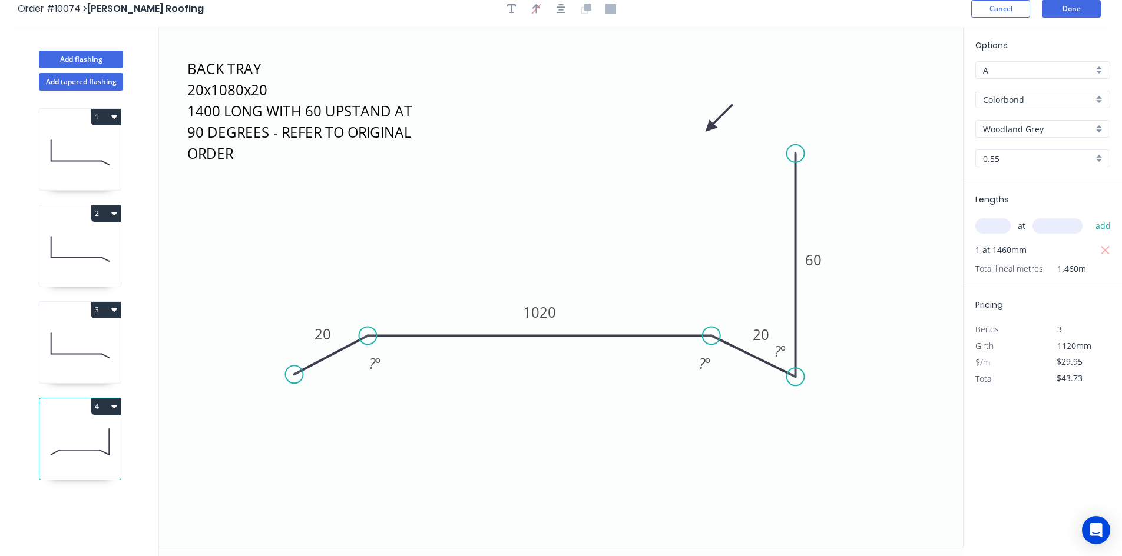
scroll to position [0, 0]
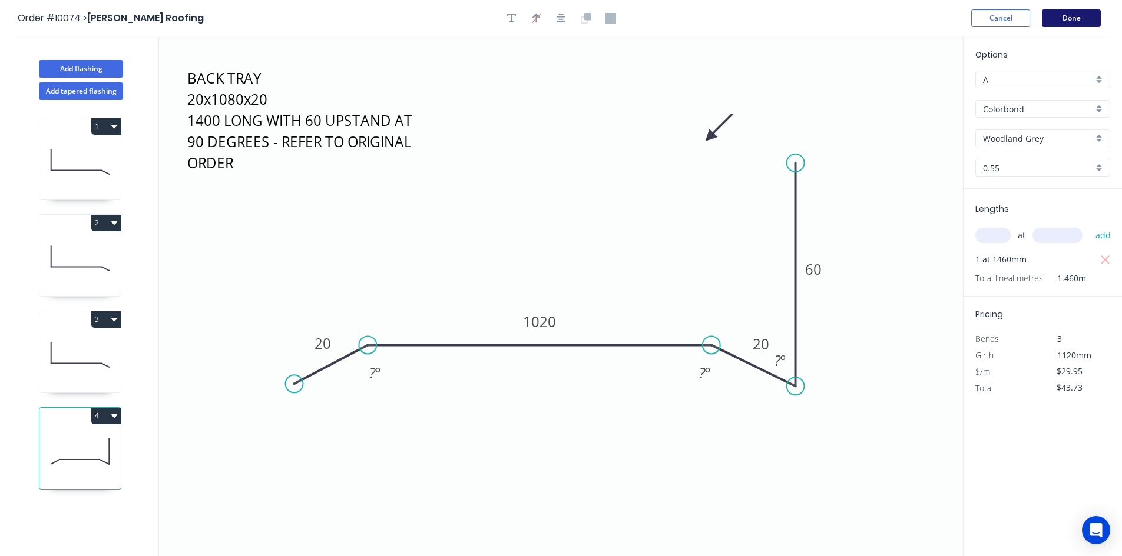
click at [1058, 15] on button "Done" at bounding box center [1071, 18] width 59 height 18
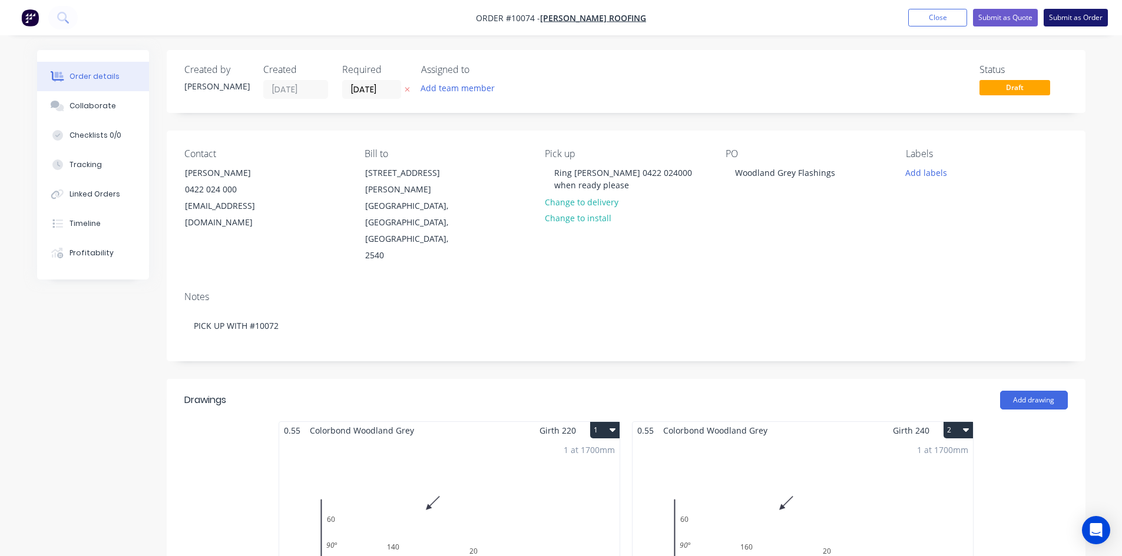
click at [1063, 16] on button "Submit as Order" at bounding box center [1075, 18] width 64 height 18
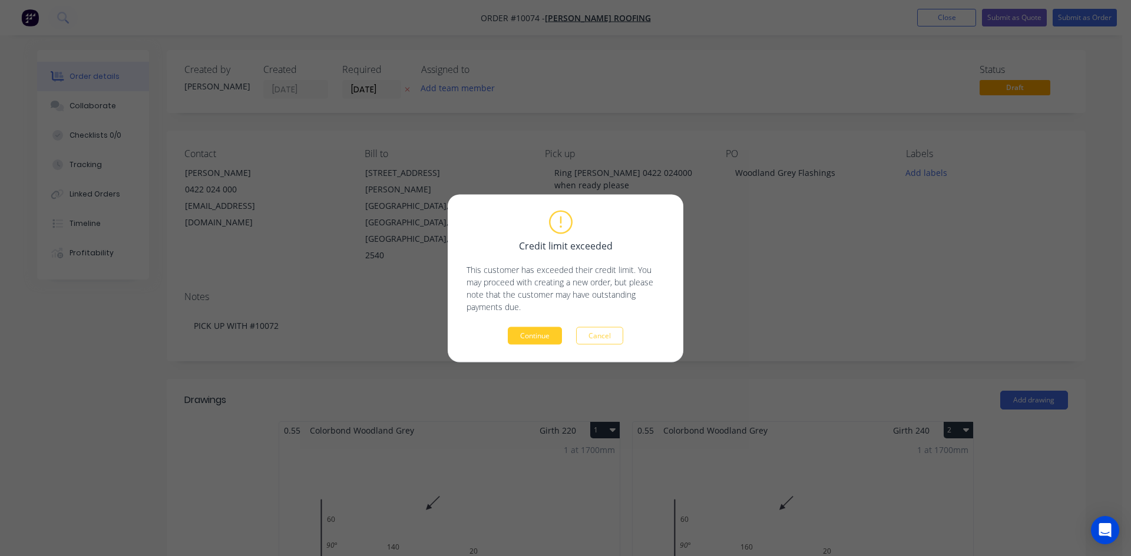
click at [536, 336] on button "Continue" at bounding box center [535, 336] width 54 height 18
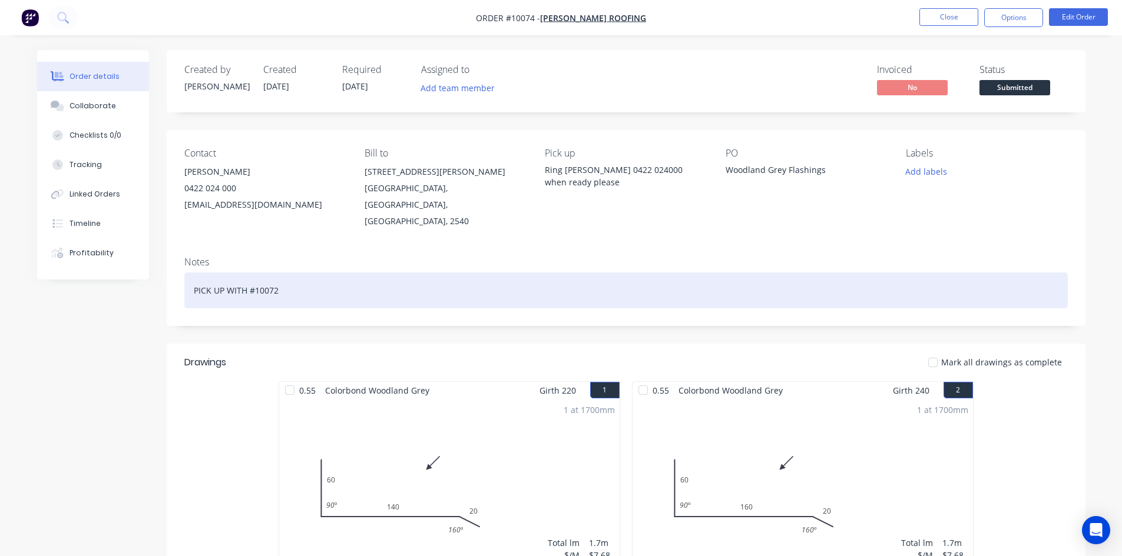
click at [316, 278] on div "PICK UP WITH #10072" at bounding box center [625, 291] width 883 height 36
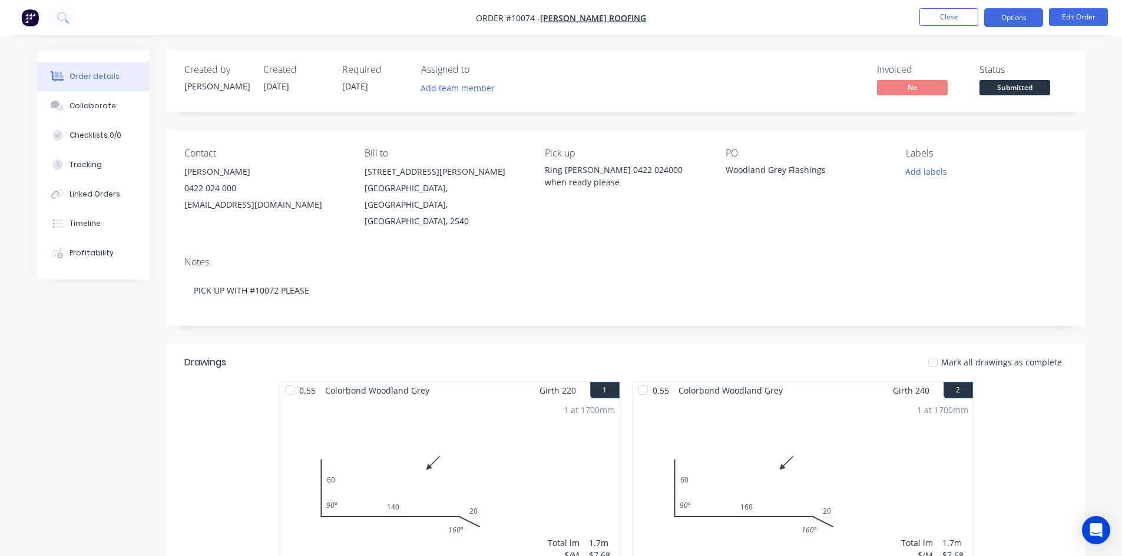
click at [1016, 19] on button "Options" at bounding box center [1013, 17] width 59 height 19
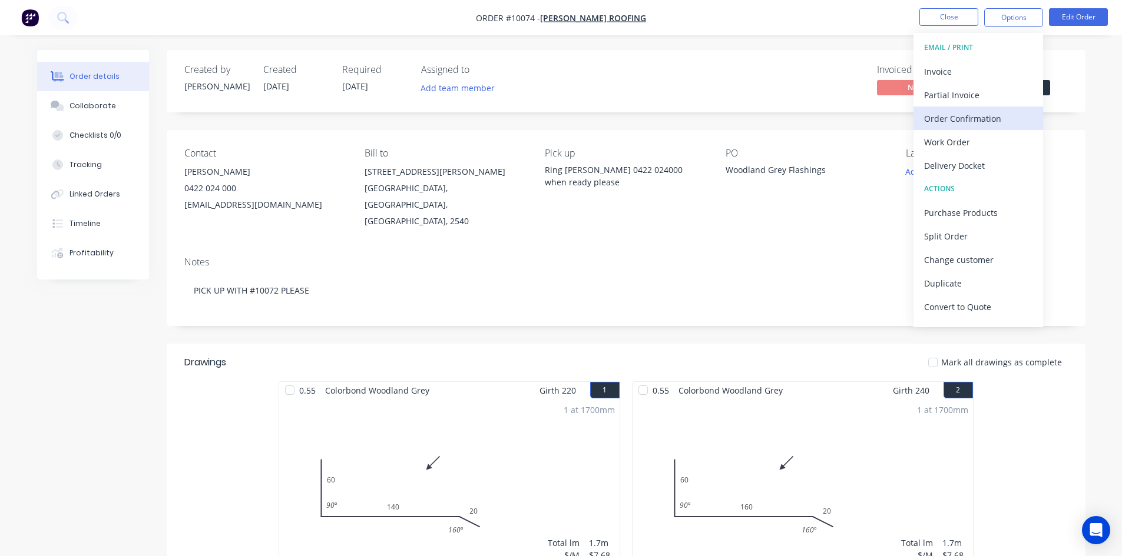
click at [985, 120] on div "Order Confirmation" at bounding box center [978, 118] width 108 height 17
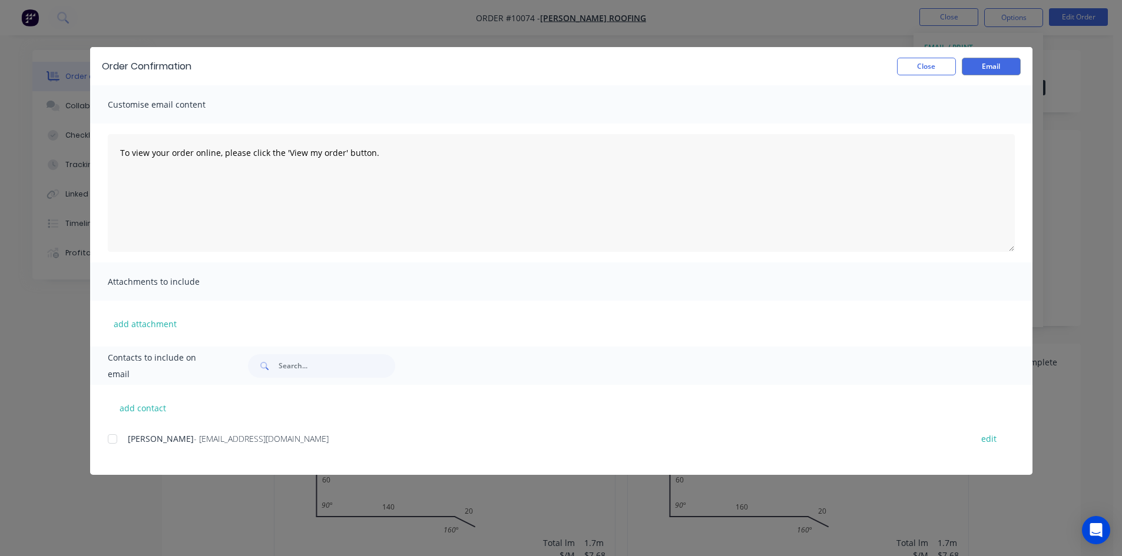
click at [117, 439] on div at bounding box center [113, 440] width 24 height 24
click at [1002, 61] on button "Email" at bounding box center [991, 67] width 59 height 18
click at [924, 70] on button "Close" at bounding box center [926, 67] width 59 height 18
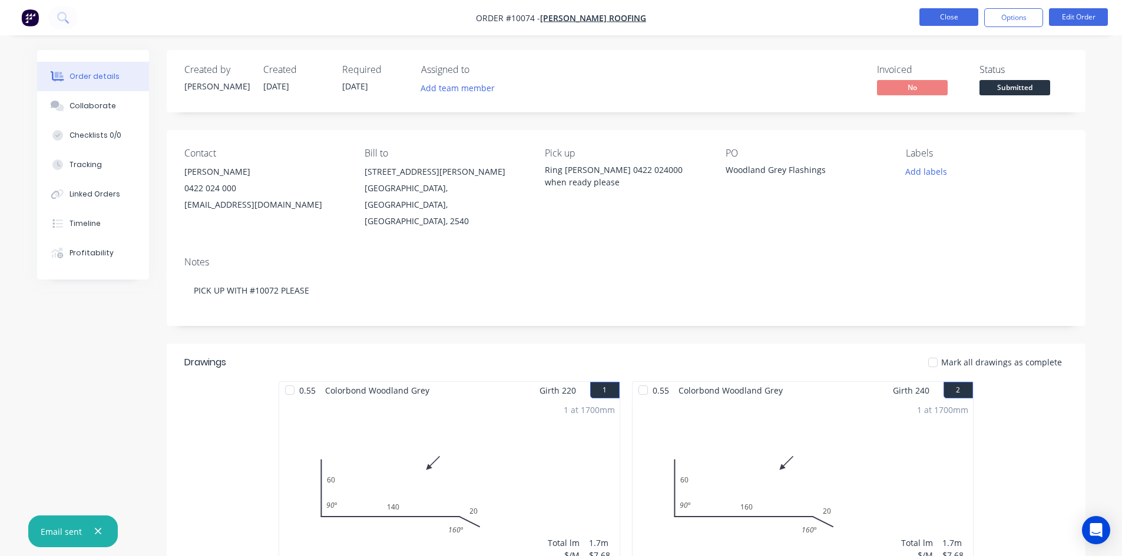
click at [942, 19] on button "Close" at bounding box center [948, 17] width 59 height 18
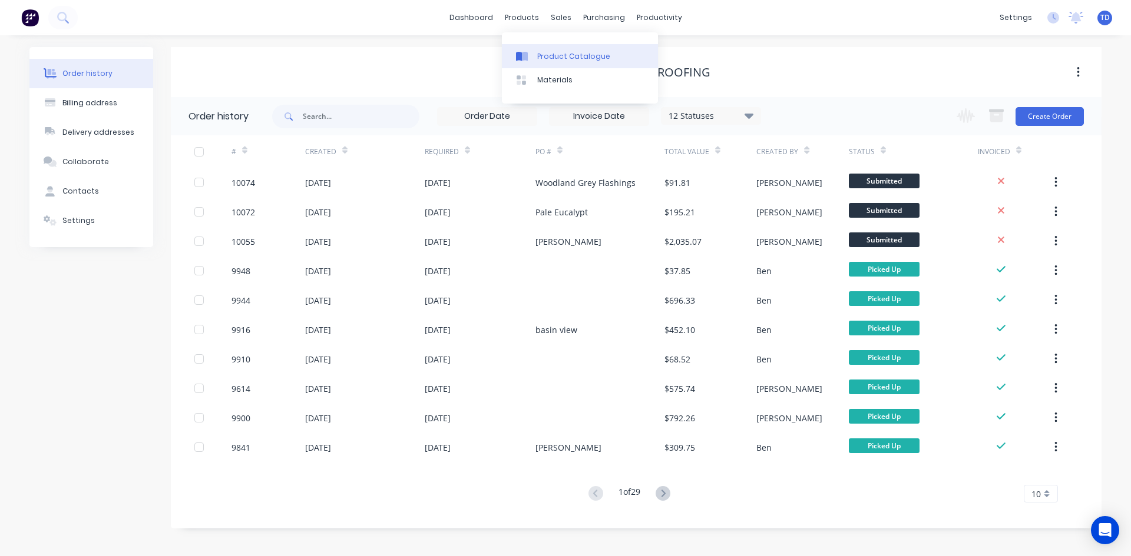
click at [533, 54] on link "Product Catalogue" at bounding box center [580, 56] width 156 height 24
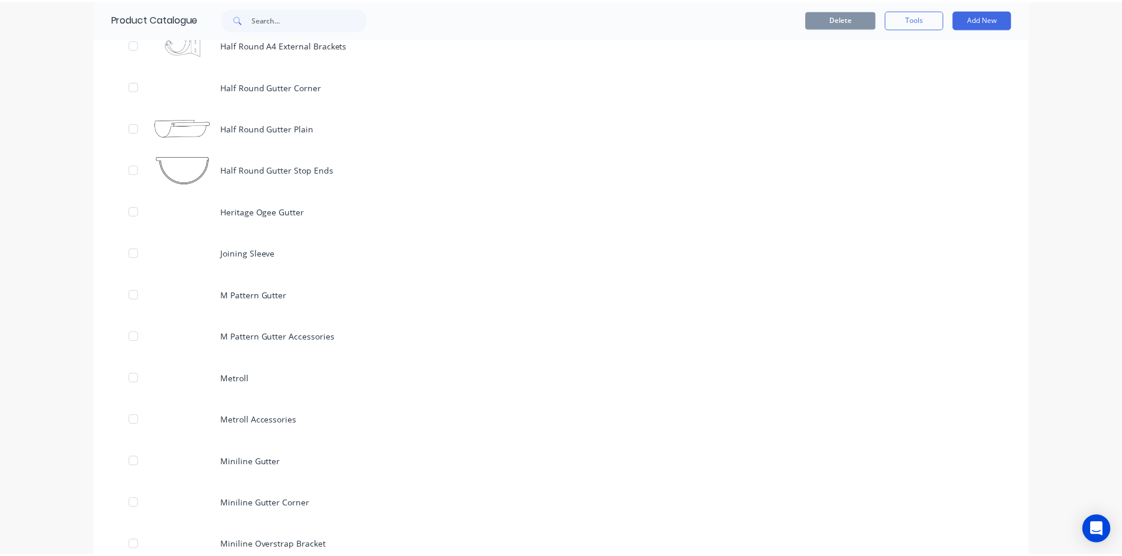
scroll to position [3239, 0]
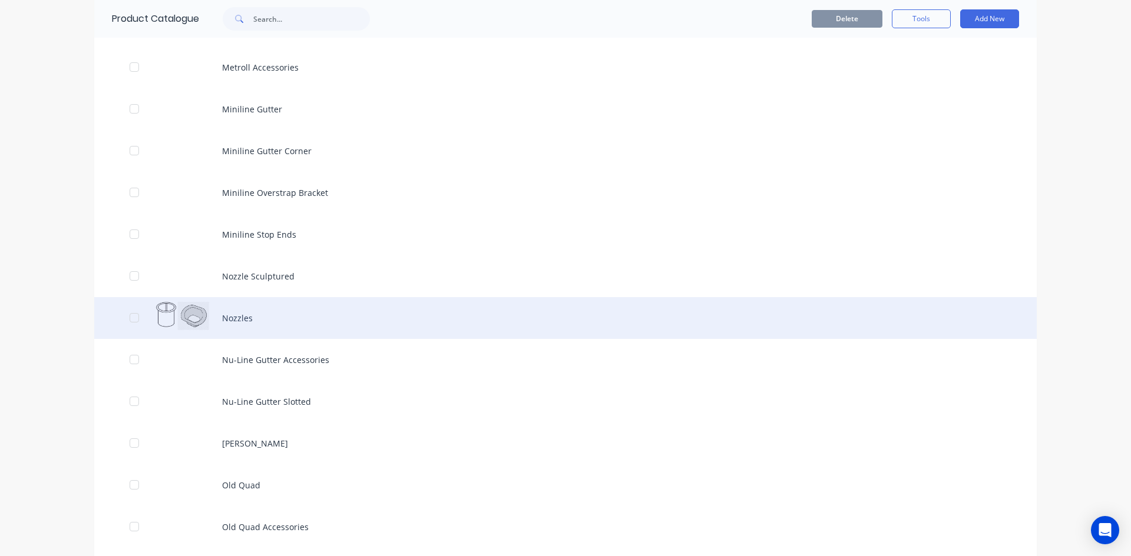
click at [245, 327] on div "Nozzles" at bounding box center [565, 318] width 942 height 42
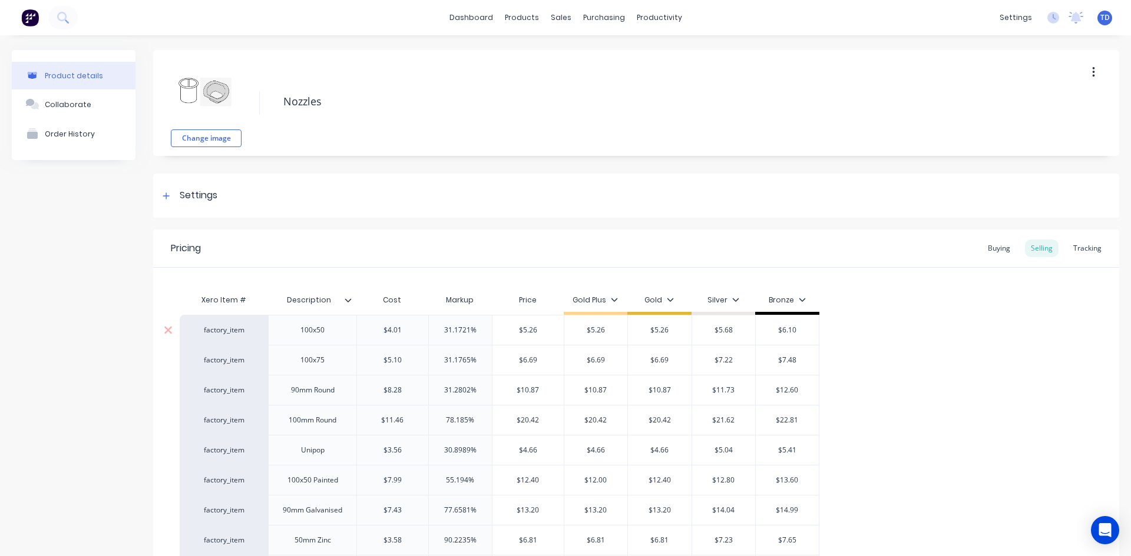
type textarea "x"
click at [990, 253] on div "Buying" at bounding box center [999, 249] width 34 height 18
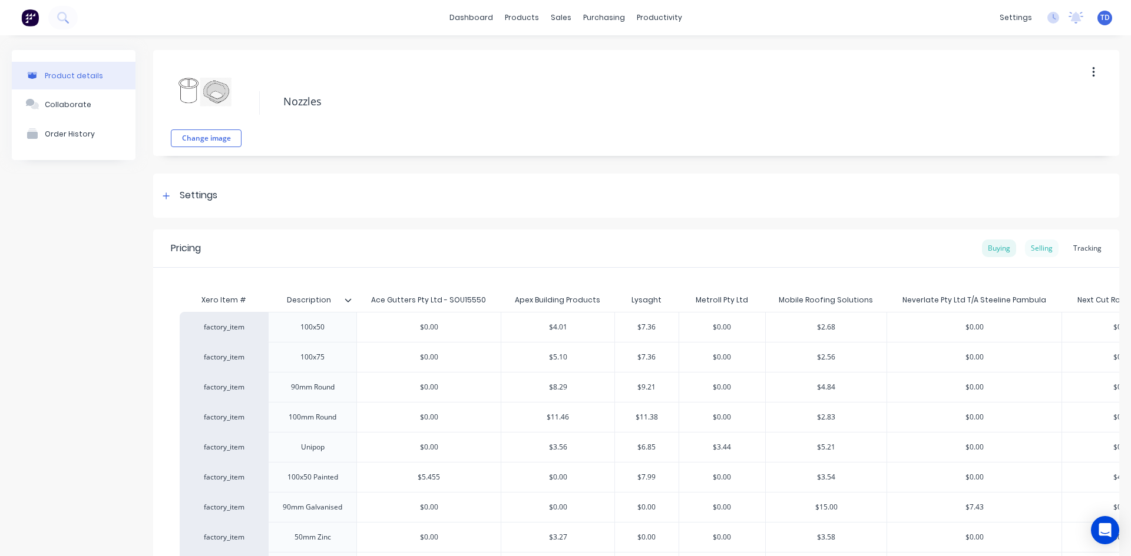
click at [1034, 249] on div "Selling" at bounding box center [1042, 249] width 34 height 18
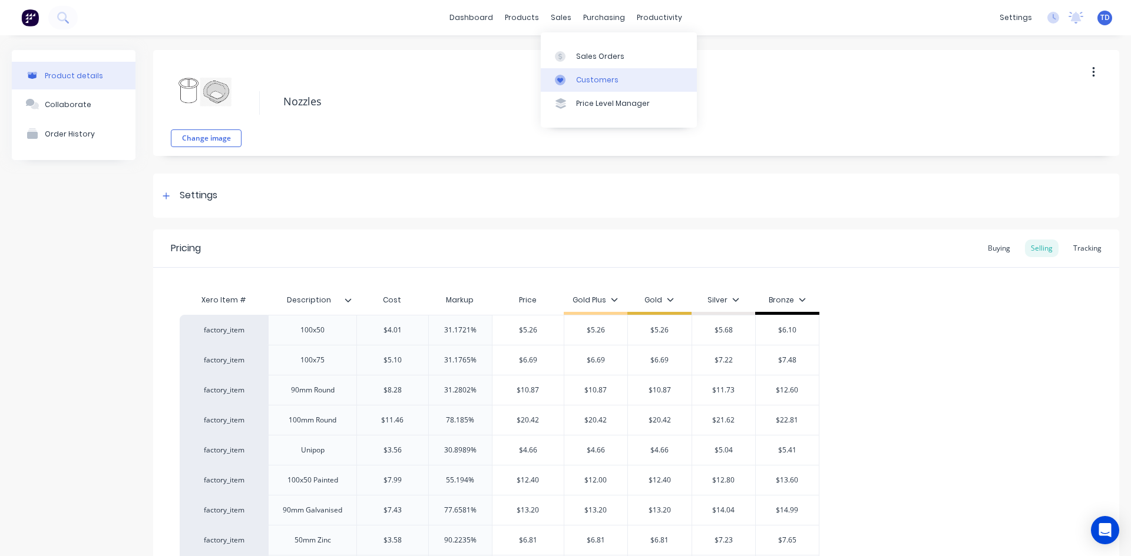
click at [578, 82] on div "Customers" at bounding box center [597, 80] width 42 height 11
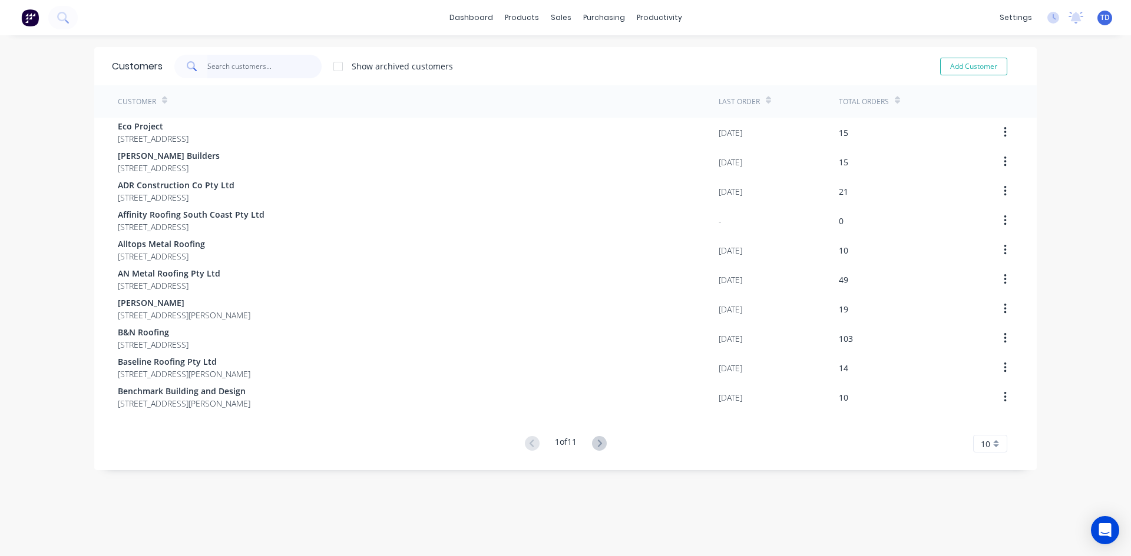
click at [263, 72] on input "text" at bounding box center [264, 67] width 115 height 24
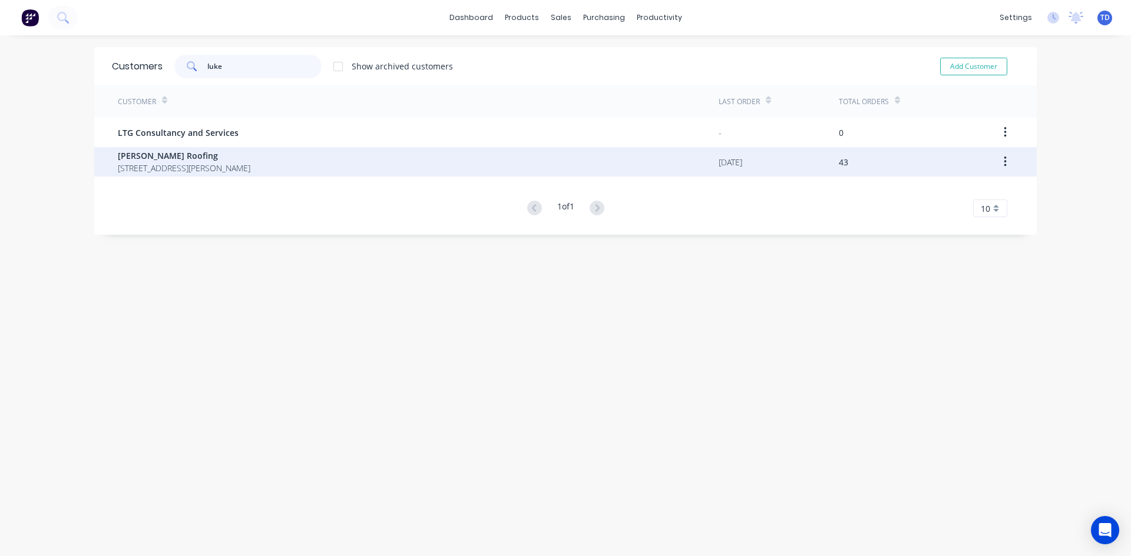
type input "luke"
click at [164, 161] on span "[PERSON_NAME] Roofing" at bounding box center [184, 156] width 132 height 12
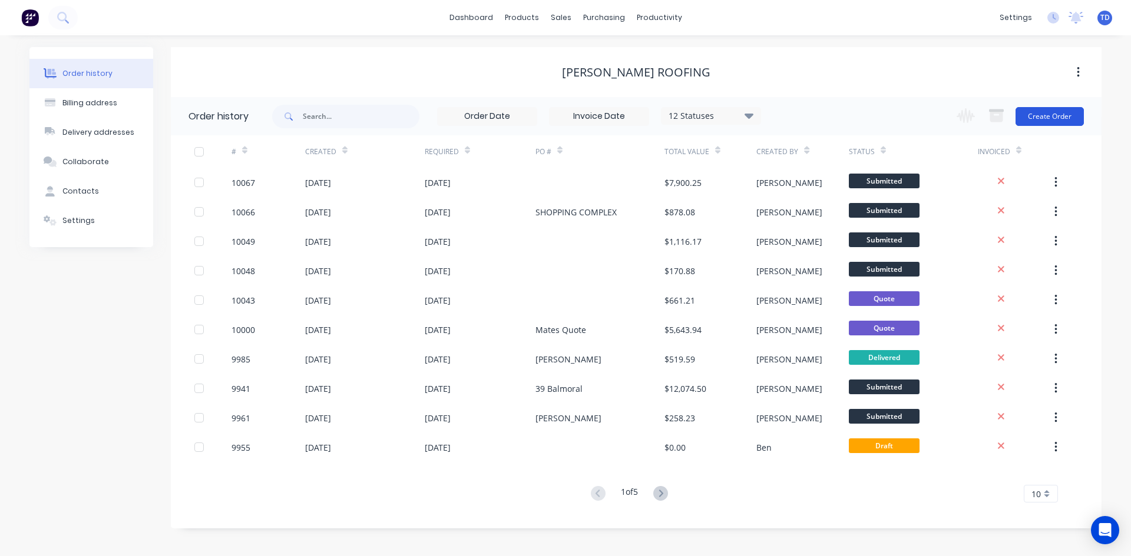
click at [1048, 125] on button "Create Order" at bounding box center [1049, 116] width 68 height 19
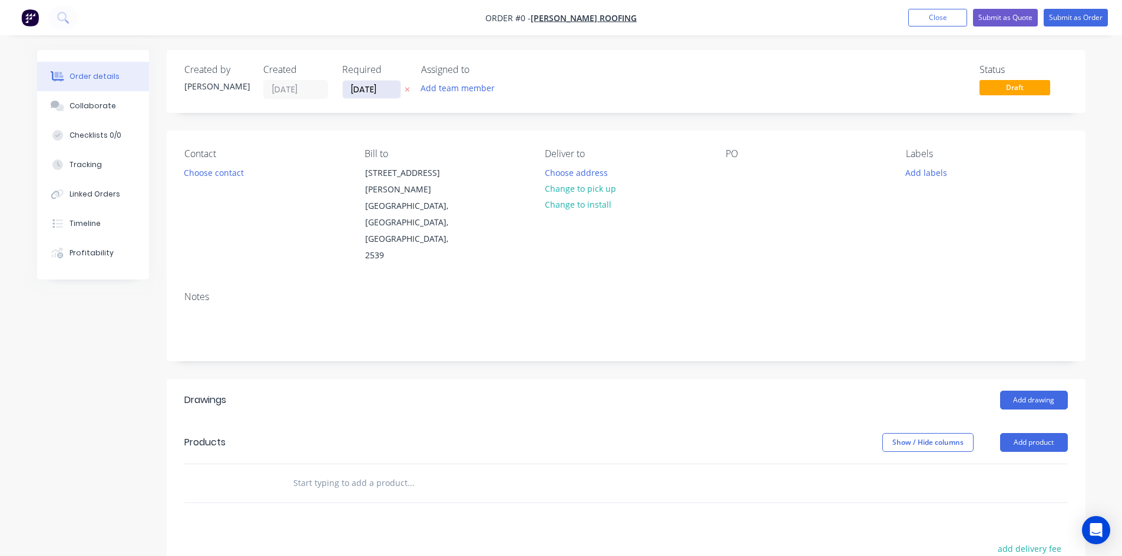
click at [400, 92] on input "09/10/25" at bounding box center [372, 90] width 58 height 18
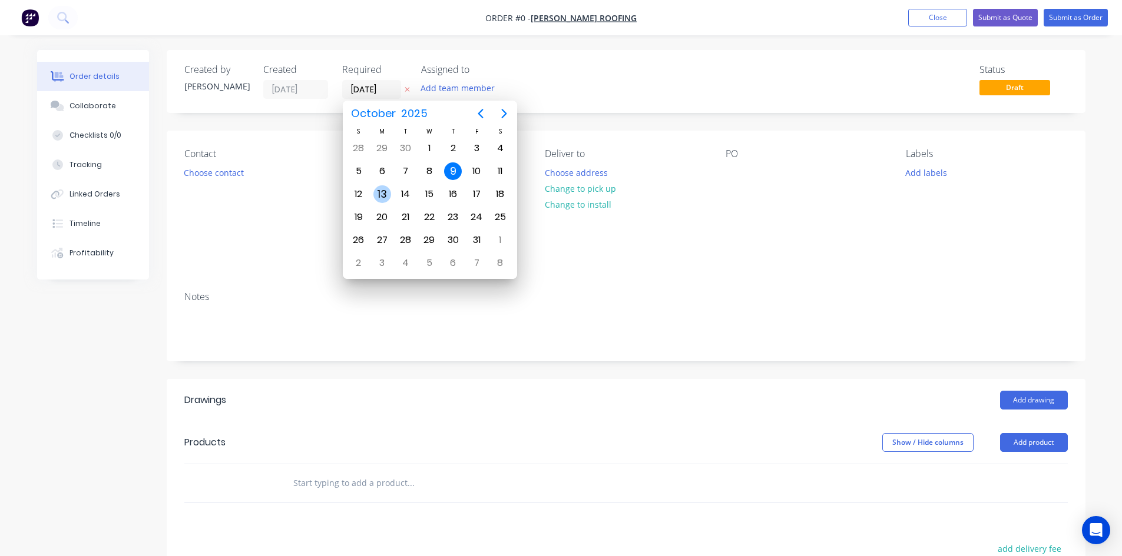
click at [385, 197] on div "13" at bounding box center [382, 194] width 18 height 18
type input "13/10/25"
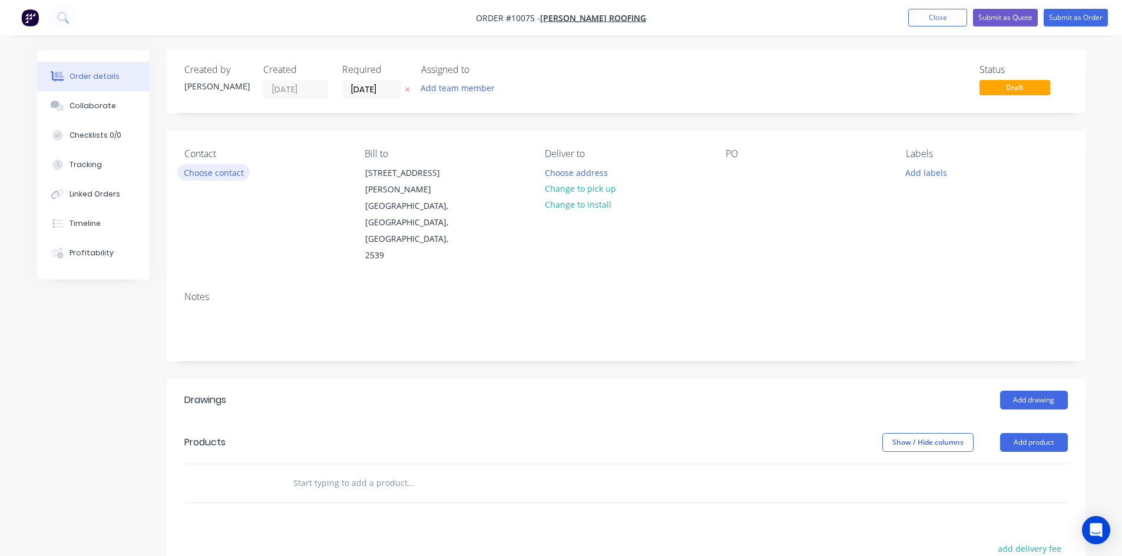
click at [217, 170] on button "Choose contact" at bounding box center [213, 172] width 72 height 16
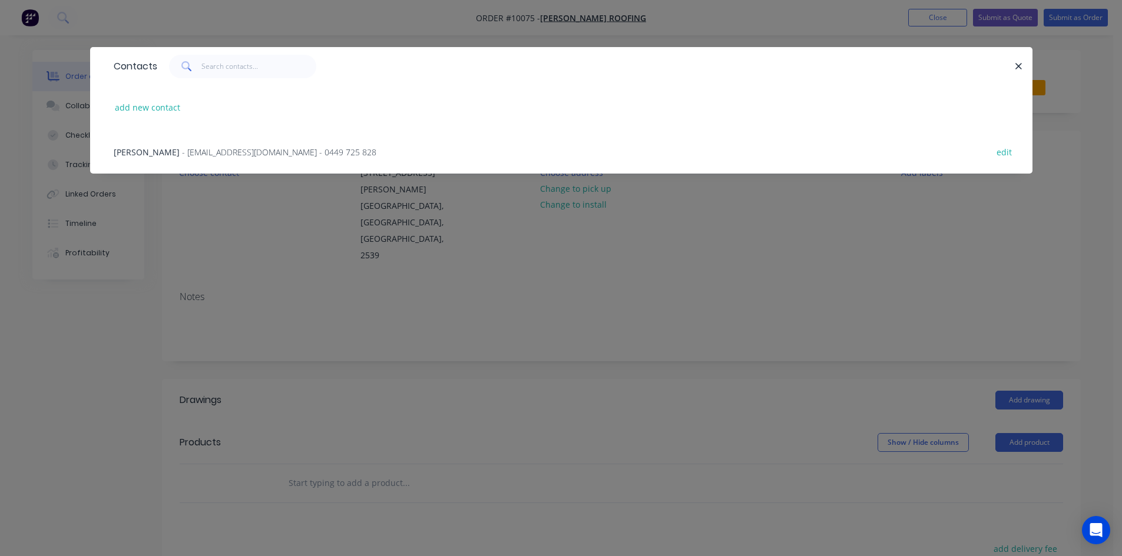
click at [219, 155] on span "- cleansweep1989@yahoo.com - 0449 725 828" at bounding box center [279, 152] width 194 height 11
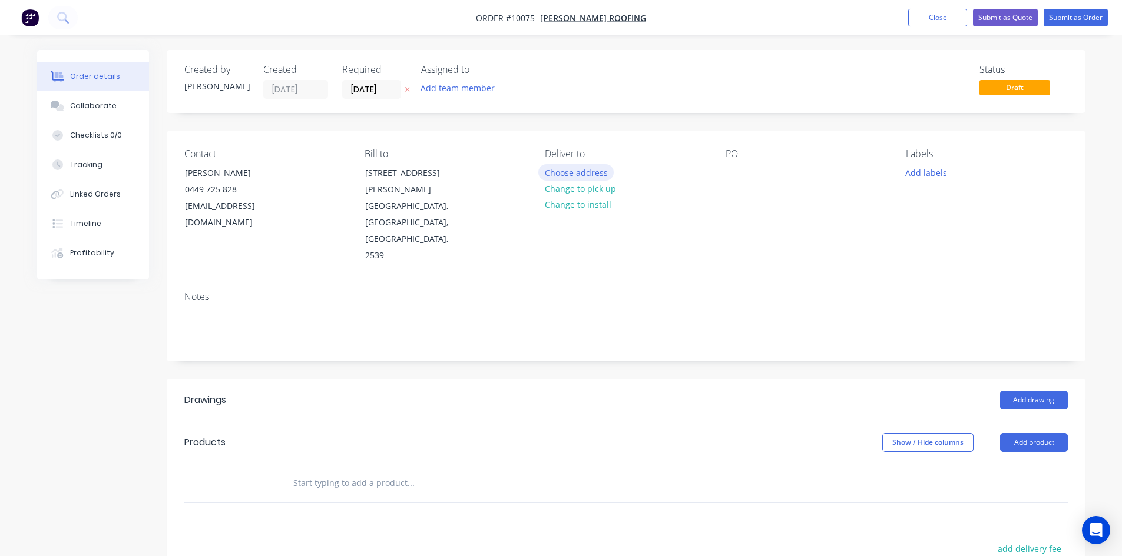
click at [574, 175] on button "Choose address" at bounding box center [575, 172] width 75 height 16
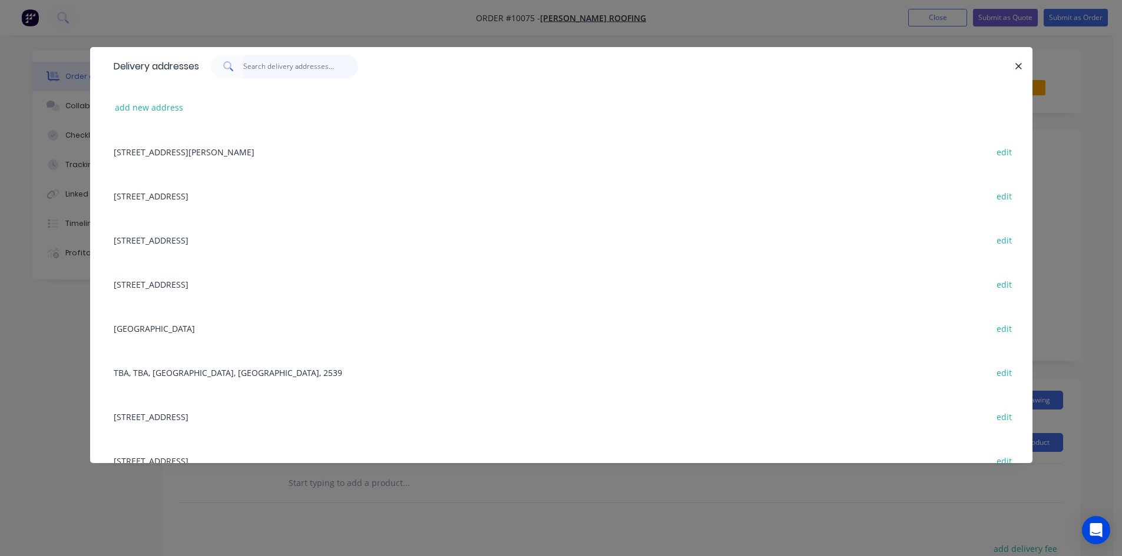
click at [283, 72] on input "text" at bounding box center [300, 67] width 115 height 24
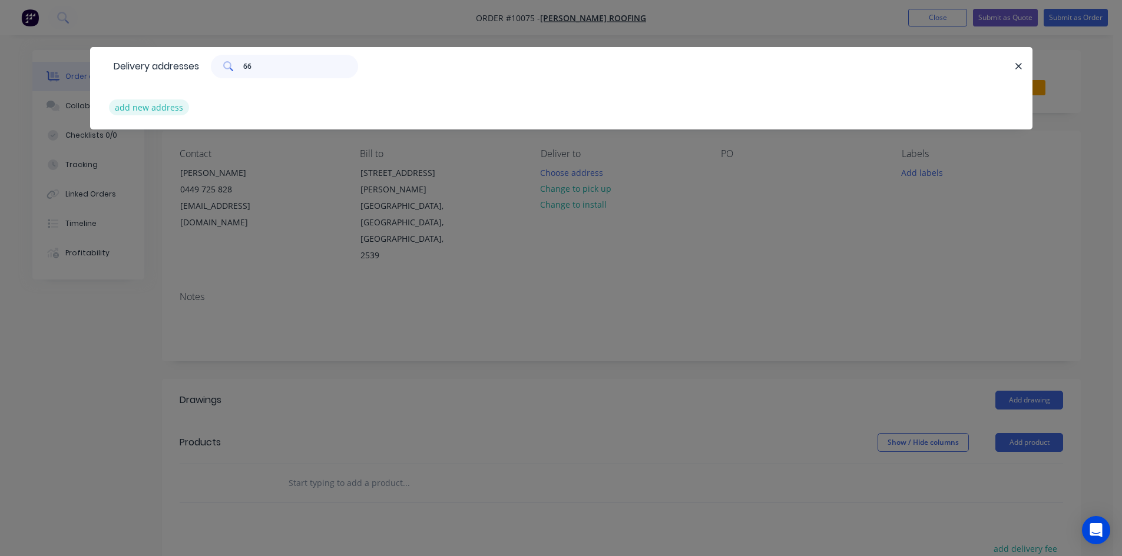
type input "66"
click at [179, 111] on button "add new address" at bounding box center [149, 108] width 81 height 16
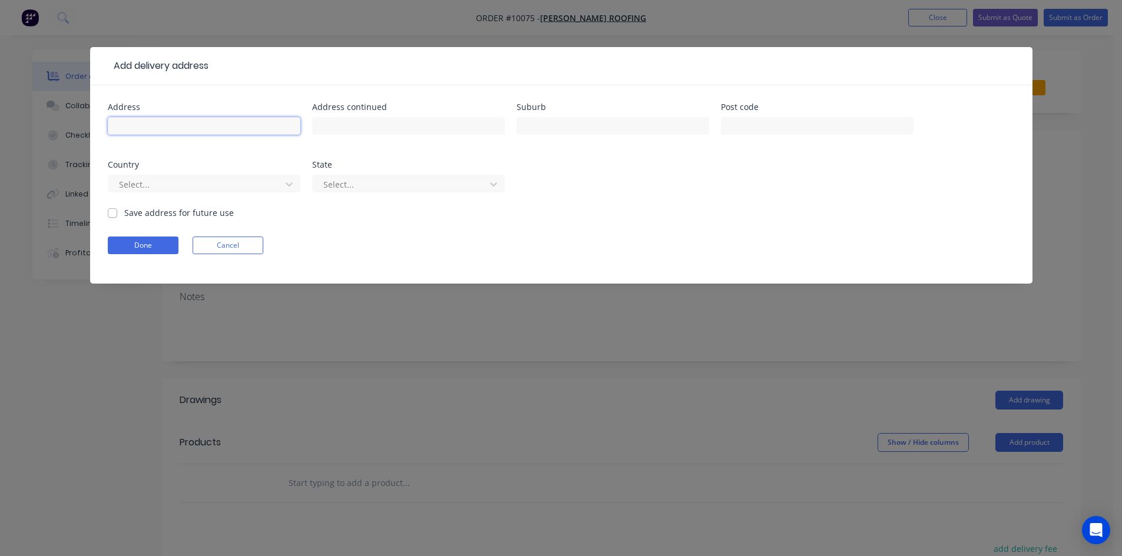
click at [206, 130] on input "text" at bounding box center [204, 126] width 193 height 18
type input "[STREET_ADDRESS]"
type input "Dolphin Point"
type input "2539"
click at [124, 211] on label "Save address for future use" at bounding box center [179, 213] width 110 height 12
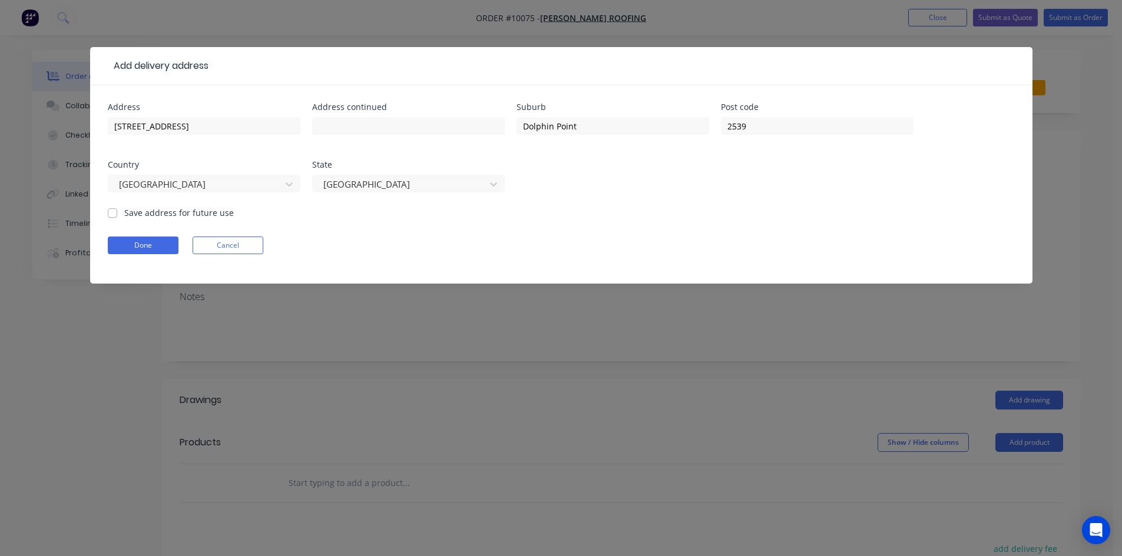
click at [114, 211] on input "Save address for future use" at bounding box center [112, 212] width 9 height 11
checkbox input "true"
click at [130, 238] on button "Done" at bounding box center [143, 246] width 71 height 18
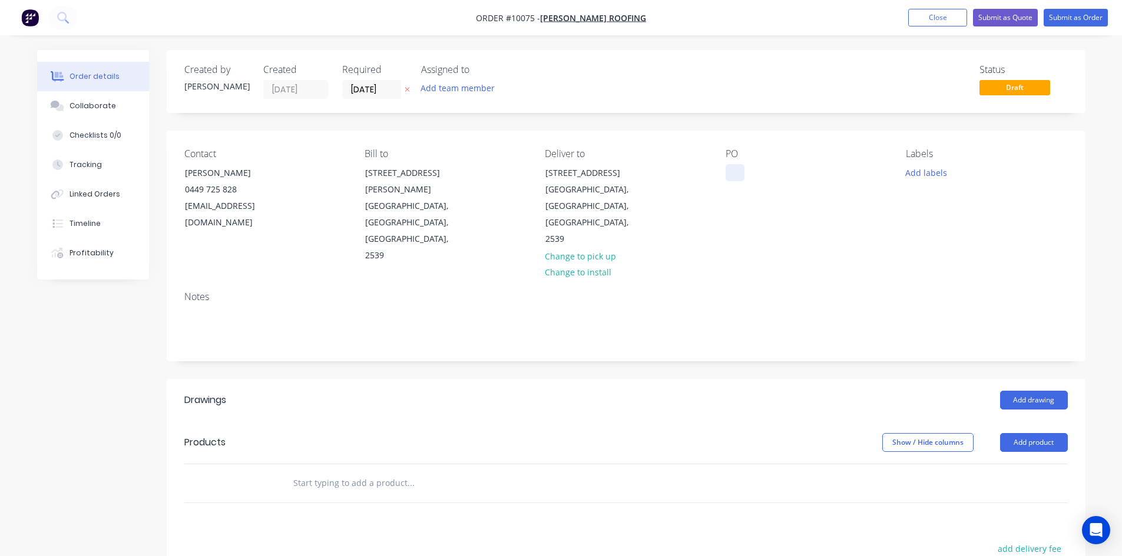
click at [735, 177] on div at bounding box center [734, 172] width 19 height 17
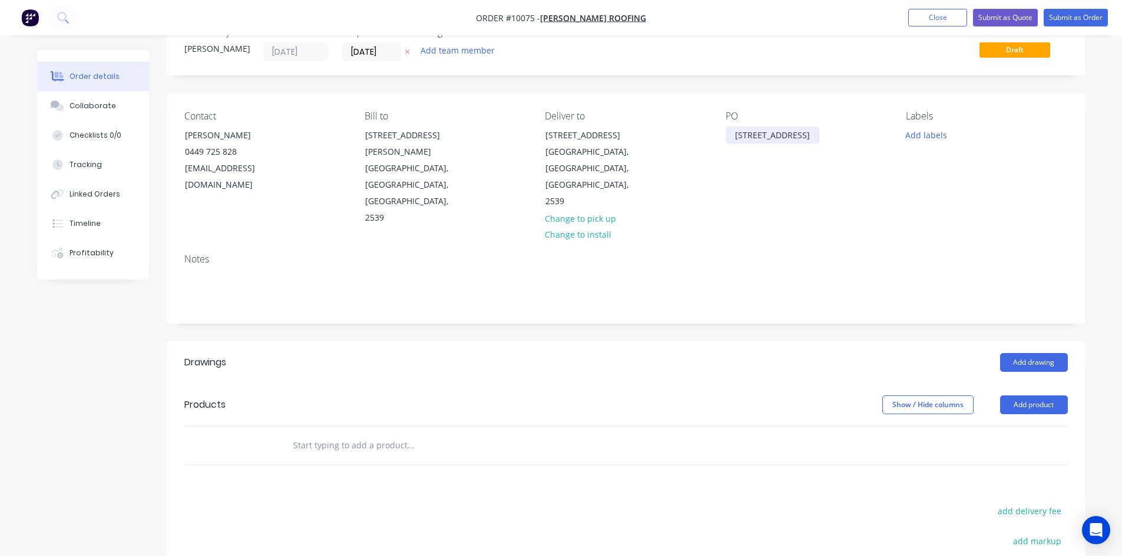
scroll to position [59, 0]
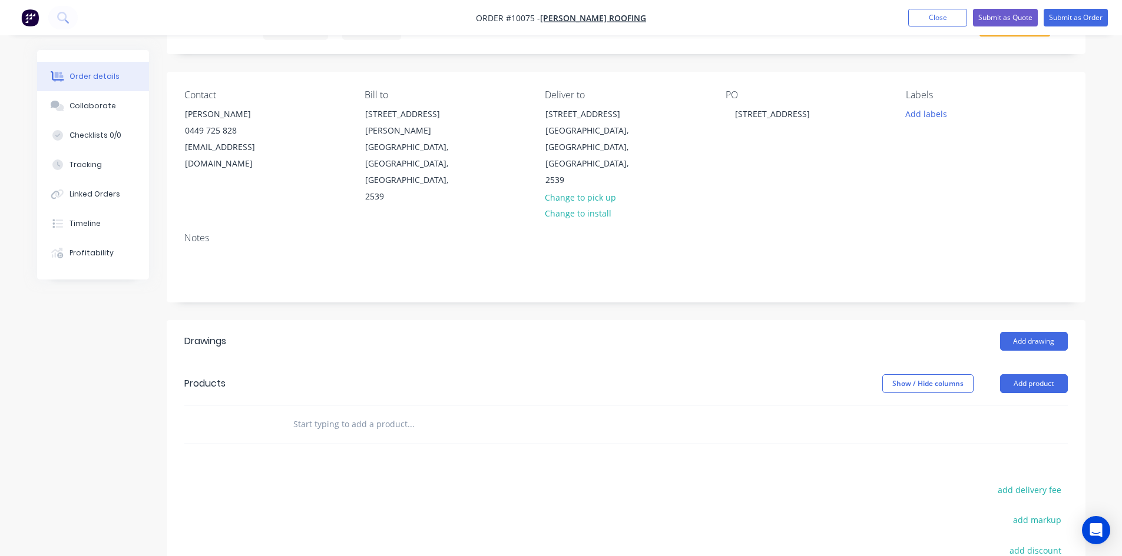
click at [321, 413] on input "text" at bounding box center [411, 425] width 236 height 24
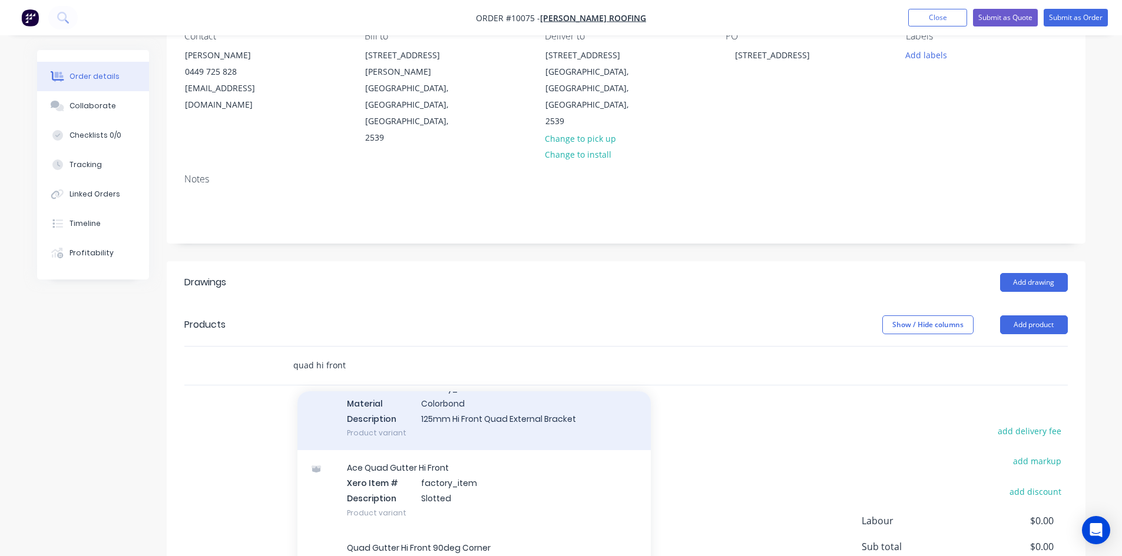
scroll to position [353, 0]
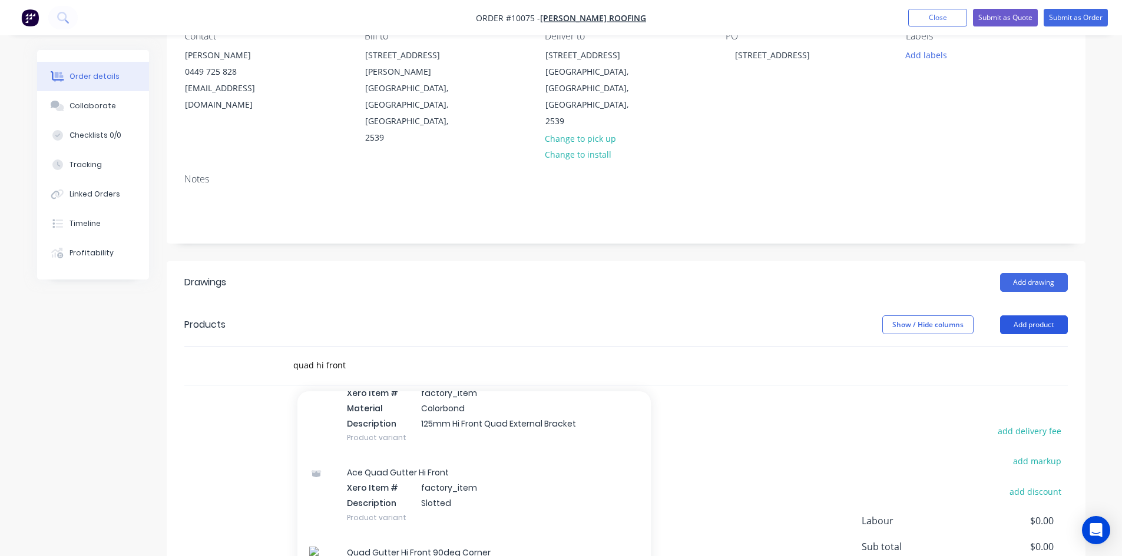
click at [1017, 316] on button "Add product" at bounding box center [1034, 325] width 68 height 19
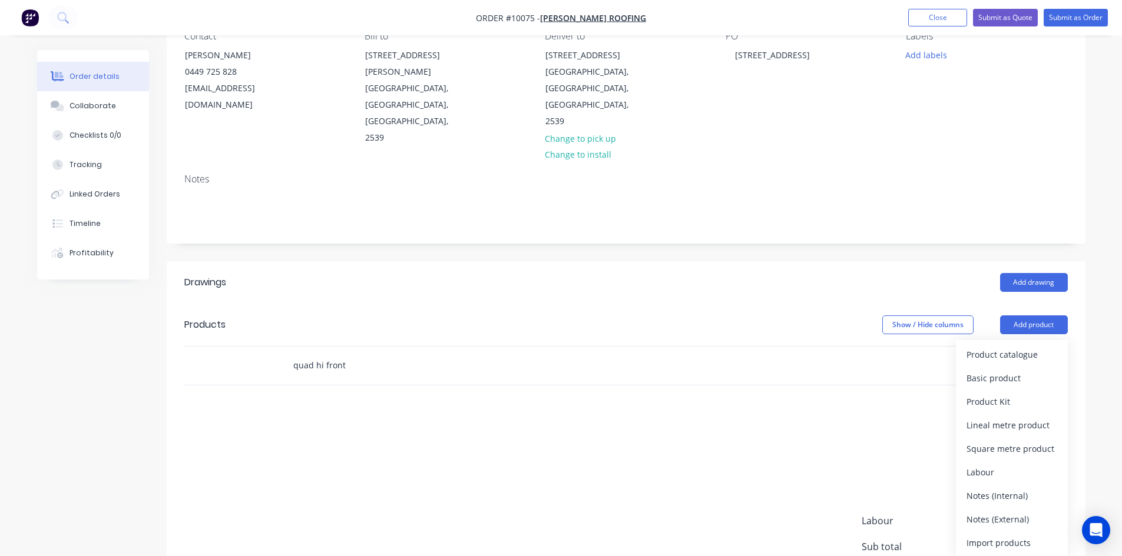
click at [349, 354] on input "quad hi front" at bounding box center [411, 366] width 236 height 24
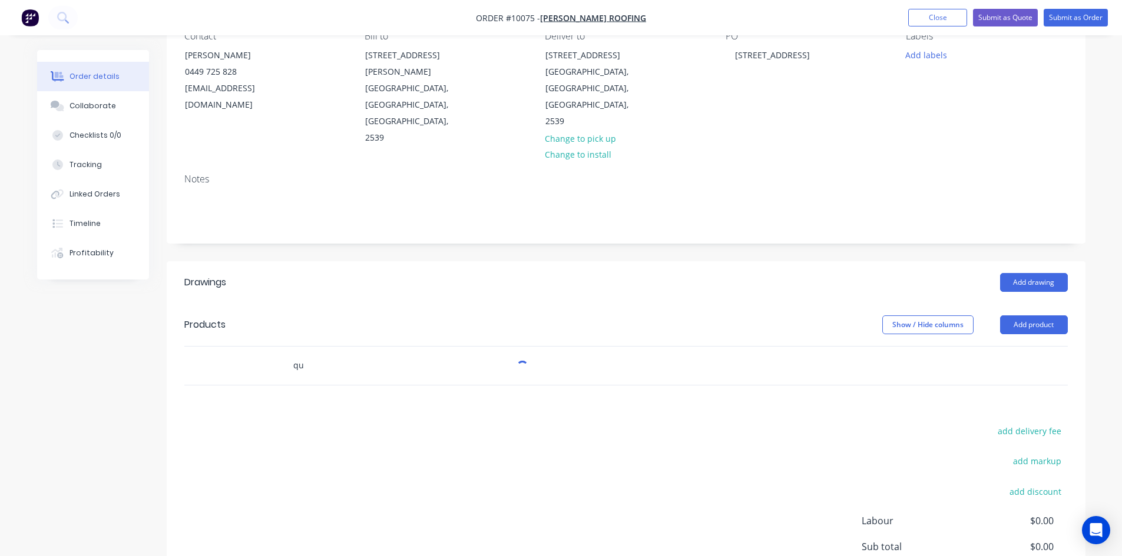
type input "q"
click at [1039, 316] on button "Add product" at bounding box center [1034, 325] width 68 height 19
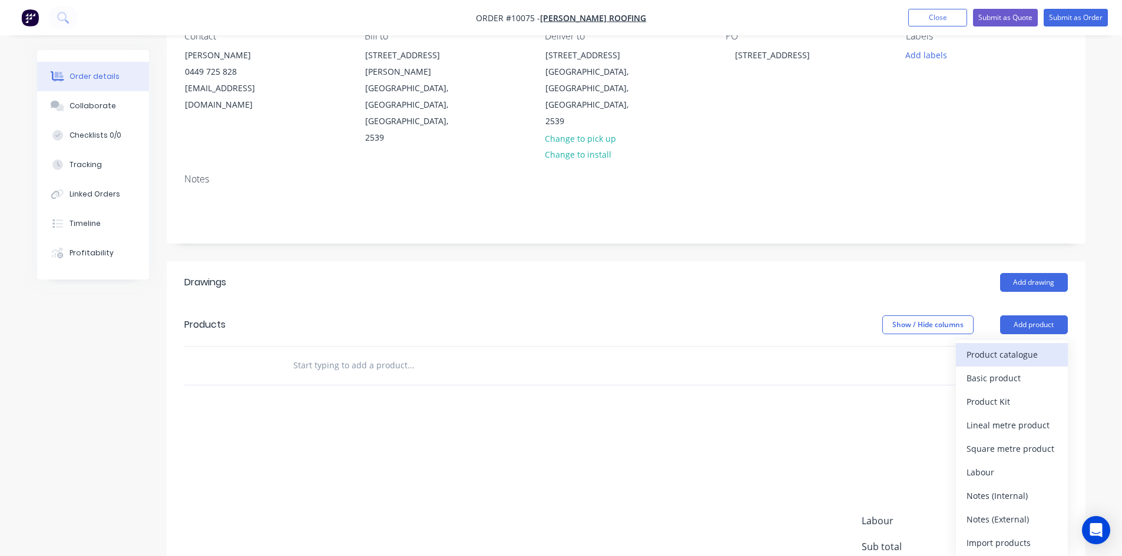
click at [1013, 346] on div "Product catalogue" at bounding box center [1011, 354] width 91 height 17
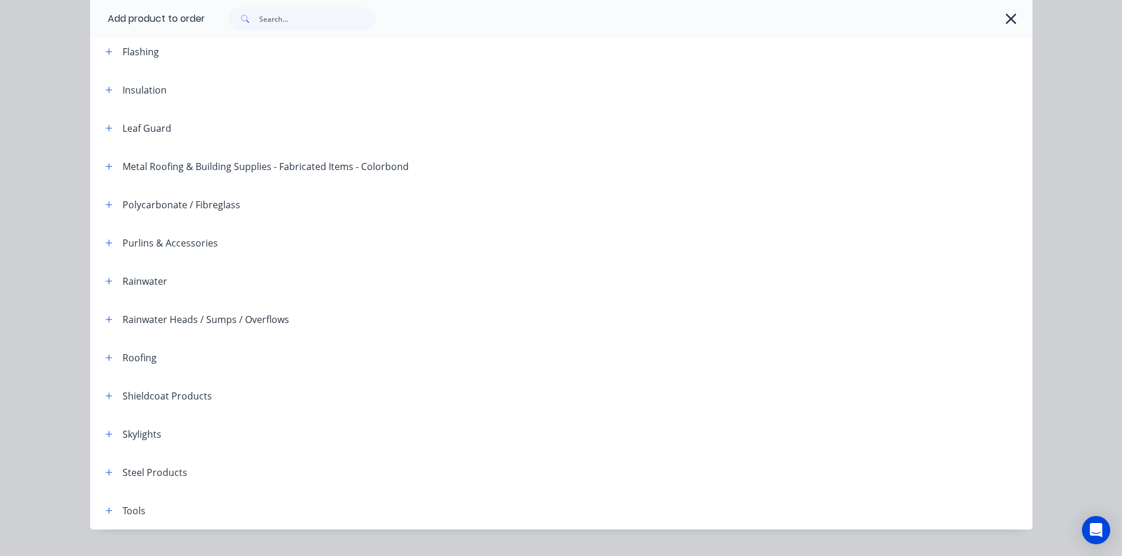
scroll to position [275, 0]
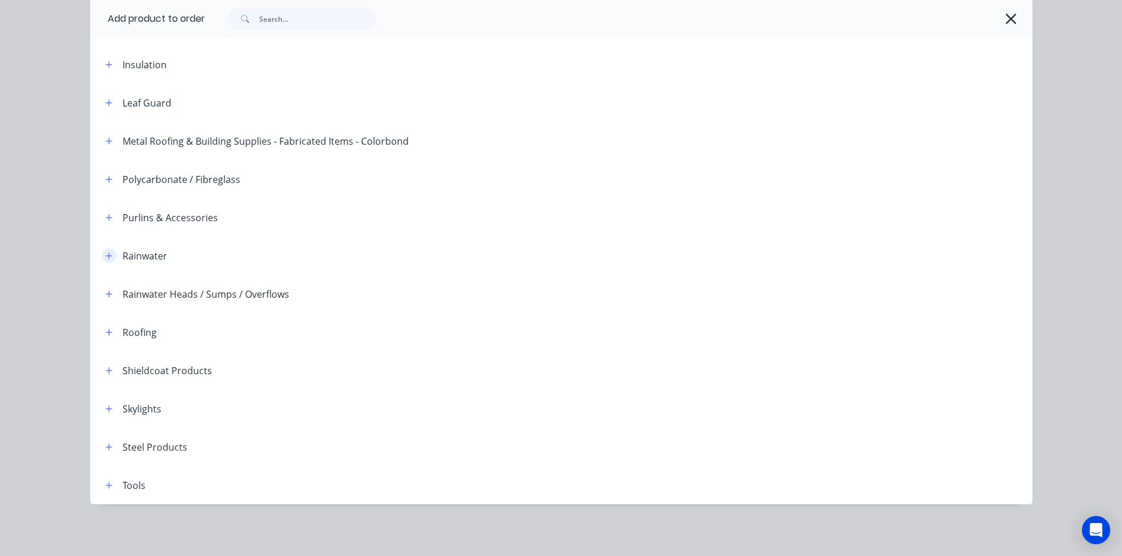
click at [107, 257] on icon "button" at bounding box center [108, 256] width 7 height 8
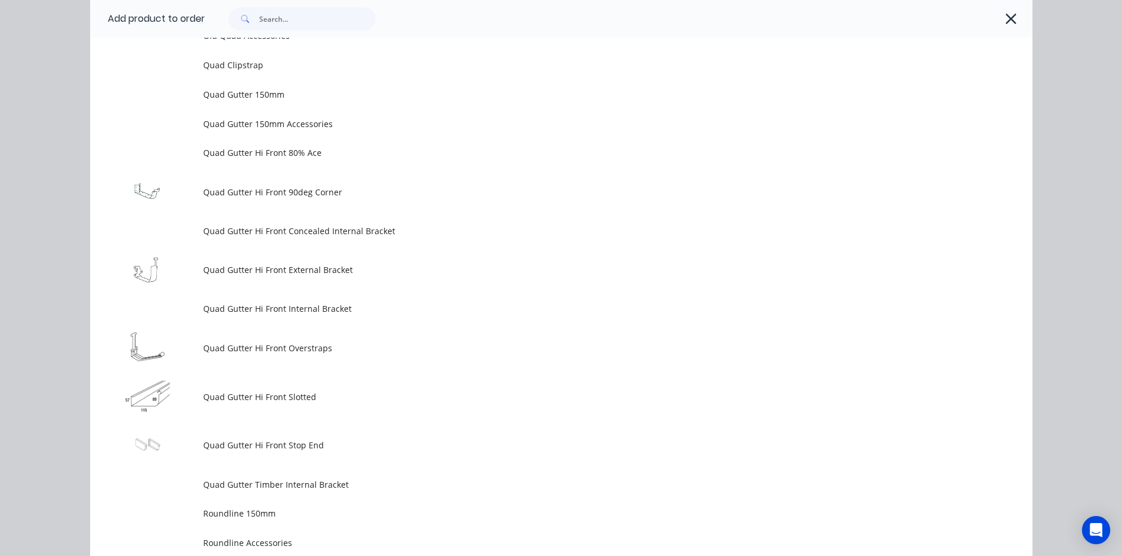
scroll to position [3043, 0]
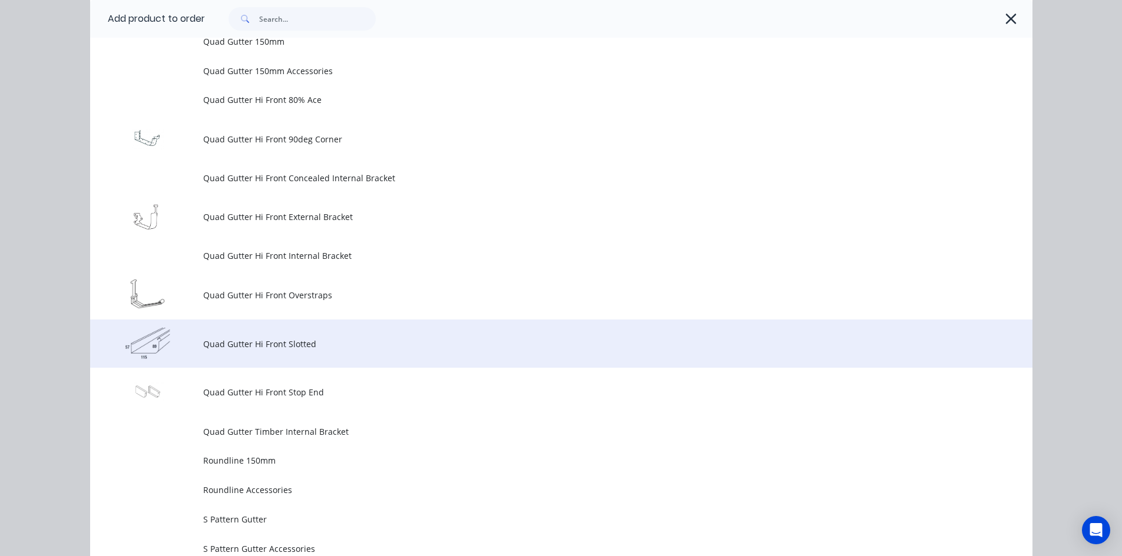
click at [227, 338] on span "Quad Gutter Hi Front Slotted" at bounding box center [534, 344] width 663 height 12
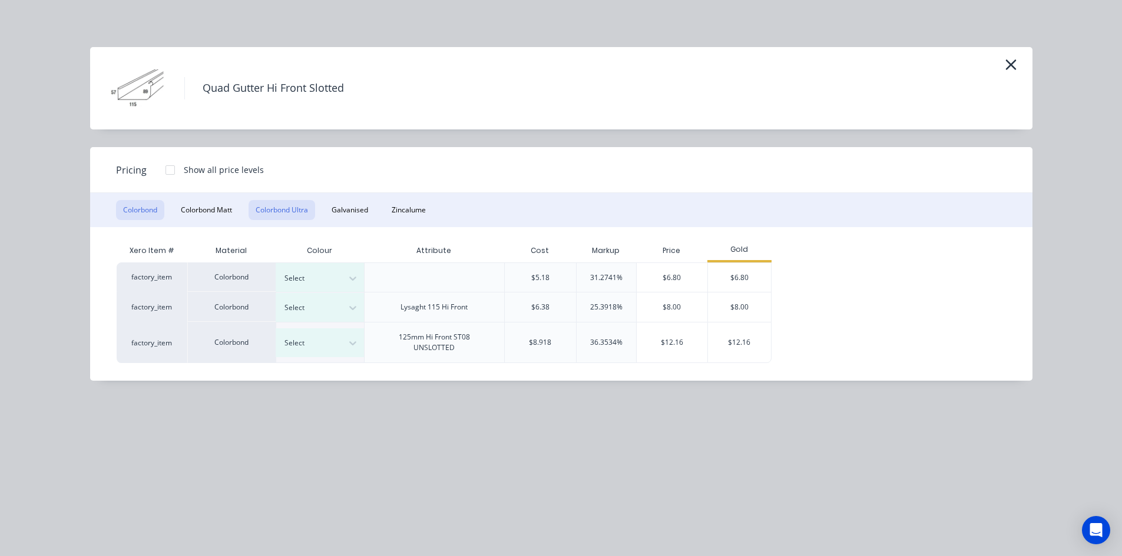
click at [288, 212] on button "Colorbond Ultra" at bounding box center [281, 210] width 67 height 20
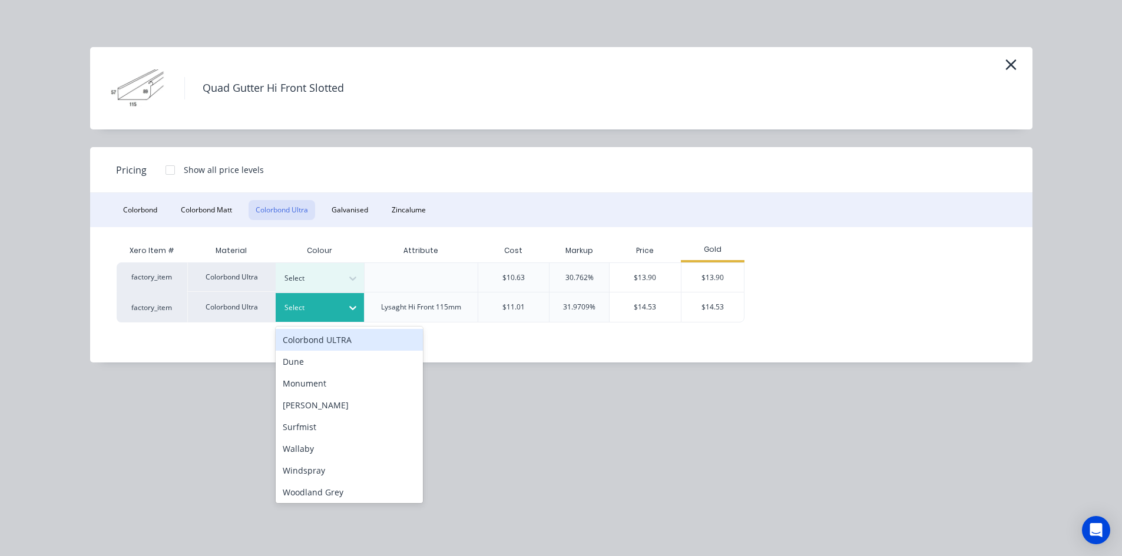
click at [327, 316] on div "Select" at bounding box center [320, 307] width 88 height 29
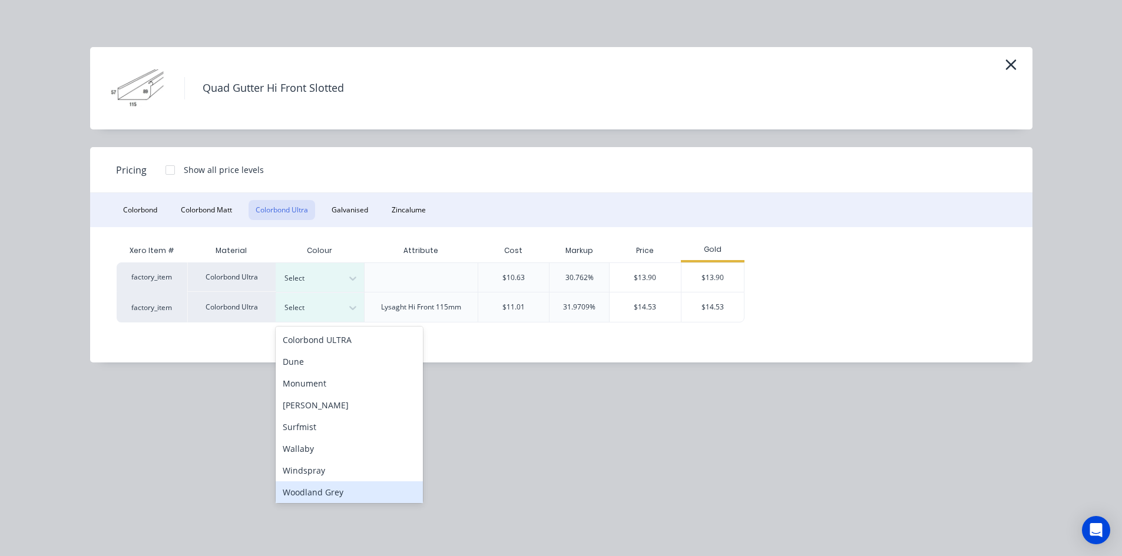
click at [337, 488] on div "Woodland Grey" at bounding box center [349, 493] width 147 height 22
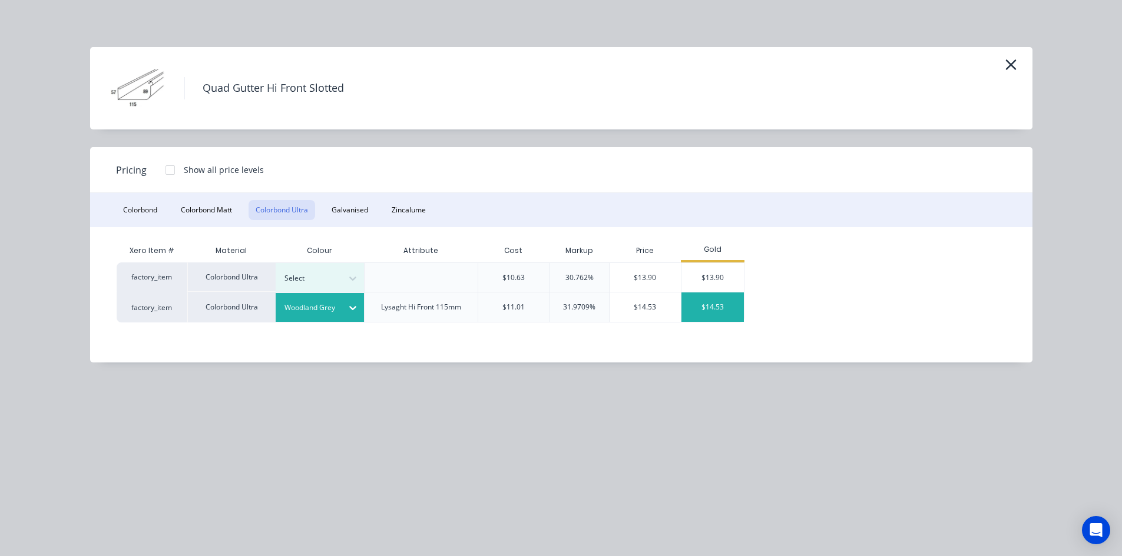
click at [707, 310] on div "$14.53" at bounding box center [712, 307] width 63 height 29
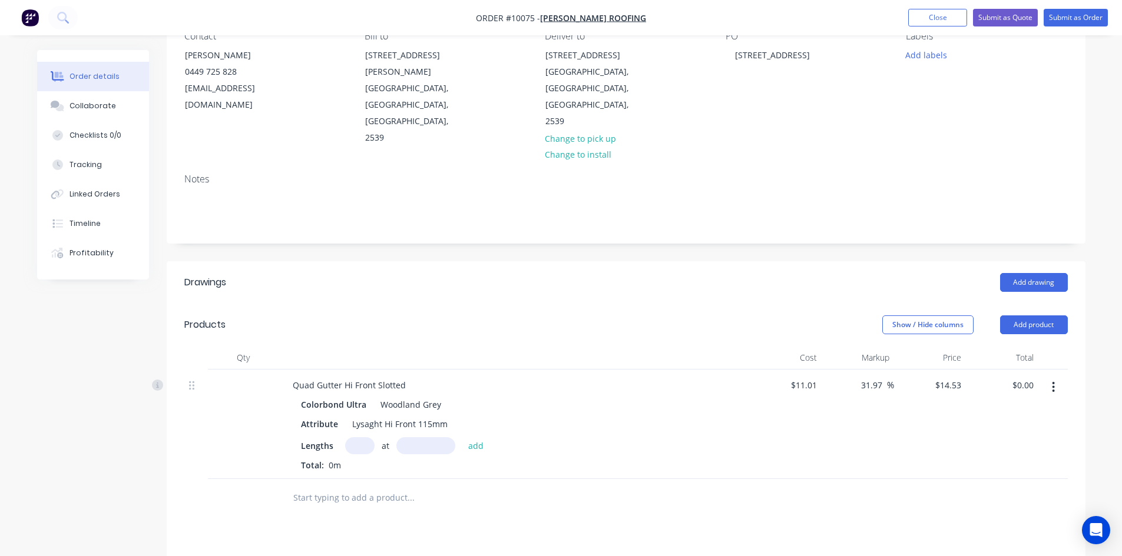
click at [360, 438] on input "text" at bounding box center [359, 446] width 29 height 17
type input "1"
type input "7000"
click at [462, 438] on button "add" at bounding box center [476, 446] width 28 height 16
type input "$101.71"
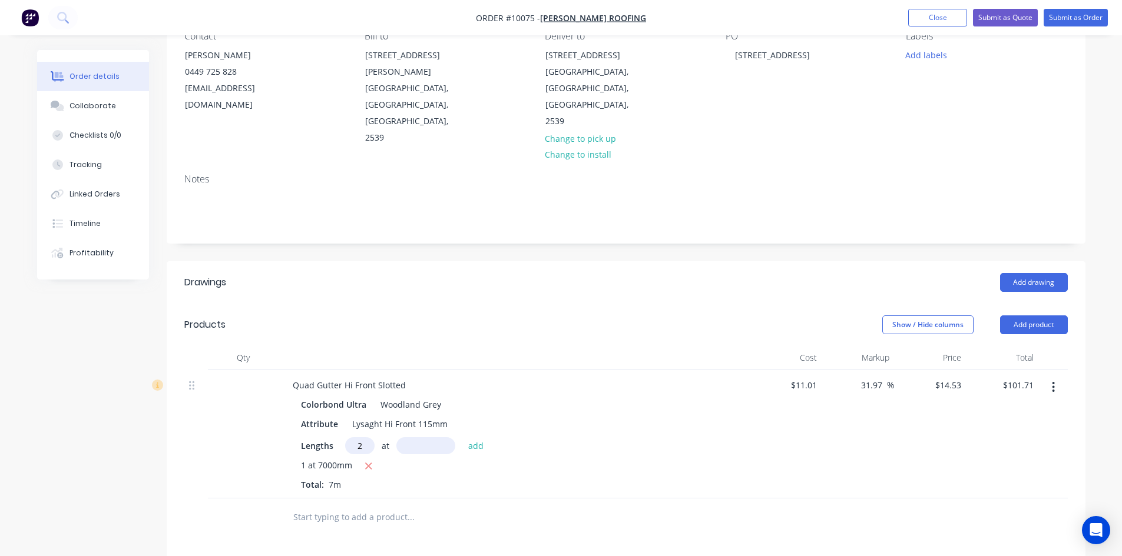
type input "2"
type input "6500"
click at [462, 438] on button "add" at bounding box center [476, 446] width 28 height 16
type input "$290.60"
type input "4"
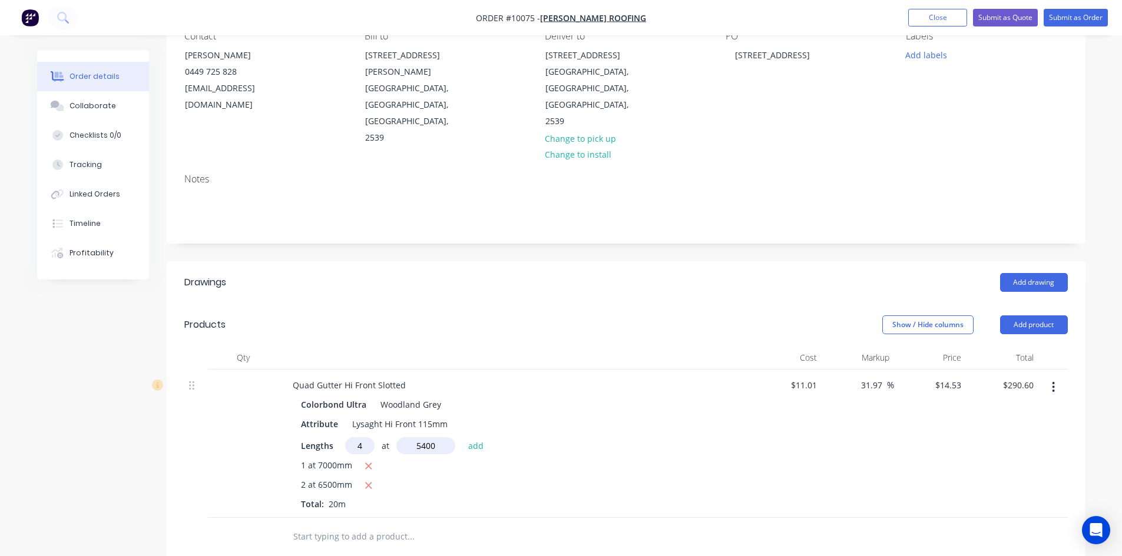
type input "5400"
click at [462, 438] on button "add" at bounding box center [476, 446] width 28 height 16
type input "$604.45"
type input "2"
type input "5000"
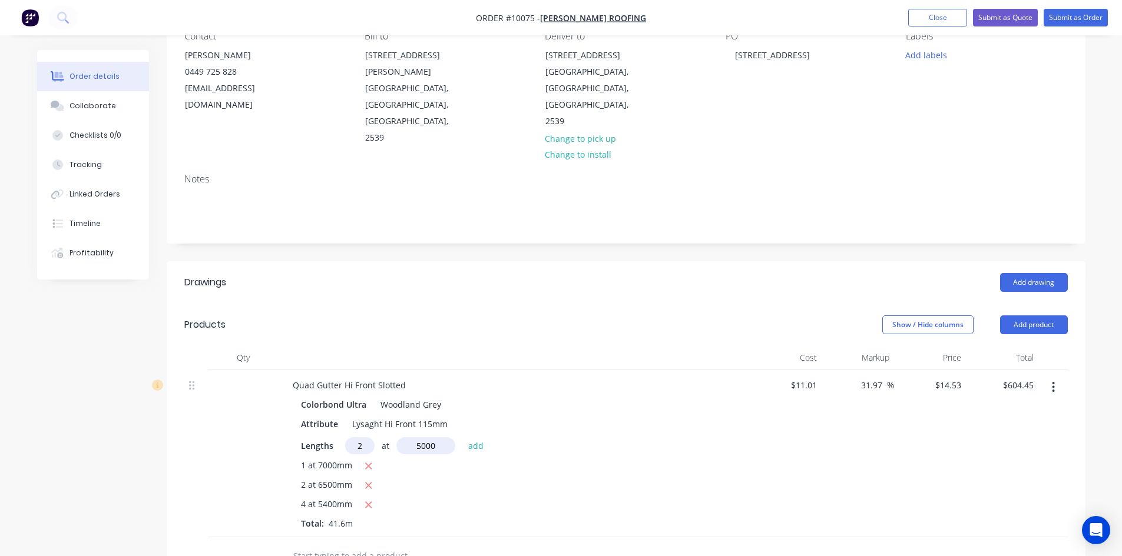
click at [462, 438] on button "add" at bounding box center [476, 446] width 28 height 16
type input "$749.75"
type input "1"
type input "3700"
click at [462, 438] on button "add" at bounding box center [476, 446] width 28 height 16
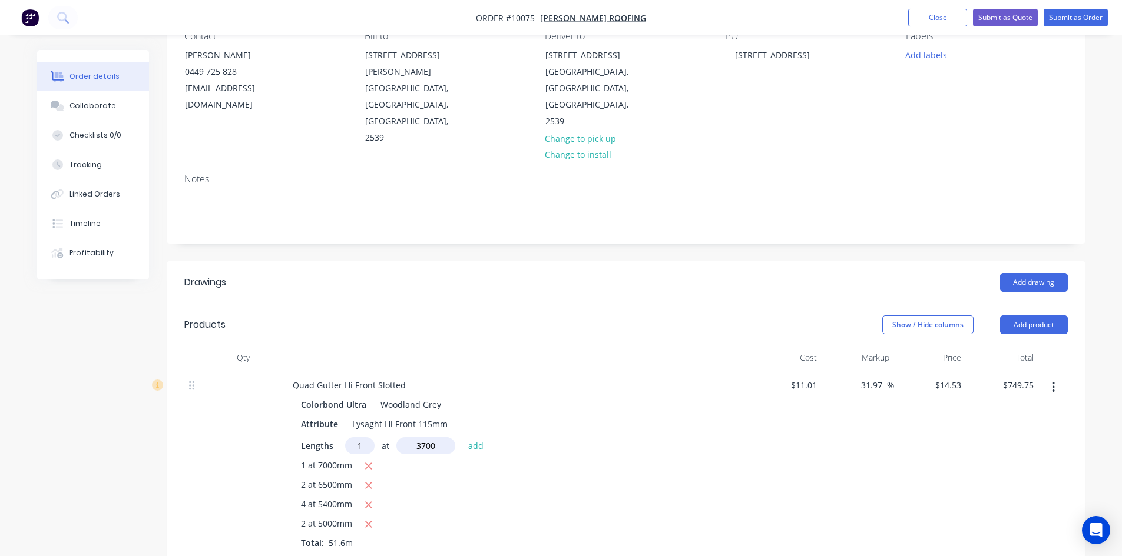
type input "$803.51"
type input "1"
type input "2700"
click at [462, 438] on button "add" at bounding box center [476, 446] width 28 height 16
type input "$842.74"
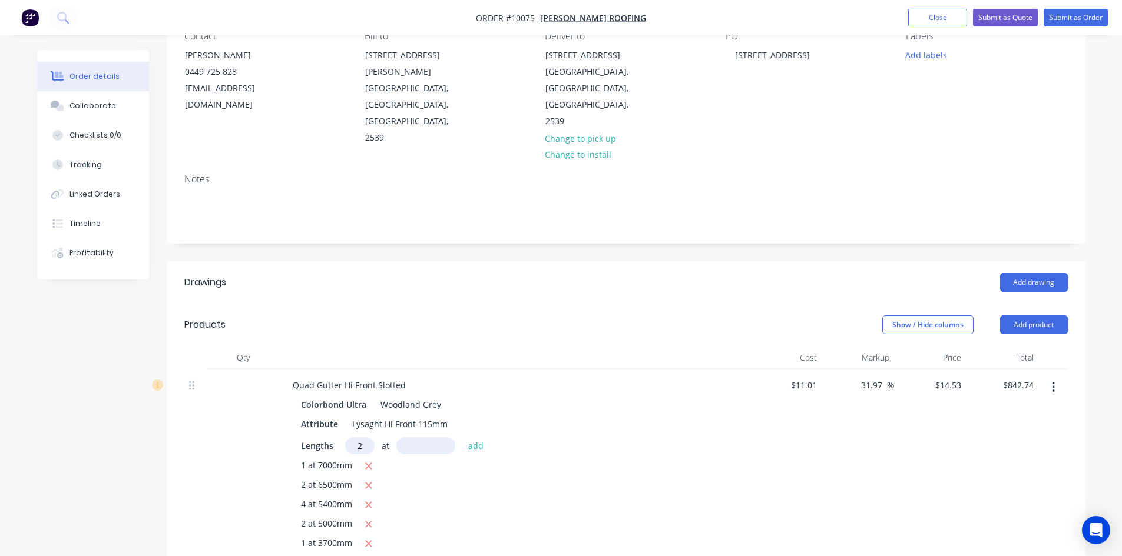
type input "2"
type input "9000"
click at [462, 438] on button "add" at bounding box center [476, 446] width 28 height 16
type input "$1,104.28"
type input "2"
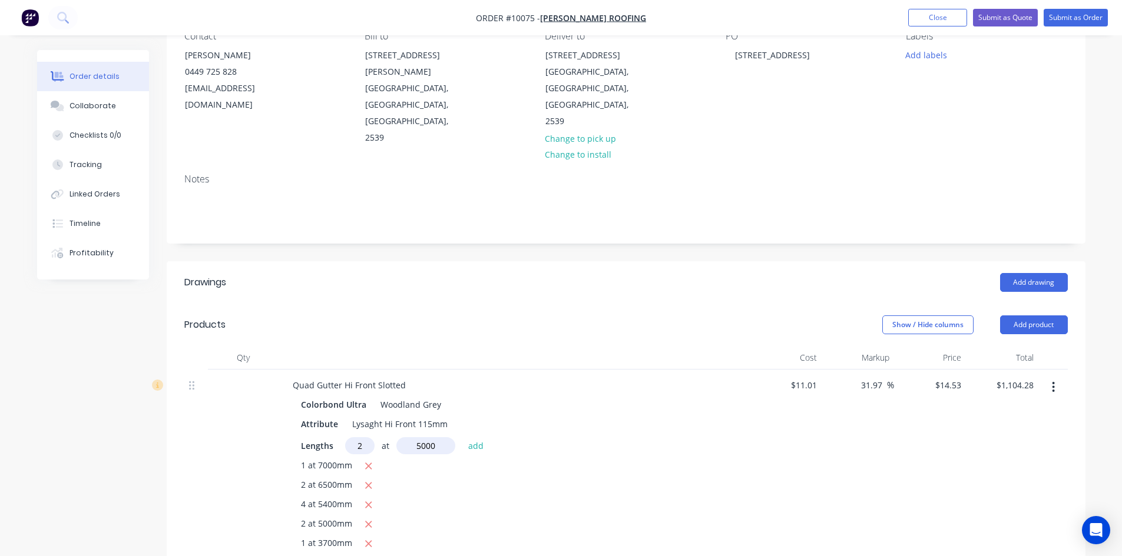
type input "5000"
click at [462, 438] on button "add" at bounding box center [476, 446] width 28 height 16
type input "$1,249.58"
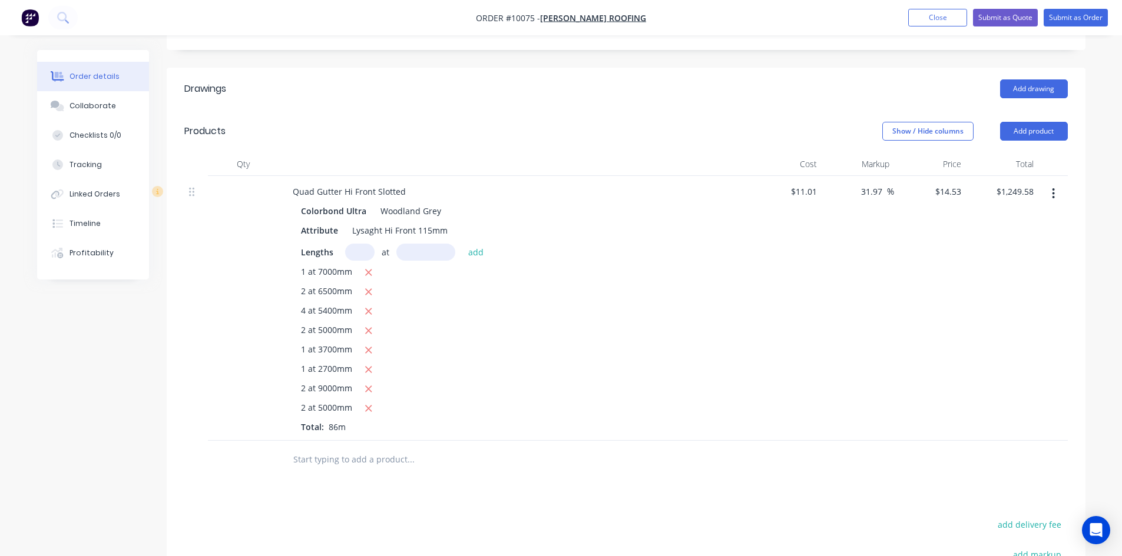
scroll to position [353, 0]
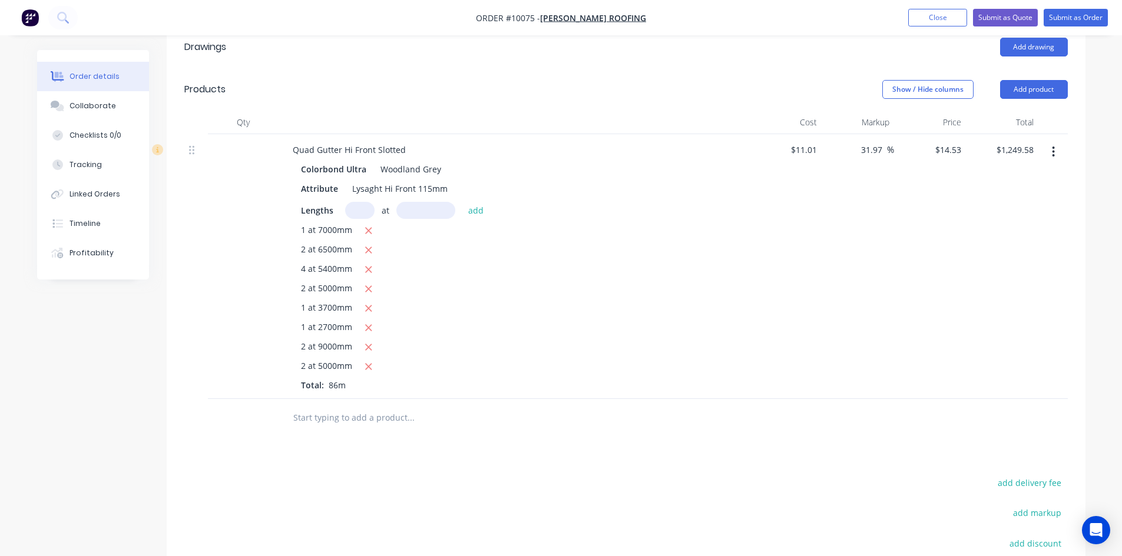
click at [356, 406] on input "text" at bounding box center [411, 418] width 236 height 24
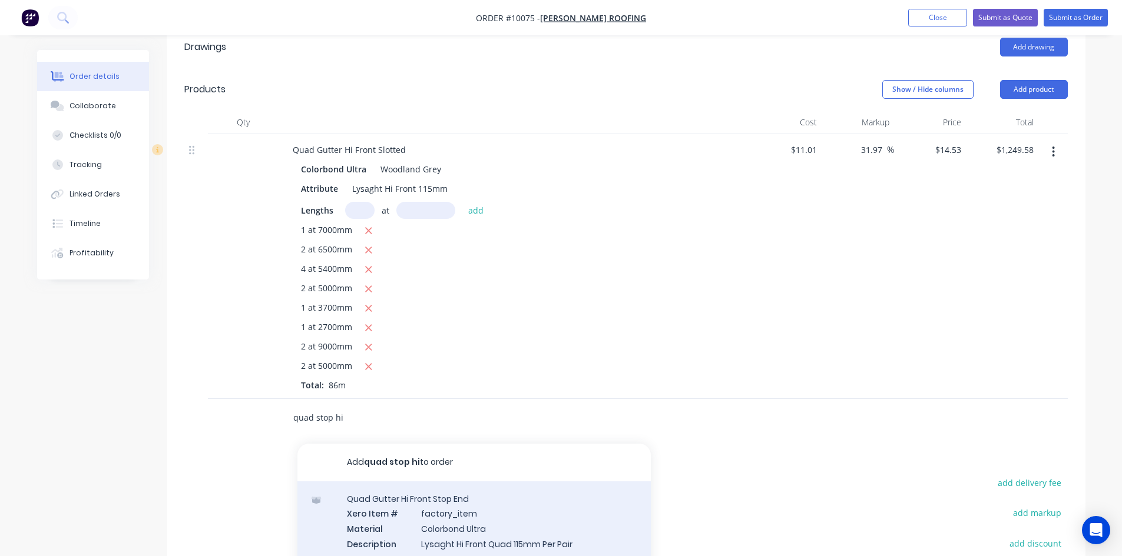
type input "quad stop hi"
click at [446, 486] on div "Quad Gutter Hi Front Stop End Xero Item # factory_item Material Colorbond Ultra…" at bounding box center [473, 529] width 353 height 95
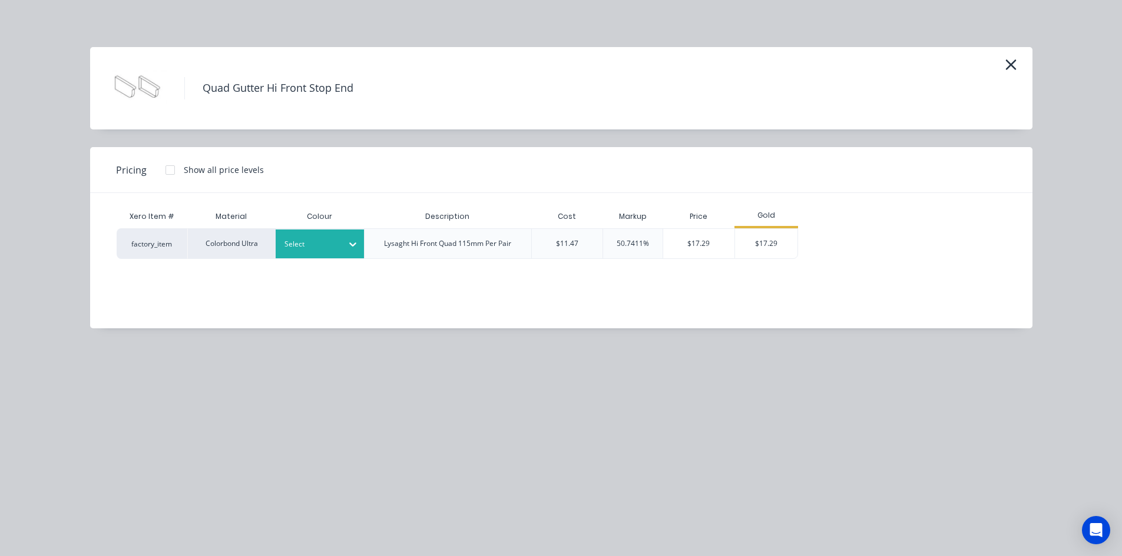
click at [320, 252] on div "Select" at bounding box center [320, 244] width 88 height 29
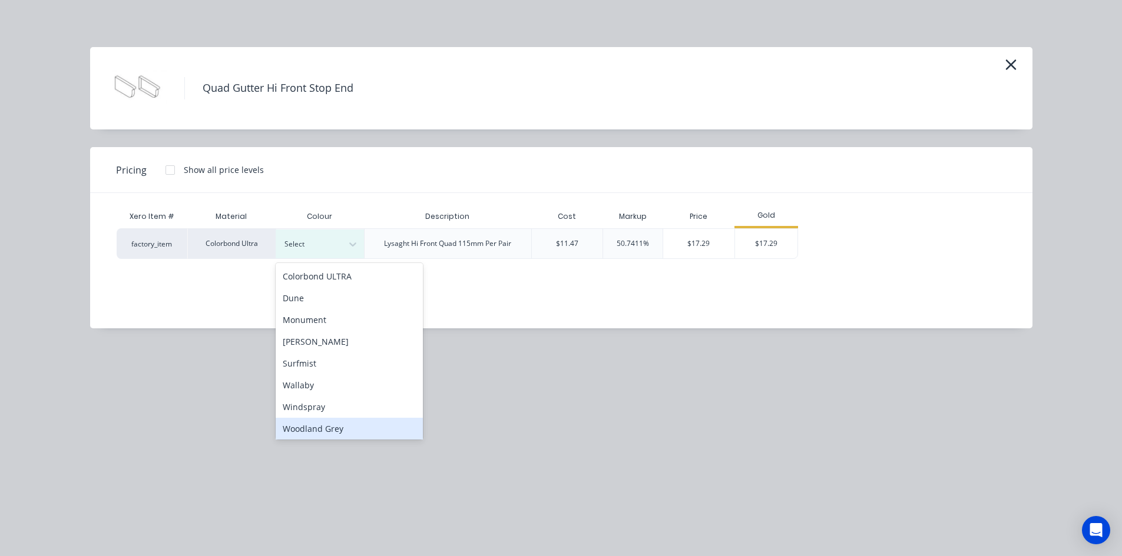
click at [320, 430] on div "Woodland Grey" at bounding box center [349, 429] width 147 height 22
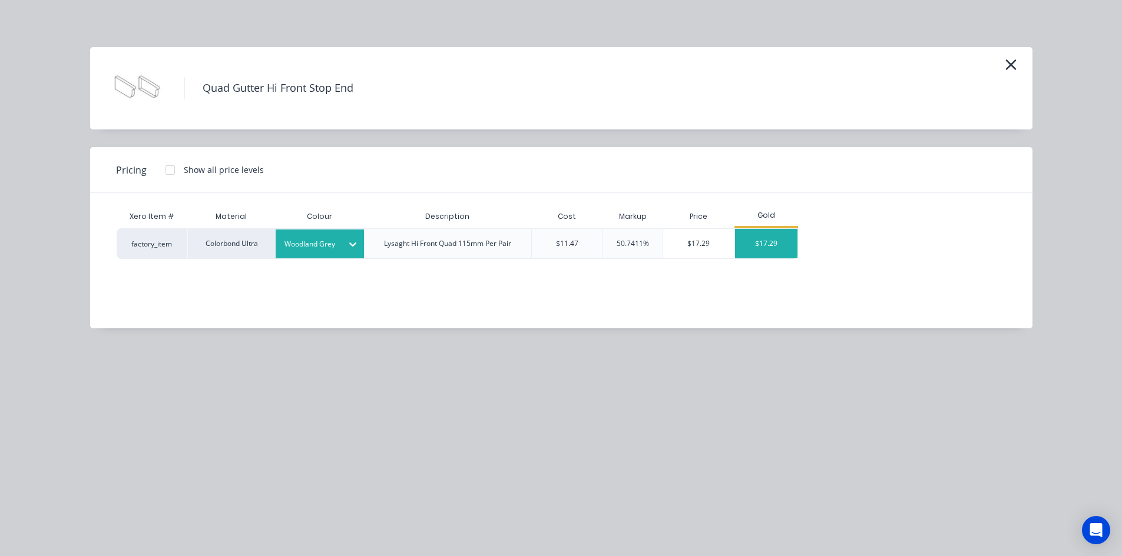
click at [757, 234] on div "$17.29" at bounding box center [766, 243] width 63 height 29
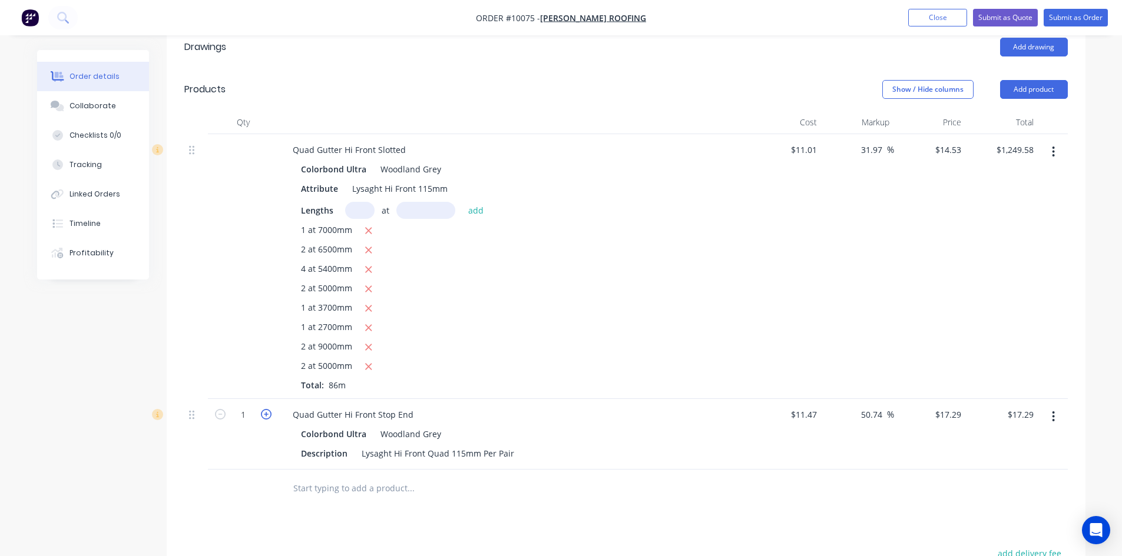
click at [265, 409] on icon "button" at bounding box center [266, 414] width 11 height 11
type input "2"
type input "$34.58"
click at [265, 409] on icon "button" at bounding box center [266, 414] width 11 height 11
type input "3"
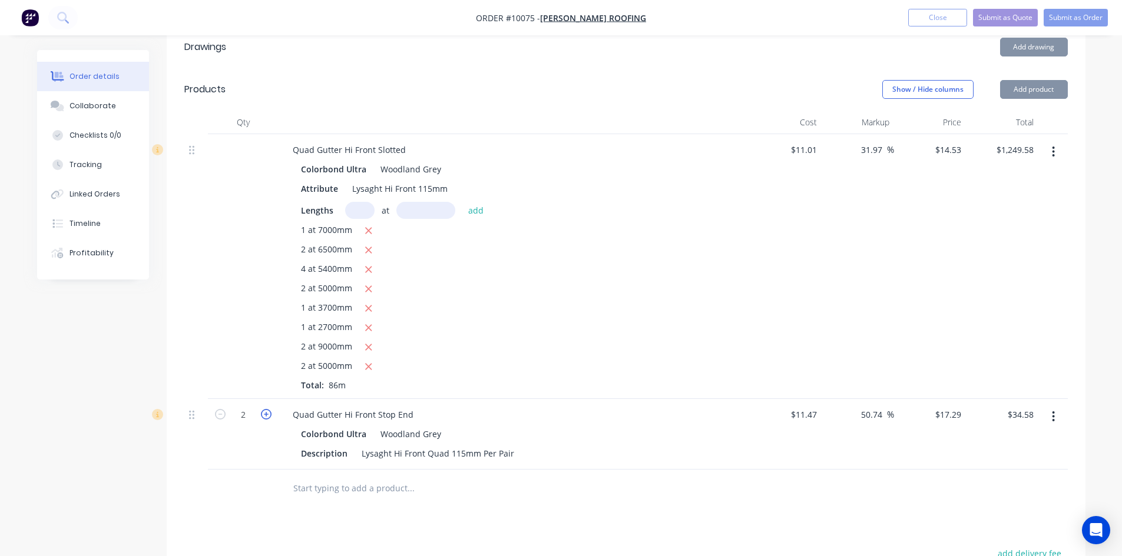
type input "$51.87"
click at [265, 409] on icon "button" at bounding box center [266, 414] width 11 height 11
type input "4"
type input "$69.16"
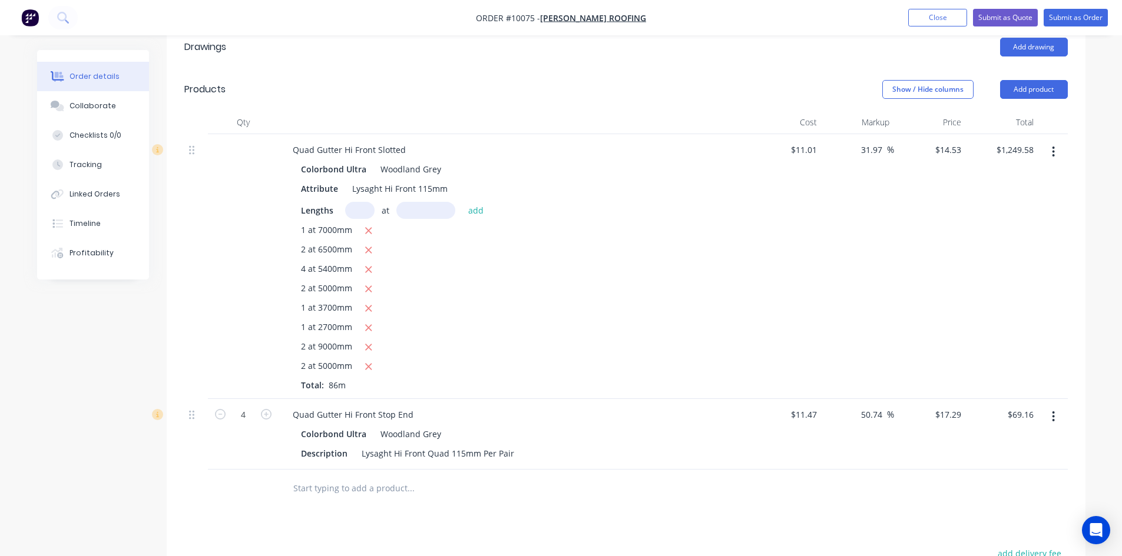
click at [306, 477] on input "text" at bounding box center [411, 489] width 236 height 24
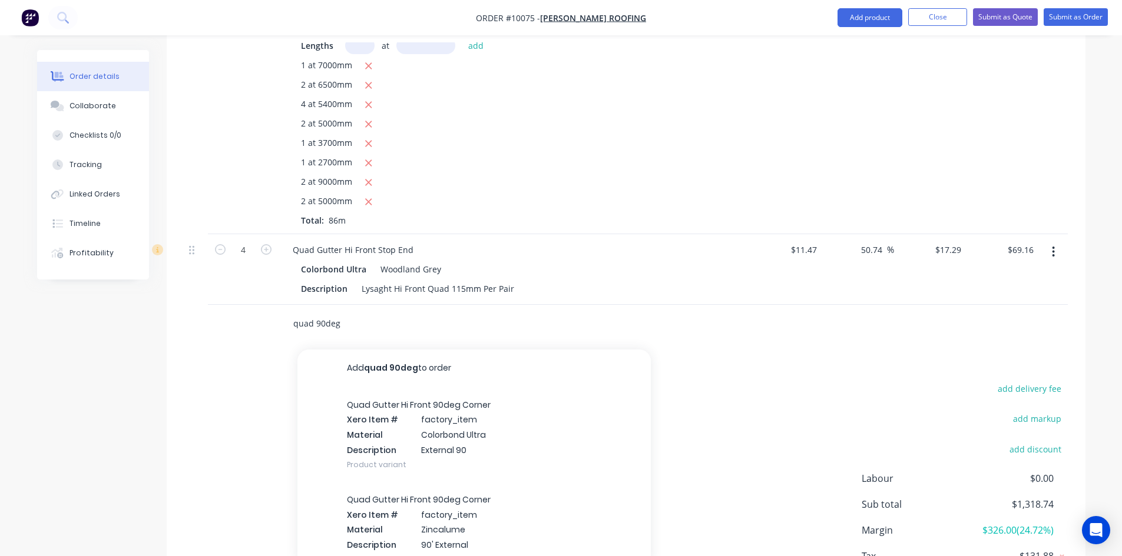
scroll to position [530, 0]
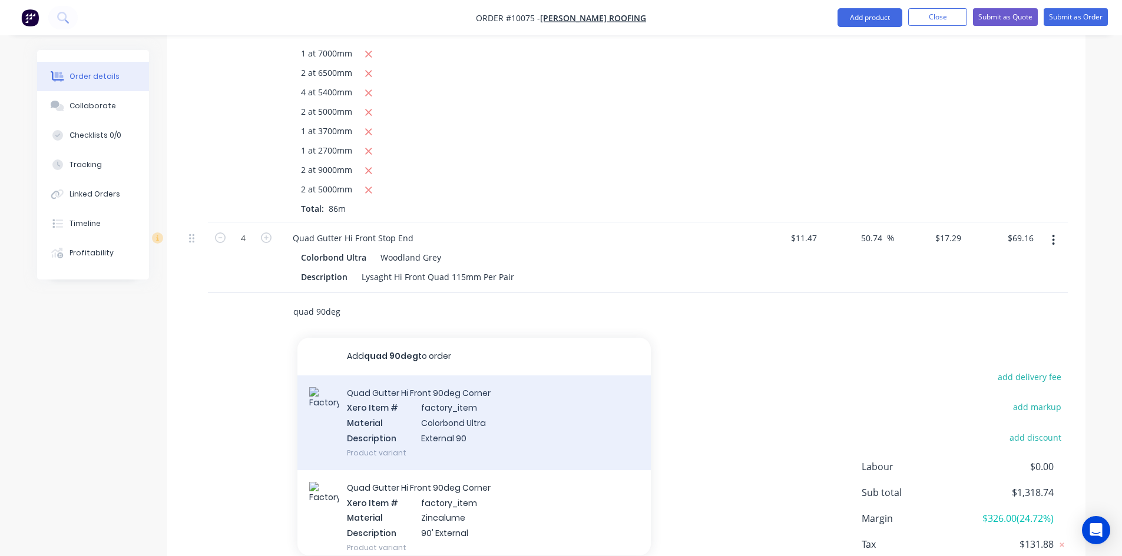
type input "quad 90deg"
click at [446, 380] on div "Quad Gutter Hi Front 90deg Corner Xero Item # factory_item Material Colorbond U…" at bounding box center [473, 423] width 353 height 95
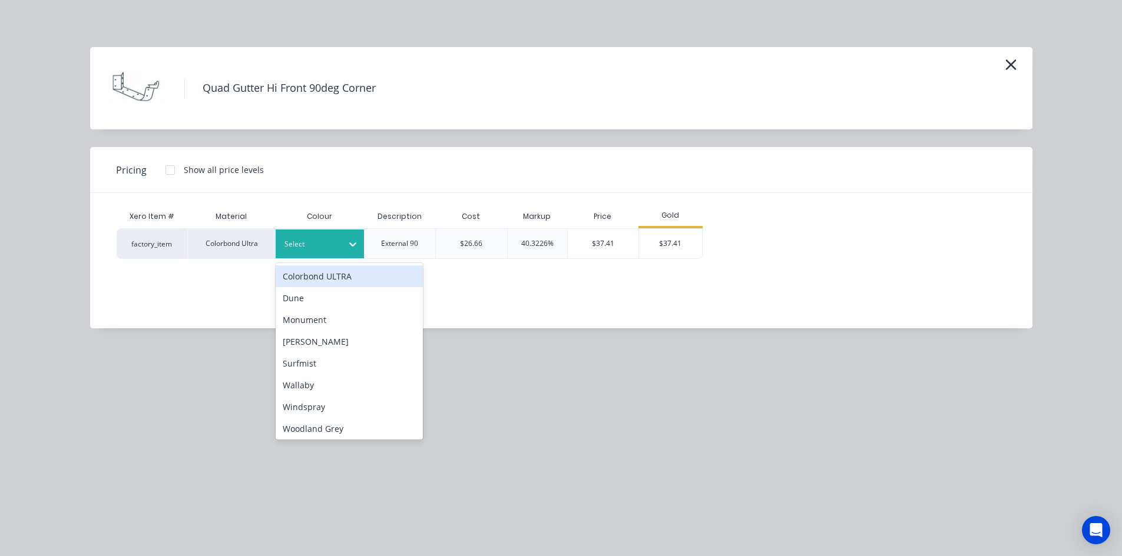
click at [309, 247] on div at bounding box center [310, 244] width 53 height 13
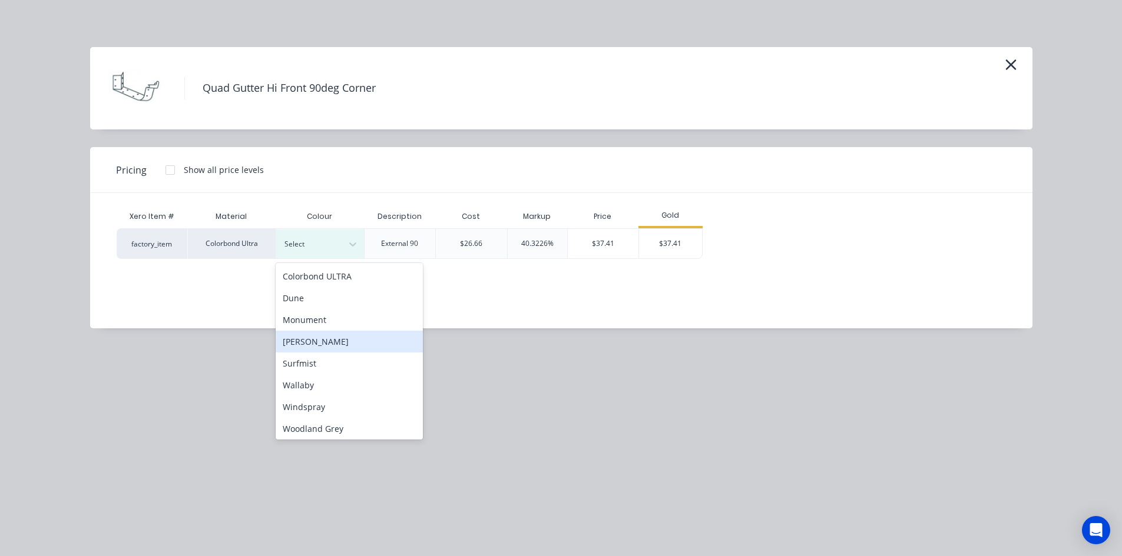
scroll to position [2, 0]
click at [313, 425] on div "Woodland Grey" at bounding box center [349, 427] width 147 height 22
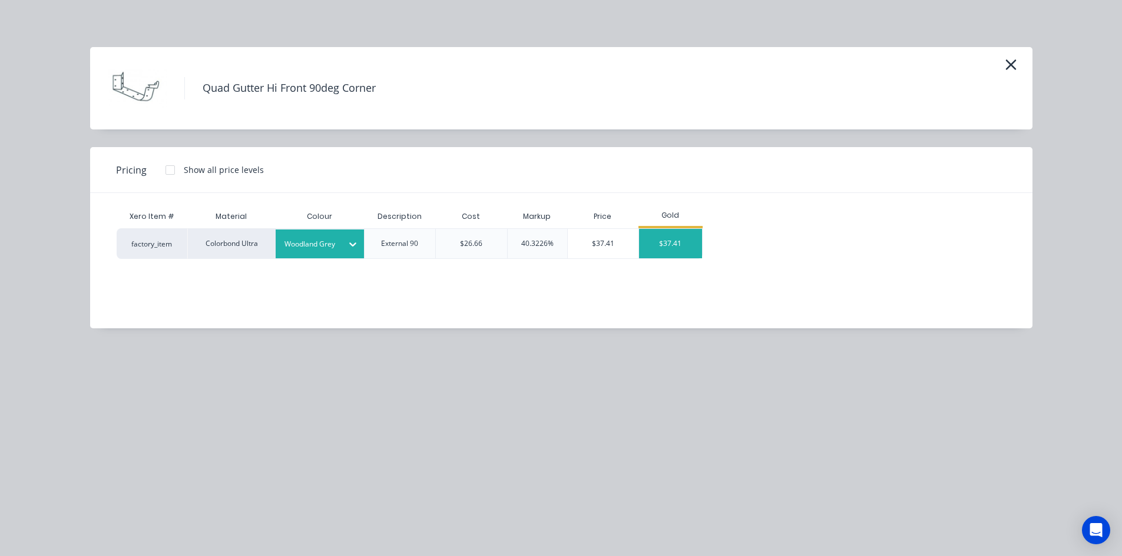
click at [684, 237] on div "$37.41" at bounding box center [670, 243] width 63 height 29
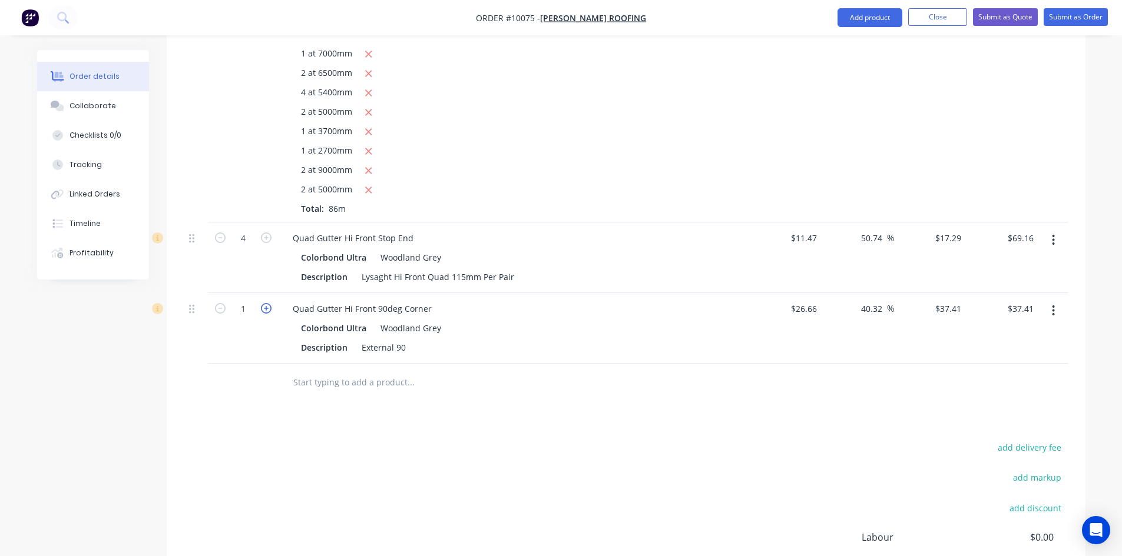
click at [264, 303] on icon "button" at bounding box center [266, 308] width 11 height 11
type input "2"
type input "$74.82"
click at [264, 303] on icon "button" at bounding box center [266, 308] width 11 height 11
type input "3"
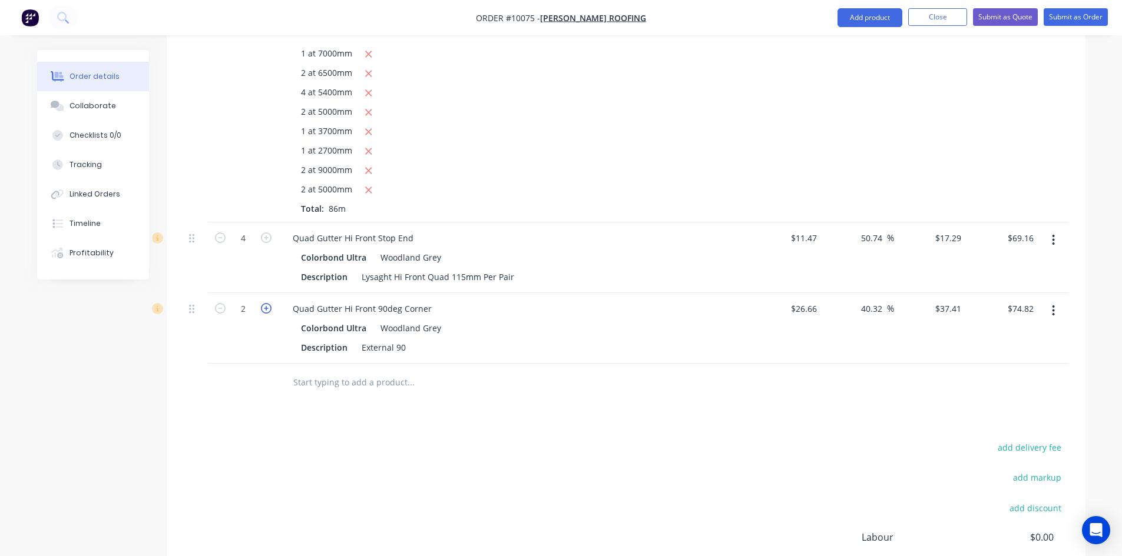
type input "$112.23"
click at [264, 303] on icon "button" at bounding box center [266, 308] width 11 height 11
type input "4"
type input "$149.64"
click at [264, 303] on icon "button" at bounding box center [266, 308] width 11 height 11
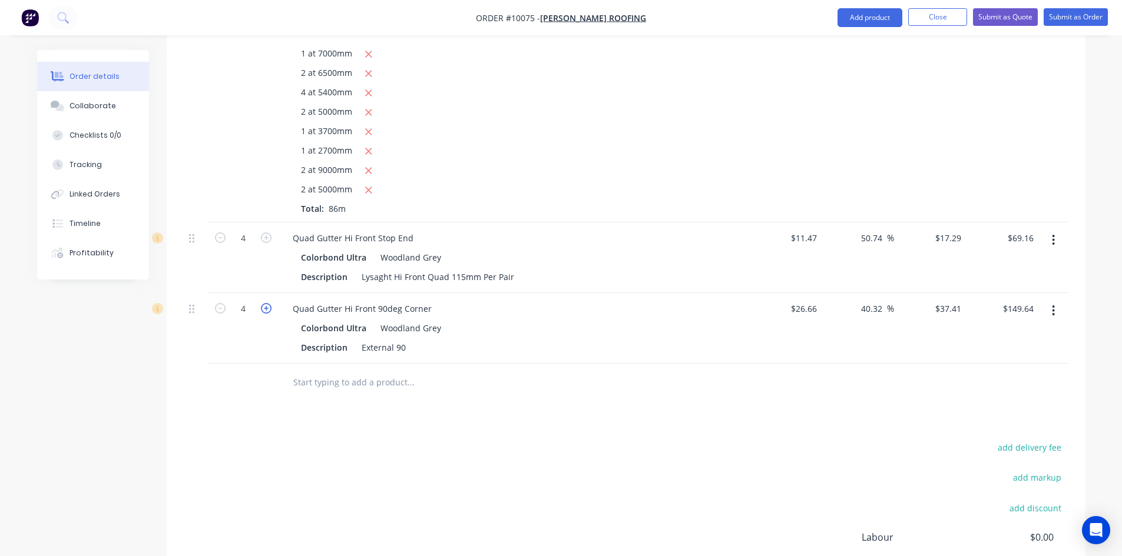
type input "5"
type input "$187.05"
click at [264, 303] on icon "button" at bounding box center [266, 308] width 11 height 11
type input "6"
type input "$224.46"
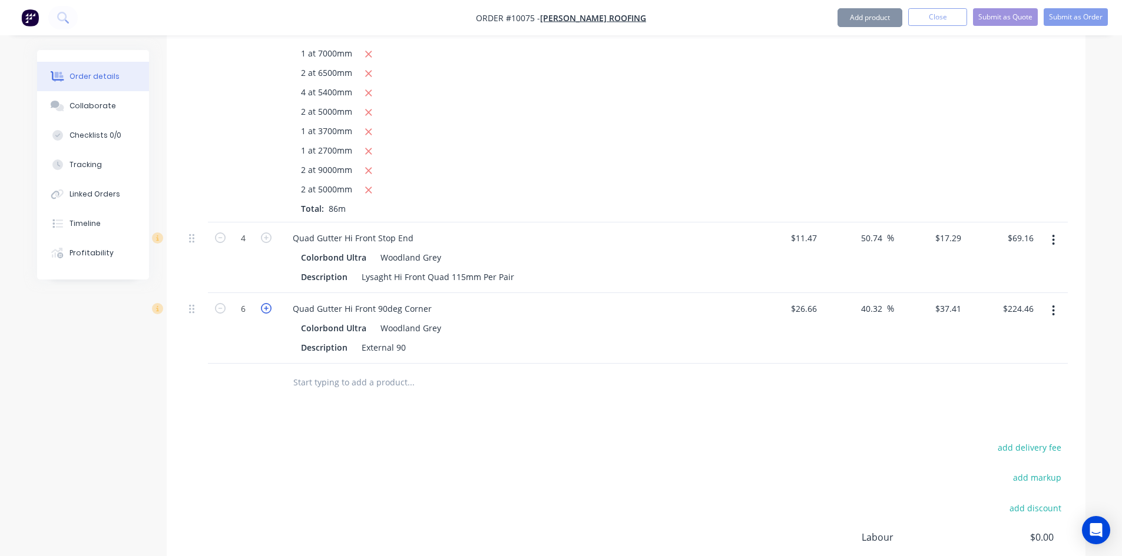
click at [264, 303] on icon "button" at bounding box center [266, 308] width 11 height 11
type input "7"
type input "$261.87"
click at [323, 371] on input "text" at bounding box center [411, 383] width 236 height 24
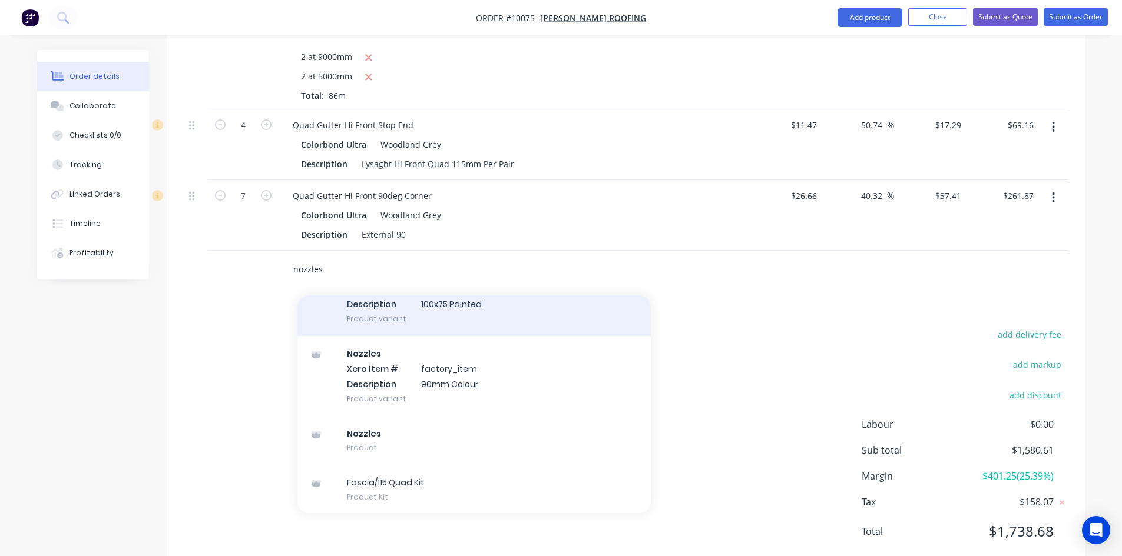
scroll to position [955, 0]
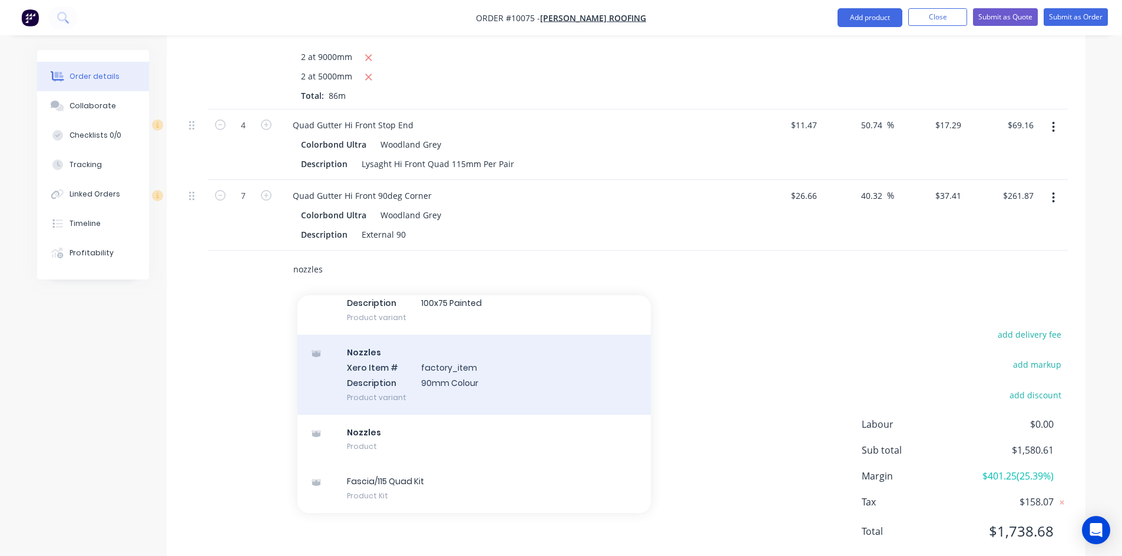
type input "nozzles"
click at [446, 340] on div "Nozzles Xero Item # factory_item Description 90mm Colour Product variant" at bounding box center [473, 374] width 353 height 79
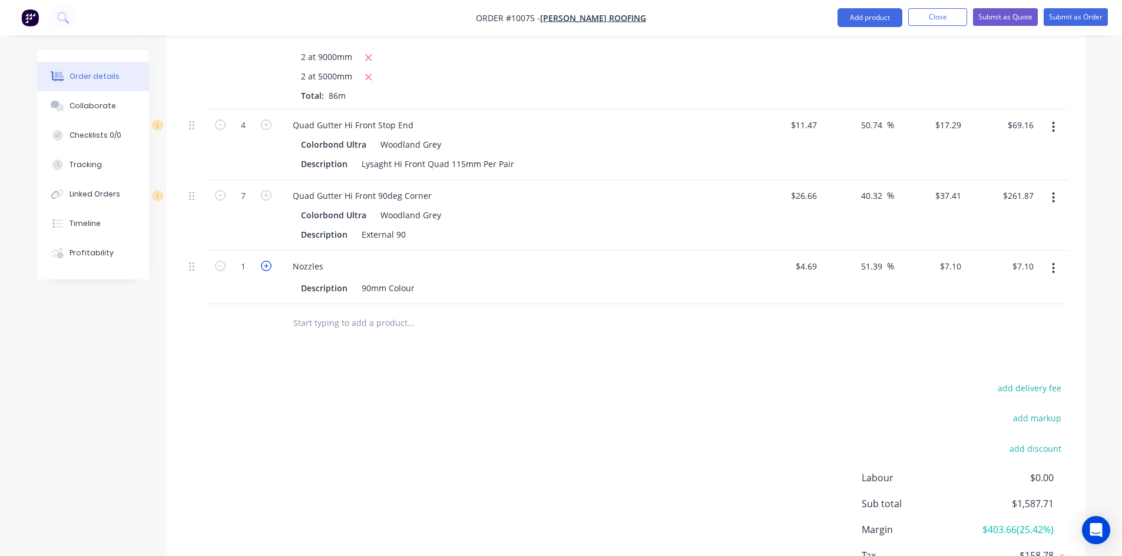
click at [270, 261] on icon "button" at bounding box center [266, 266] width 11 height 11
type input "2"
type input "$14.20"
click at [270, 261] on icon "button" at bounding box center [266, 266] width 11 height 11
type input "3"
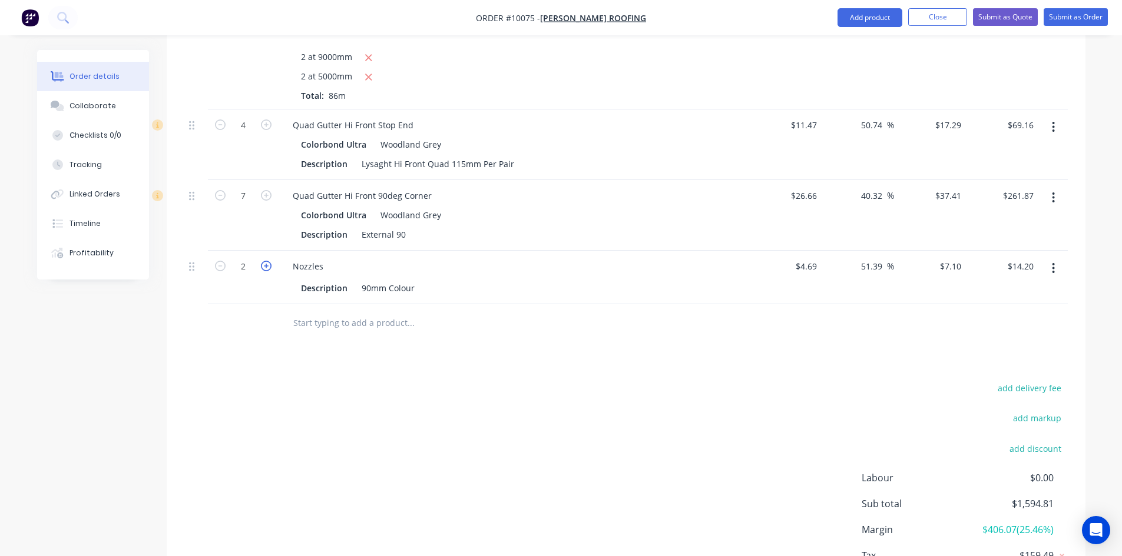
type input "$21.30"
click at [270, 261] on icon "button" at bounding box center [266, 266] width 11 height 11
type input "4"
type input "$28.40"
click at [270, 261] on icon "button" at bounding box center [266, 266] width 11 height 11
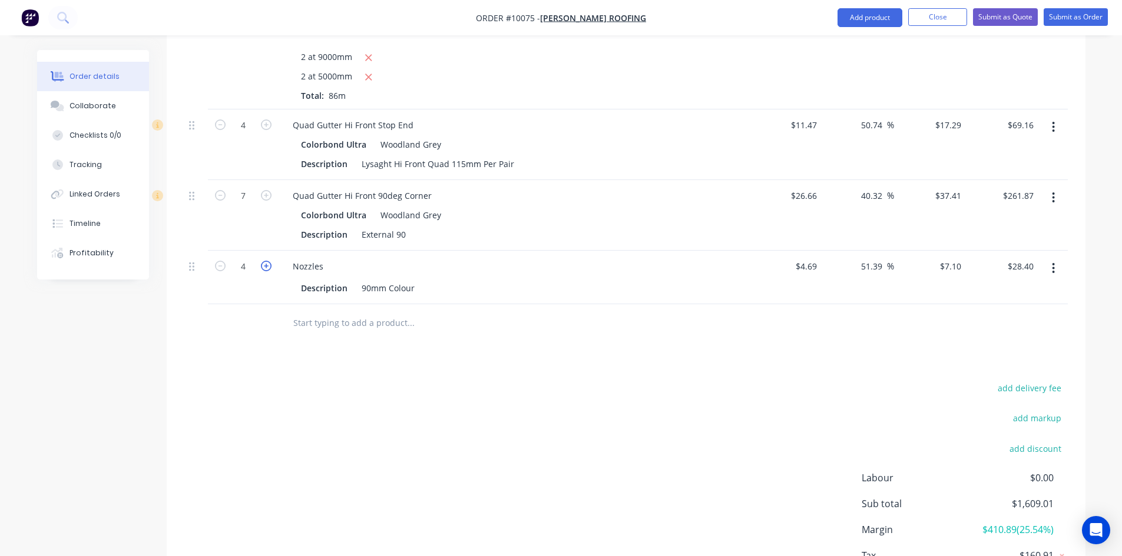
type input "5"
type input "$35.50"
click at [270, 261] on icon "button" at bounding box center [266, 266] width 11 height 11
type input "6"
type input "$42.60"
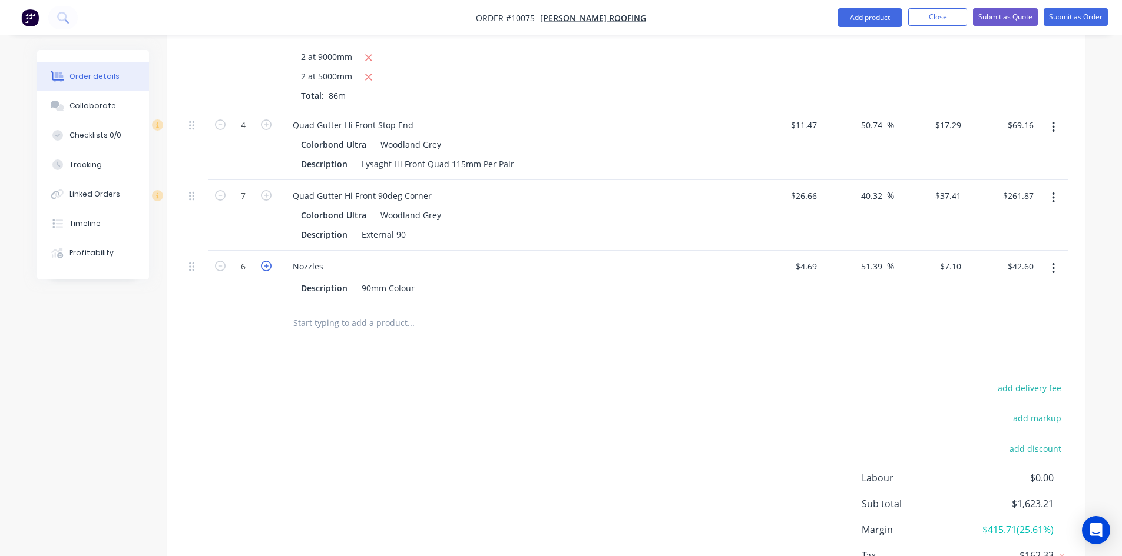
click at [270, 261] on icon "button" at bounding box center [266, 266] width 11 height 11
type input "7"
type input "$49.70"
click at [270, 261] on icon "button" at bounding box center [266, 266] width 11 height 11
type input "8"
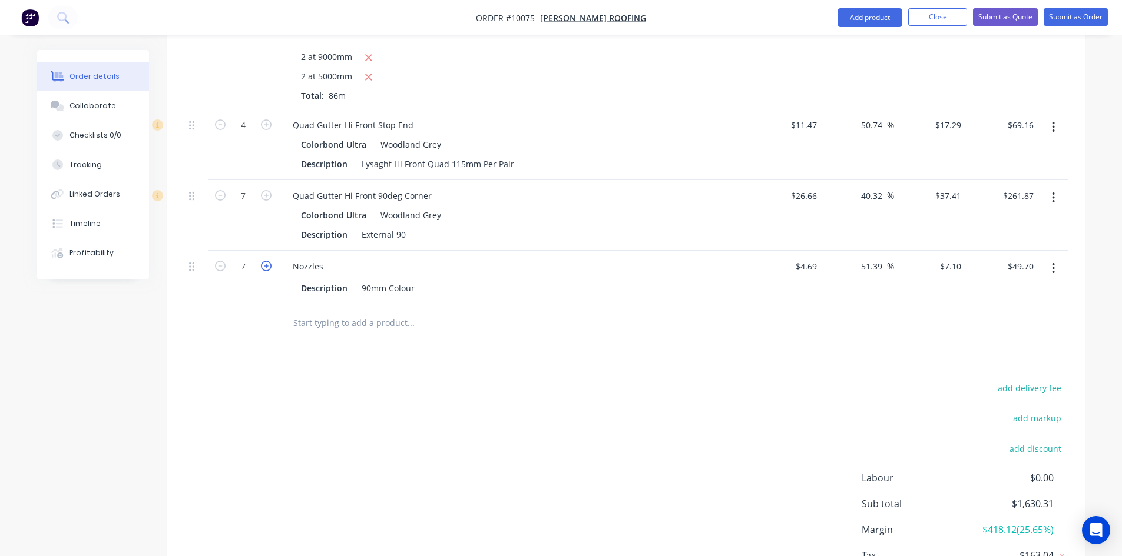
type input "$56.80"
click at [267, 323] on div "Drawings Add drawing Products Show / Hide columns Add product Qty Cost Markup P…" at bounding box center [626, 180] width 919 height 889
click at [1055, 258] on button "button" at bounding box center [1053, 268] width 28 height 21
click at [961, 358] on button "Delete" at bounding box center [1012, 370] width 112 height 24
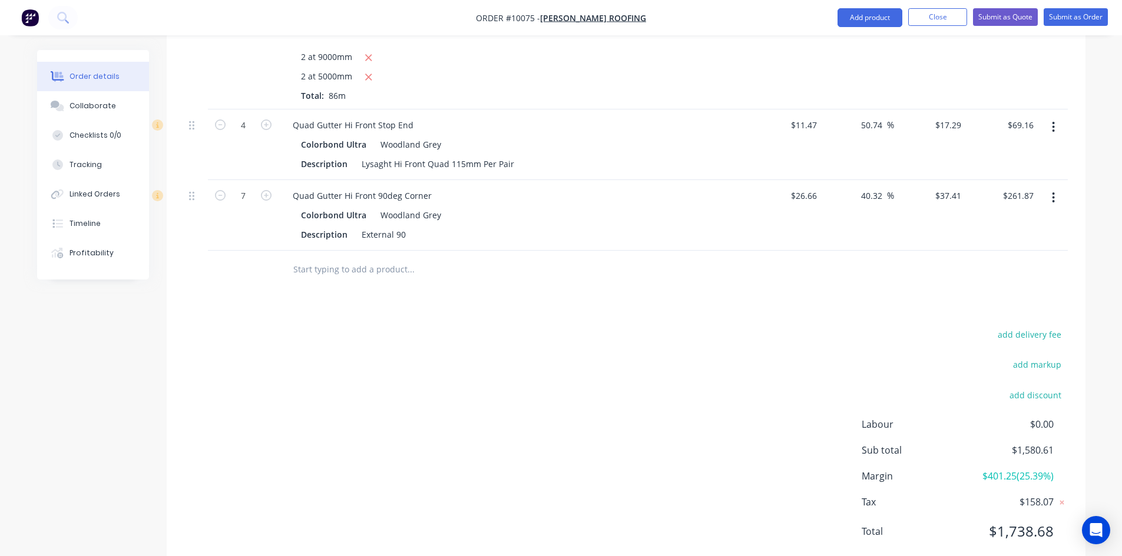
click at [347, 258] on input "text" at bounding box center [411, 270] width 236 height 24
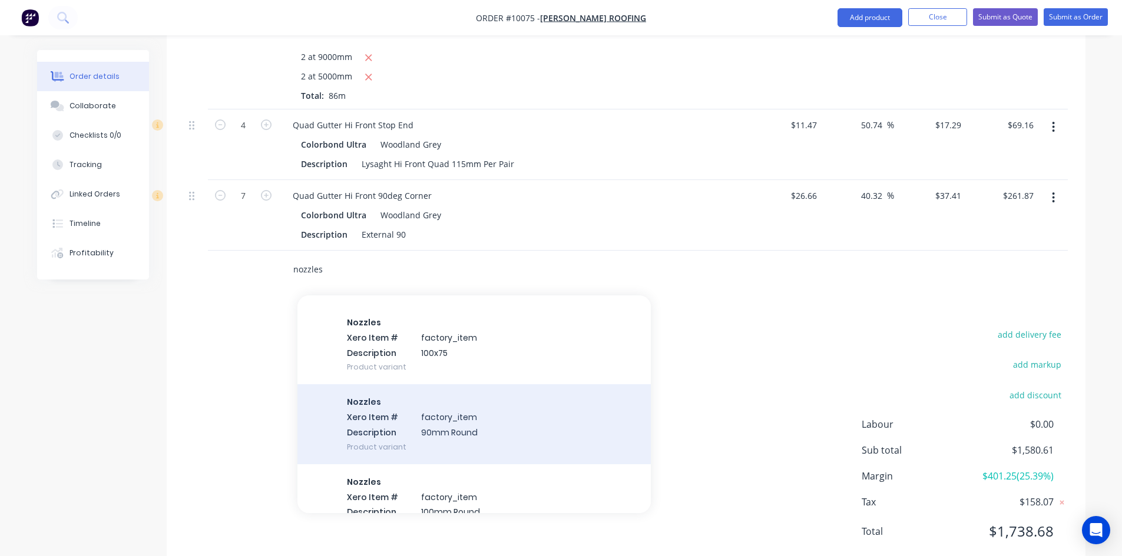
scroll to position [118, 0]
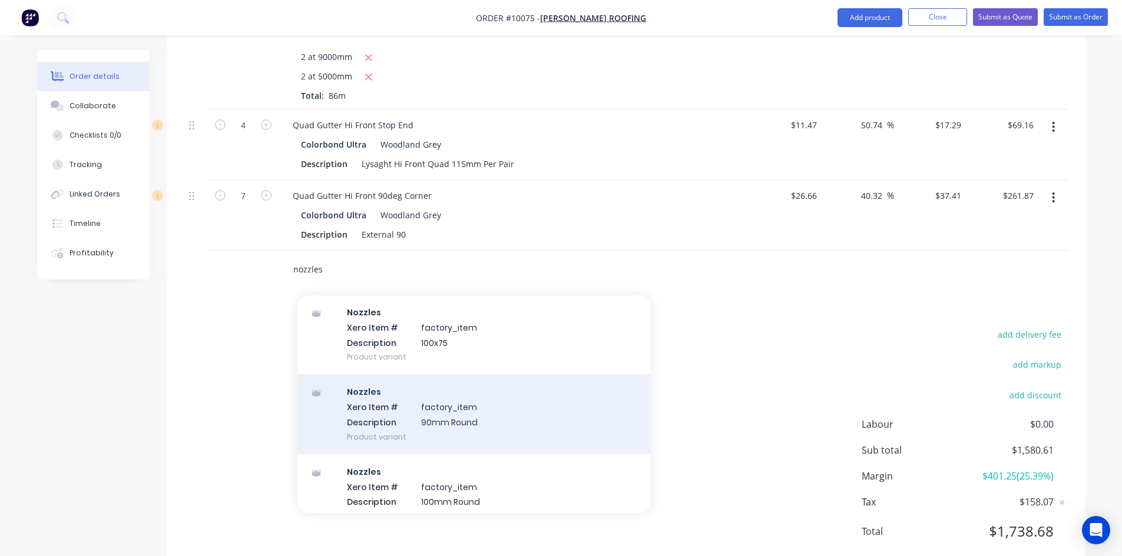
type input "nozzles"
click at [411, 380] on div "Nozzles Xero Item # factory_item Description 90mm Round Product variant" at bounding box center [473, 414] width 353 height 79
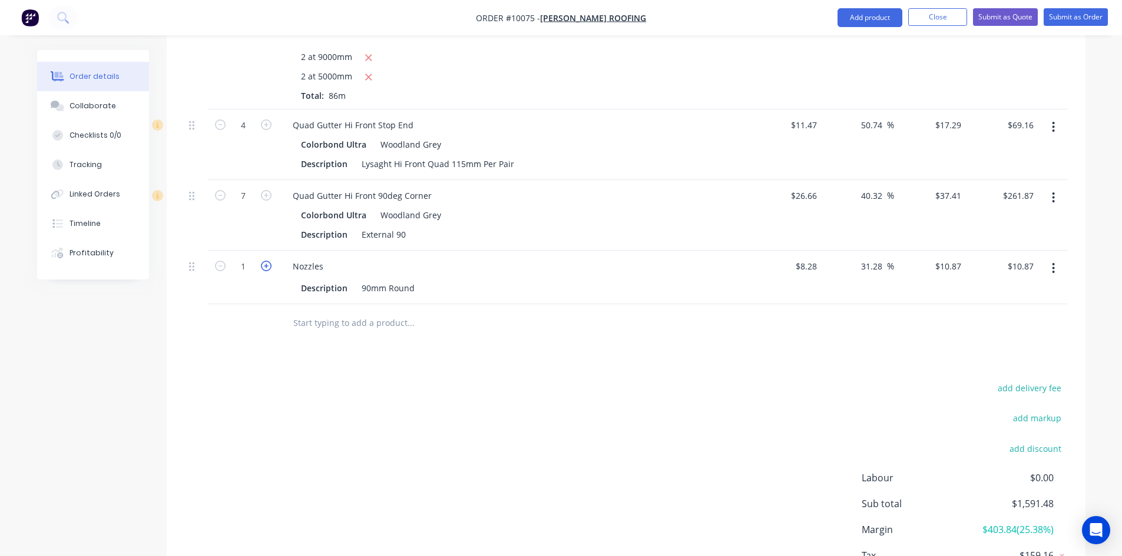
click at [266, 261] on icon "button" at bounding box center [266, 266] width 11 height 11
type input "2"
type input "$21.74"
click at [266, 261] on icon "button" at bounding box center [266, 266] width 11 height 11
type input "3"
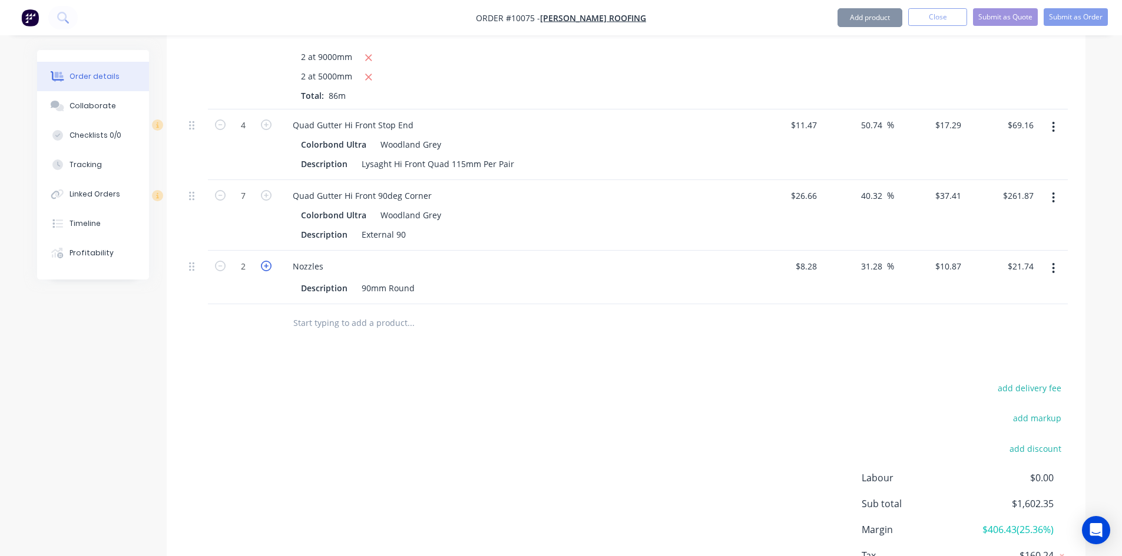
type input "$32.61"
click at [266, 261] on icon "button" at bounding box center [266, 266] width 11 height 11
type input "4"
type input "$43.48"
click at [266, 261] on icon "button" at bounding box center [266, 266] width 11 height 11
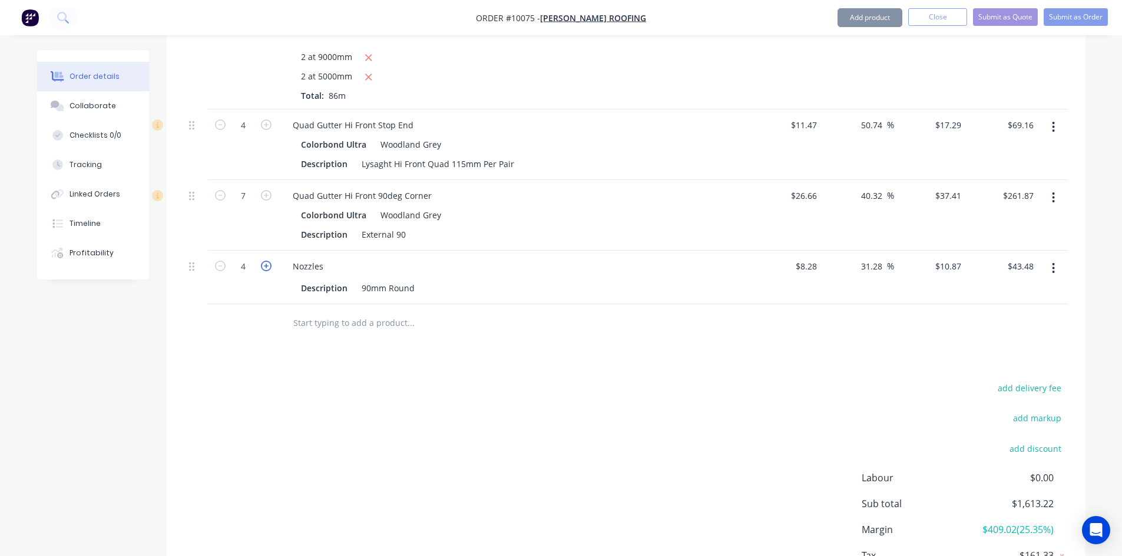
type input "5"
type input "$54.35"
click at [266, 261] on icon "button" at bounding box center [266, 266] width 11 height 11
type input "6"
type input "$65.22"
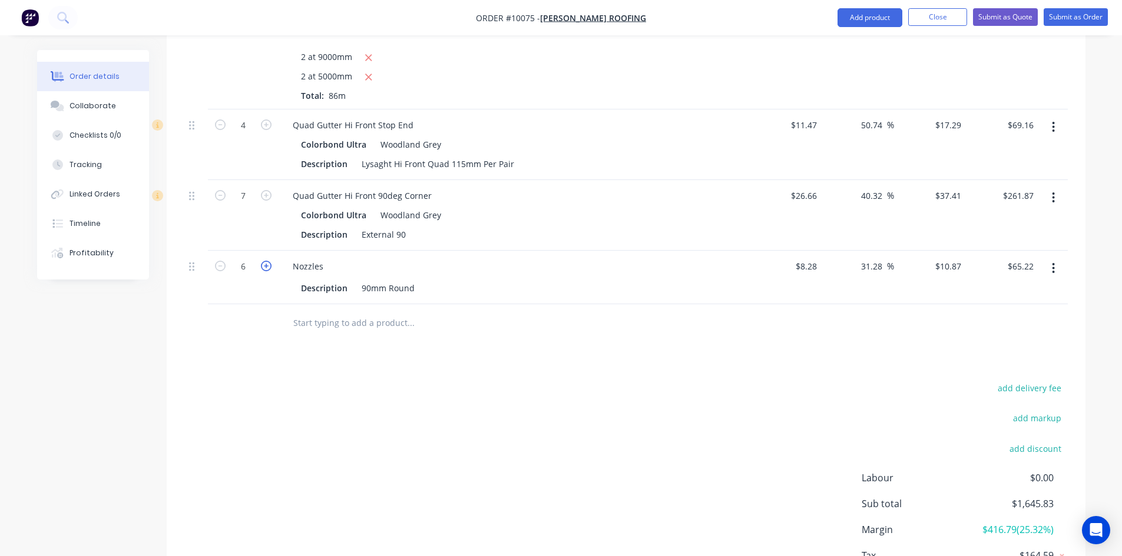
click at [266, 261] on icon "button" at bounding box center [266, 266] width 11 height 11
type input "7"
type input "$76.09"
click at [266, 261] on icon "button" at bounding box center [266, 266] width 11 height 11
type input "8"
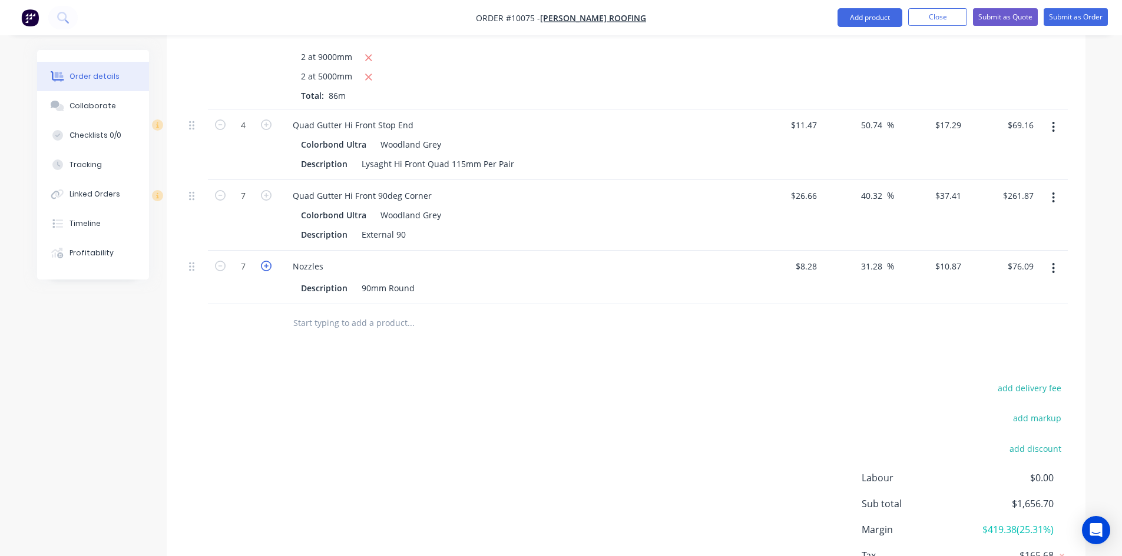
type input "$86.96"
click at [310, 311] on input "text" at bounding box center [411, 323] width 236 height 24
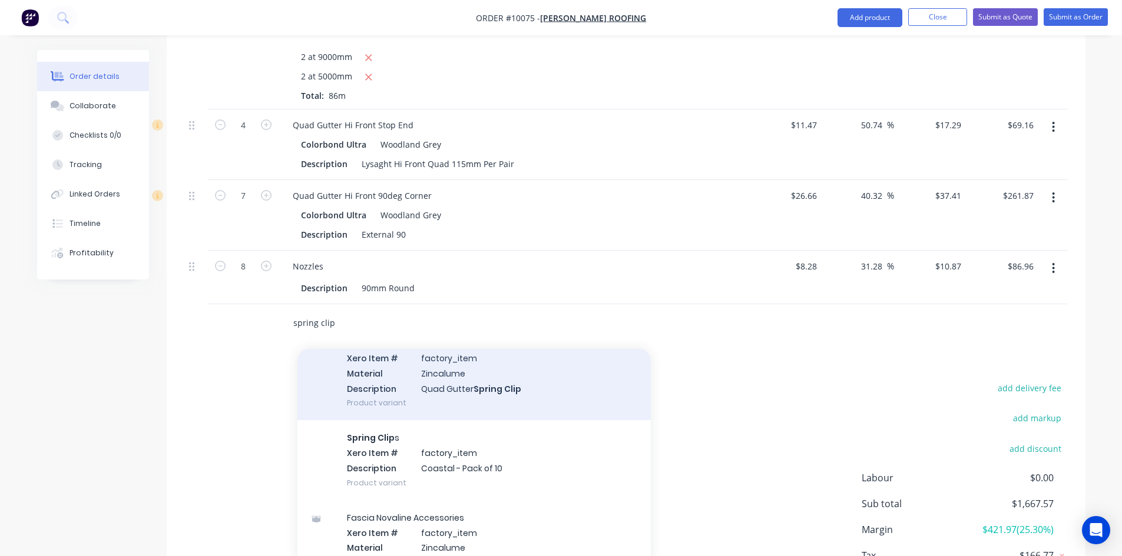
scroll to position [294, 0]
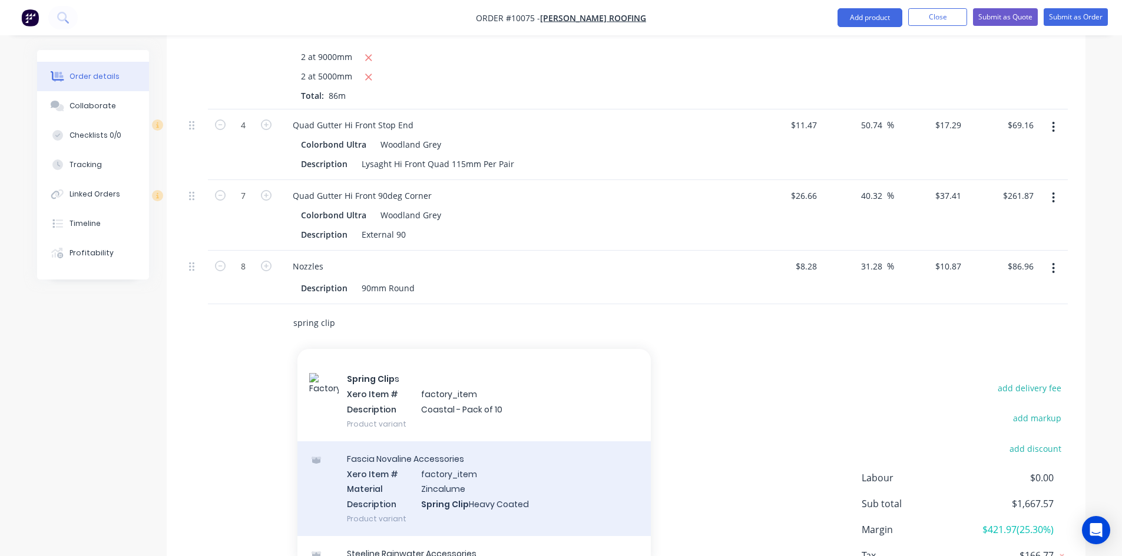
type input "spring clip"
click at [428, 450] on div "Fascia Novaline Accessories Xero Item # factory_item Material Zincalume Descrip…" at bounding box center [473, 489] width 353 height 95
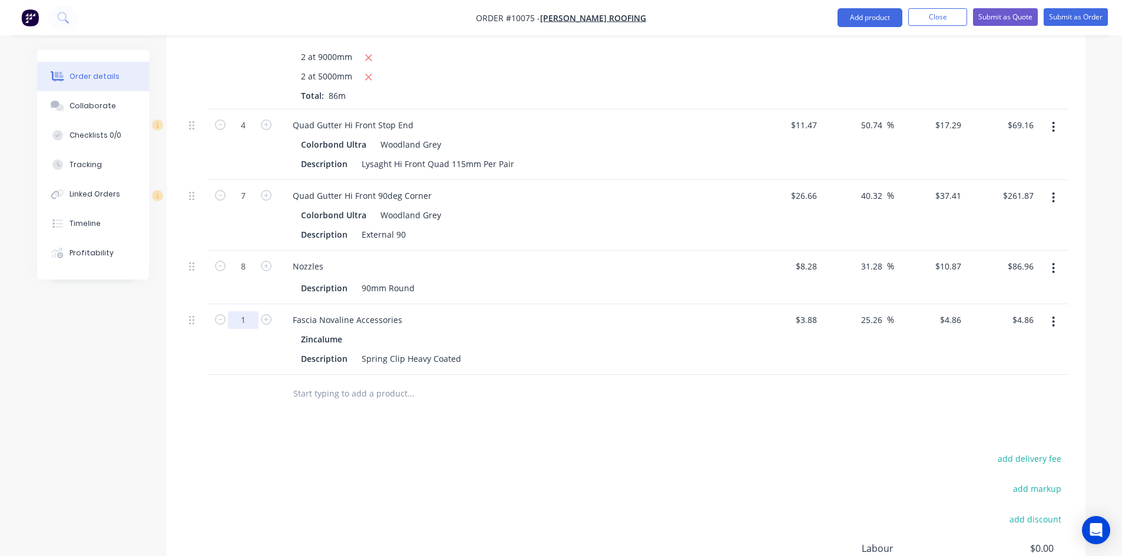
click at [243, 311] on input "1" at bounding box center [243, 320] width 31 height 18
type input "80"
type input "$388.80"
click at [311, 382] on input "text" at bounding box center [411, 394] width 236 height 24
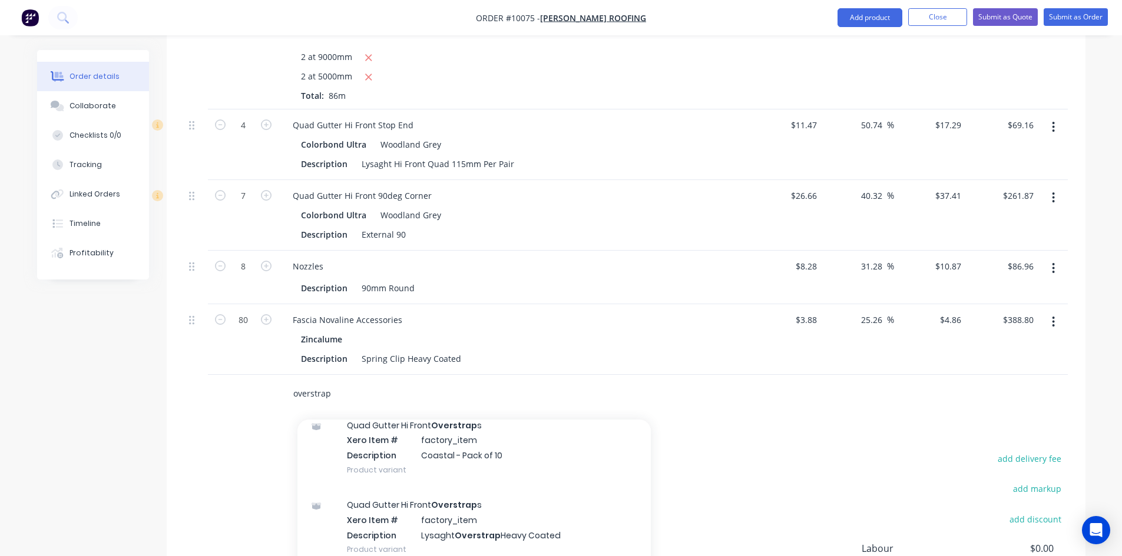
scroll to position [765, 0]
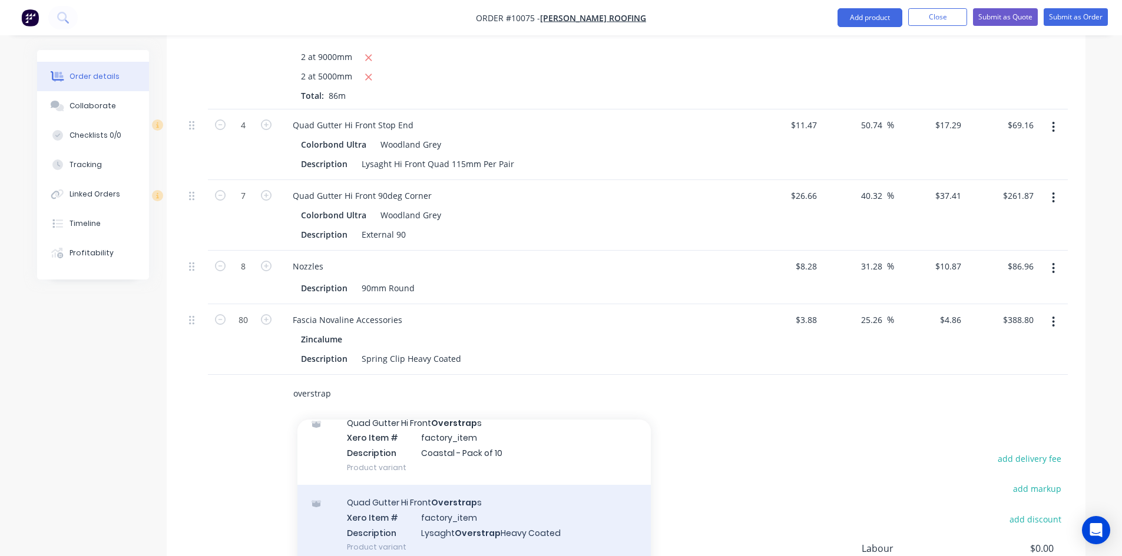
type input "overstrap"
click at [472, 494] on div "Quad Gutter Hi Front Overstrap s Xero Item # factory_item Description Lysaght O…" at bounding box center [473, 524] width 353 height 79
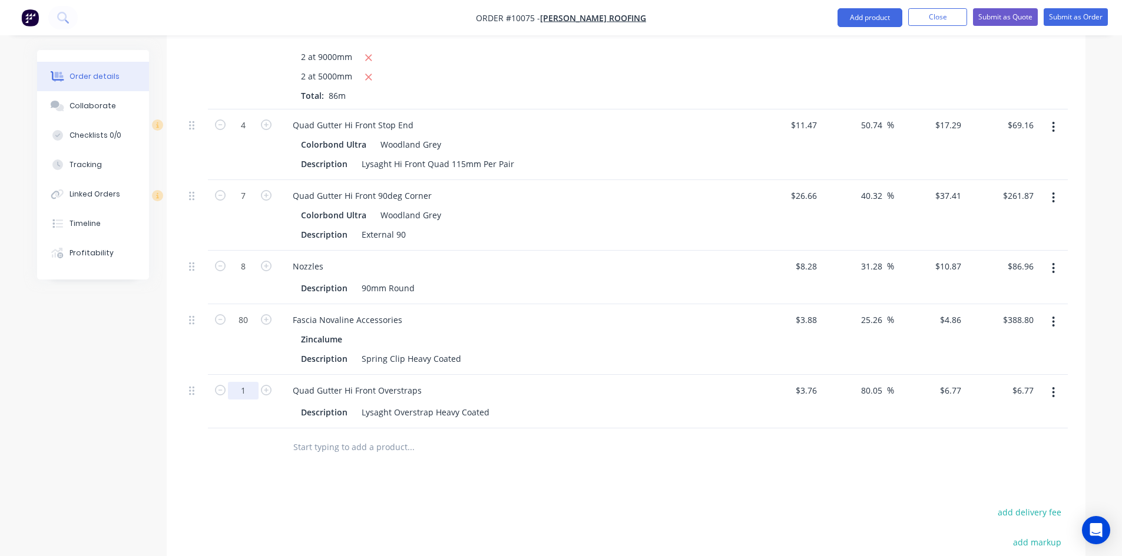
click at [250, 382] on input "1" at bounding box center [243, 391] width 31 height 18
type input "80"
type input "$541.60"
click at [299, 436] on input "text" at bounding box center [411, 448] width 236 height 24
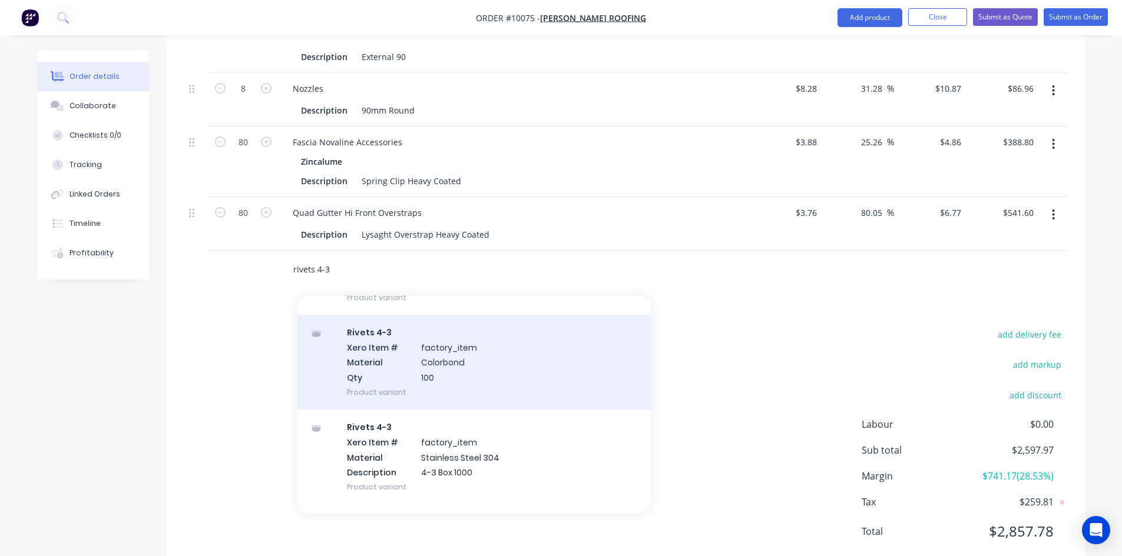
scroll to position [118, 0]
type input "rivets 4-3"
click at [428, 322] on div "Rivets 4-3 Xero Item # factory_item Material Colorbond Qty 100 Product variant" at bounding box center [473, 357] width 353 height 95
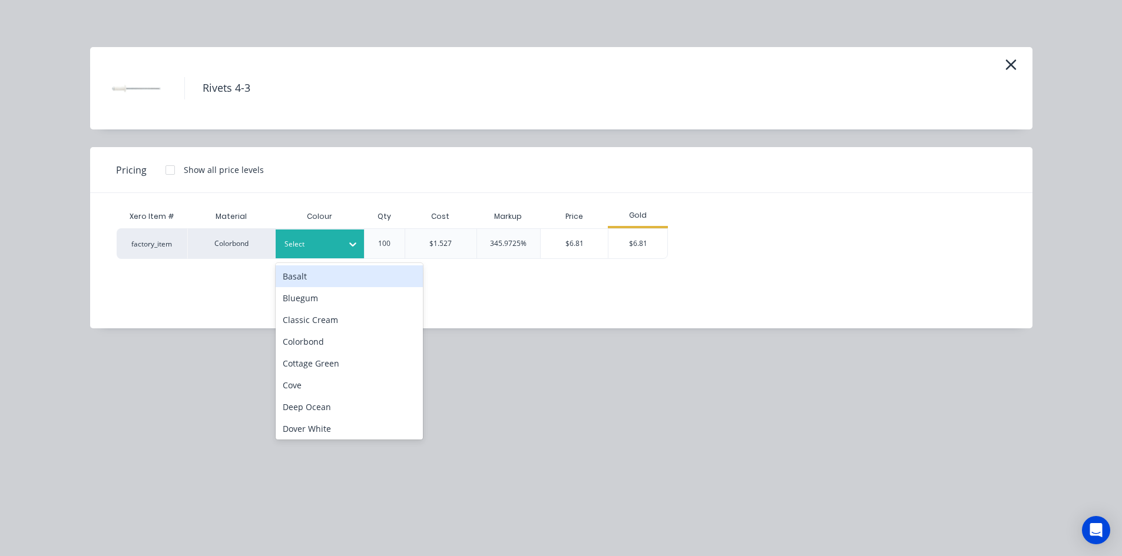
click at [333, 253] on div "Select" at bounding box center [320, 244] width 88 height 29
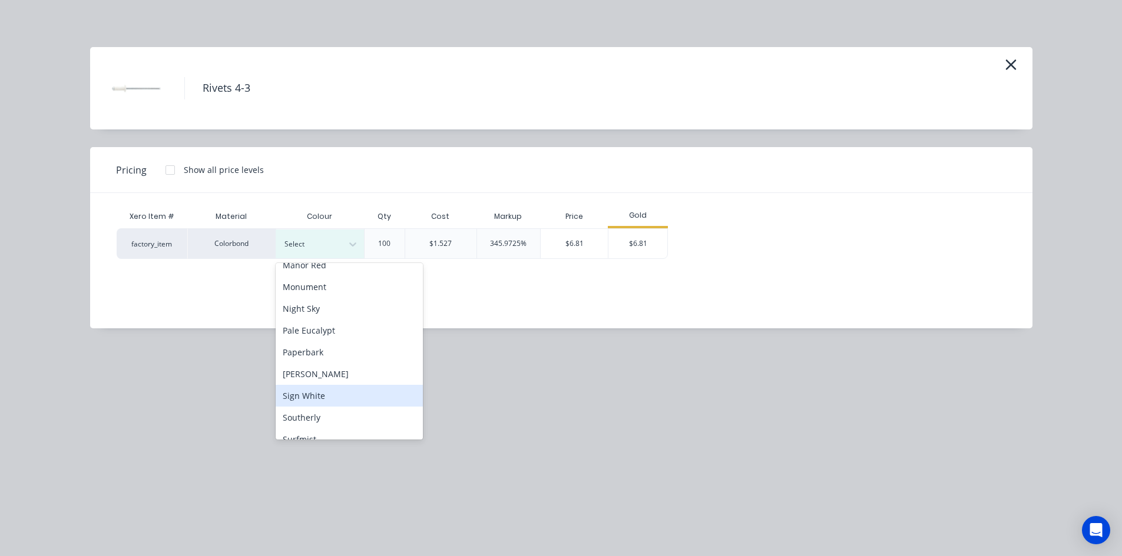
scroll to position [482, 0]
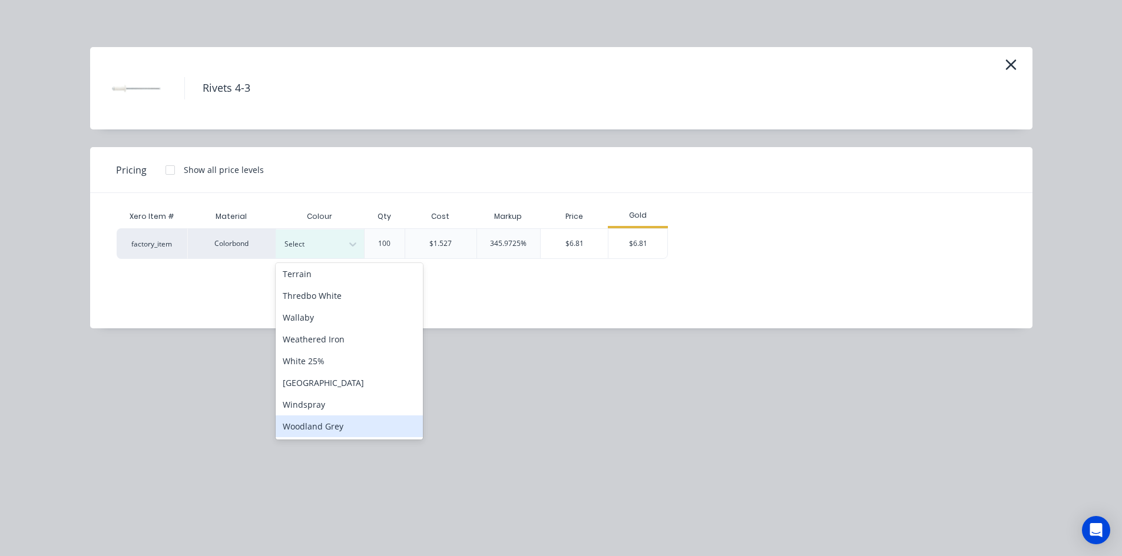
click at [313, 424] on div "Woodland Grey" at bounding box center [349, 427] width 147 height 22
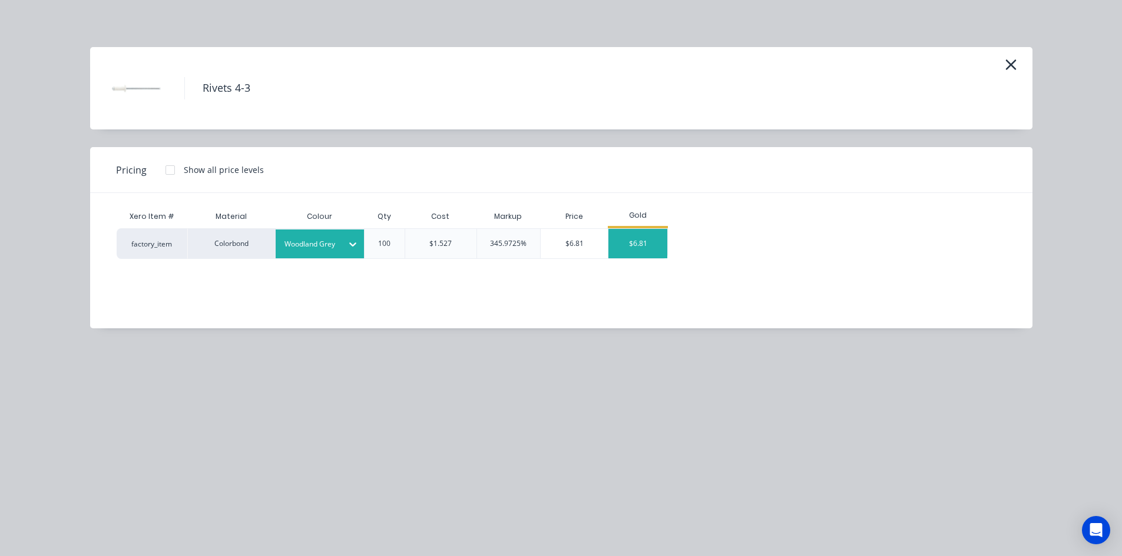
click at [637, 247] on div "$6.81" at bounding box center [637, 243] width 59 height 29
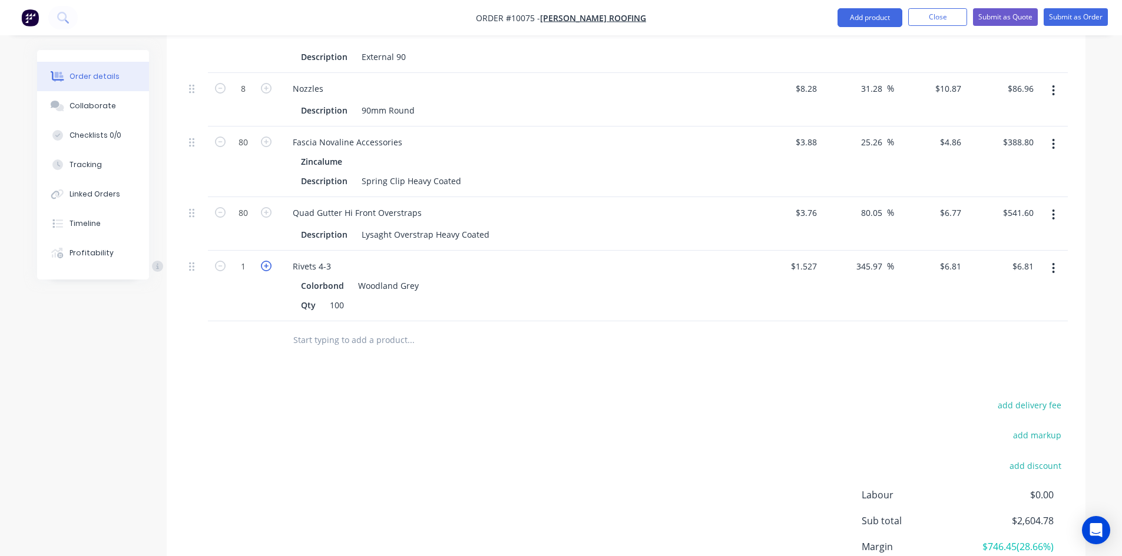
click at [270, 261] on icon "button" at bounding box center [266, 266] width 11 height 11
type input "2"
type input "$13.62"
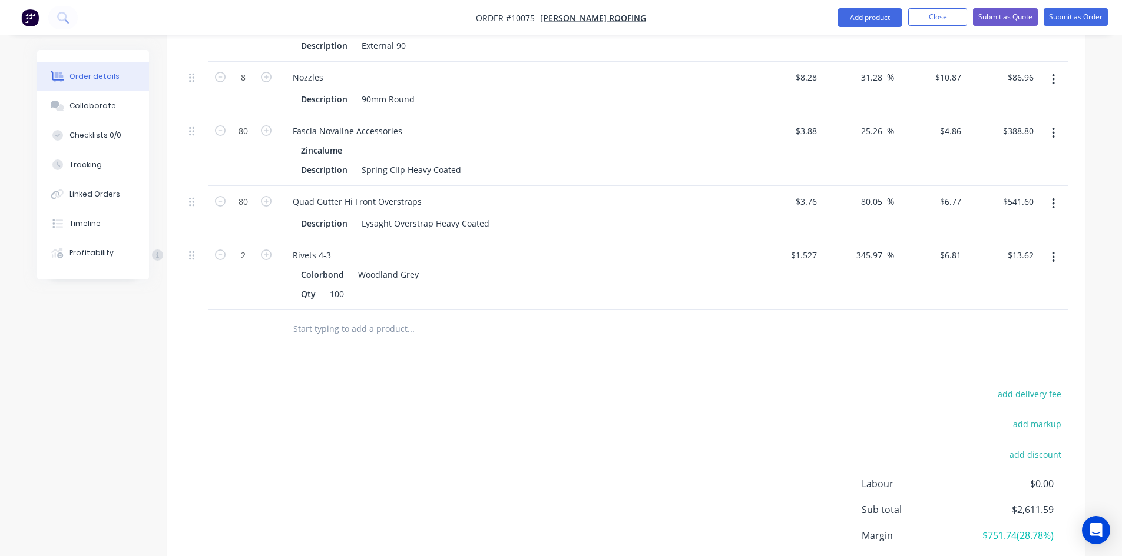
scroll to position [883, 0]
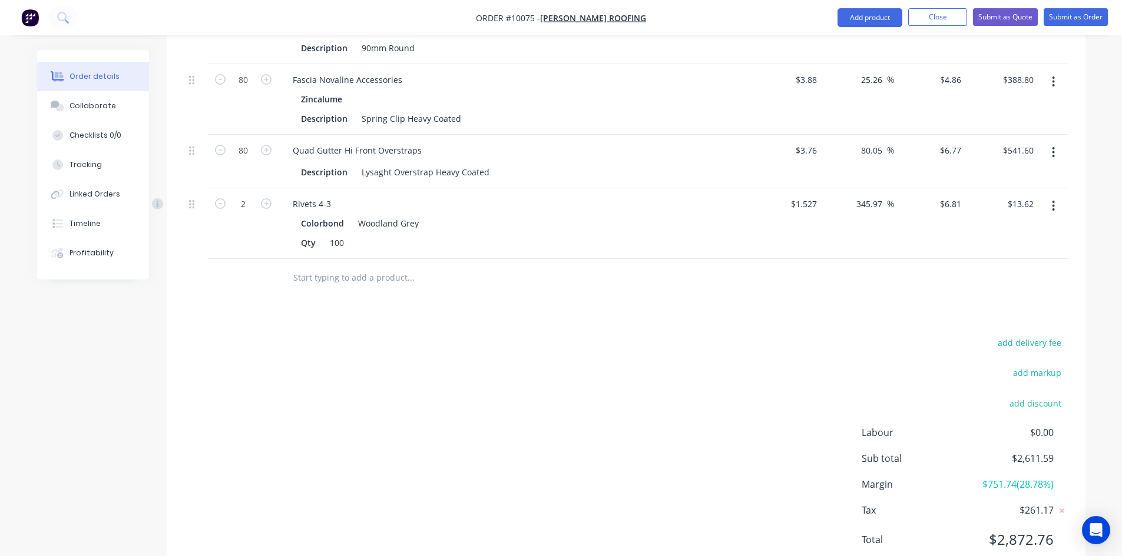
click at [342, 266] on input "text" at bounding box center [411, 278] width 236 height 24
type input "0-14500"
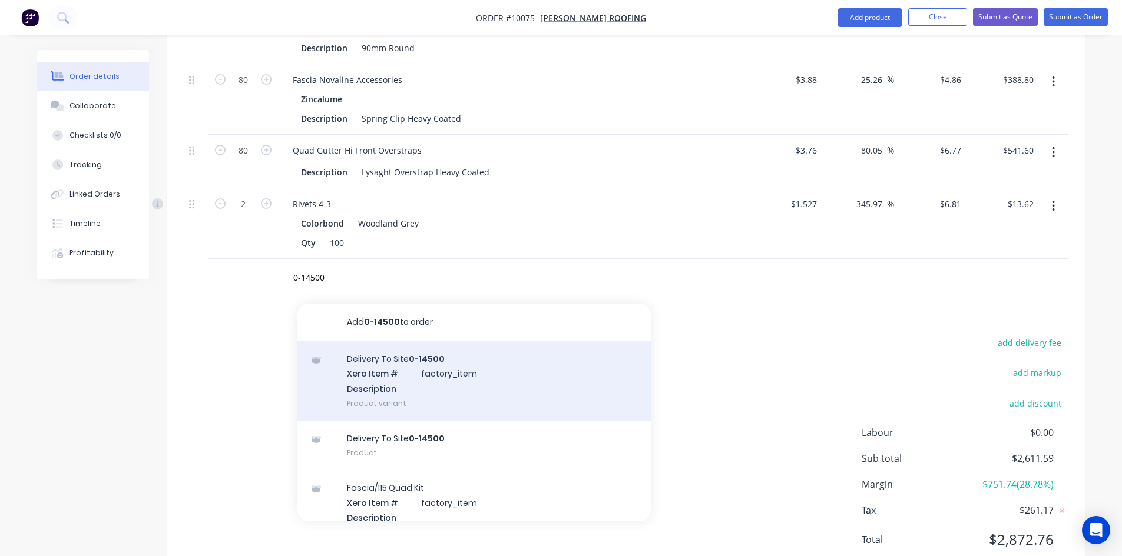
click at [382, 363] on div "Delivery To Site 0-14500 Xero Item # factory_item Description Product variant" at bounding box center [473, 381] width 353 height 79
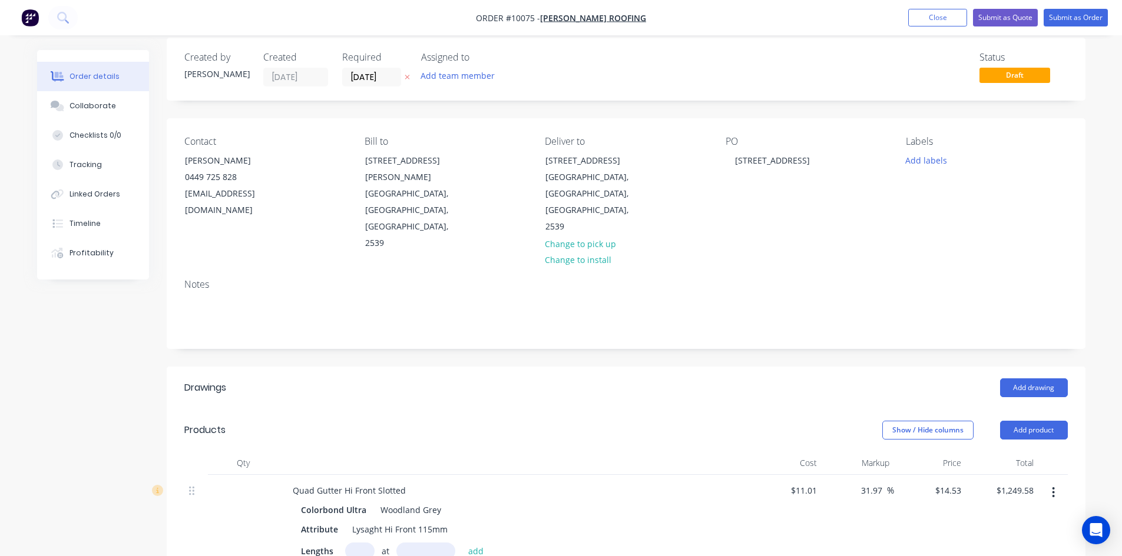
scroll to position [0, 0]
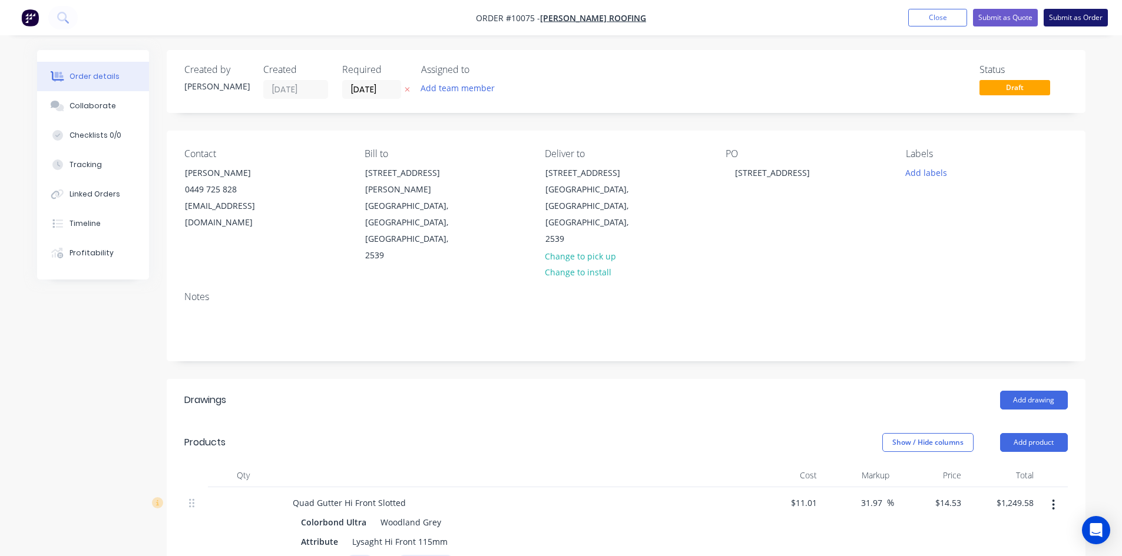
click at [1071, 15] on button "Submit as Order" at bounding box center [1075, 18] width 64 height 18
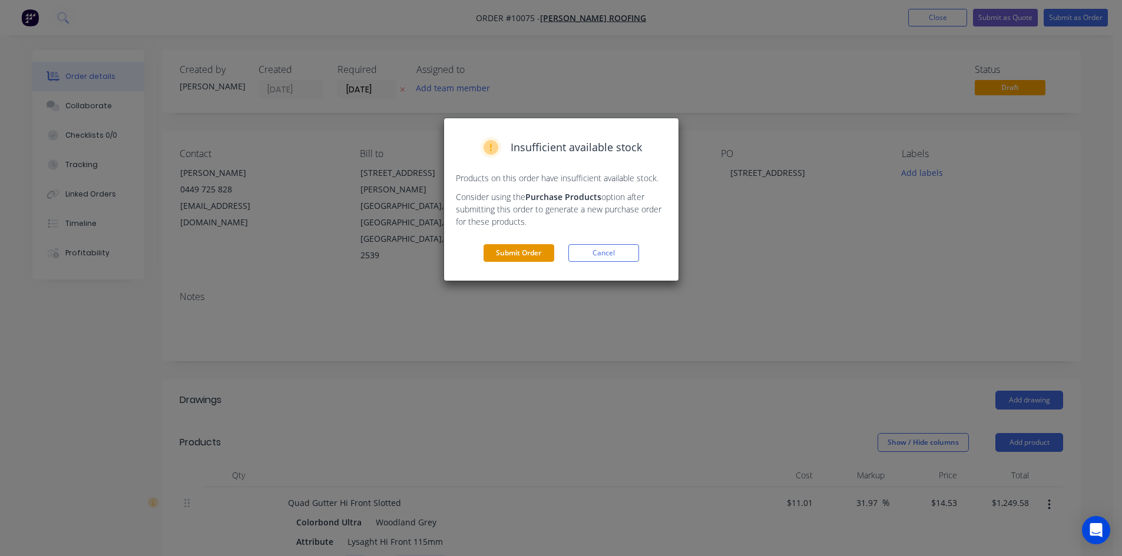
click at [531, 248] on button "Submit Order" at bounding box center [518, 253] width 71 height 18
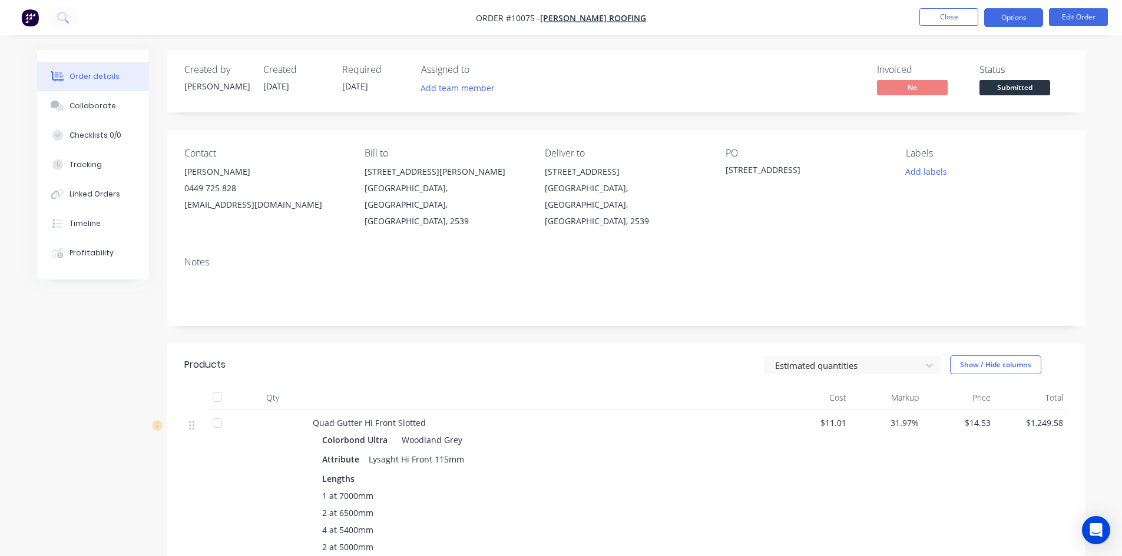
click at [1022, 9] on button "Options" at bounding box center [1013, 17] width 59 height 19
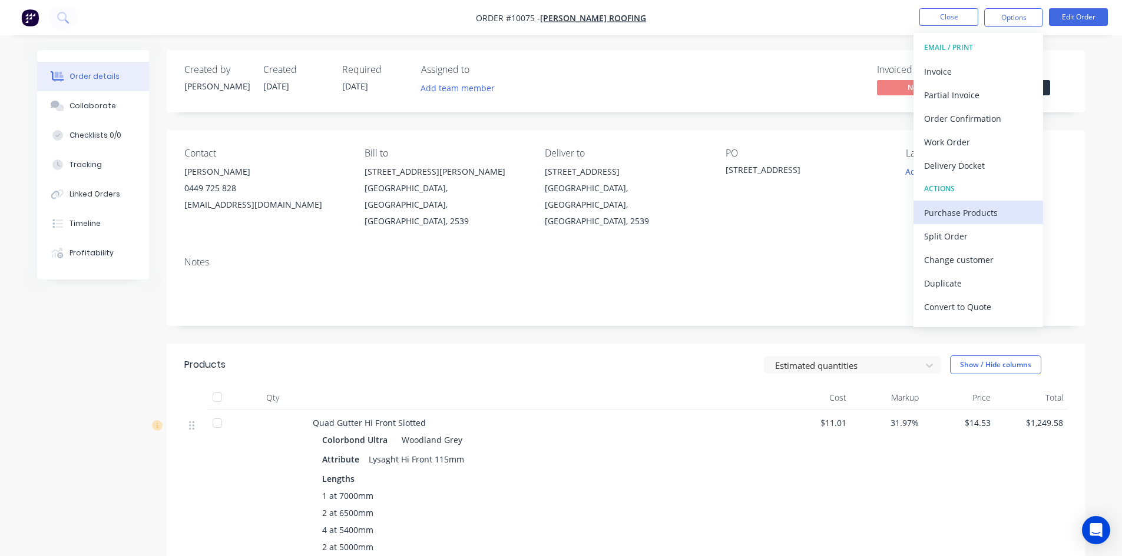
click at [950, 215] on div "Purchase Products" at bounding box center [978, 212] width 108 height 17
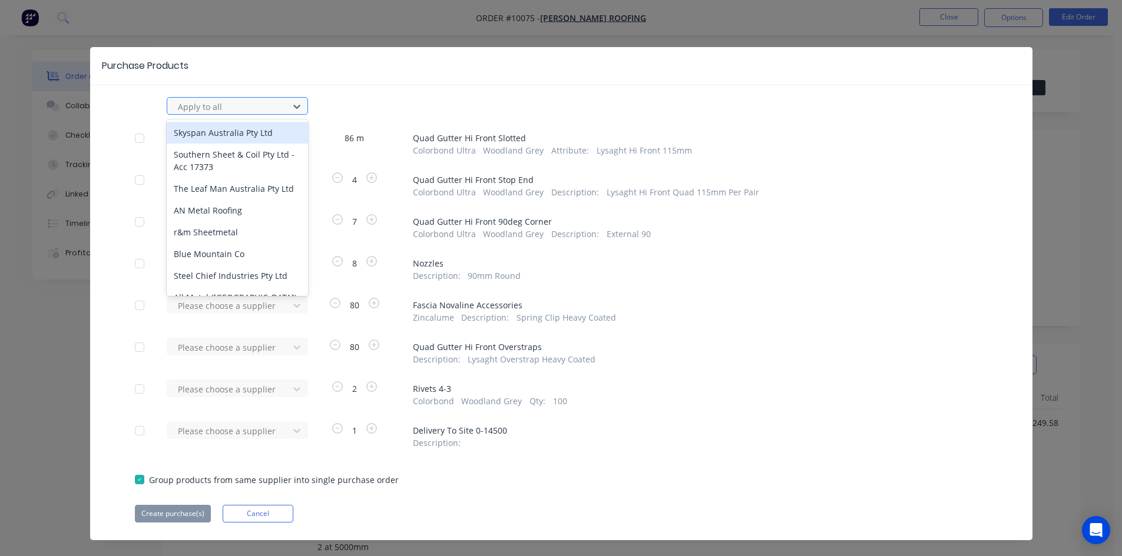
click at [224, 107] on div at bounding box center [230, 107] width 106 height 15
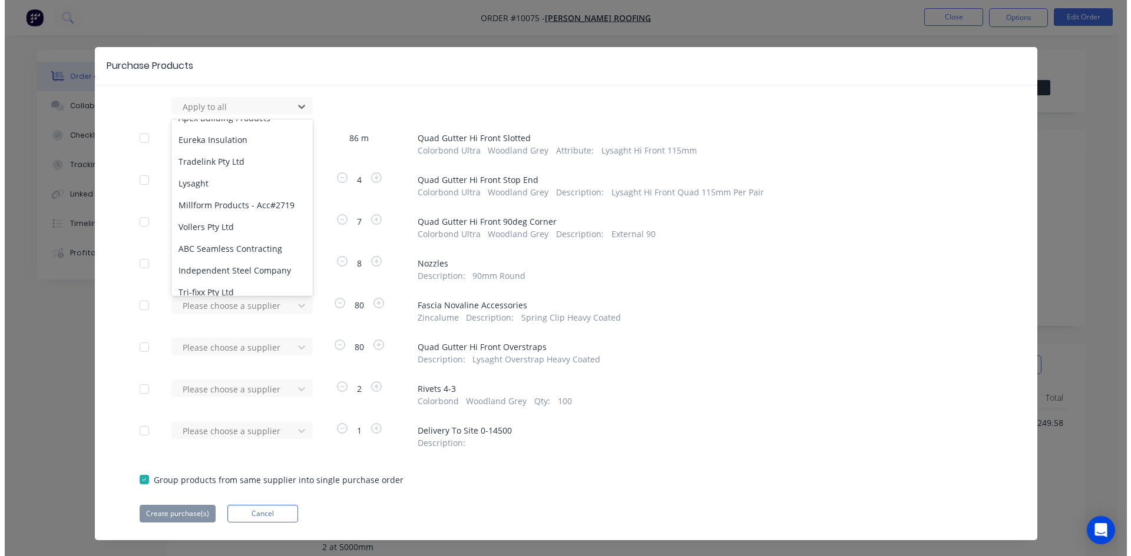
scroll to position [471, 0]
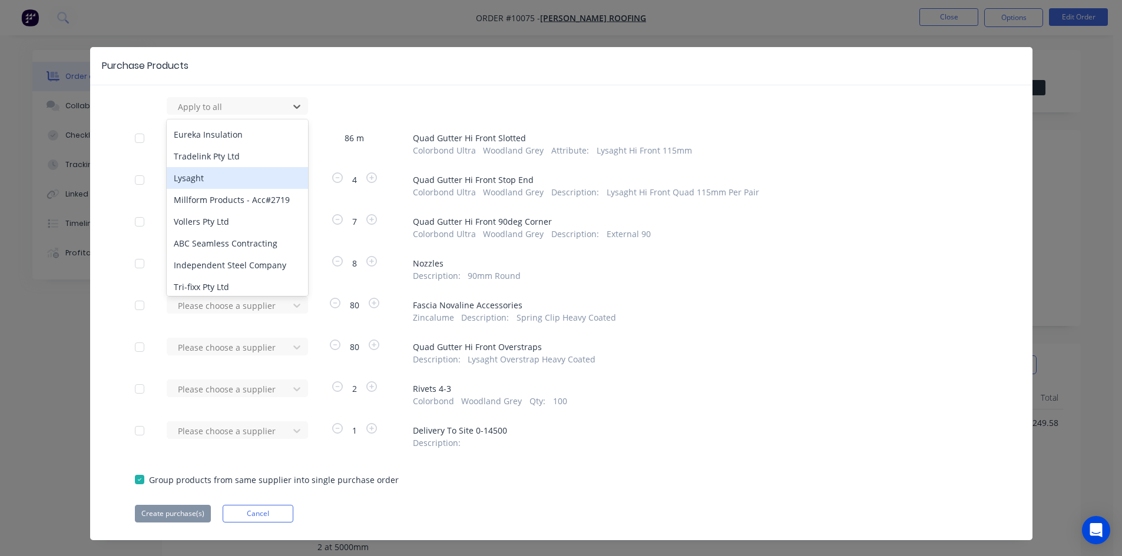
click at [199, 168] on div "Lysaght" at bounding box center [237, 178] width 141 height 22
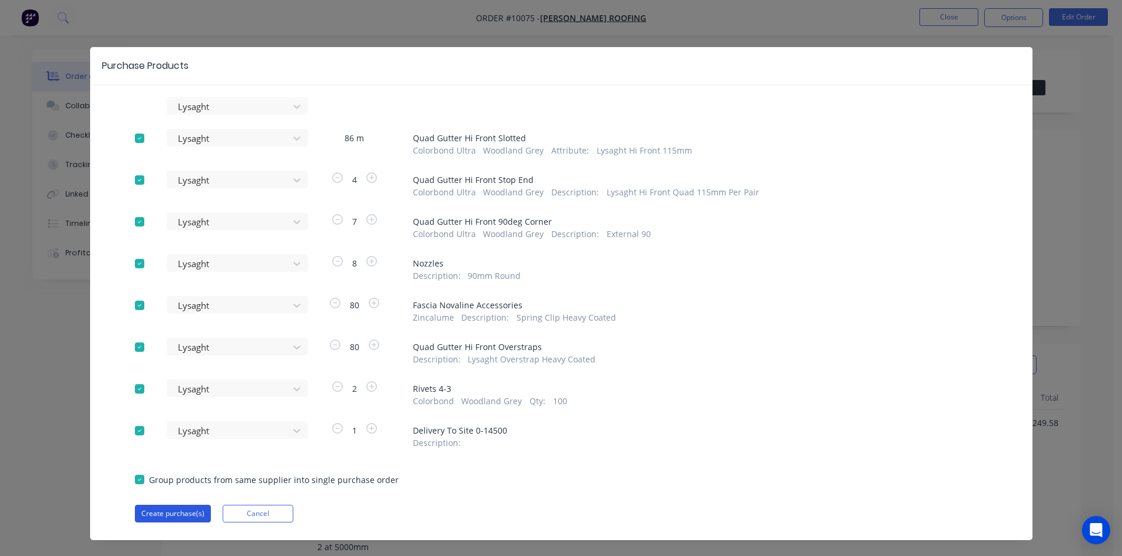
click at [170, 509] on button "Create purchase(s)" at bounding box center [173, 514] width 76 height 18
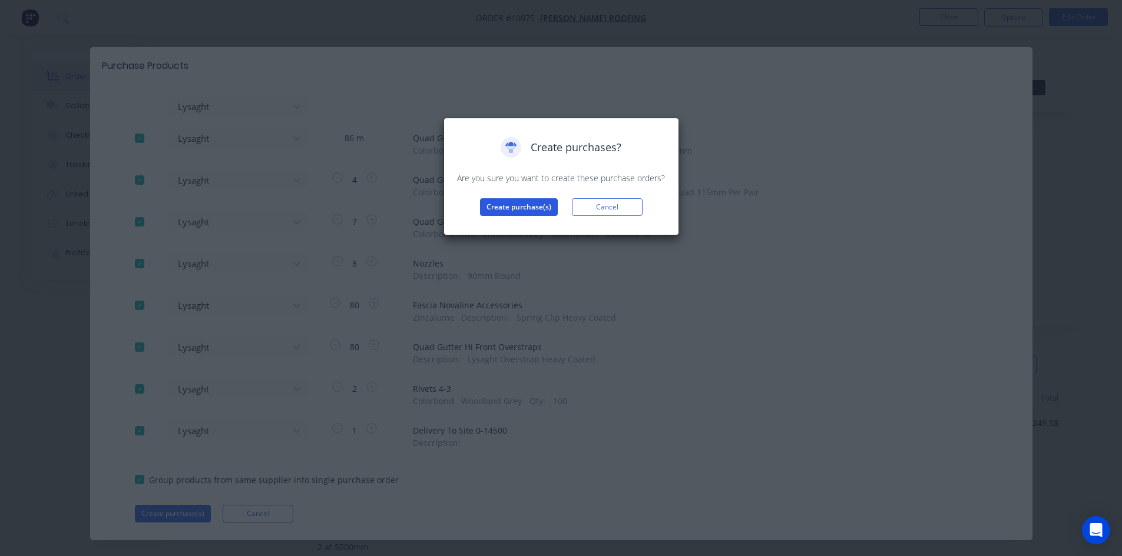
click at [532, 213] on button "Create purchase(s)" at bounding box center [519, 207] width 78 height 18
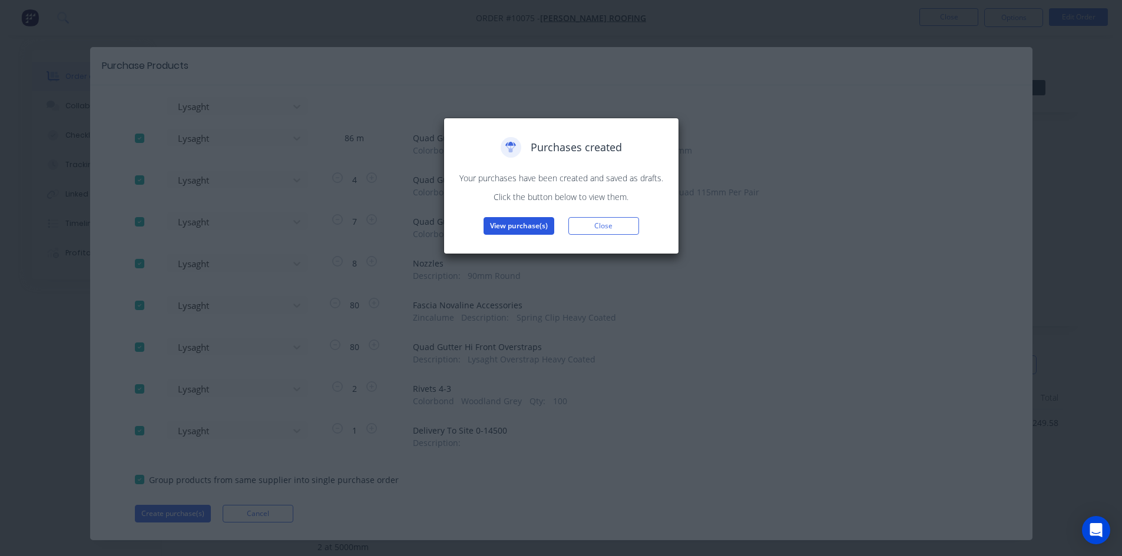
click at [529, 225] on button "View purchase(s)" at bounding box center [518, 226] width 71 height 18
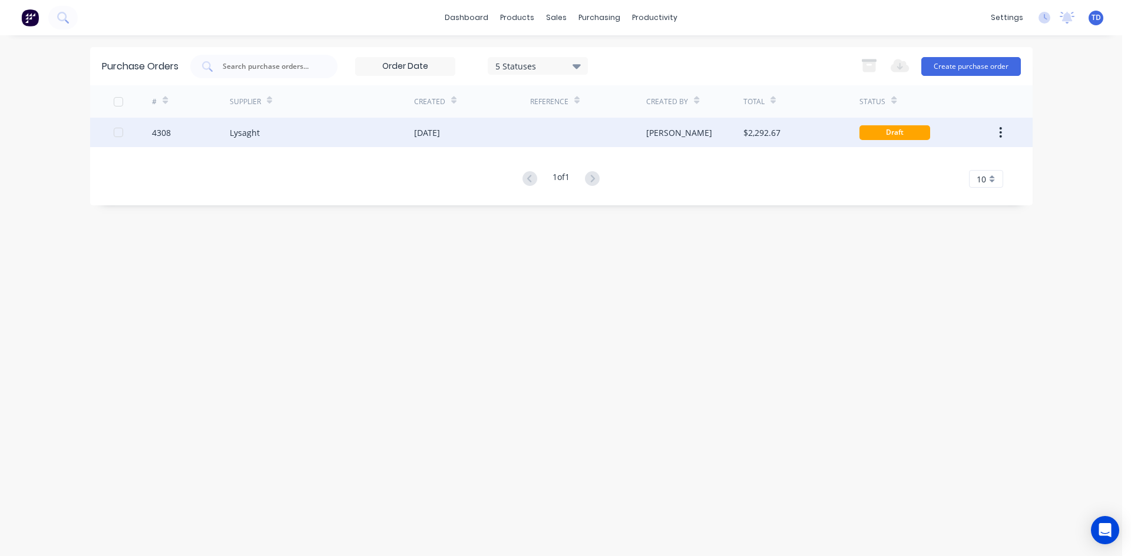
click at [518, 132] on div "[DATE]" at bounding box center [472, 132] width 116 height 29
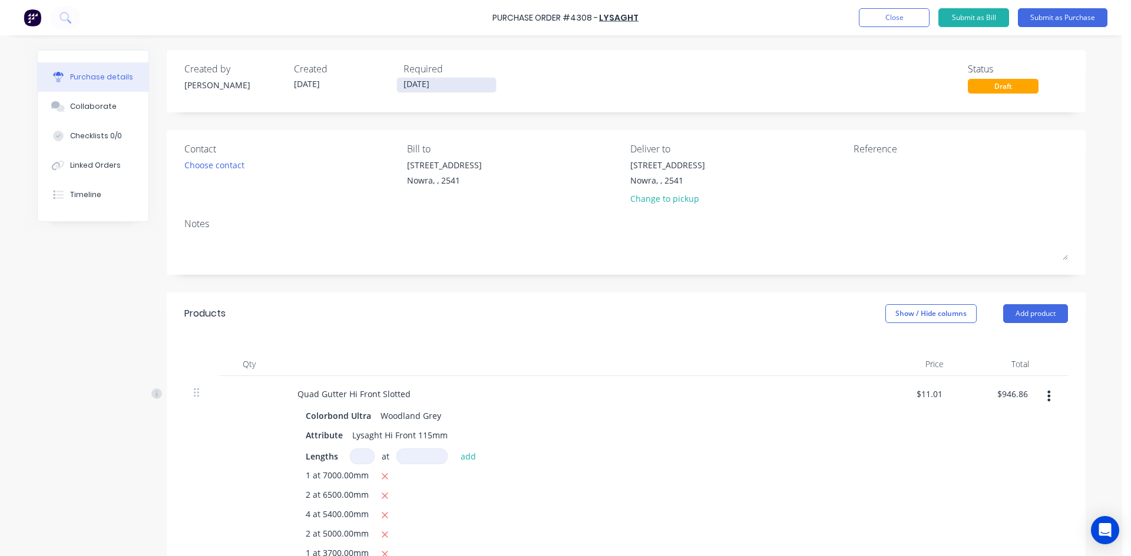
click at [459, 87] on input "09/10/25" at bounding box center [446, 85] width 99 height 15
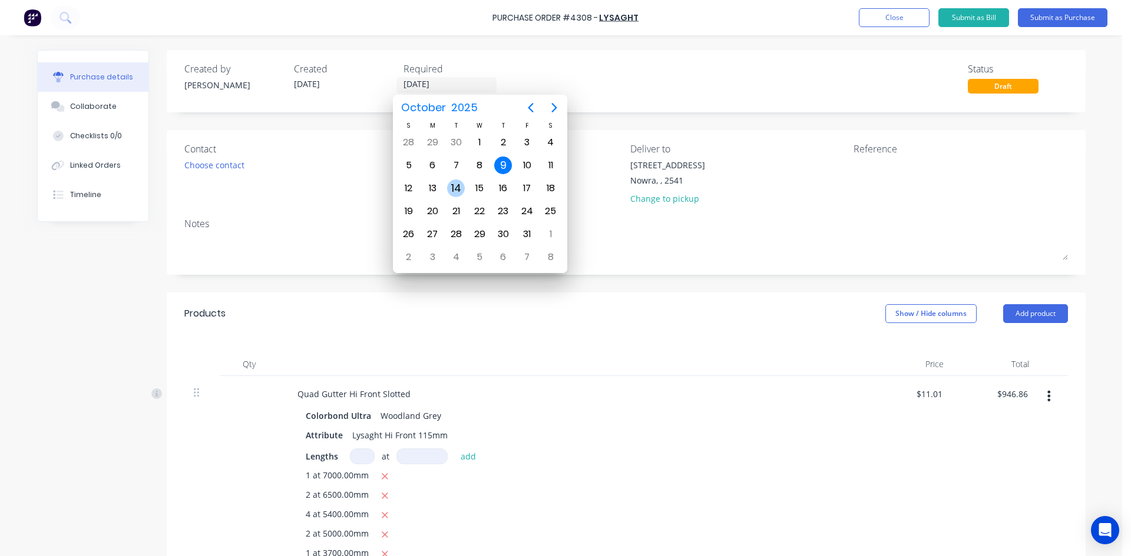
click at [448, 188] on div "14" at bounding box center [456, 189] width 18 height 18
type input "14/10/25"
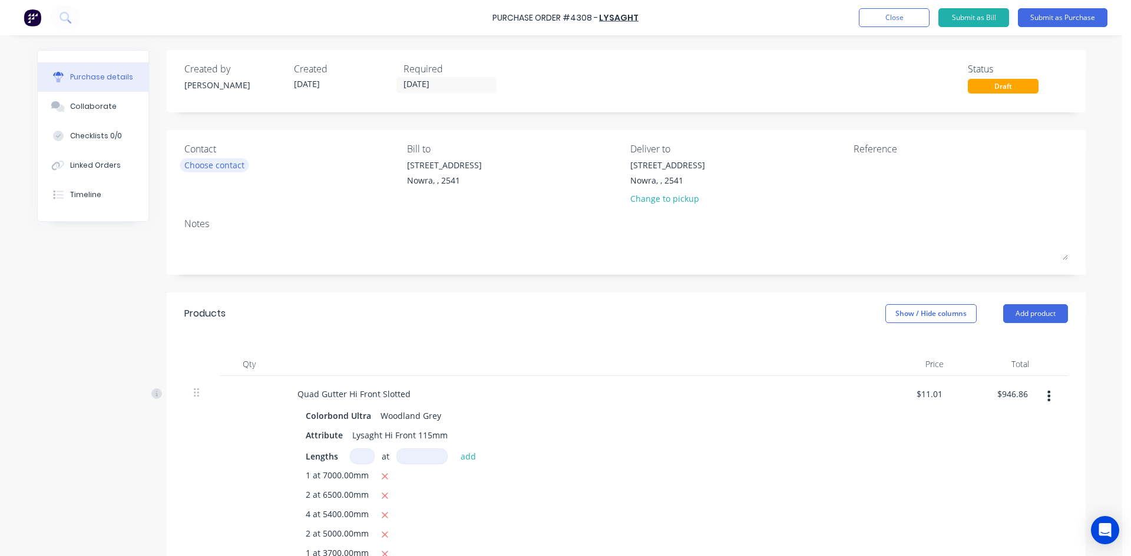
click at [192, 168] on div "Choose contact" at bounding box center [214, 165] width 60 height 12
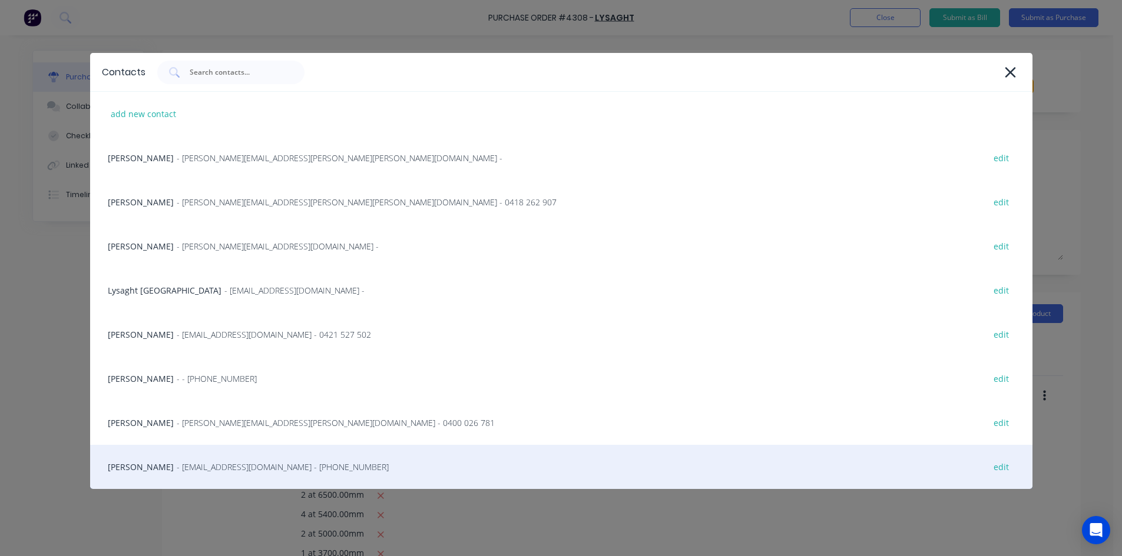
click at [193, 463] on span "- info@SCRS.net.au - (02) 4411 1090" at bounding box center [283, 467] width 212 height 12
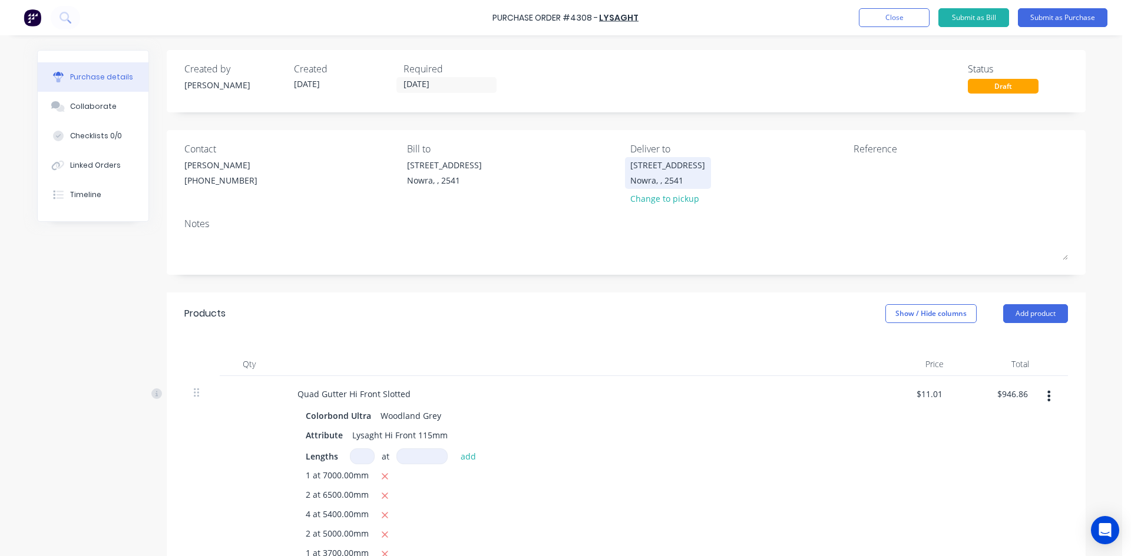
click at [652, 187] on div "Unit 6/53 Albatross Road Nowra, , 2541" at bounding box center [667, 173] width 75 height 28
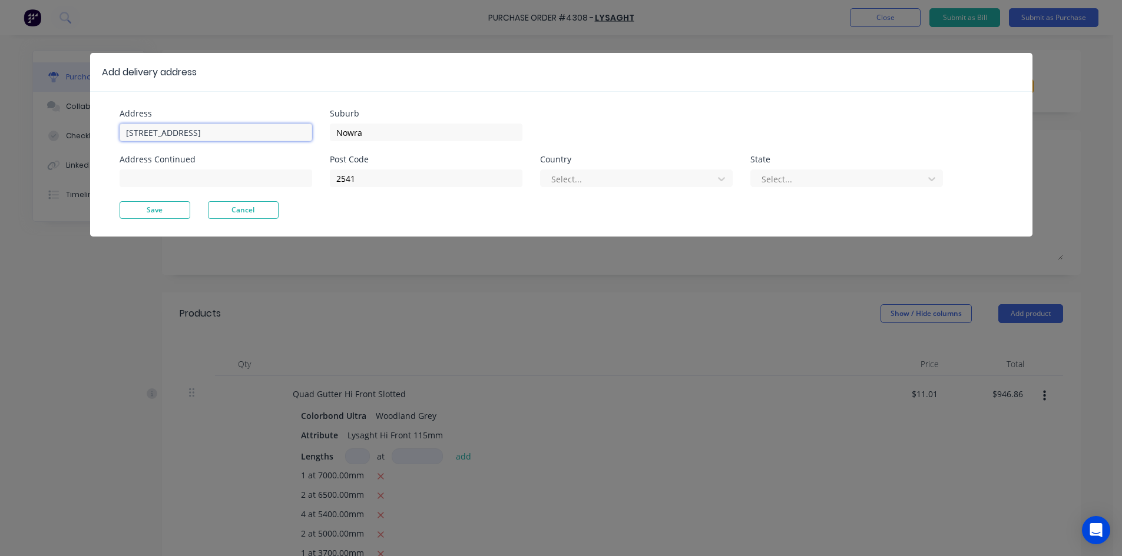
drag, startPoint x: 256, startPoint y: 137, endPoint x: -9, endPoint y: 141, distance: 265.0
click at [0, 141] on html "Purchase Order #4308 - Lysaght Add product Close Submit as Bill Submit as Purch…" at bounding box center [561, 307] width 1122 height 615
type input "[STREET_ADDRESS]"
type input "Dolphin Point"
type input "2539"
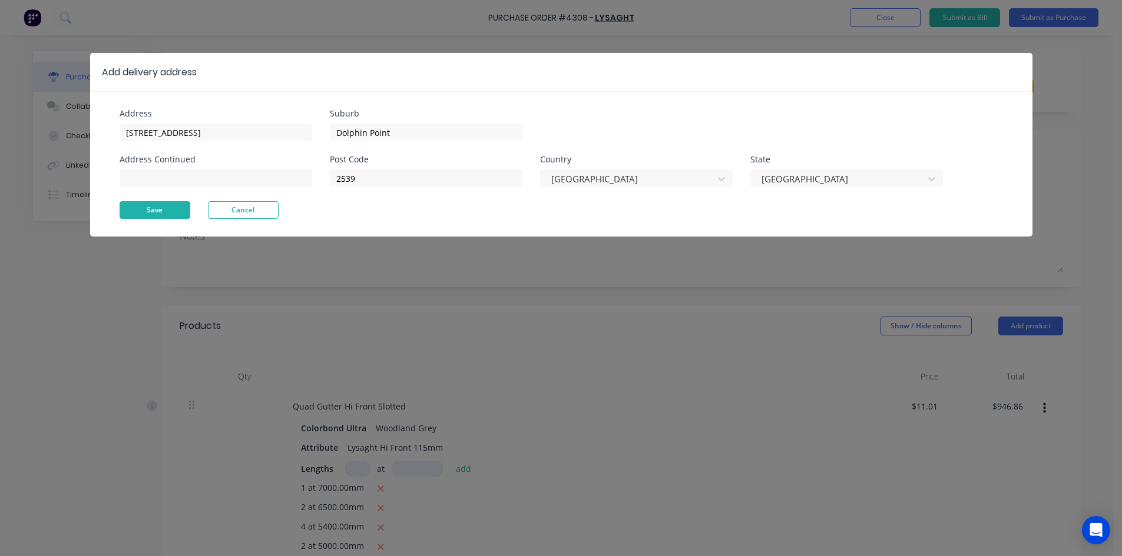
click at [167, 210] on button "Save" at bounding box center [155, 210] width 71 height 18
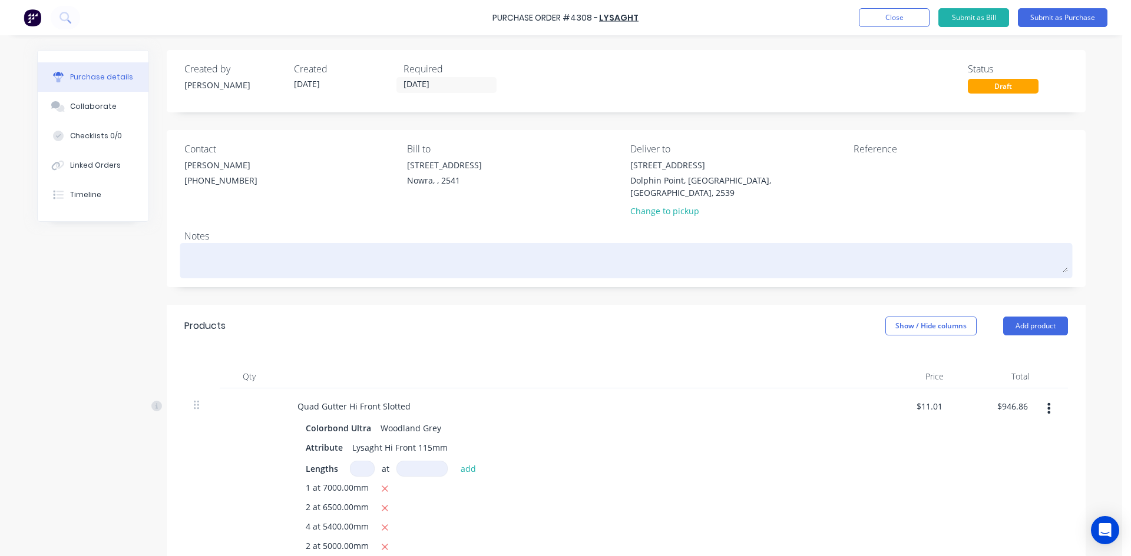
click at [223, 246] on textarea at bounding box center [625, 259] width 883 height 26
type textarea "x"
type textarea "C"
type textarea "x"
type textarea "Co"
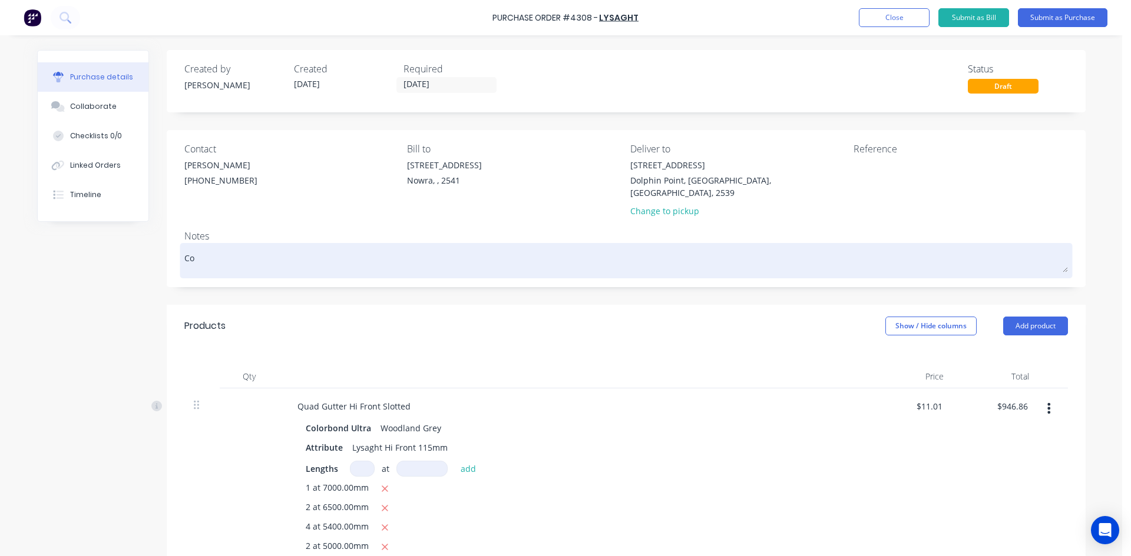
type textarea "x"
type textarea "Con"
type textarea "x"
type textarea "Cont"
type textarea "x"
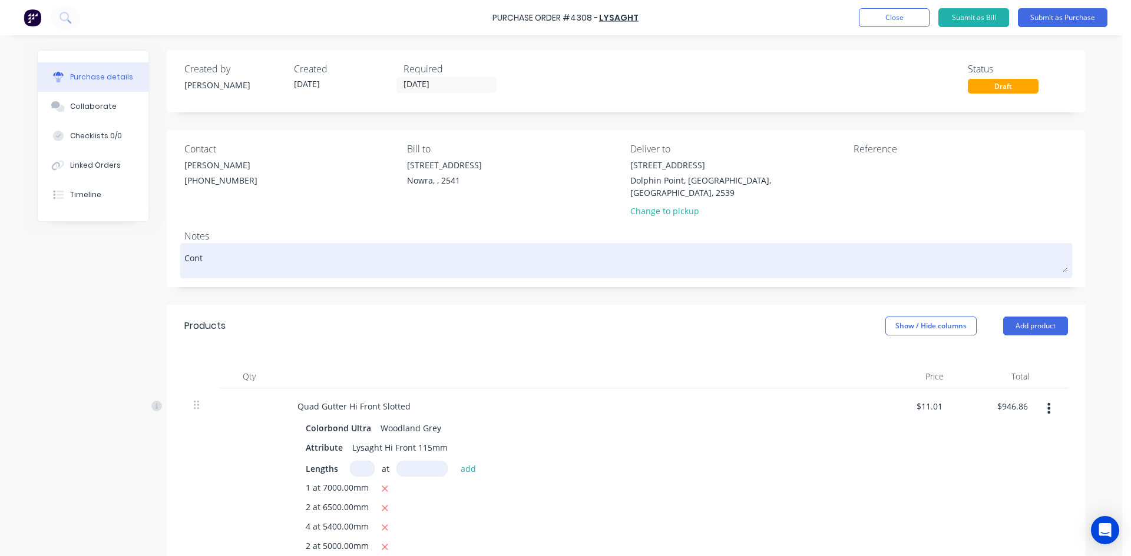
type textarea "Conta"
type textarea "x"
type textarea "Contac"
click at [244, 246] on textarea "Contact -" at bounding box center [625, 259] width 883 height 26
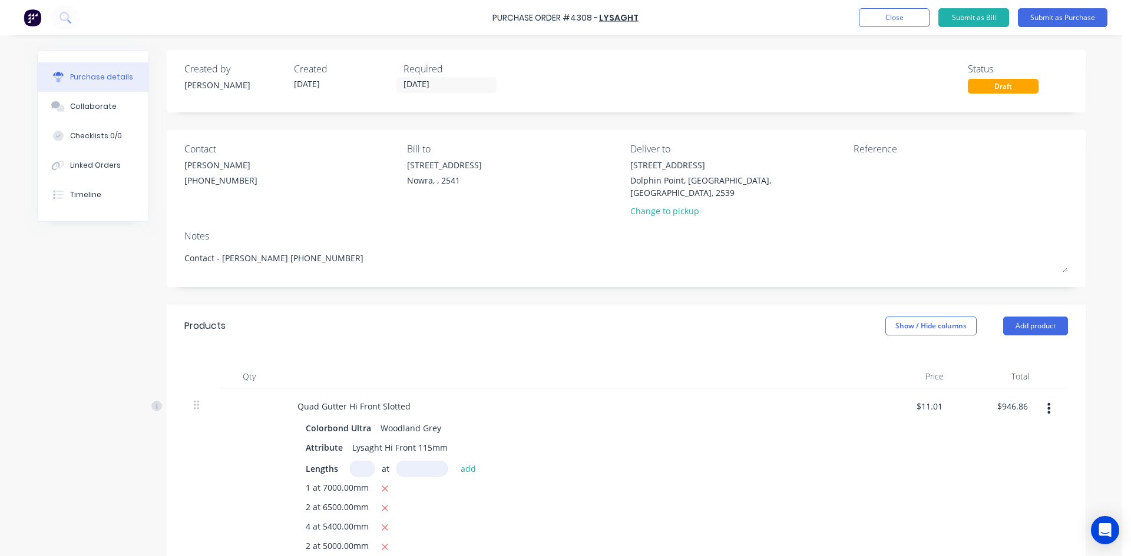
click at [421, 309] on div "Products Show / Hide columns Add product" at bounding box center [626, 326] width 919 height 42
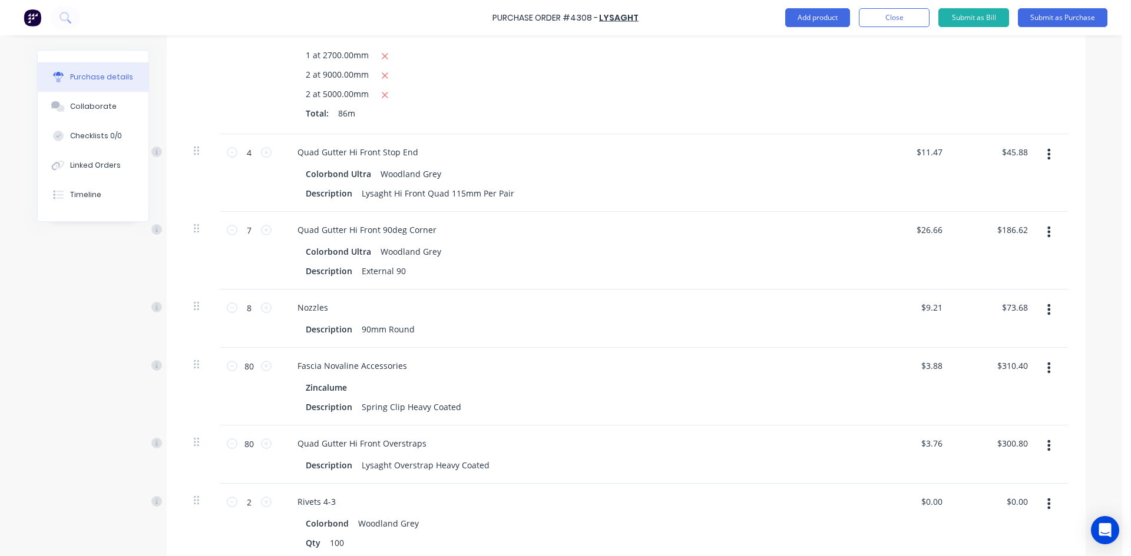
scroll to position [589, 0]
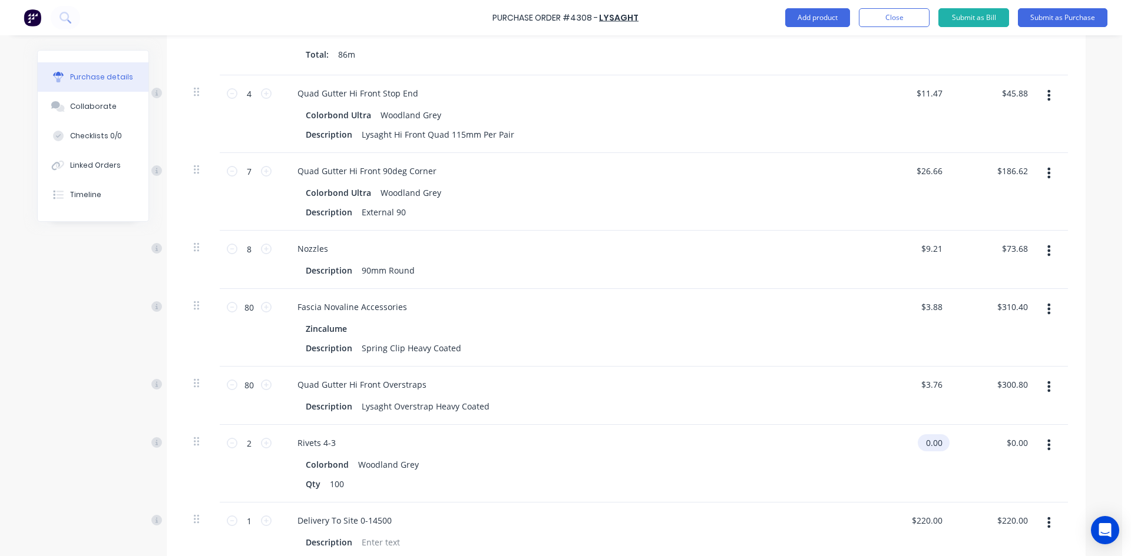
click at [937, 435] on input "0.00" at bounding box center [930, 443] width 27 height 17
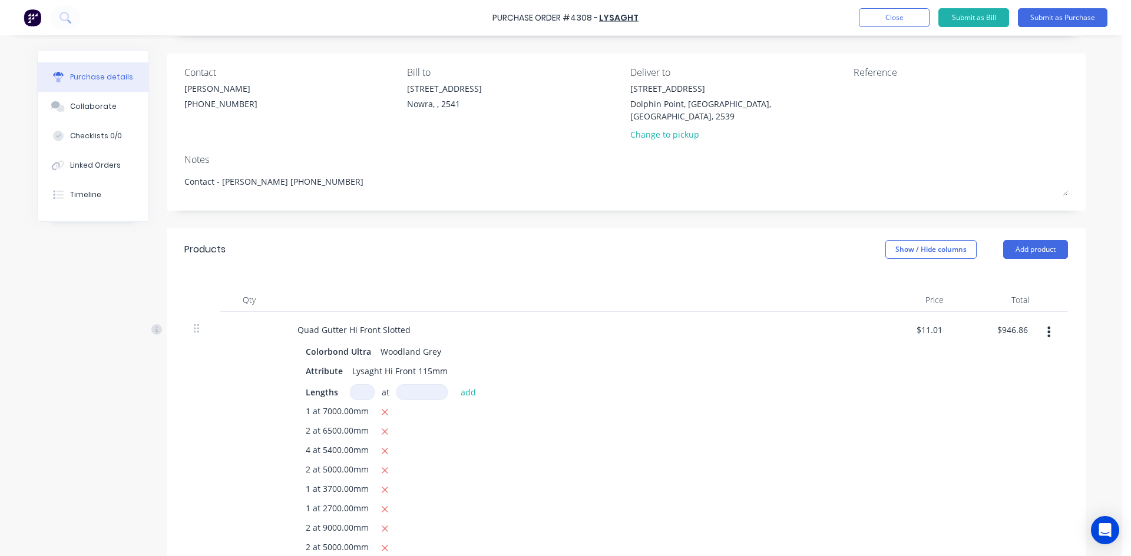
scroll to position [59, 0]
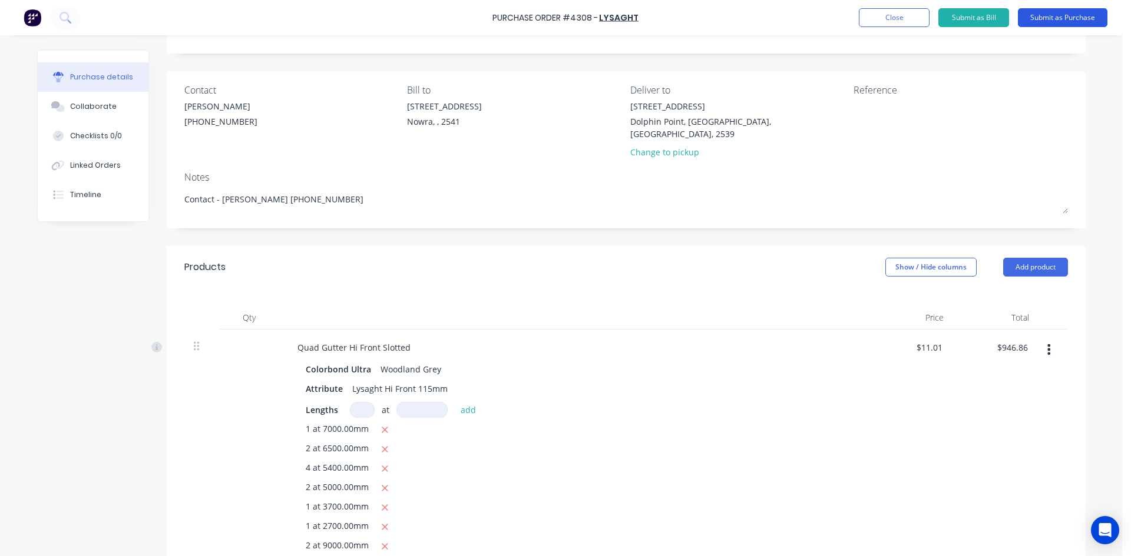
click at [1066, 20] on button "Submit as Purchase" at bounding box center [1063, 17] width 90 height 19
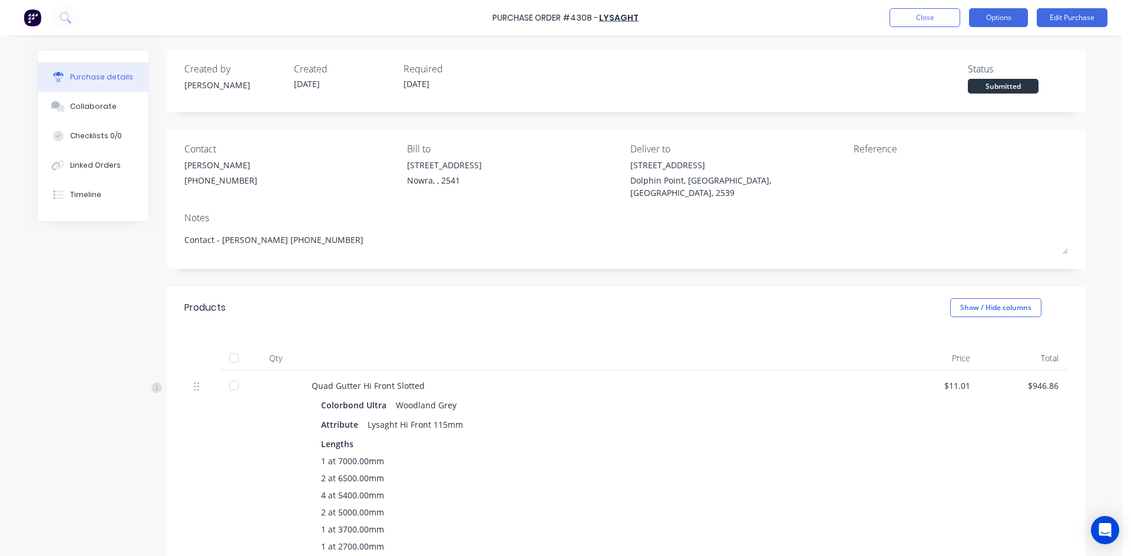
click at [1005, 21] on button "Options" at bounding box center [998, 17] width 59 height 19
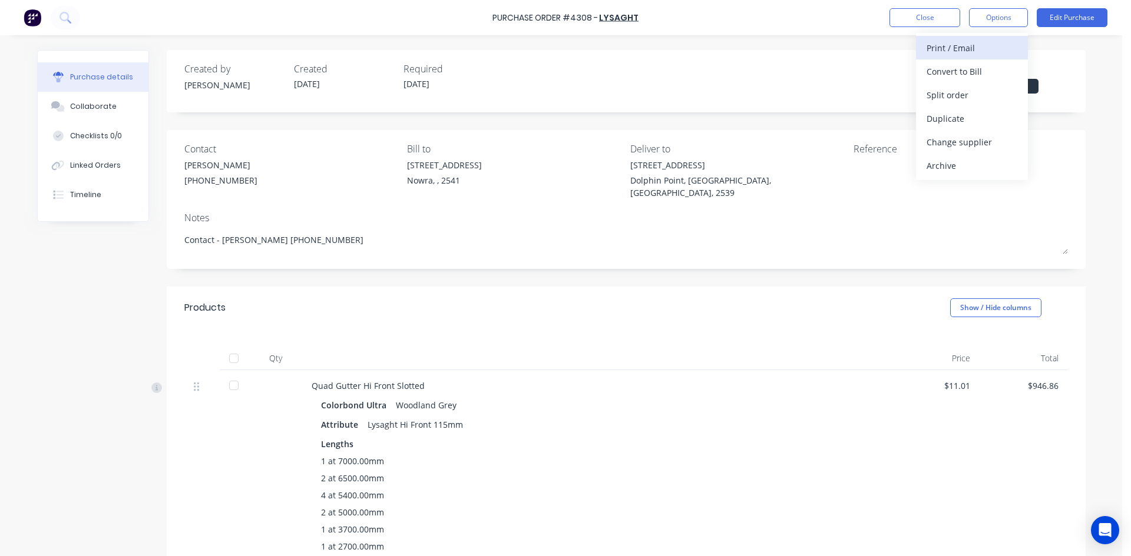
click at [979, 45] on div "Print / Email" at bounding box center [971, 47] width 91 height 17
click at [963, 72] on div "With pricing" at bounding box center [971, 71] width 91 height 17
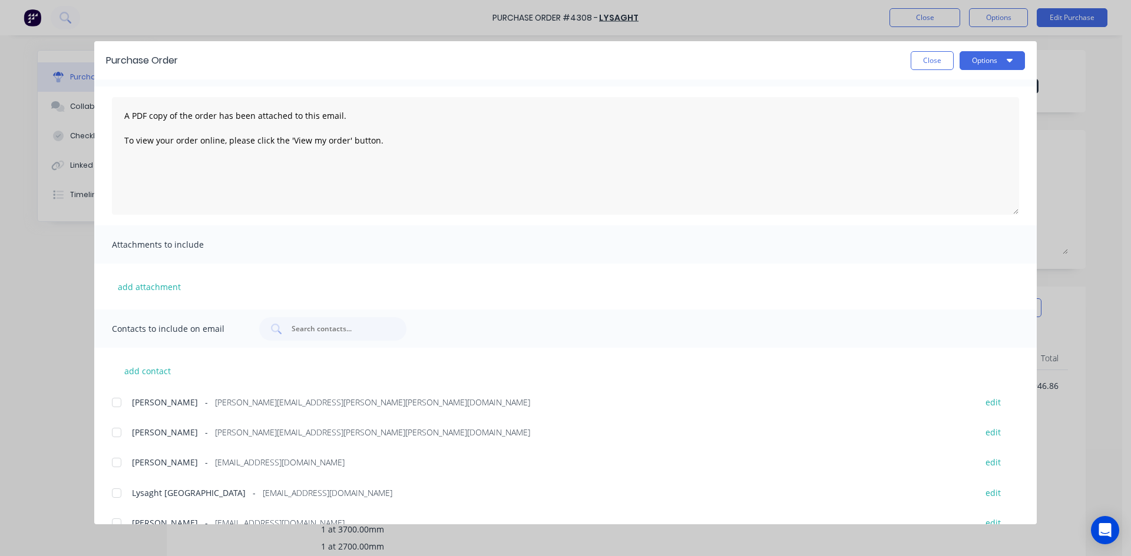
scroll to position [118, 0]
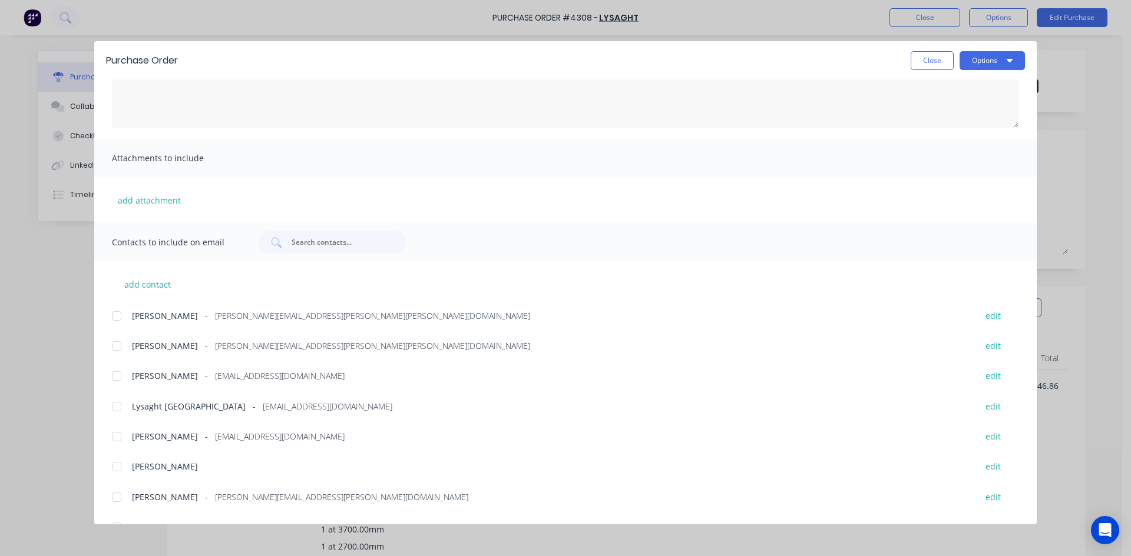
click at [114, 347] on div at bounding box center [117, 346] width 24 height 24
click at [114, 411] on div at bounding box center [117, 407] width 24 height 24
click at [992, 62] on button "Options" at bounding box center [991, 60] width 65 height 19
click at [966, 138] on div "Email" at bounding box center [968, 137] width 91 height 17
click at [986, 65] on button "Options" at bounding box center [991, 60] width 65 height 19
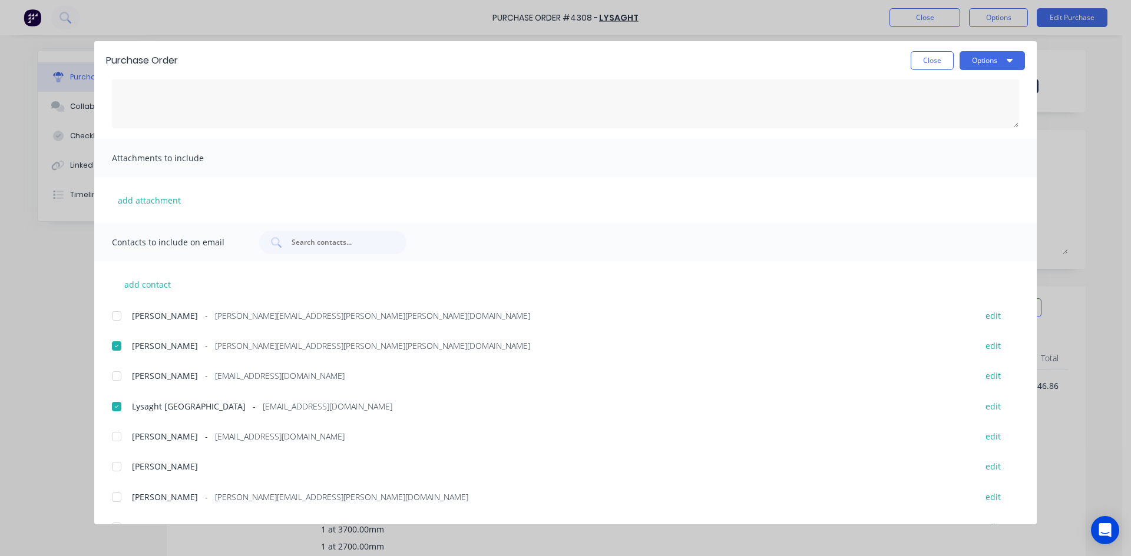
click at [1065, 151] on div "Purchase Order Close Options Customise email content A PDF copy of the order ha…" at bounding box center [565, 278] width 1131 height 556
click at [928, 58] on button "Close" at bounding box center [931, 60] width 43 height 19
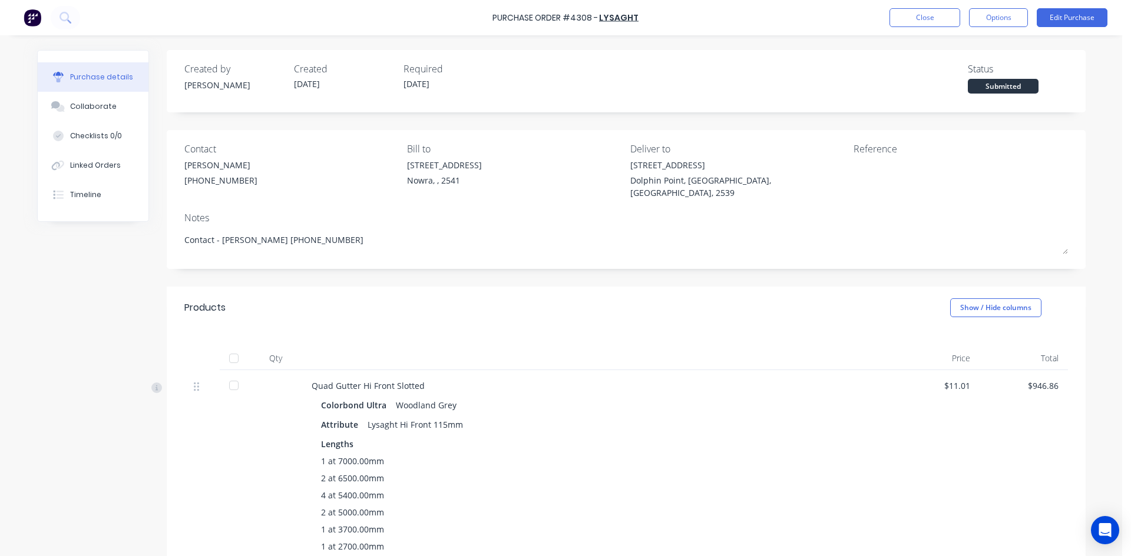
click at [79, 213] on div "Purchase details Collaborate Checklists 0/0 Linked Orders Timeline" at bounding box center [93, 136] width 111 height 171
click at [83, 200] on div "Timeline" at bounding box center [85, 195] width 31 height 11
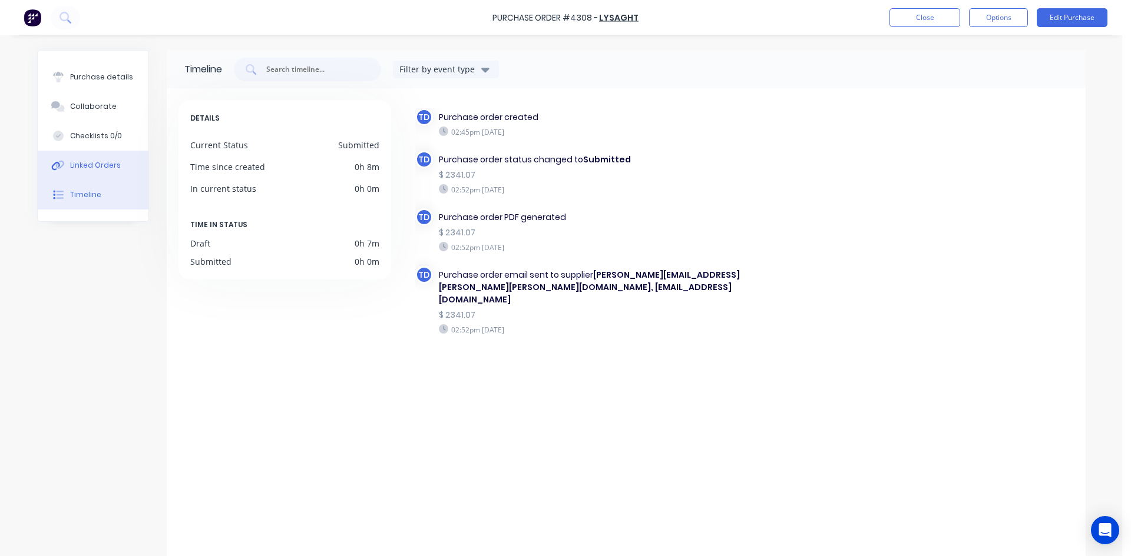
click at [100, 160] on button "Linked Orders" at bounding box center [93, 165] width 111 height 29
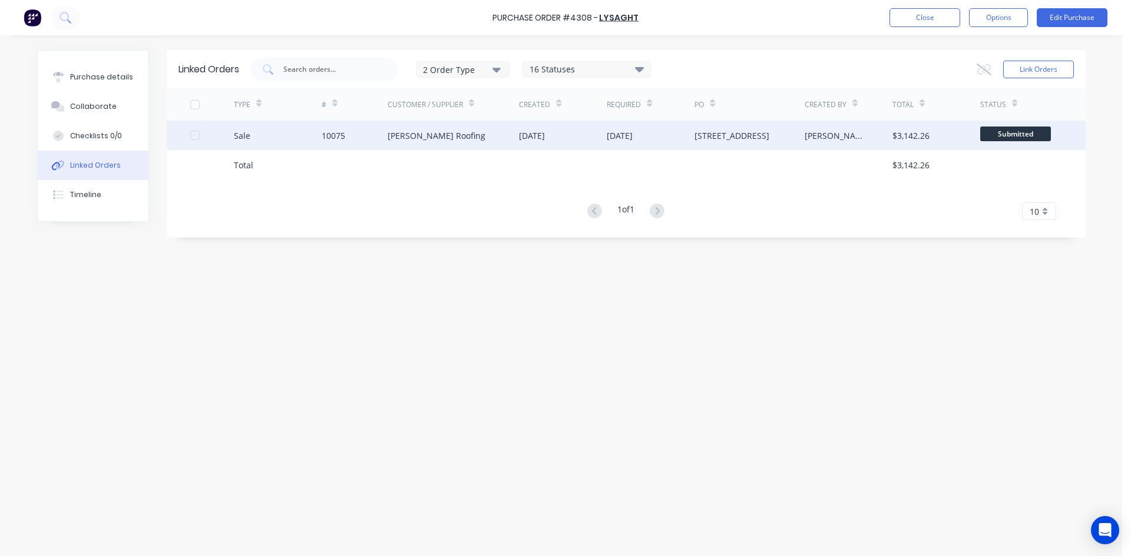
click at [390, 140] on div "[PERSON_NAME] Roofing" at bounding box center [436, 136] width 98 height 12
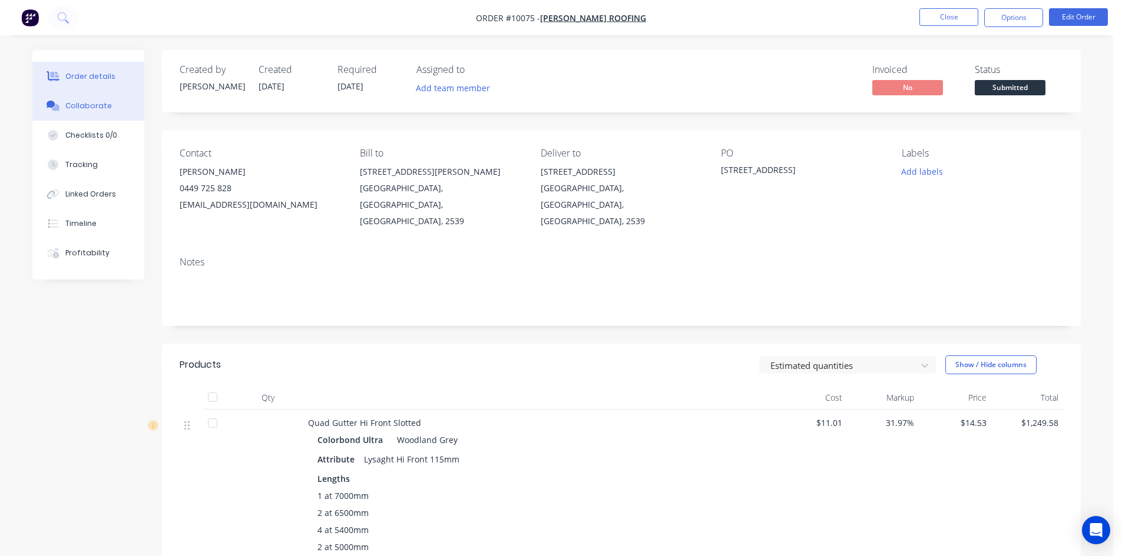
click at [109, 108] on button "Collaborate" at bounding box center [88, 105] width 112 height 29
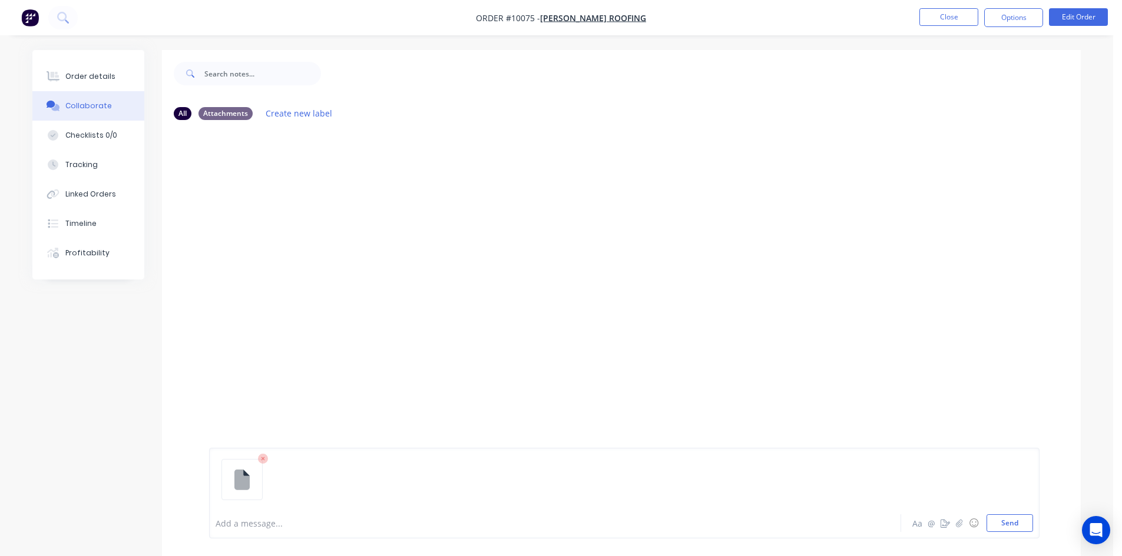
click at [240, 478] on icon at bounding box center [241, 479] width 15 height 21
click at [1000, 520] on button "Send" at bounding box center [1009, 524] width 47 height 18
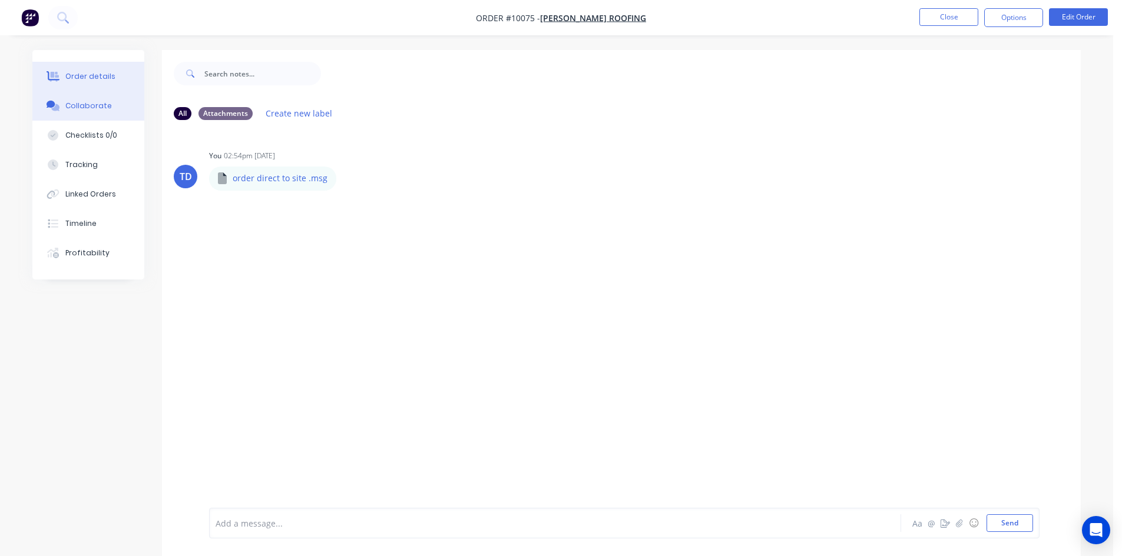
click at [81, 77] on div "Order details" at bounding box center [90, 76] width 50 height 11
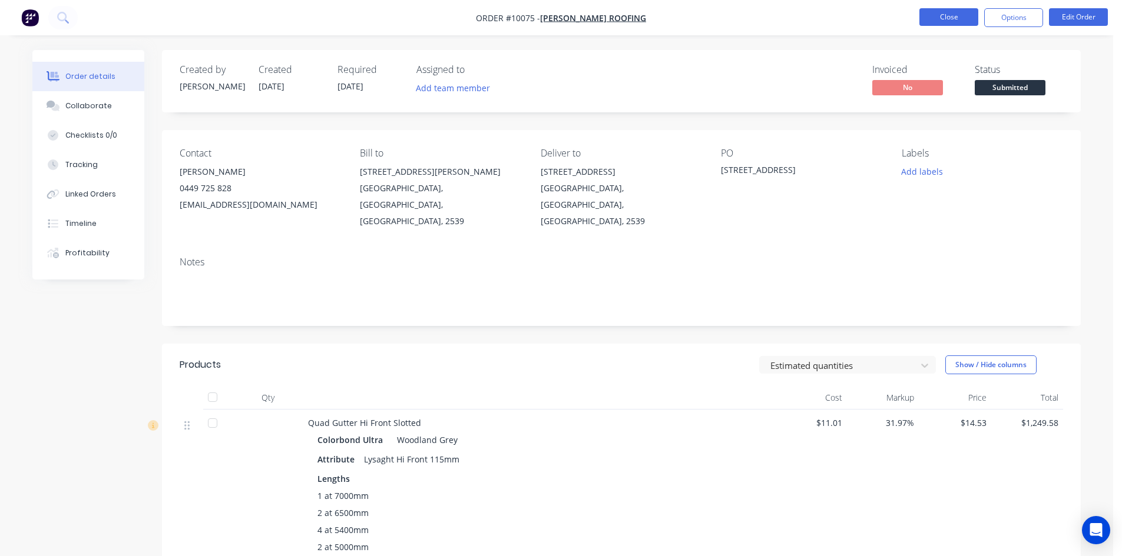
click at [959, 22] on button "Close" at bounding box center [948, 17] width 59 height 18
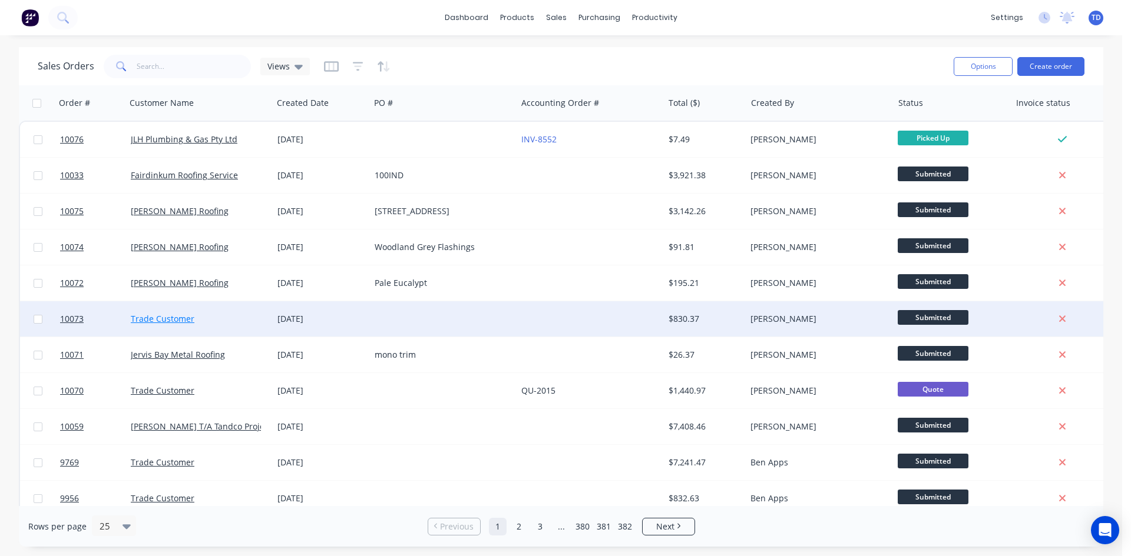
click at [155, 318] on link "Trade Customer" at bounding box center [163, 318] width 64 height 11
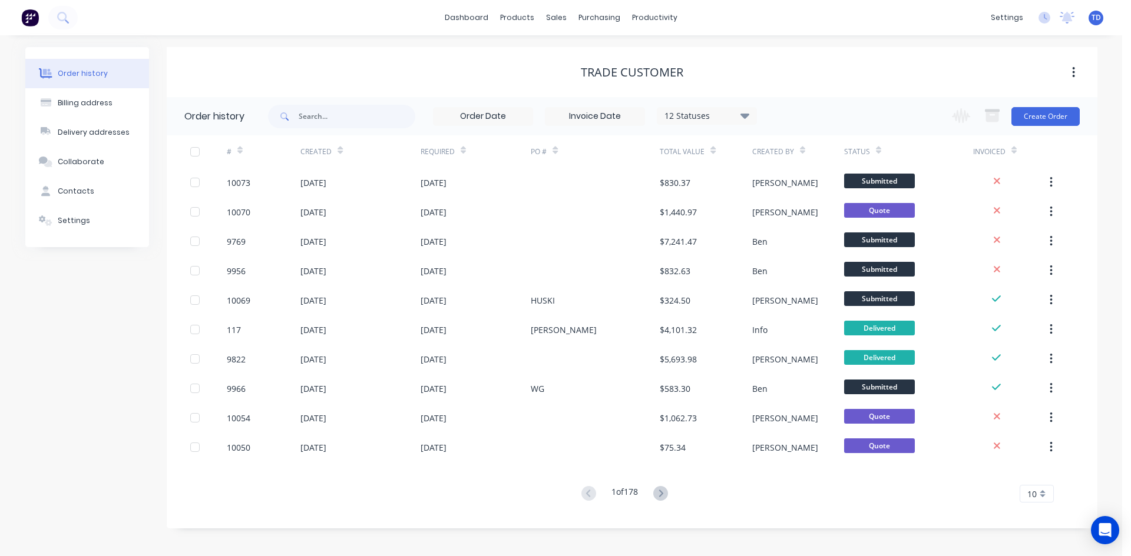
click at [464, 151] on icon at bounding box center [462, 153] width 5 height 4
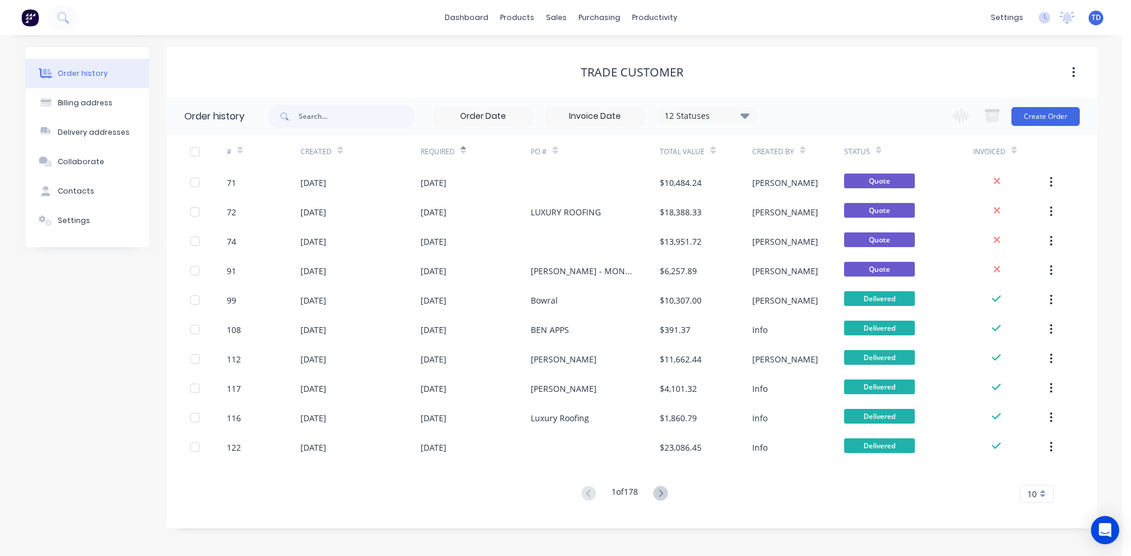
click at [464, 152] on icon at bounding box center [462, 153] width 5 height 4
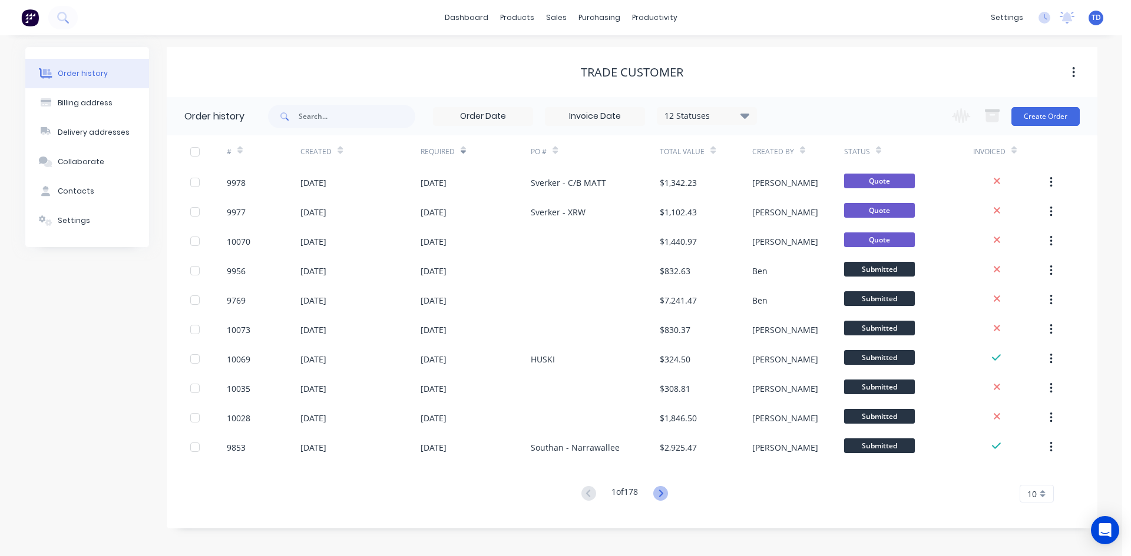
click at [664, 489] on icon at bounding box center [660, 493] width 15 height 15
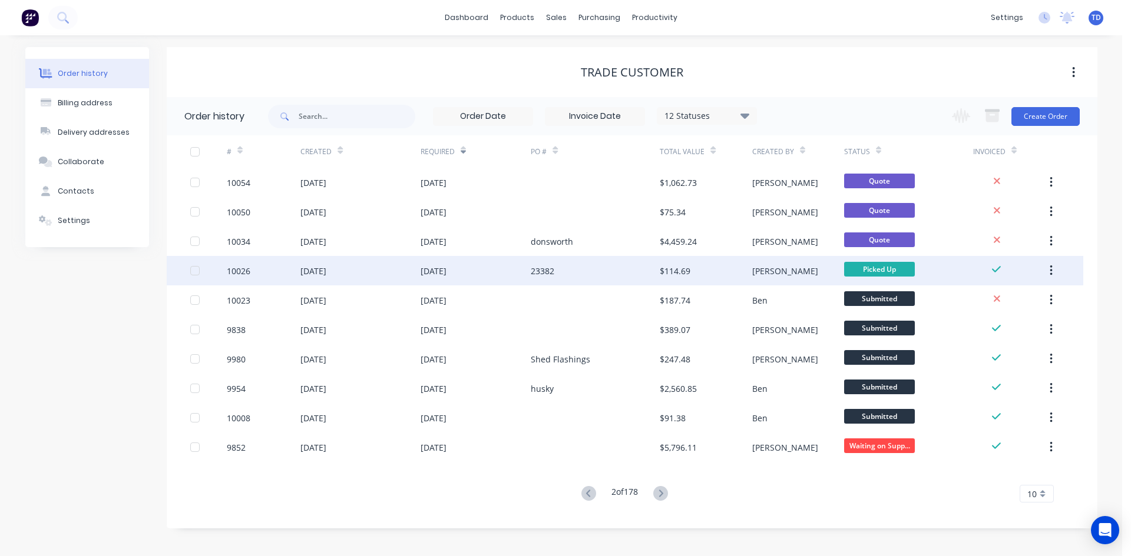
click at [654, 270] on div "23382" at bounding box center [595, 270] width 129 height 29
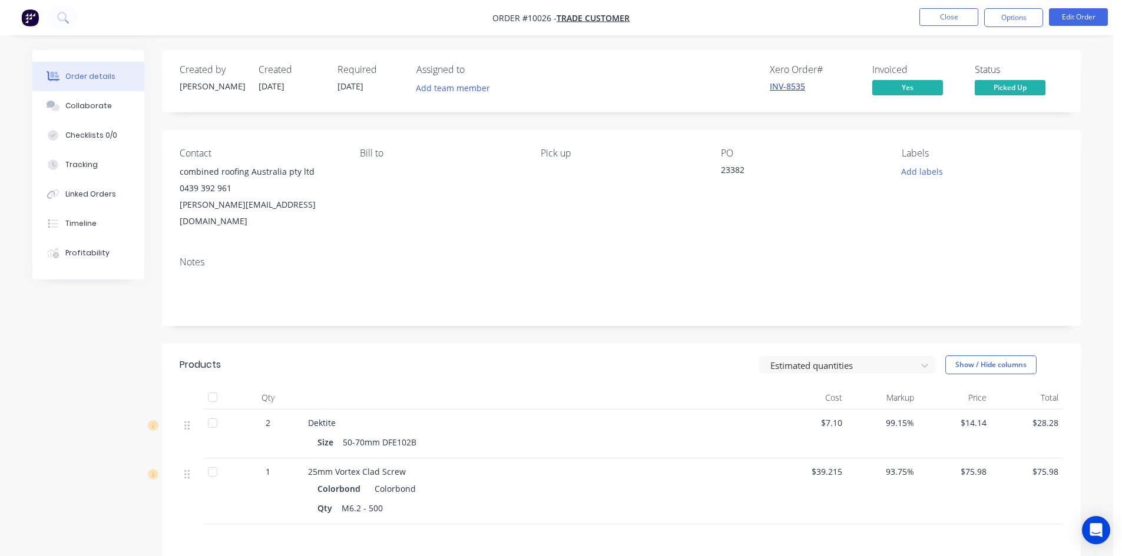
click at [791, 91] on link "INV-8535" at bounding box center [787, 86] width 35 height 11
click at [943, 19] on button "Close" at bounding box center [948, 17] width 59 height 18
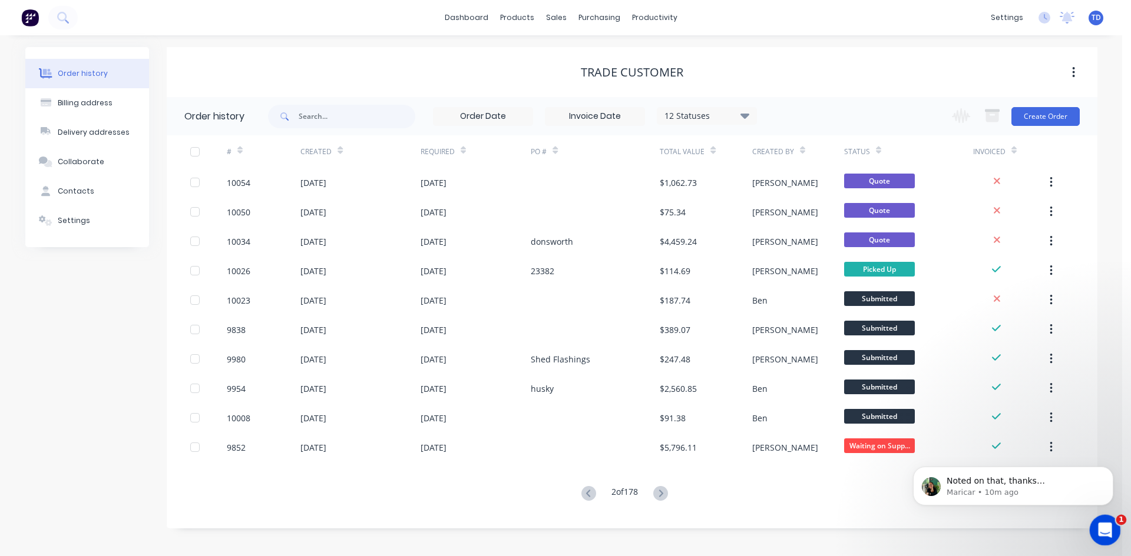
click at [1101, 521] on icon "Open Intercom Messenger" at bounding box center [1102, 528] width 19 height 19
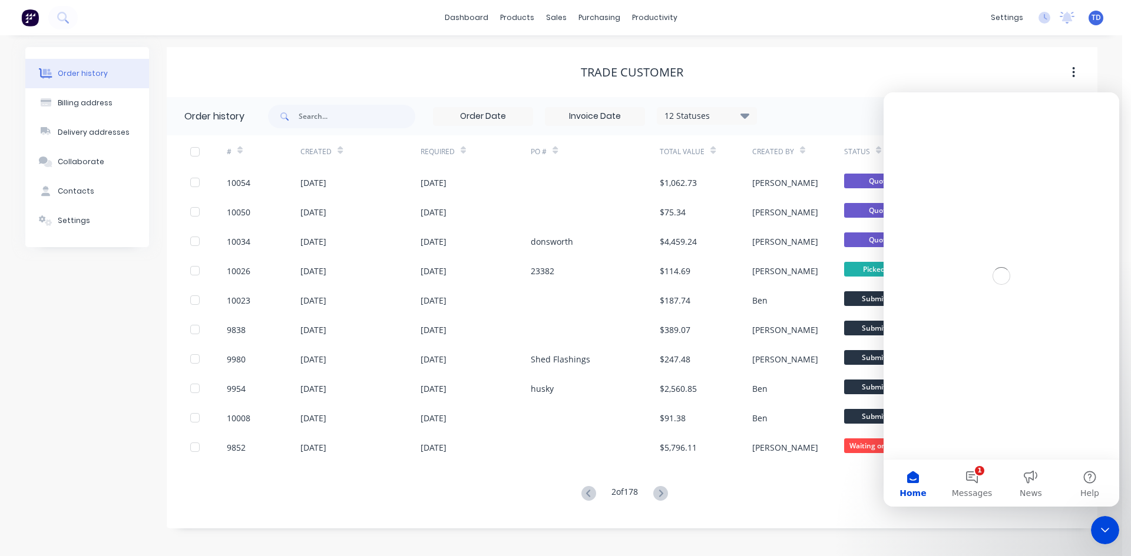
click at [840, 495] on div "2 of 178 10 5 10 15 20 25 30 35" at bounding box center [625, 494] width 916 height 17
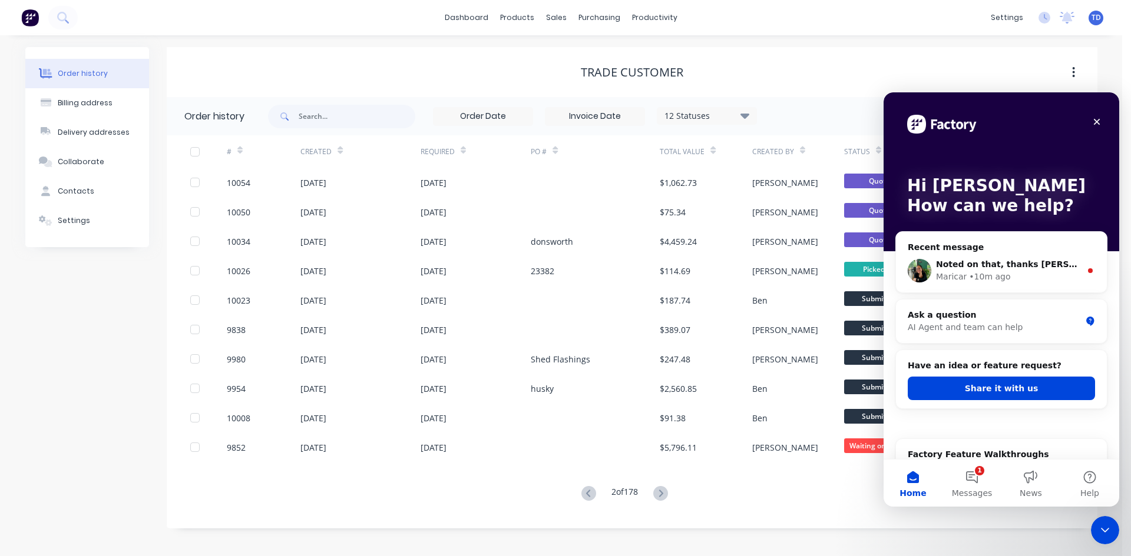
click at [912, 480] on button "Home" at bounding box center [912, 483] width 59 height 47
click at [1098, 526] on icon "Close Intercom Messenger" at bounding box center [1103, 529] width 14 height 14
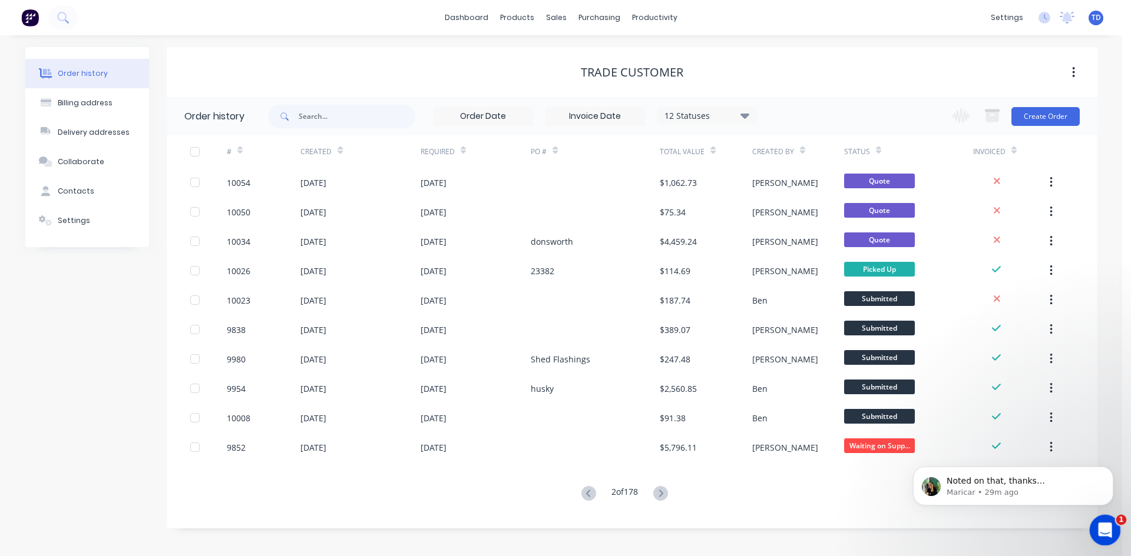
click at [1101, 534] on icon "Open Intercom Messenger" at bounding box center [1102, 528] width 19 height 19
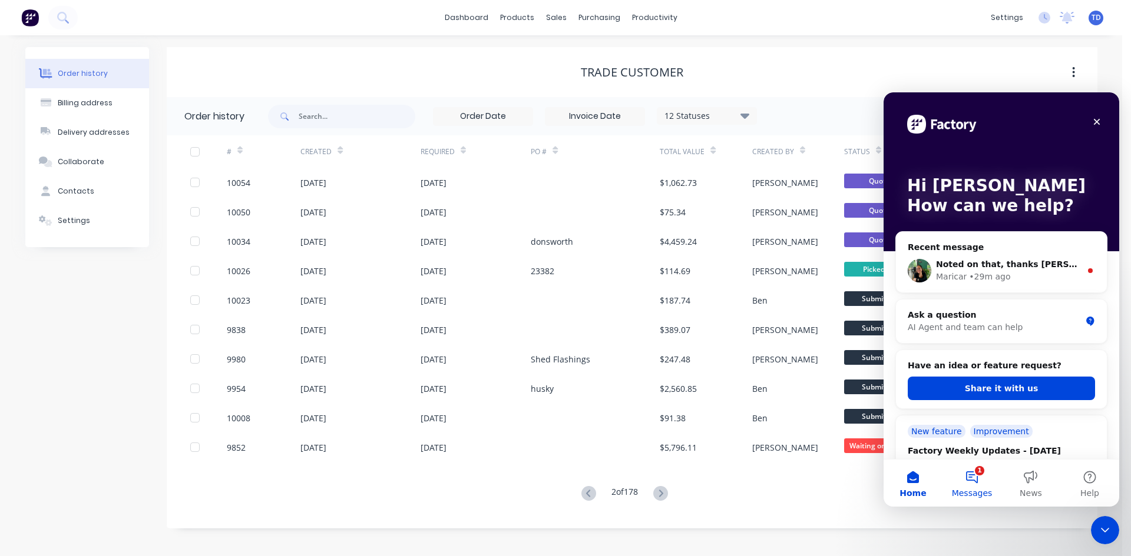
click at [977, 475] on button "1 Messages" at bounding box center [971, 483] width 59 height 47
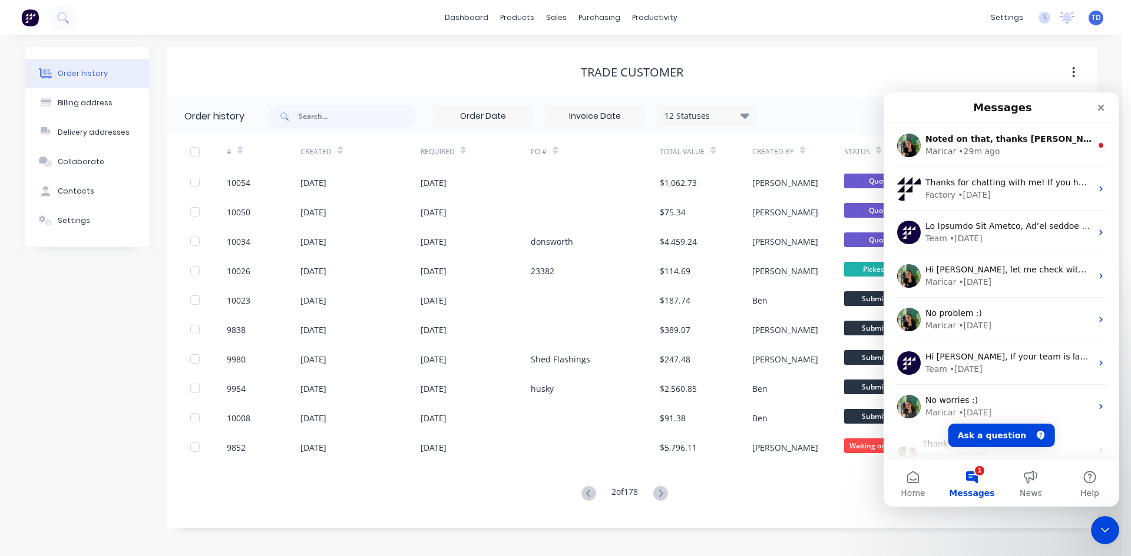
click at [1096, 111] on icon "Close" at bounding box center [1100, 107] width 9 height 9
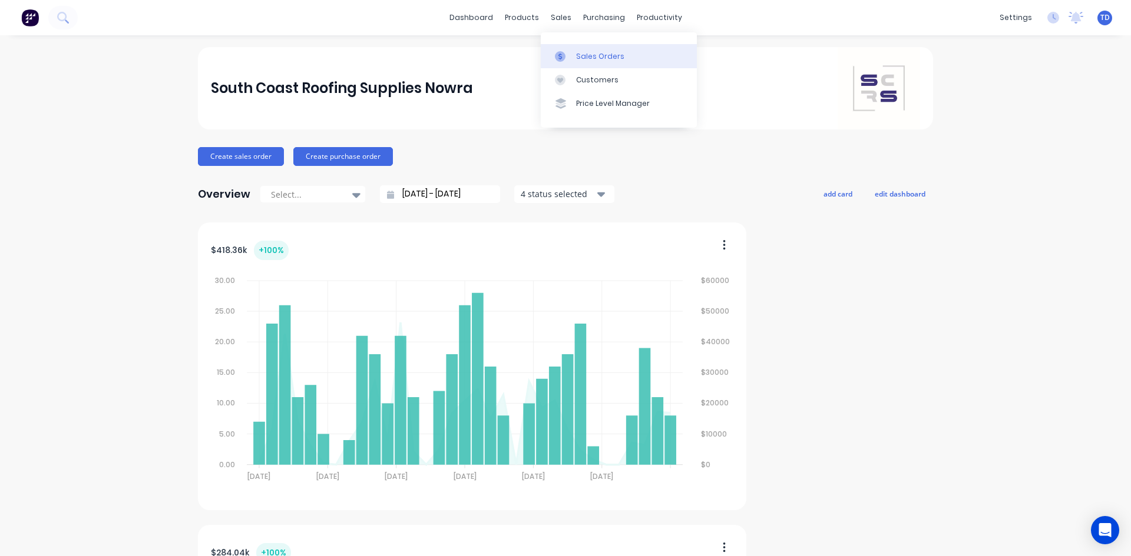
click at [574, 60] on link "Sales Orders" at bounding box center [619, 56] width 156 height 24
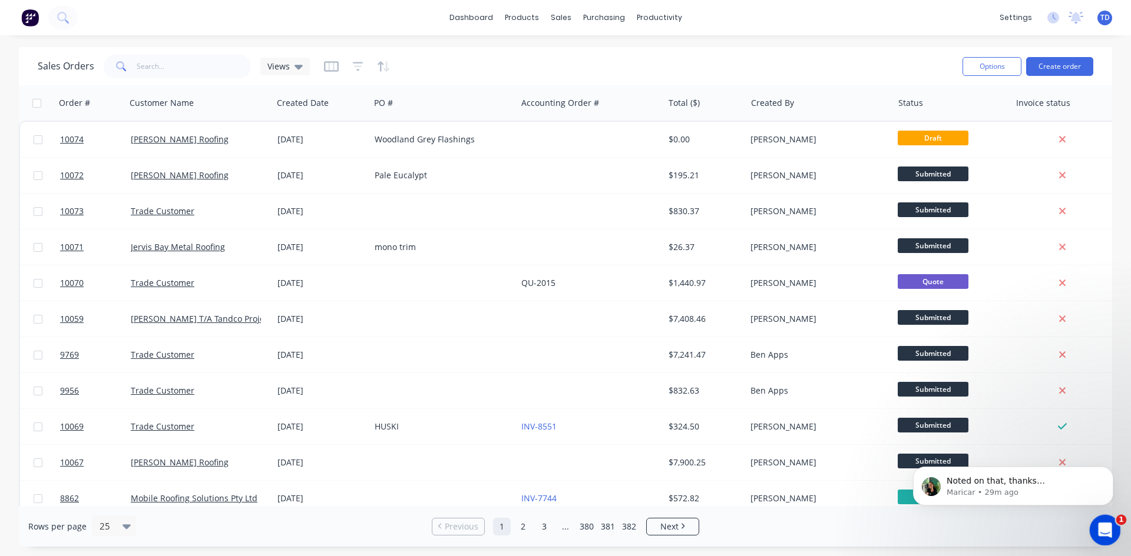
click at [1101, 529] on icon "Open Intercom Messenger" at bounding box center [1102, 528] width 19 height 19
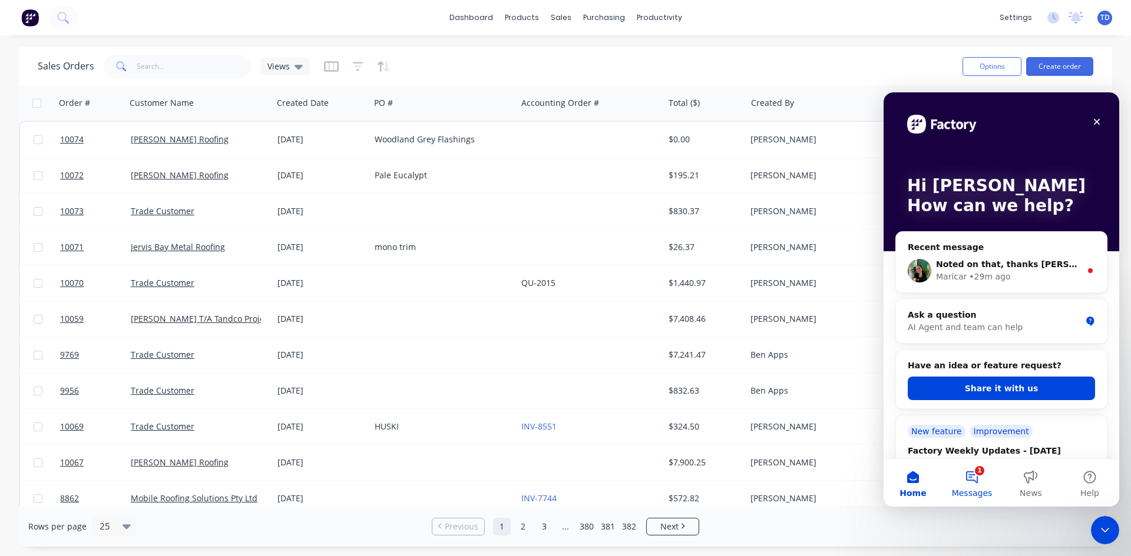
click at [973, 479] on button "1 Messages" at bounding box center [971, 483] width 59 height 47
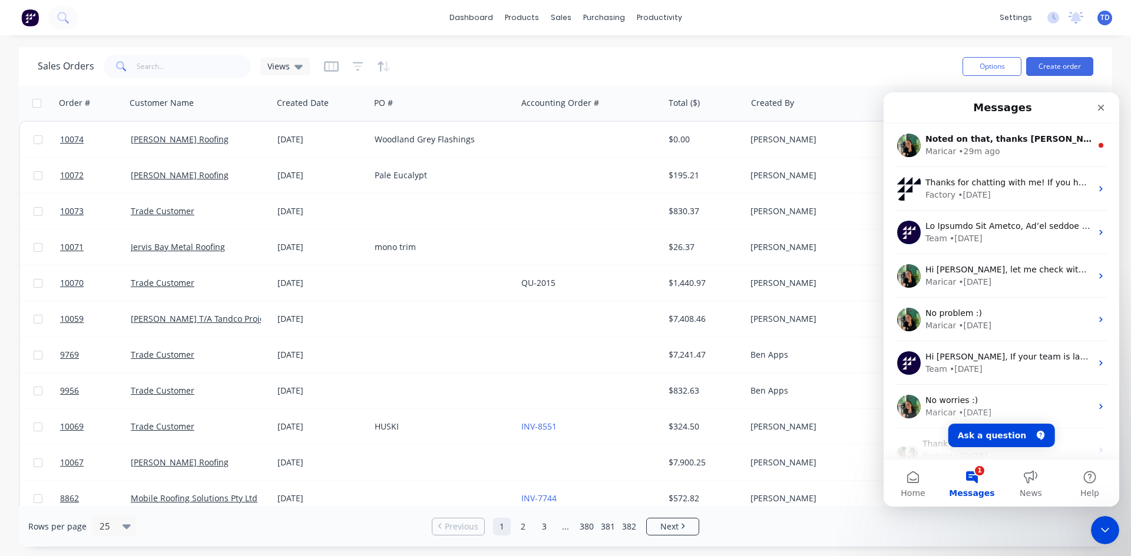
click at [992, 517] on div "Rows per page 25 Previous 1 2 3 ... 380 381 382 Next" at bounding box center [565, 526] width 1093 height 41
click at [1101, 526] on icon "Close Intercom Messenger" at bounding box center [1103, 529] width 14 height 14
